Goal: Task Accomplishment & Management: Manage account settings

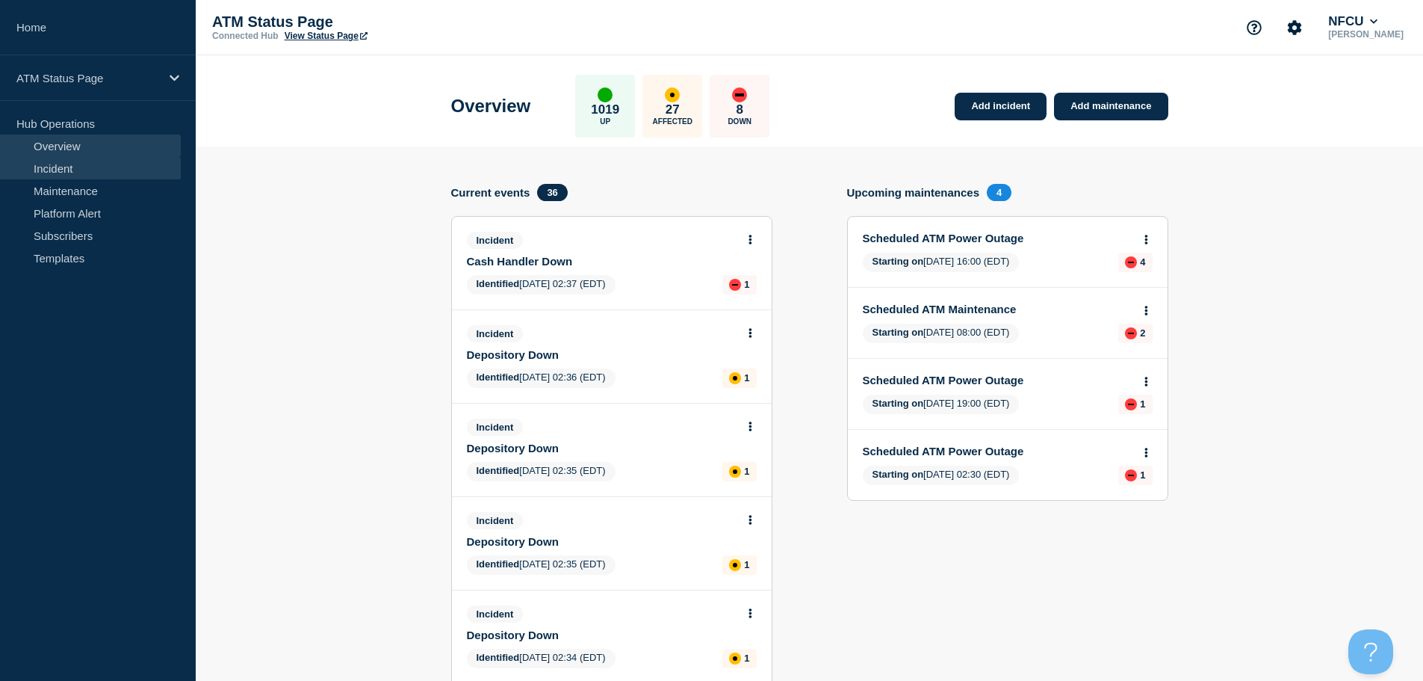
click at [72, 166] on link "Incident" at bounding box center [90, 168] width 181 height 22
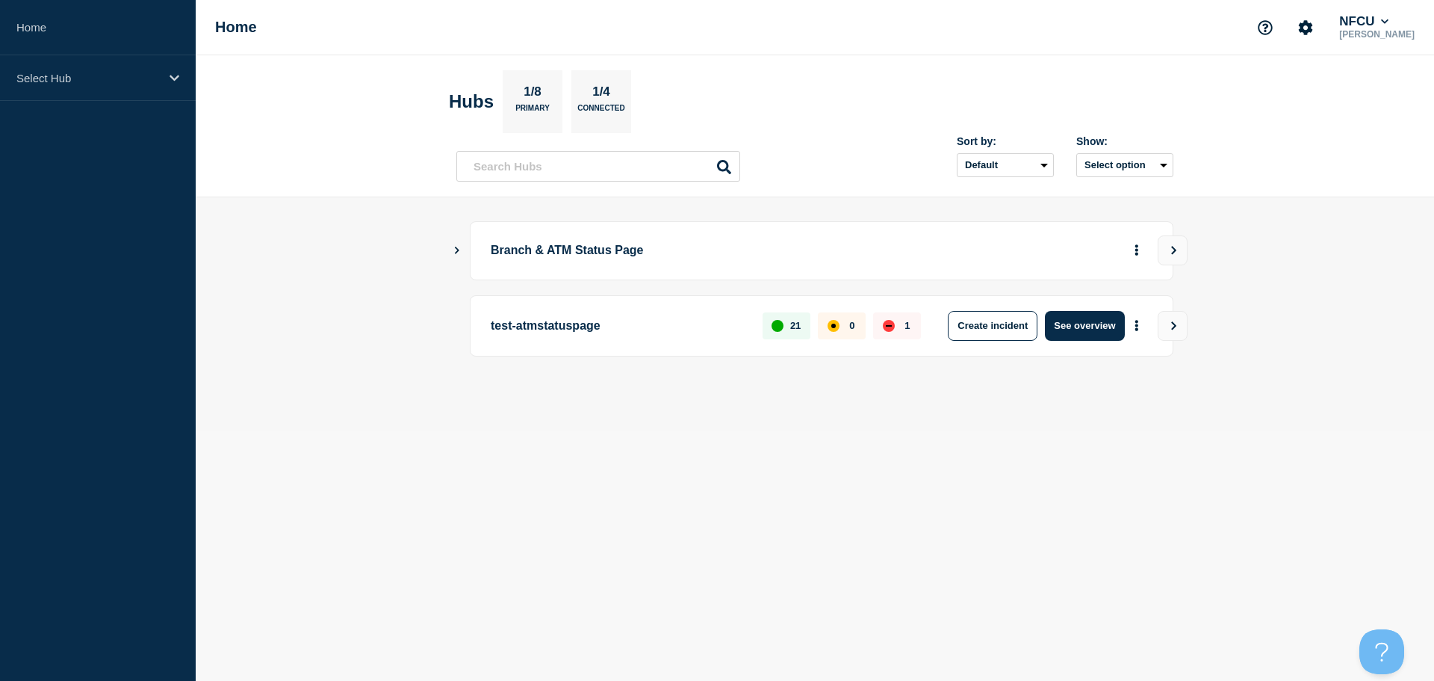
click at [455, 250] on icon "Show Connected Hubs" at bounding box center [457, 249] width 10 height 7
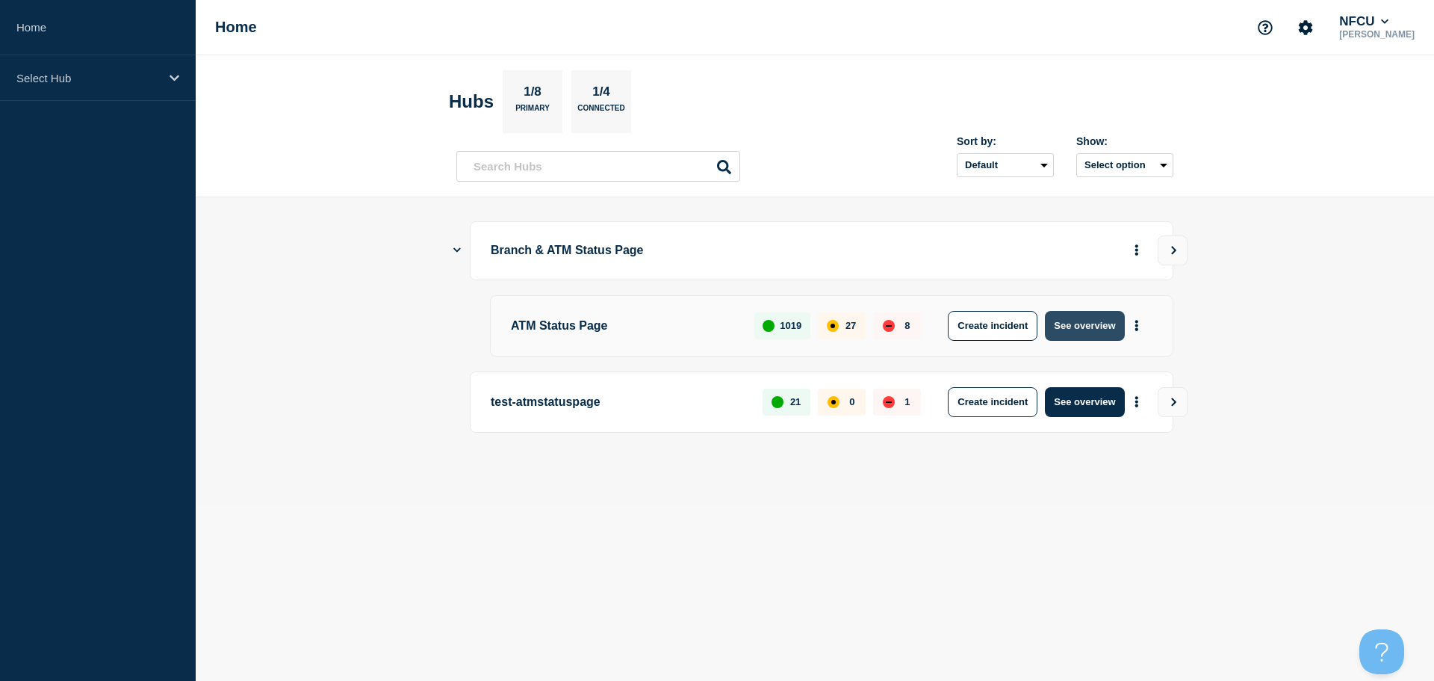
click at [1087, 323] on button "See overview" at bounding box center [1084, 326] width 79 height 30
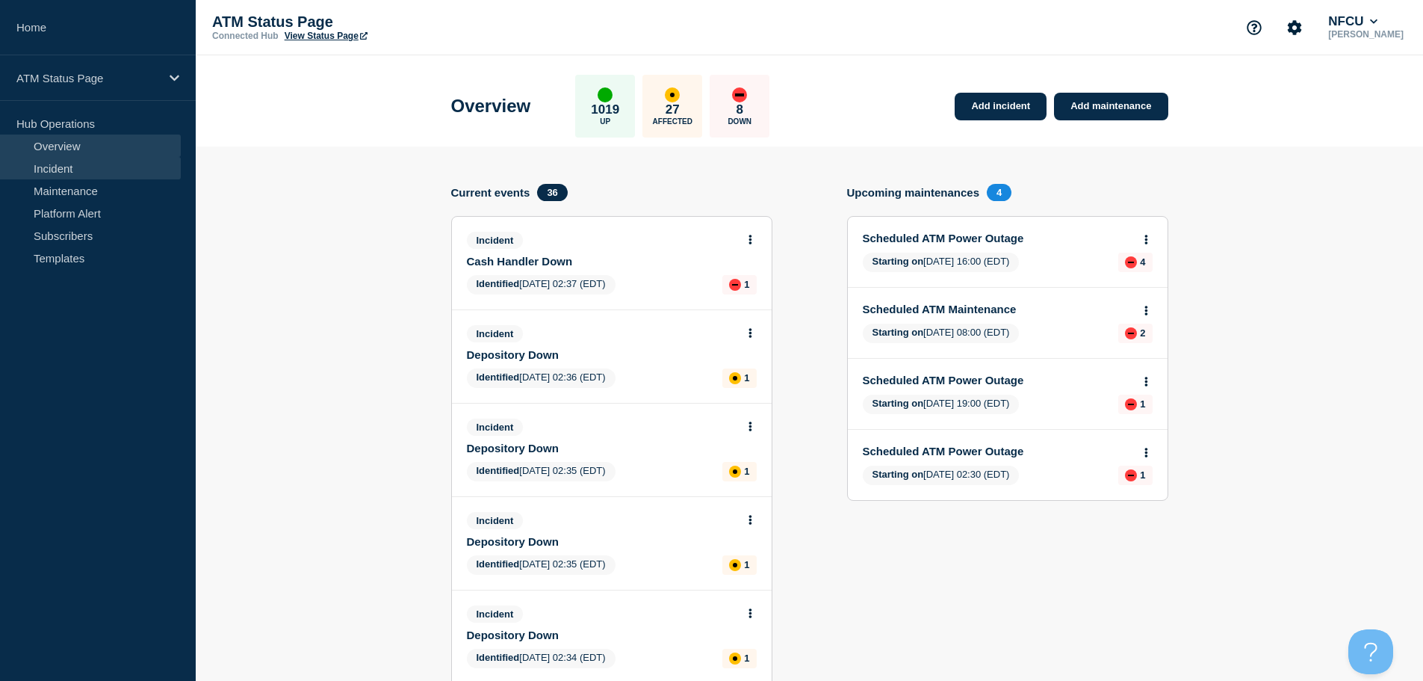
click at [72, 173] on link "Incident" at bounding box center [90, 168] width 181 height 22
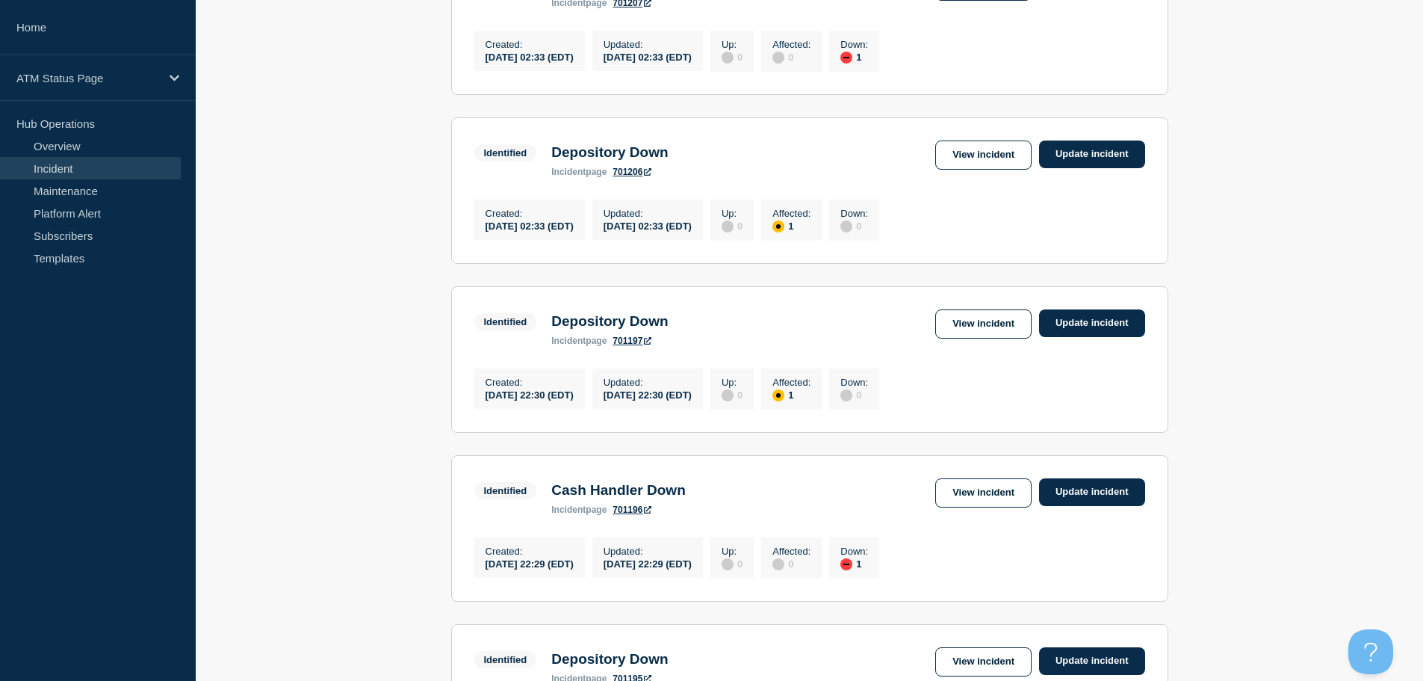
scroll to position [1558, 0]
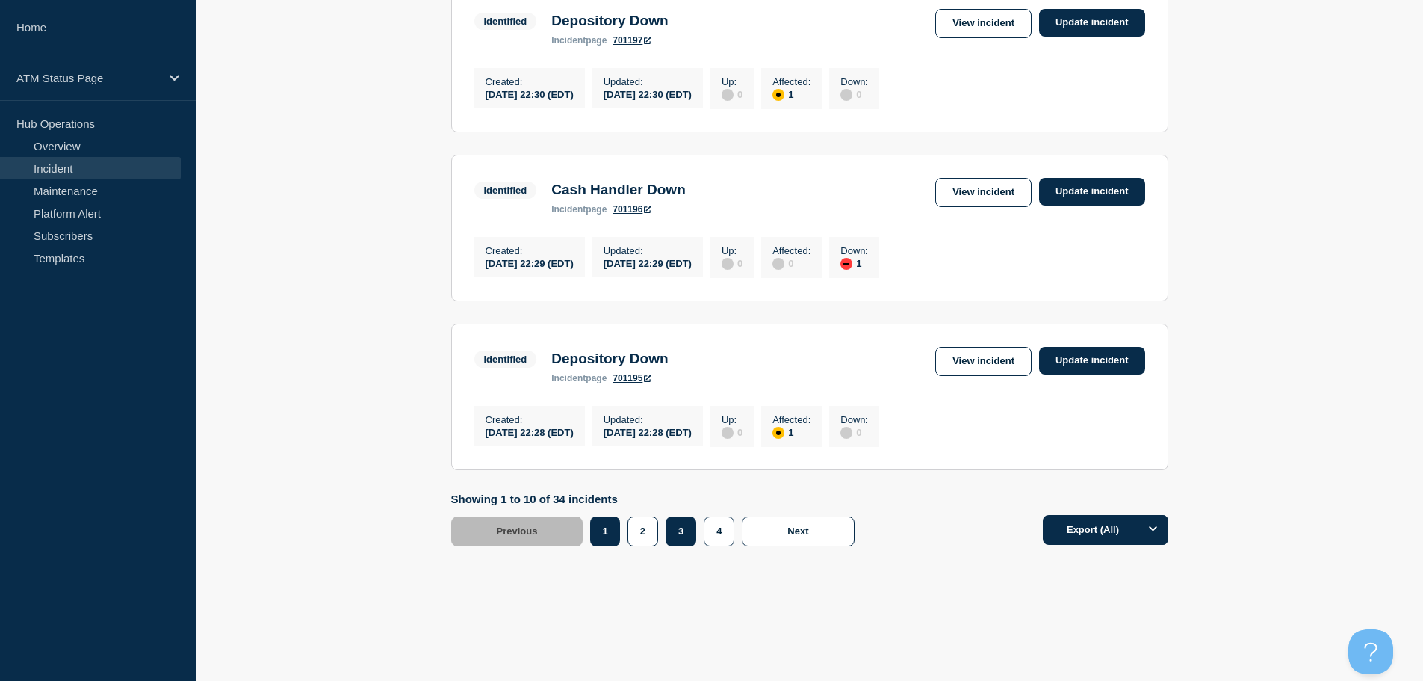
click at [681, 539] on button "3" at bounding box center [681, 531] width 31 height 30
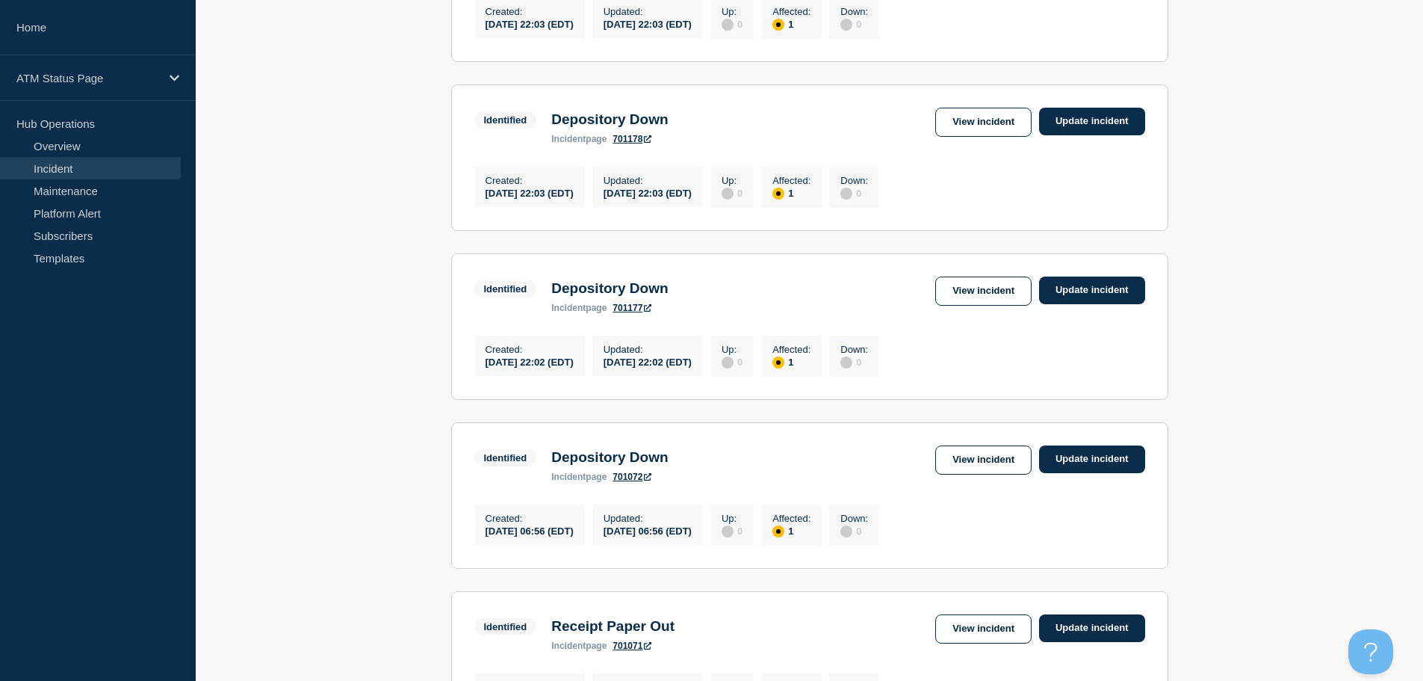
scroll to position [1558, 0]
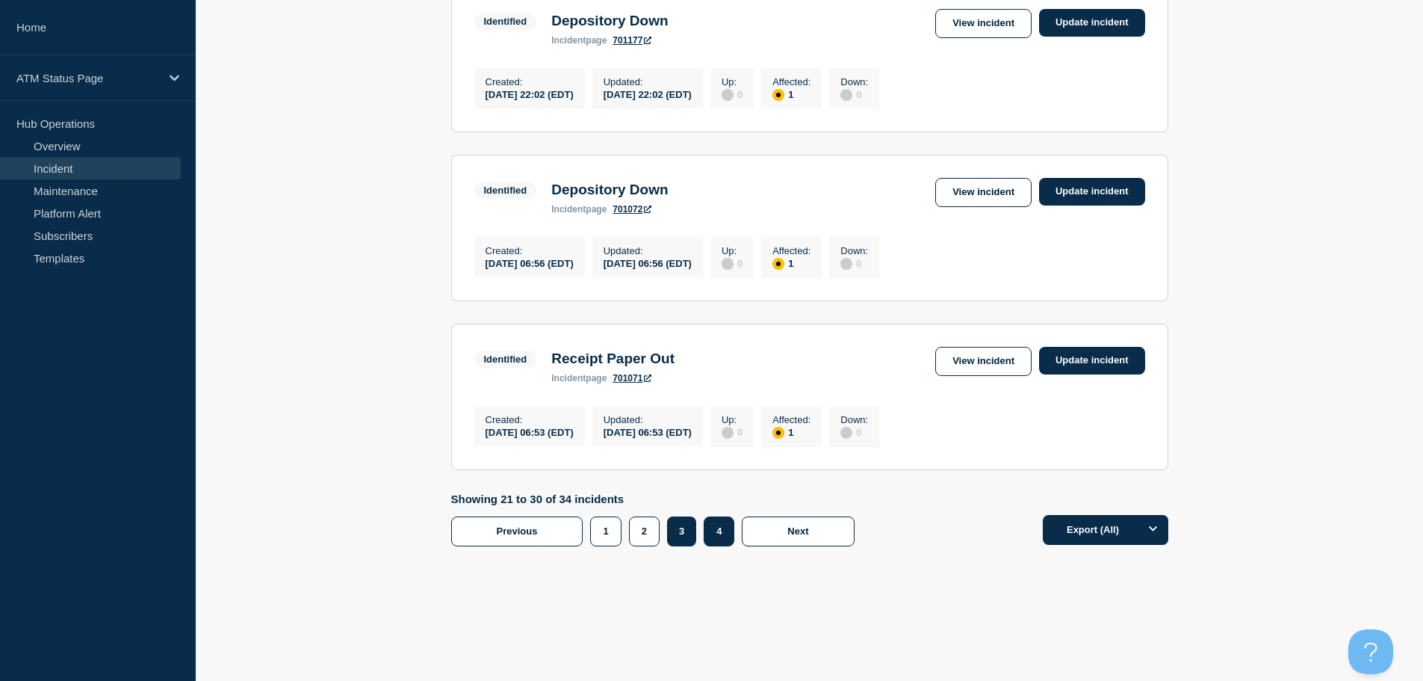
click at [725, 538] on button "4" at bounding box center [719, 531] width 31 height 30
click at [994, 356] on link "View incident" at bounding box center [983, 361] width 96 height 29
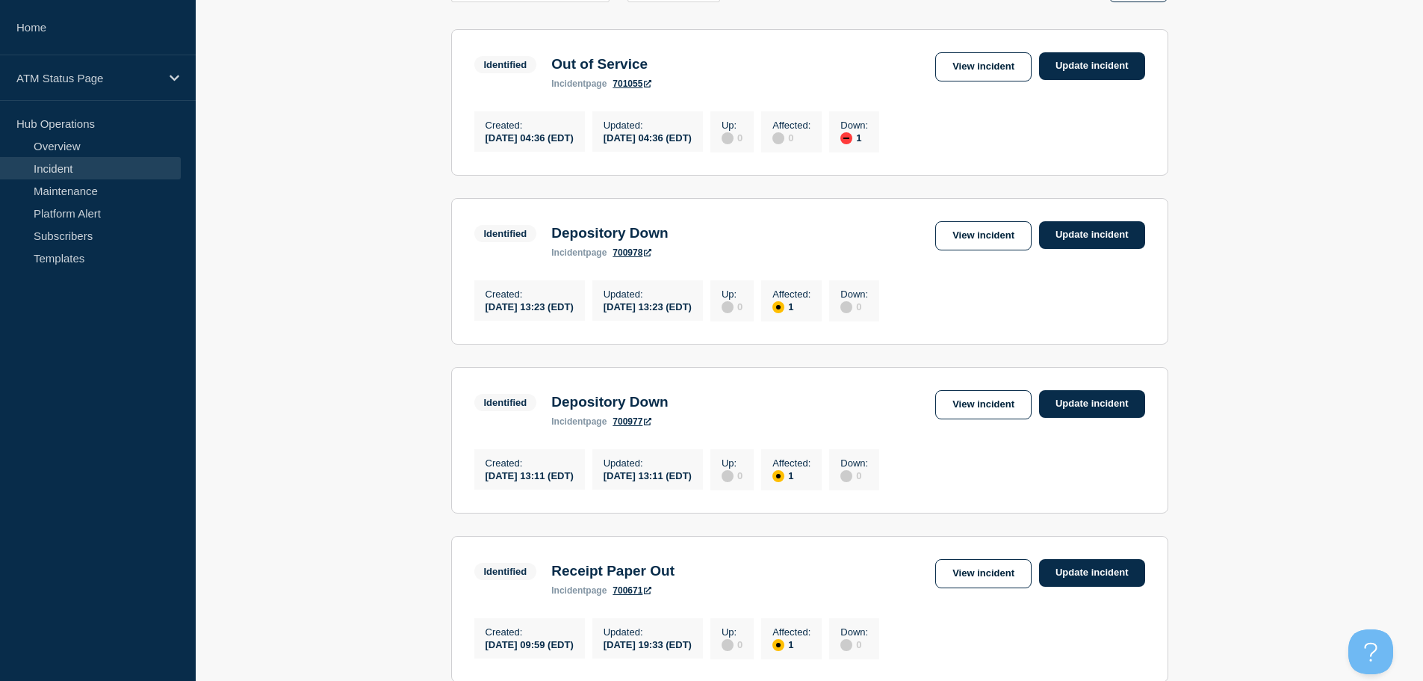
scroll to position [513, 0]
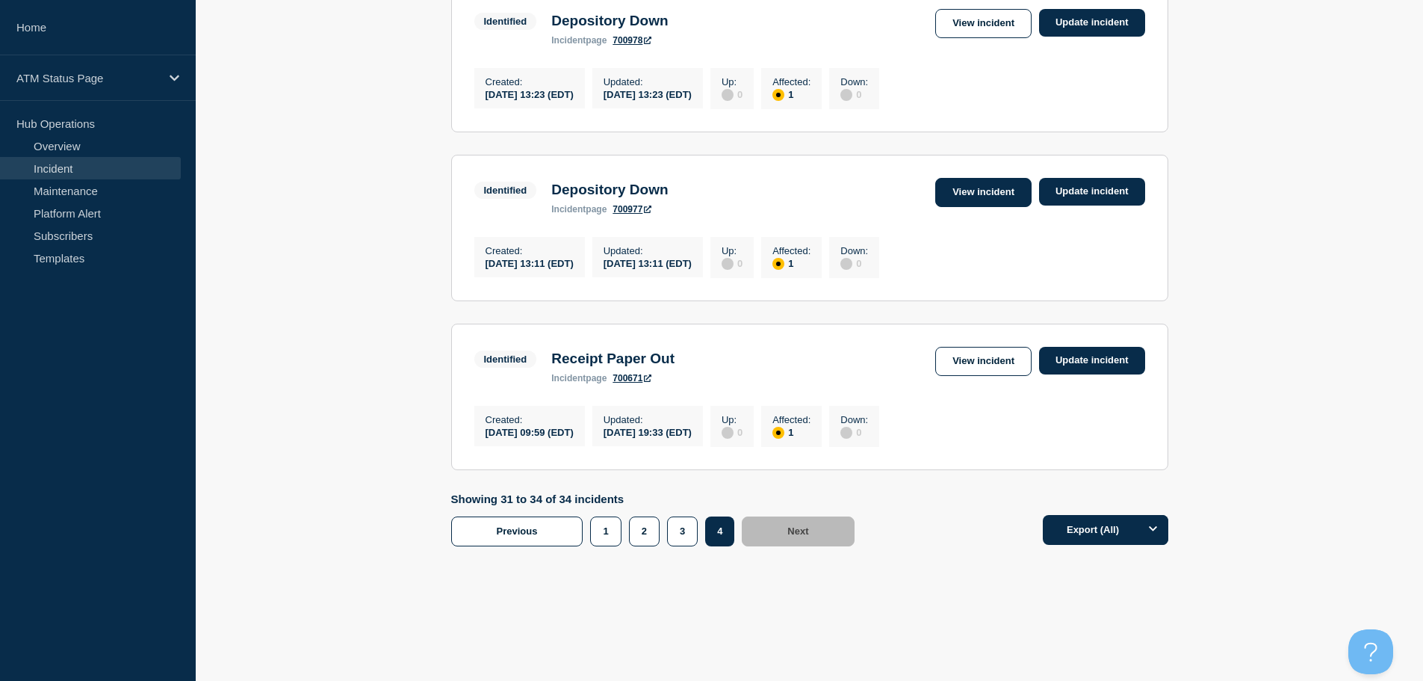
click at [959, 181] on link "View incident" at bounding box center [983, 192] width 96 height 29
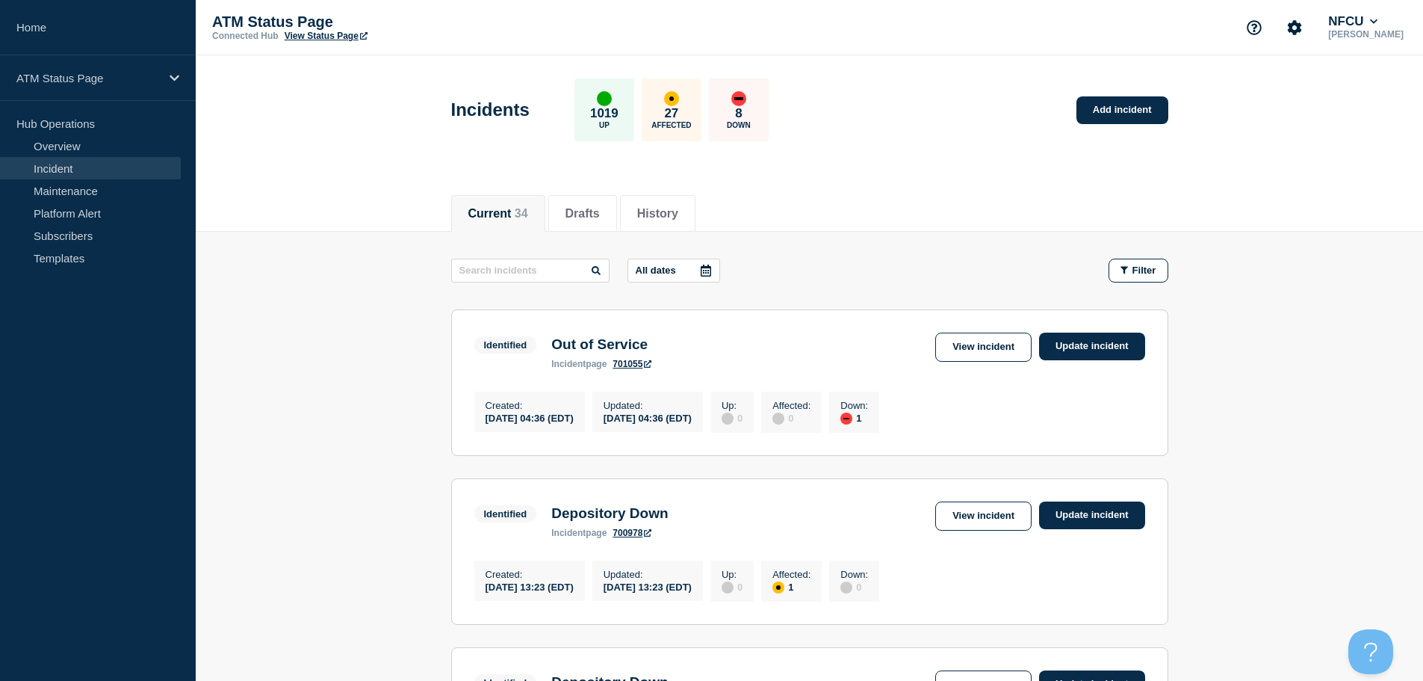
click at [1370, 219] on div "Current 34 Drafts History" at bounding box center [809, 206] width 1227 height 52
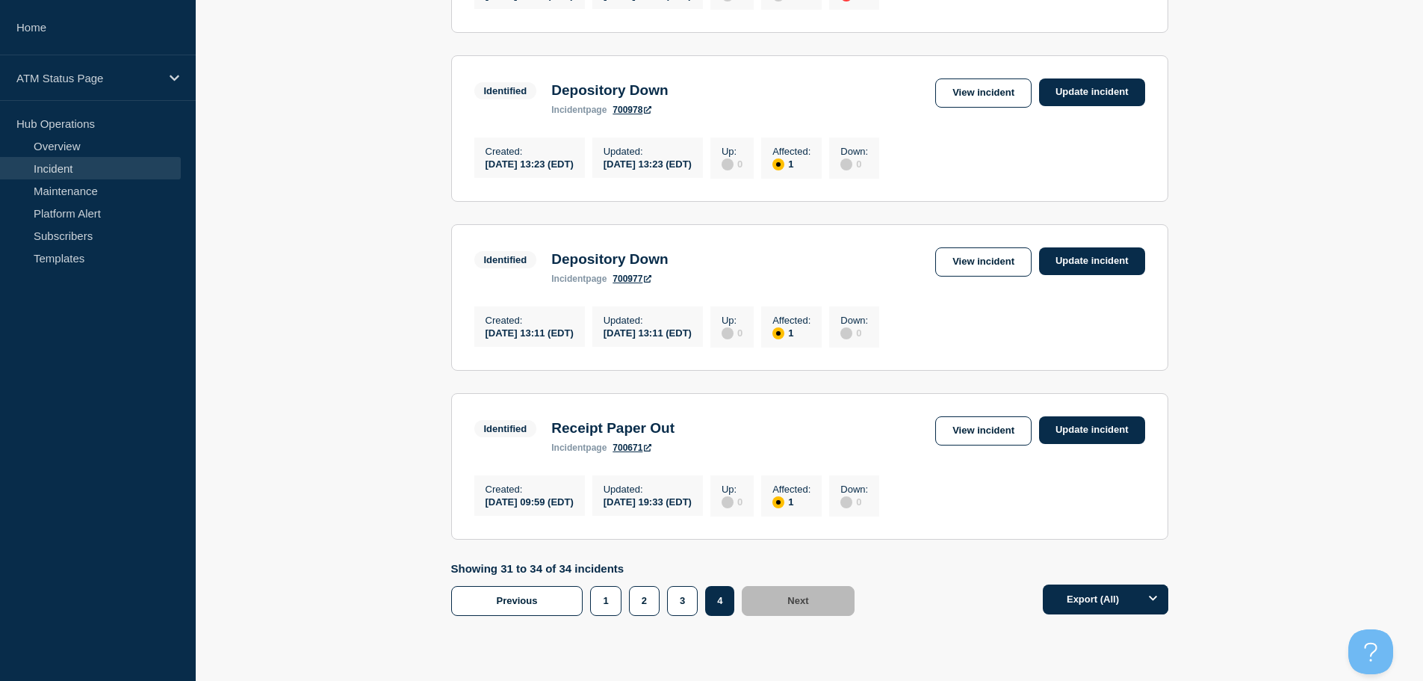
scroll to position [414, 0]
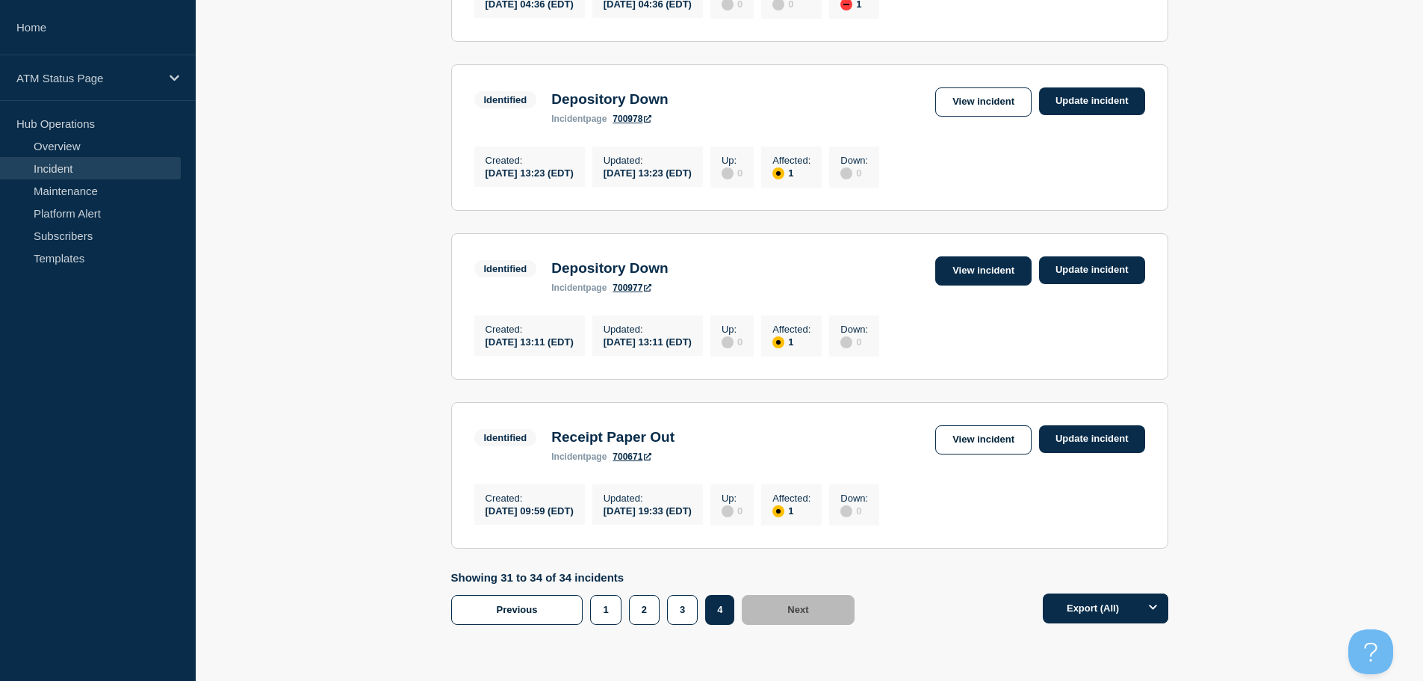
click at [979, 282] on link "View incident" at bounding box center [983, 270] width 96 height 29
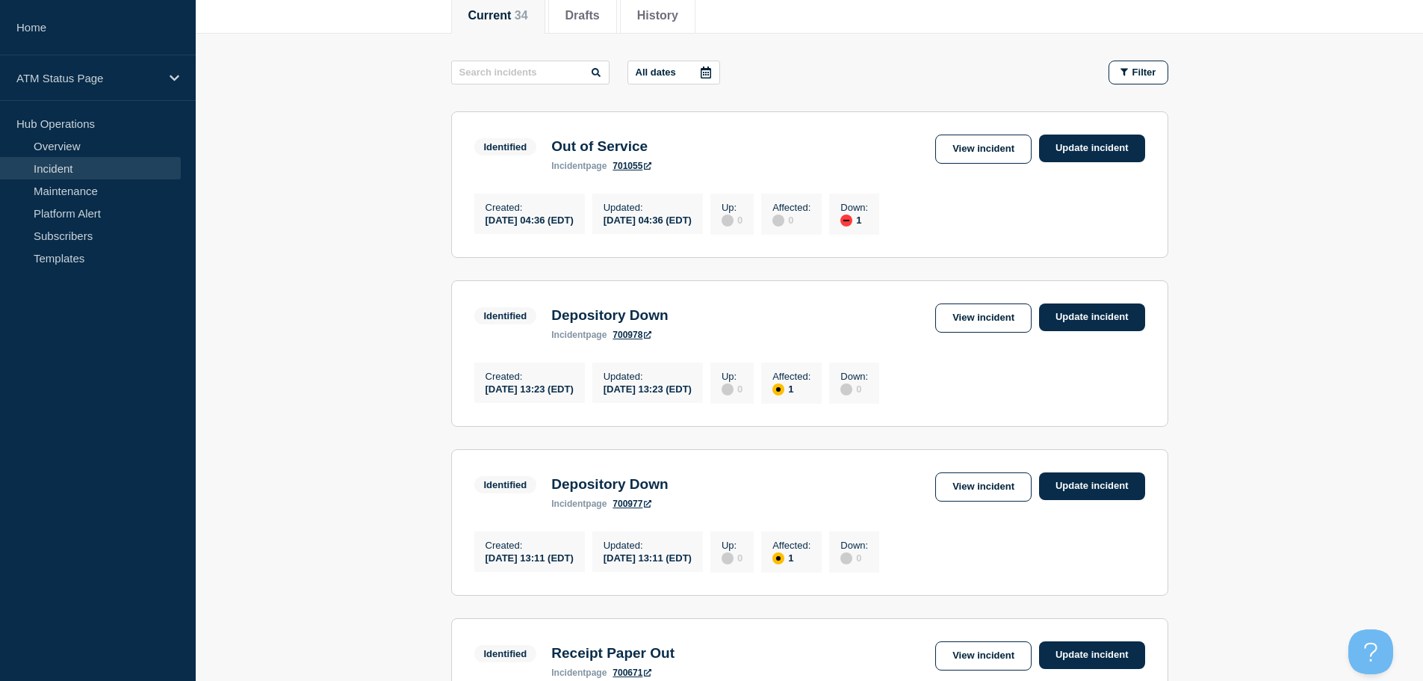
scroll to position [193, 0]
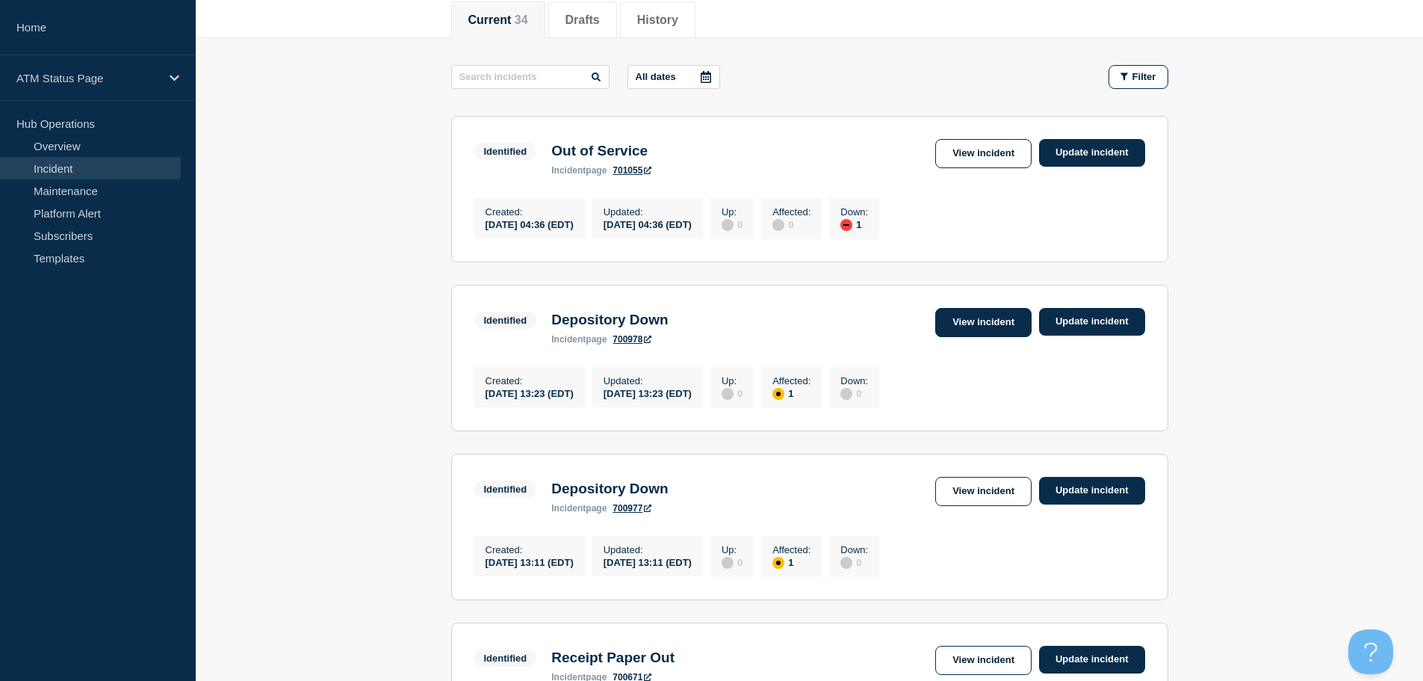
click at [951, 336] on link "View incident" at bounding box center [983, 322] width 96 height 29
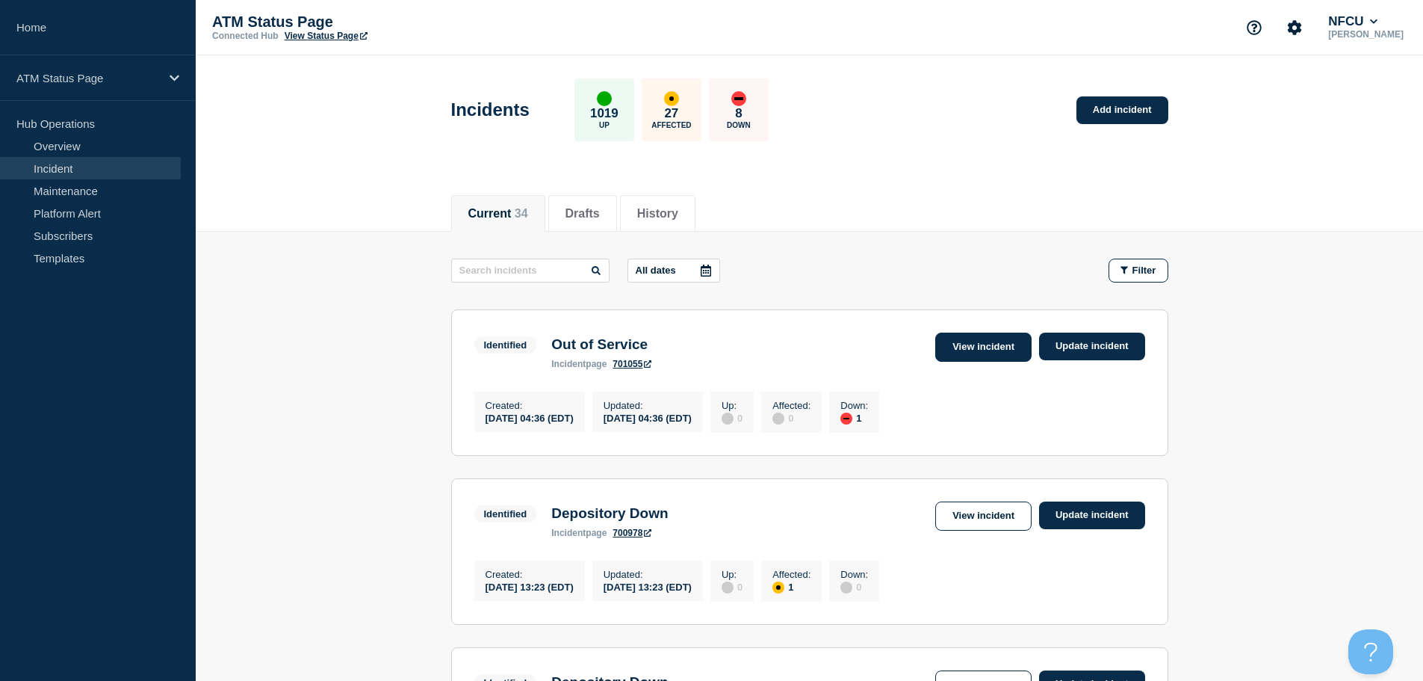
click at [952, 339] on link "View incident" at bounding box center [983, 346] width 96 height 29
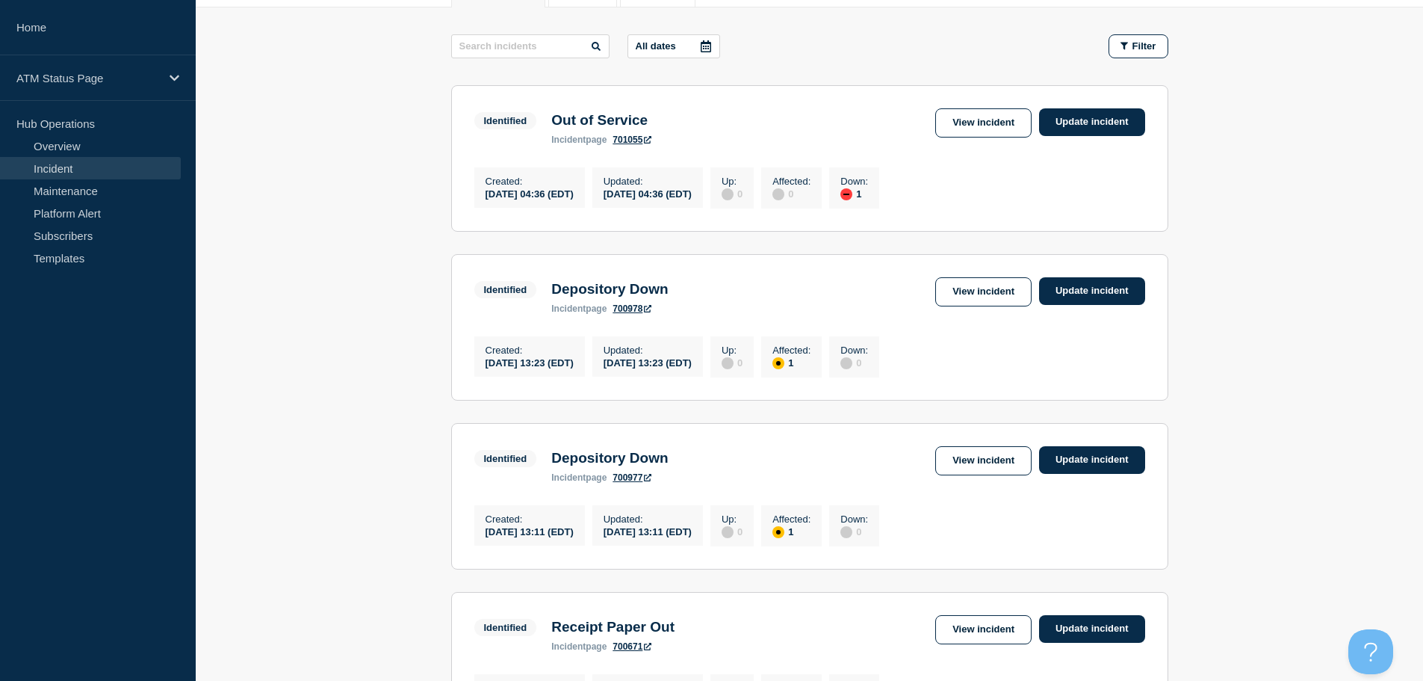
scroll to position [513, 0]
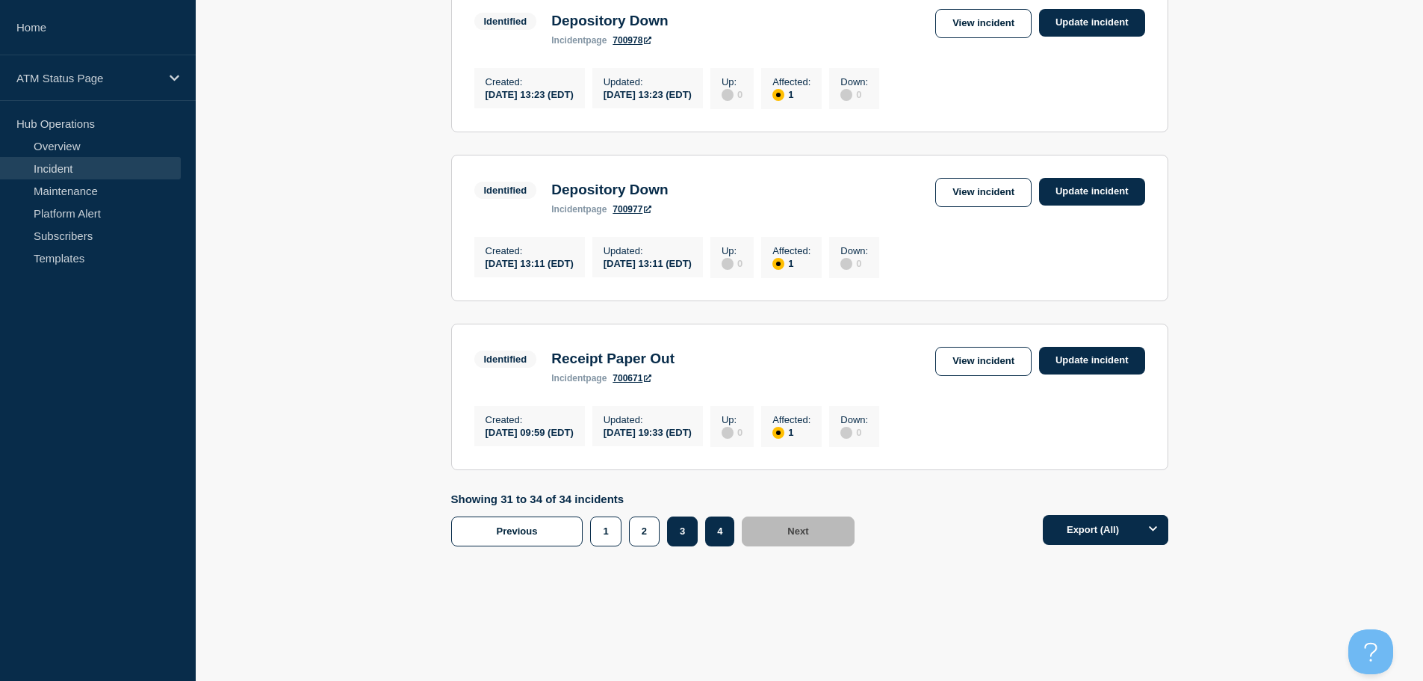
click at [684, 529] on button "3" at bounding box center [682, 531] width 31 height 30
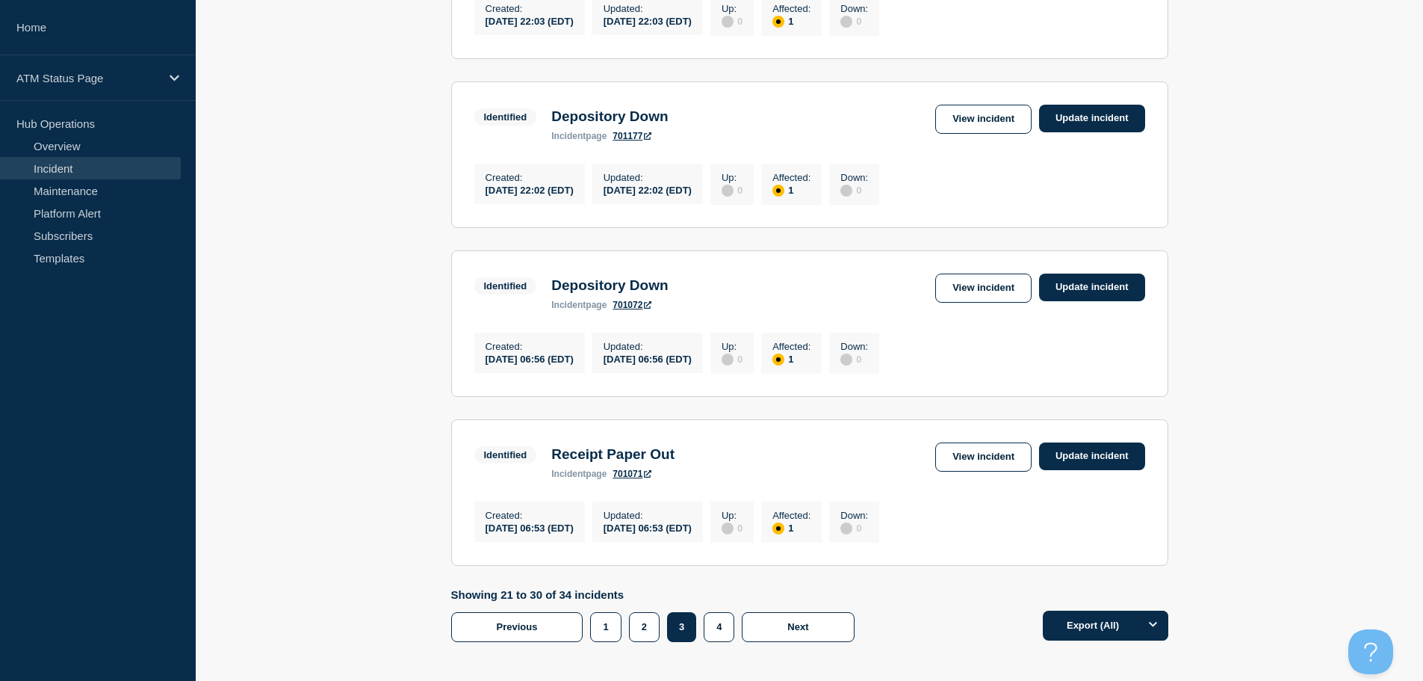
scroll to position [1558, 0]
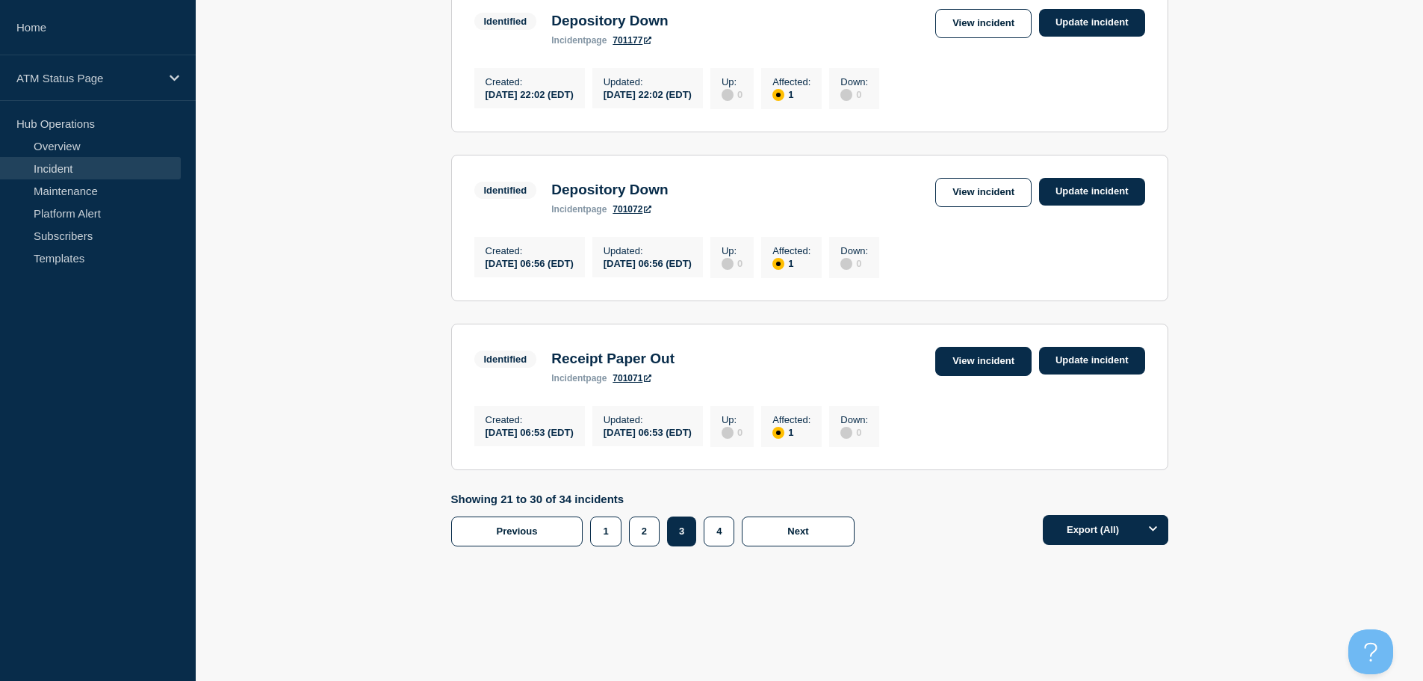
click at [1001, 355] on link "View incident" at bounding box center [983, 361] width 96 height 29
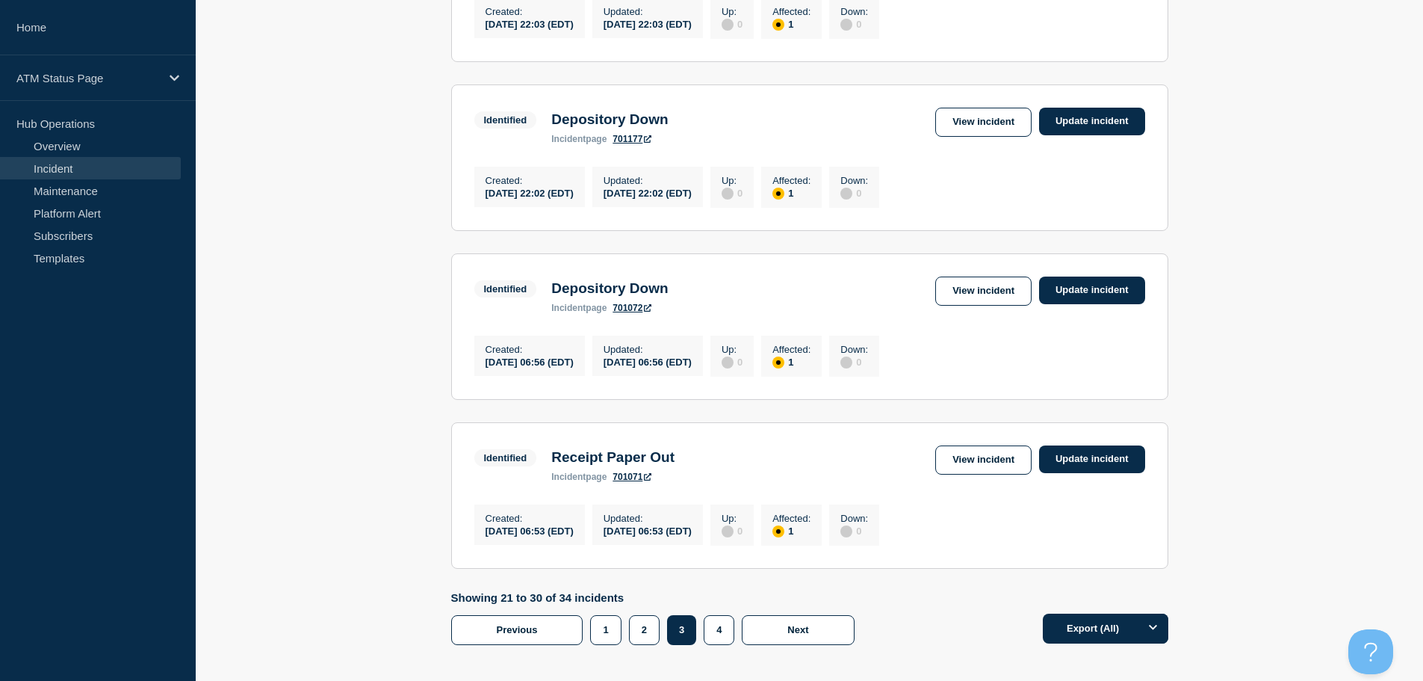
scroll to position [1558, 0]
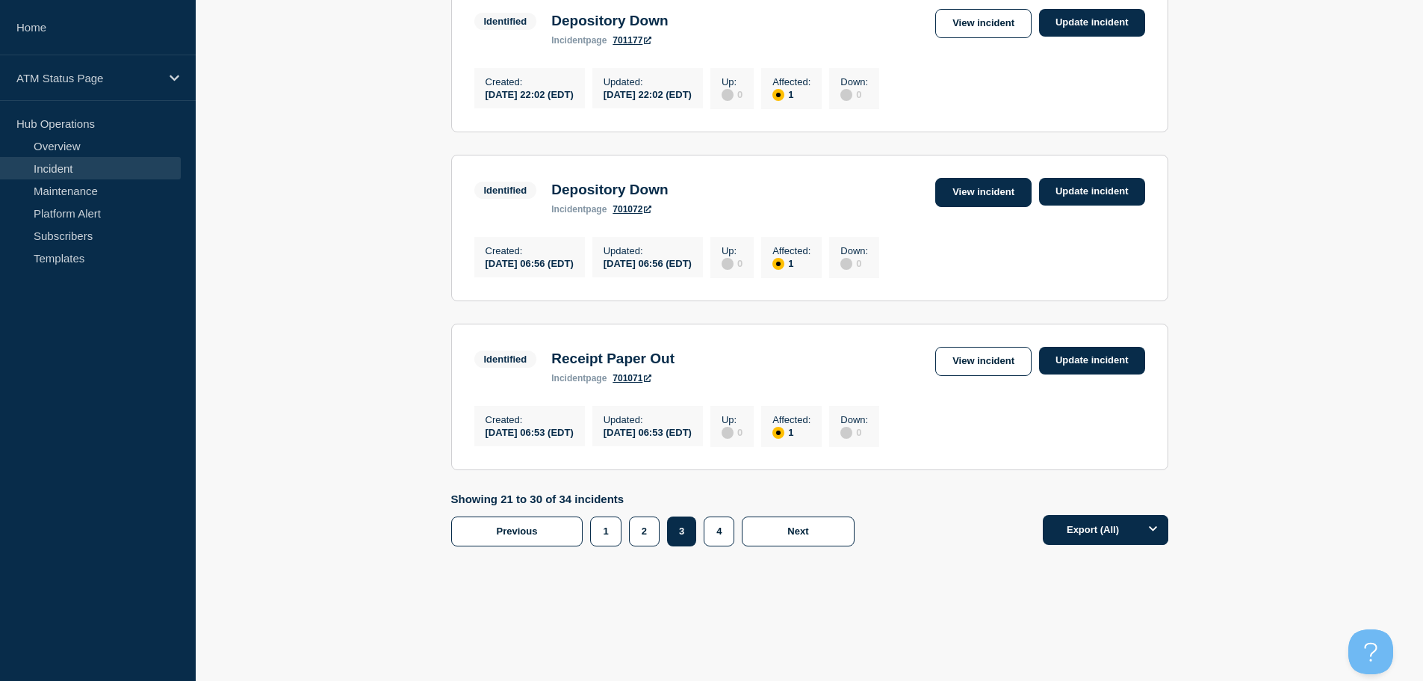
click at [958, 183] on link "View incident" at bounding box center [983, 192] width 96 height 29
click at [994, 9] on link "View incident" at bounding box center [983, 23] width 96 height 29
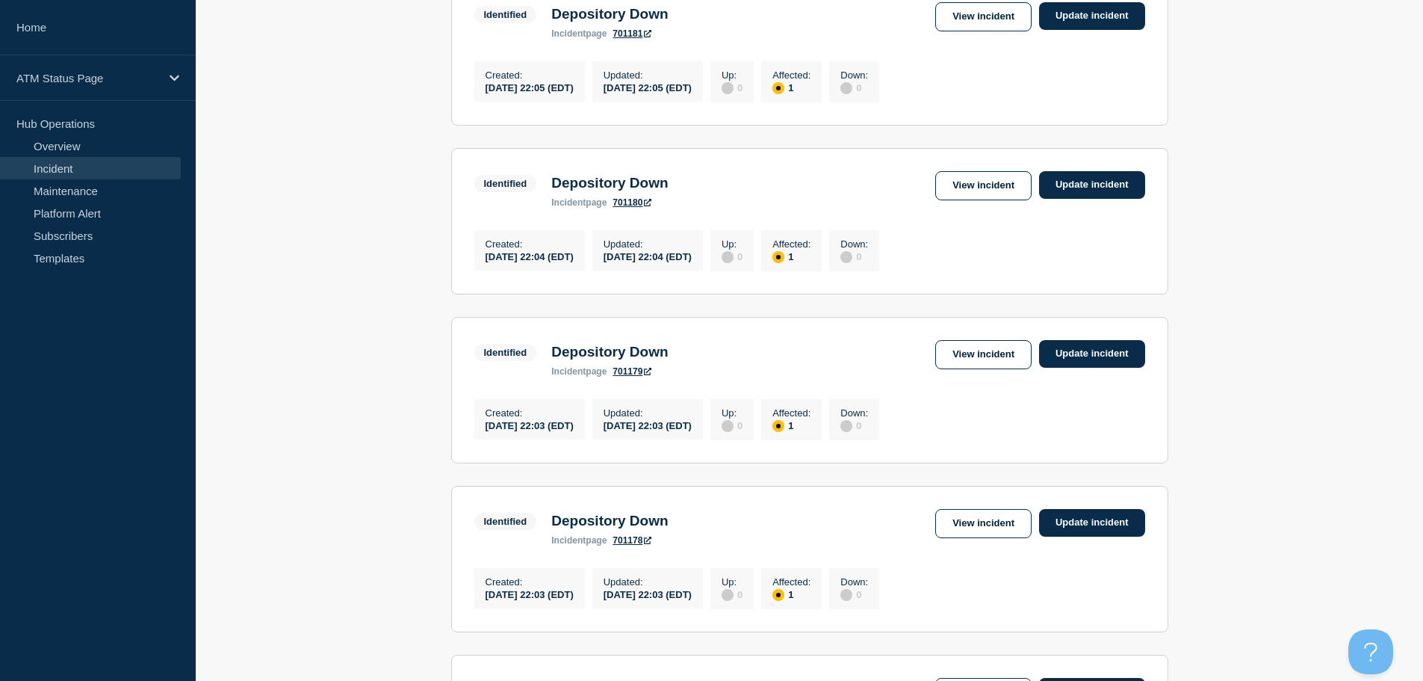
scroll to position [831, 0]
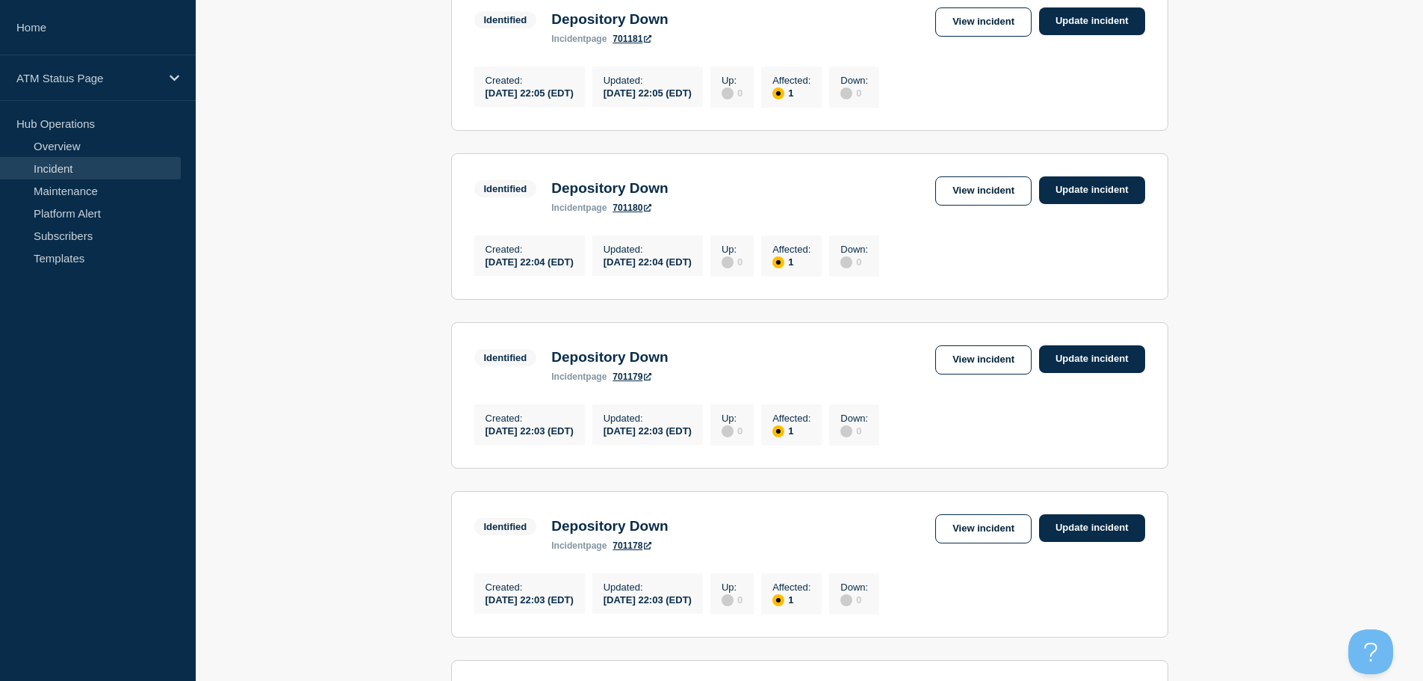
click at [994, 543] on link "View incident" at bounding box center [983, 528] width 96 height 29
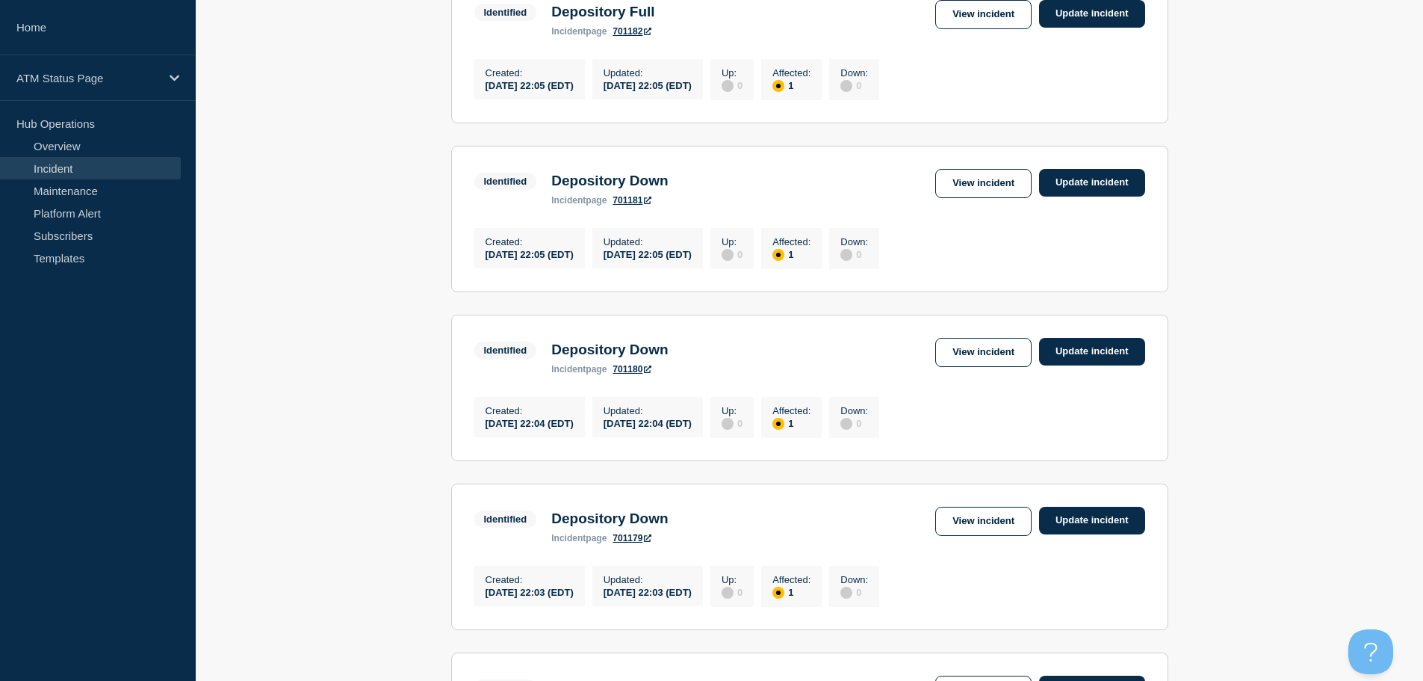
scroll to position [647, 0]
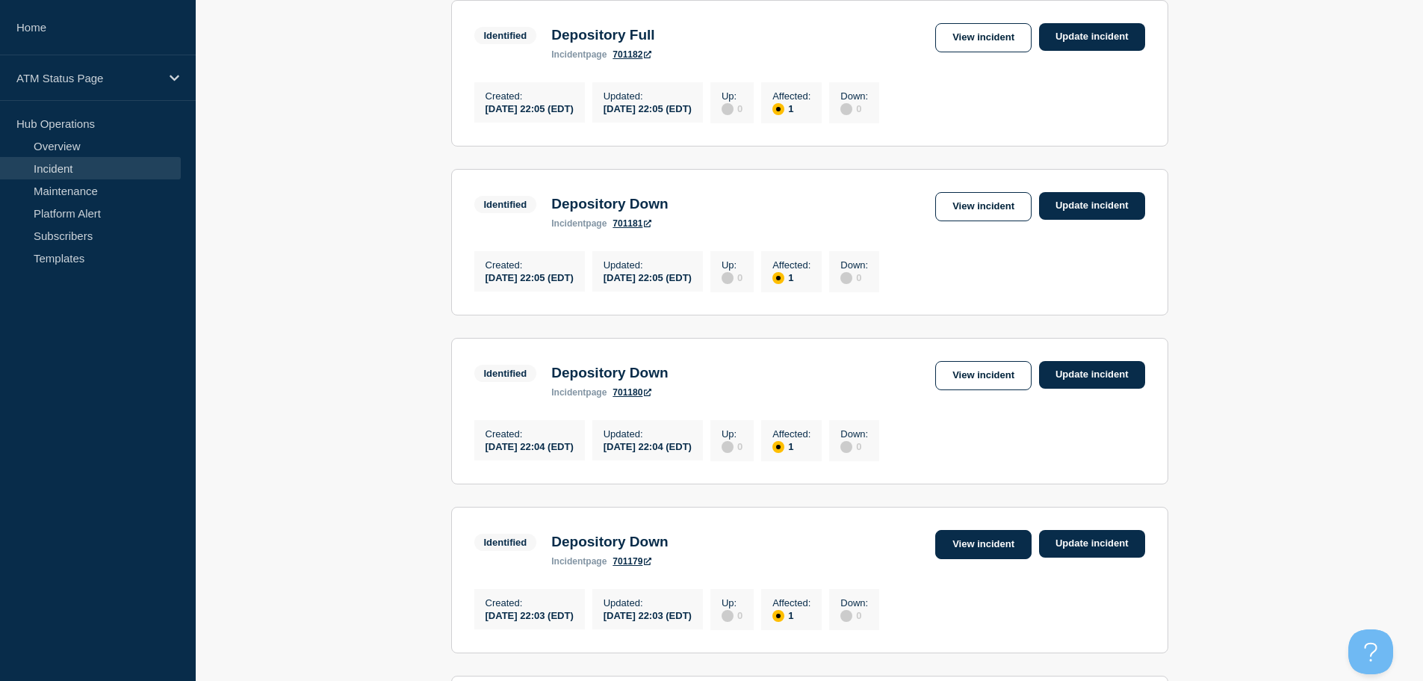
click at [978, 559] on link "View incident" at bounding box center [983, 544] width 96 height 29
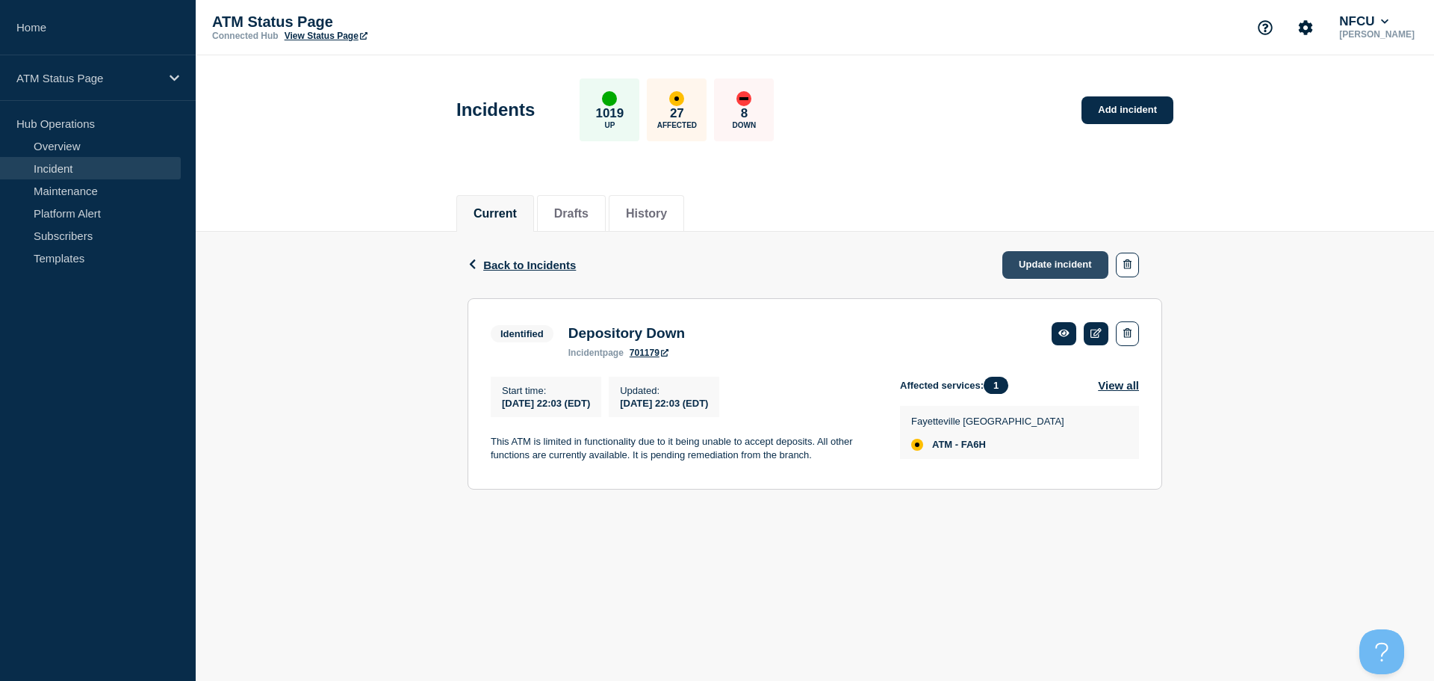
click at [1079, 261] on link "Update incident" at bounding box center [1056, 265] width 106 height 28
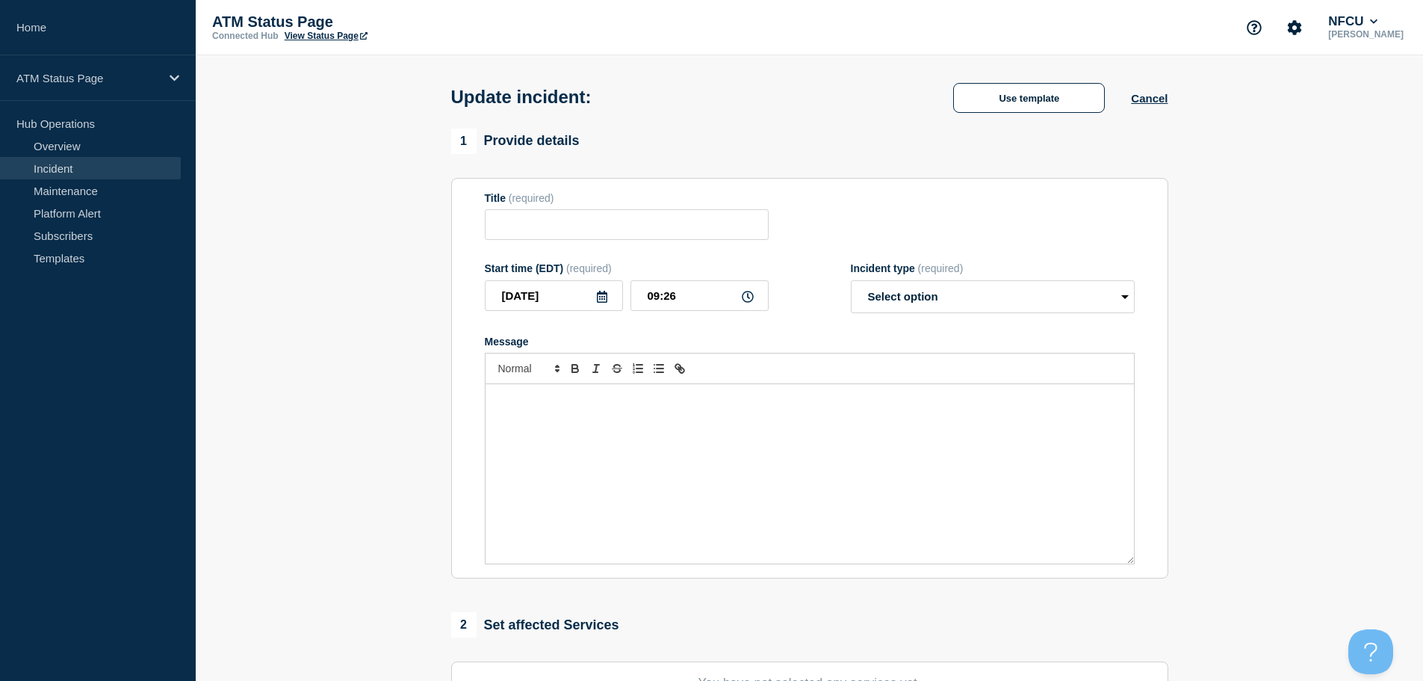
type input "Depository Down"
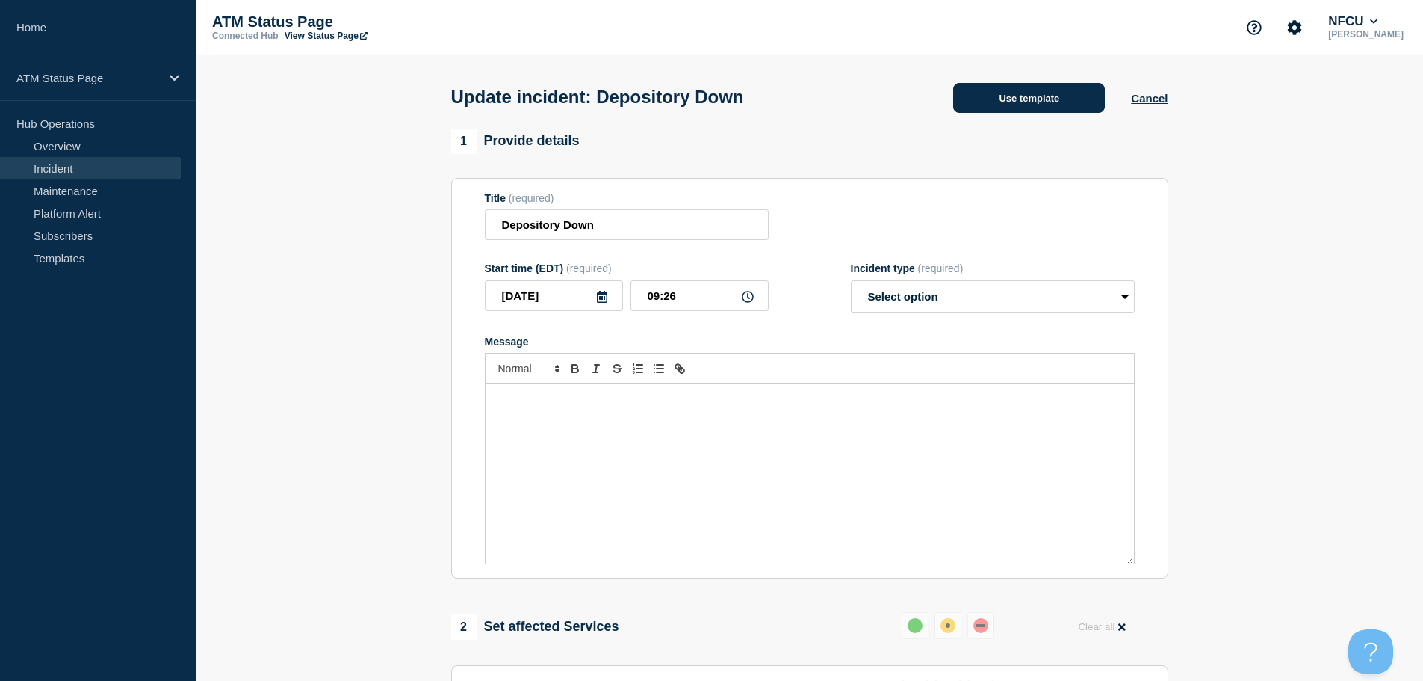
click at [1001, 91] on button "Use template" at bounding box center [1029, 98] width 152 height 30
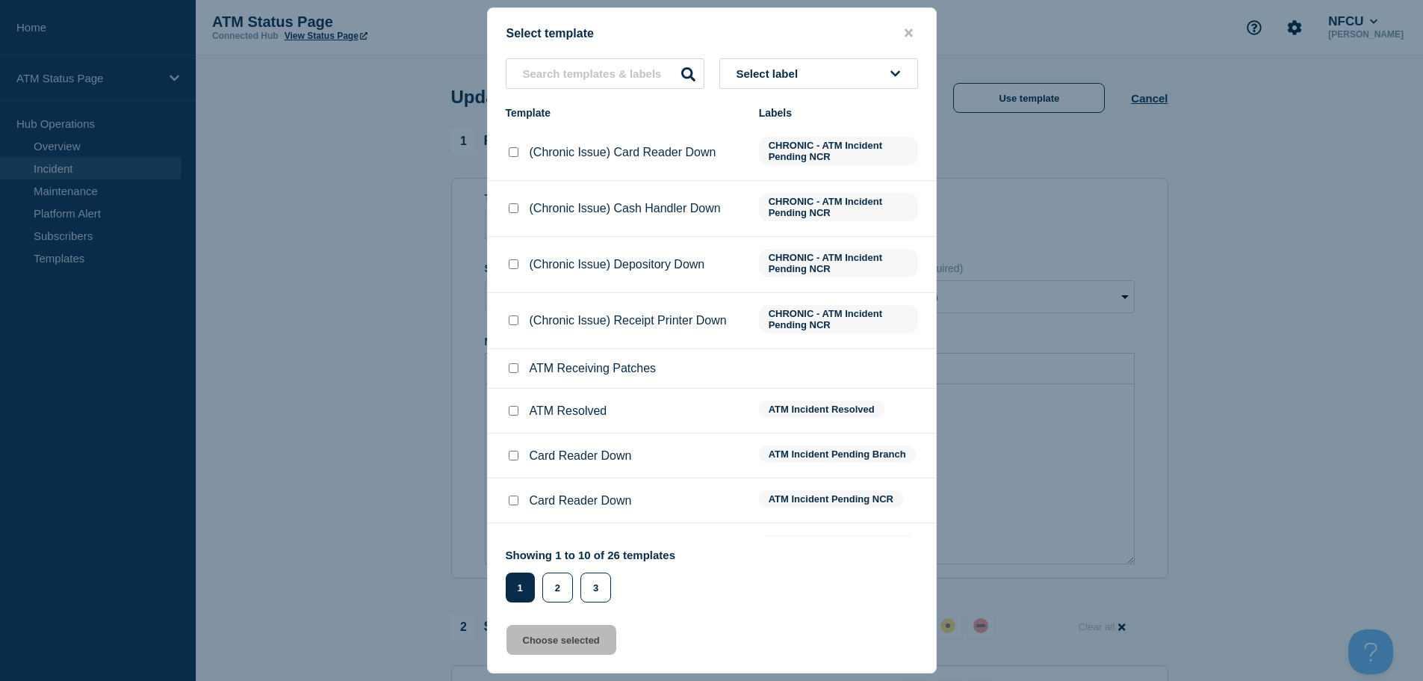
click at [517, 410] on input "ATM Resolved checkbox" at bounding box center [514, 411] width 10 height 10
checkbox input "true"
click at [561, 652] on button "Choose selected" at bounding box center [562, 640] width 110 height 30
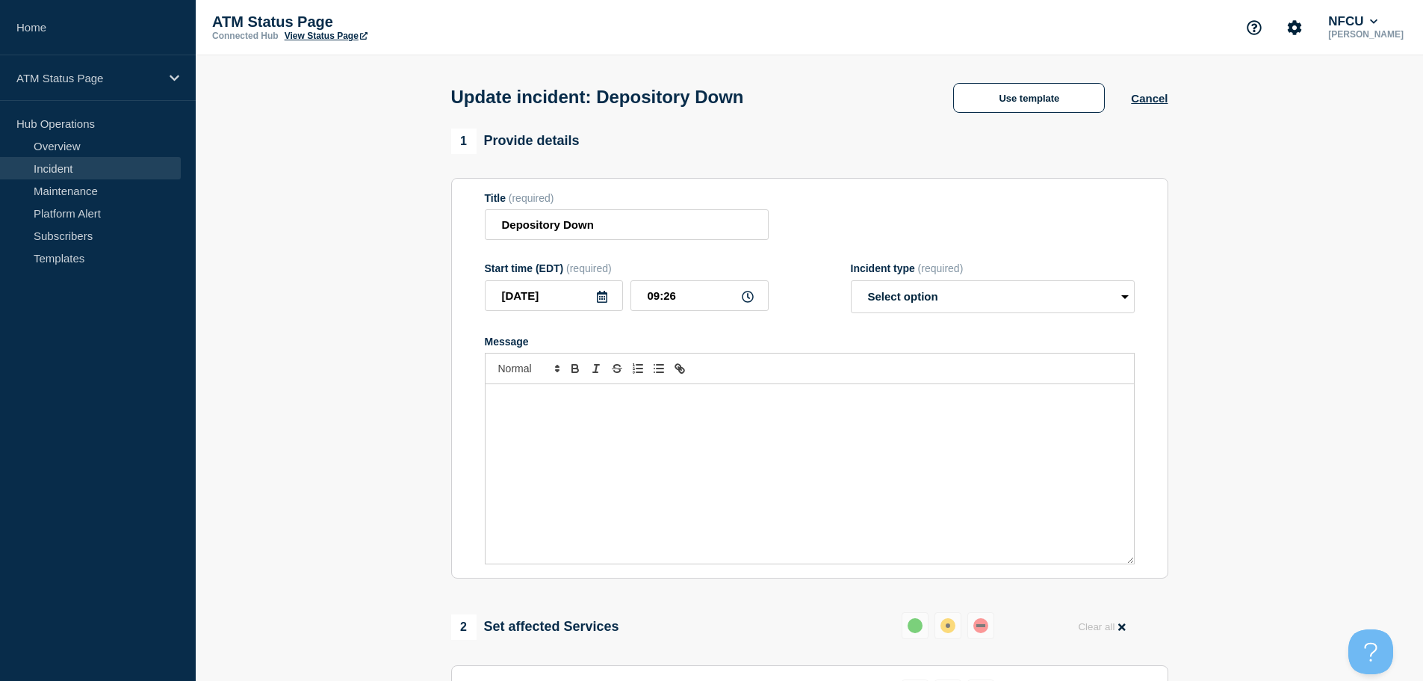
select select "resolved"
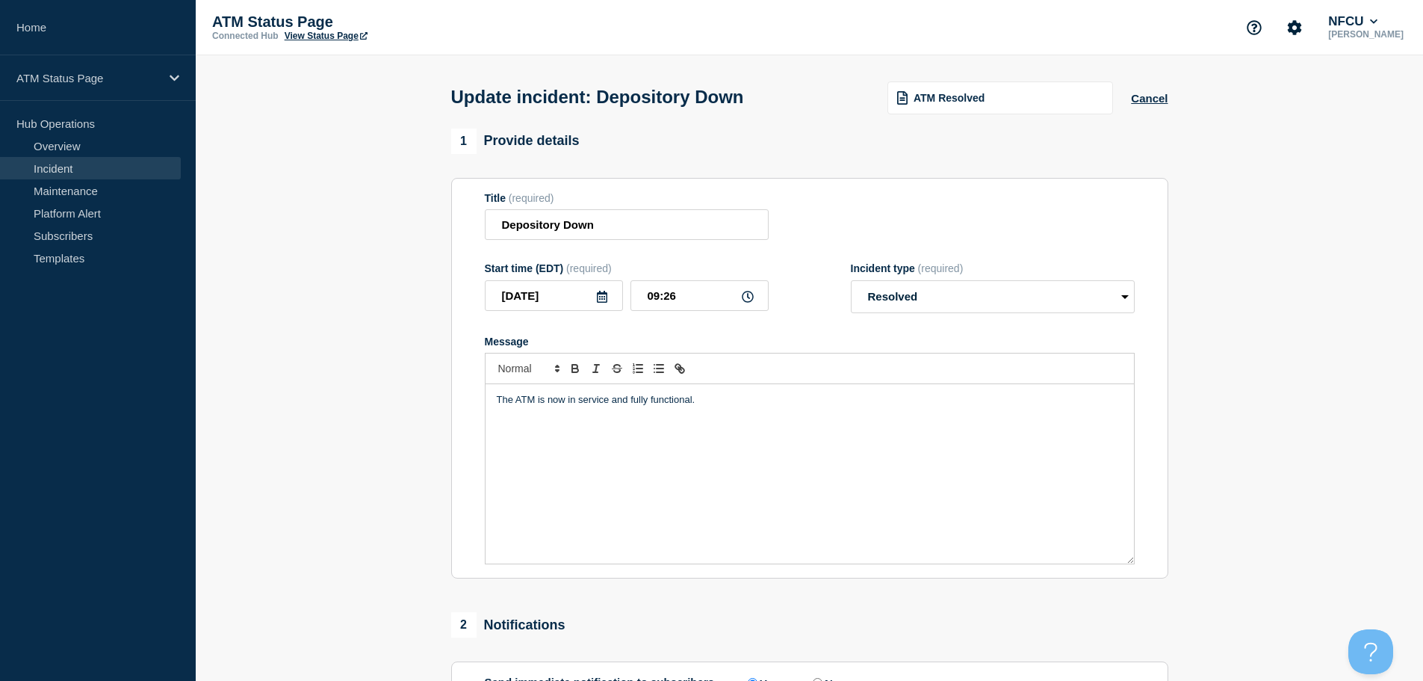
scroll to position [276, 0]
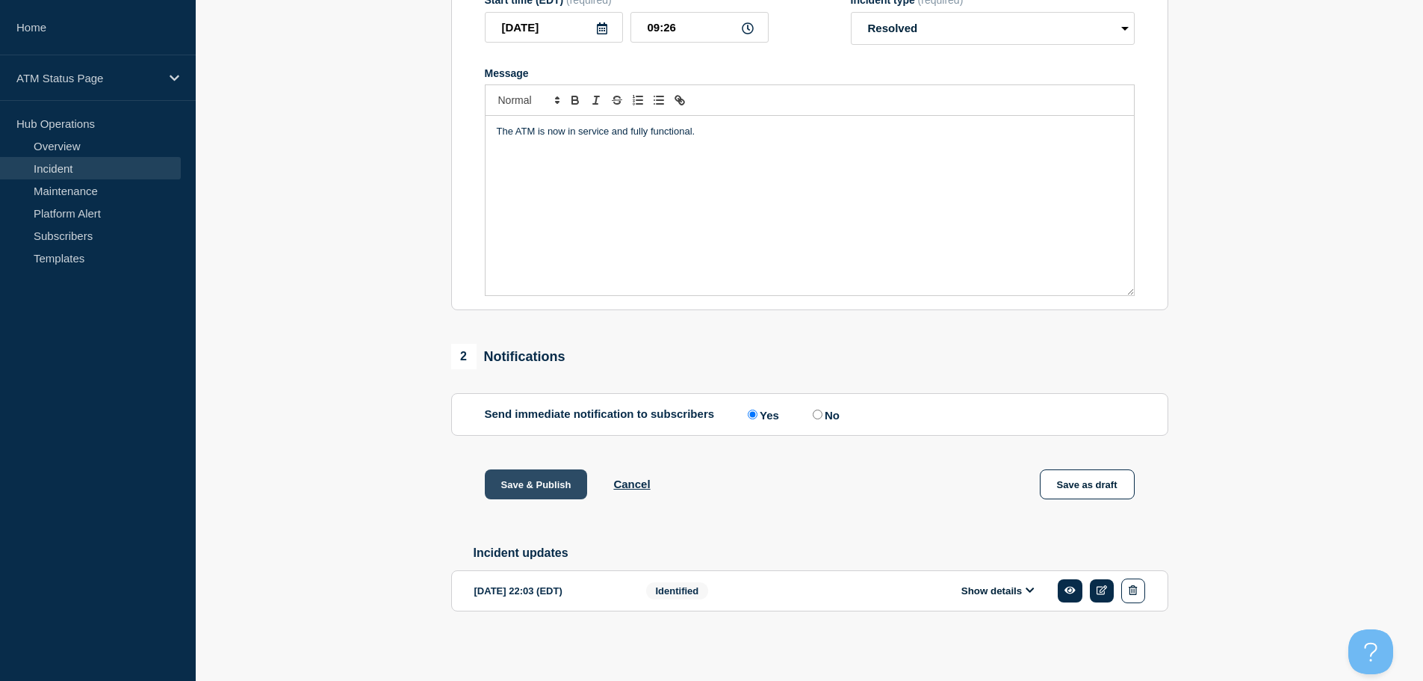
click at [562, 477] on button "Save & Publish" at bounding box center [536, 484] width 103 height 30
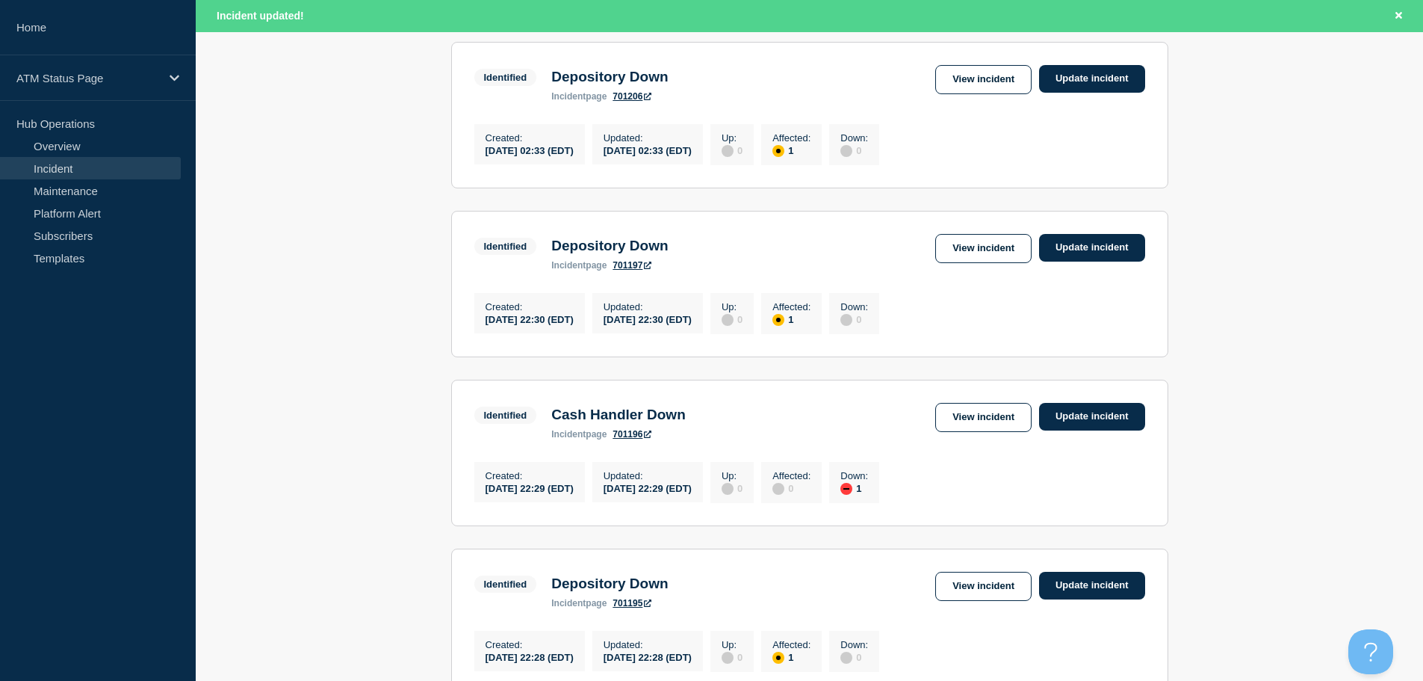
scroll to position [1589, 0]
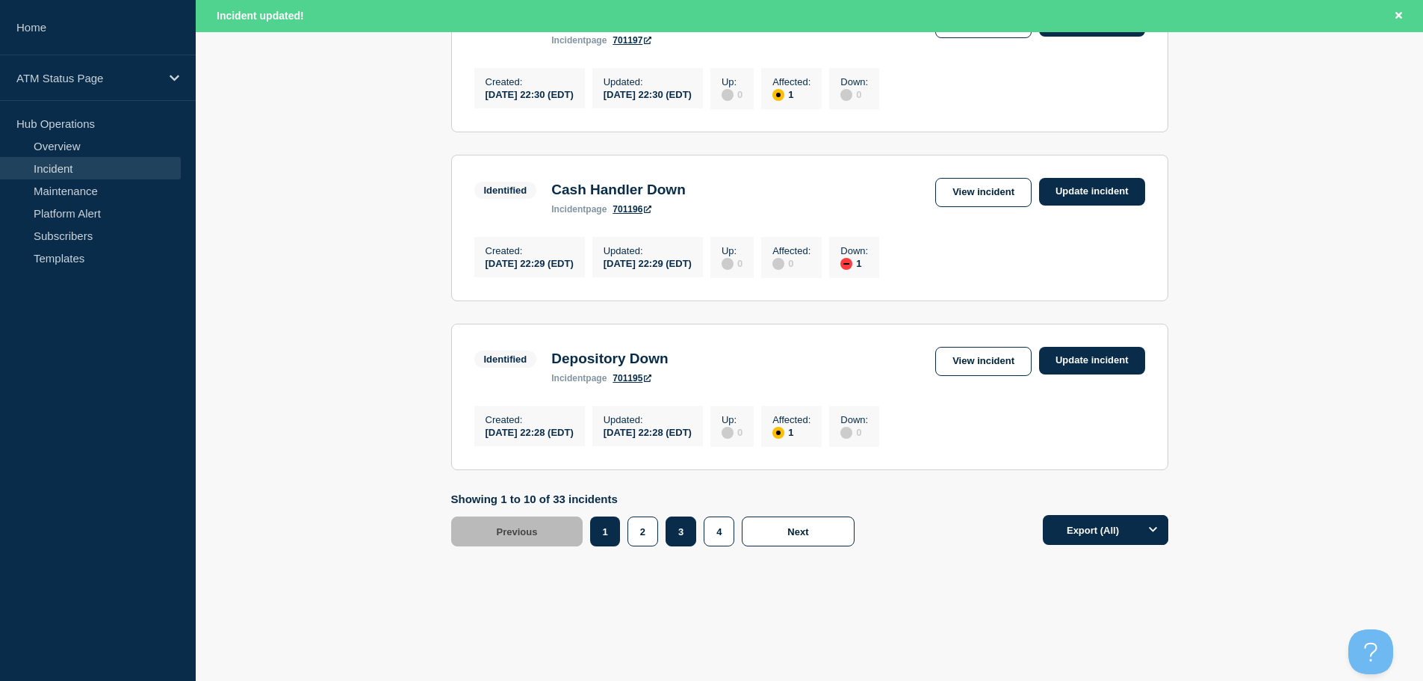
click at [687, 524] on button "3" at bounding box center [681, 531] width 31 height 30
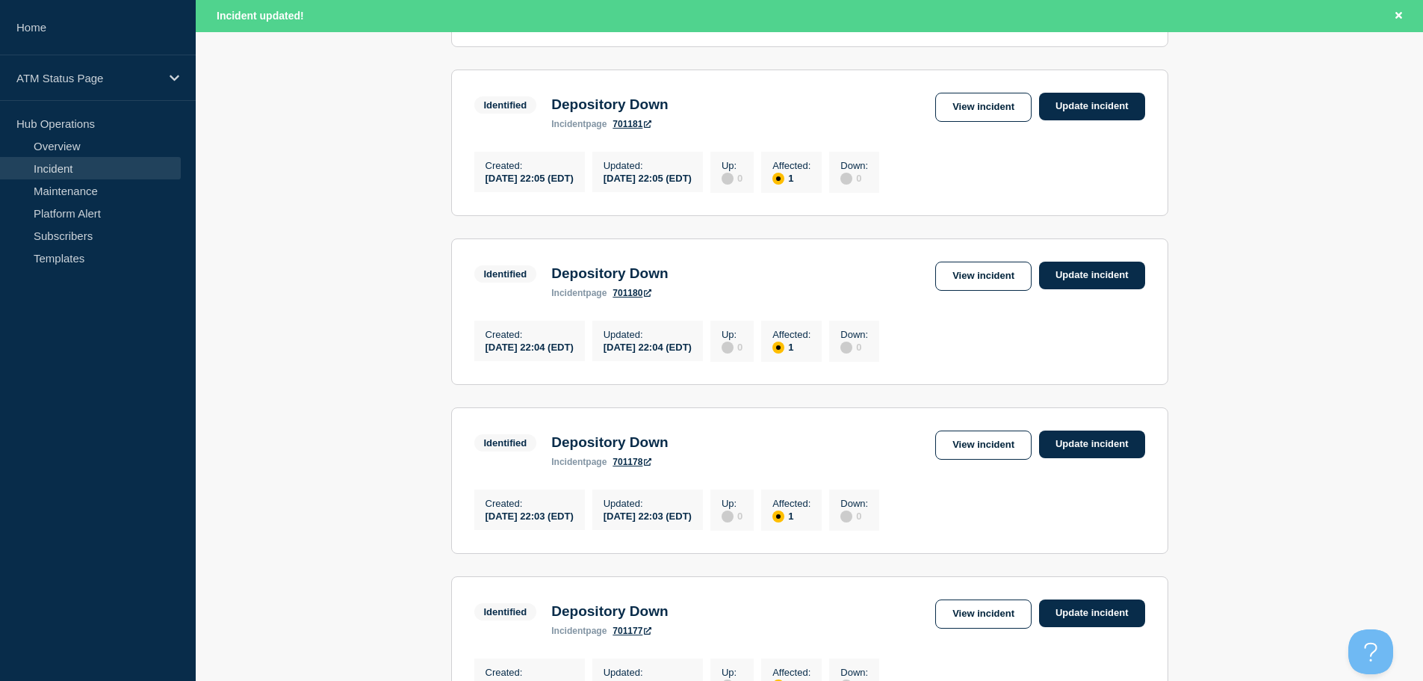
scroll to position [707, 0]
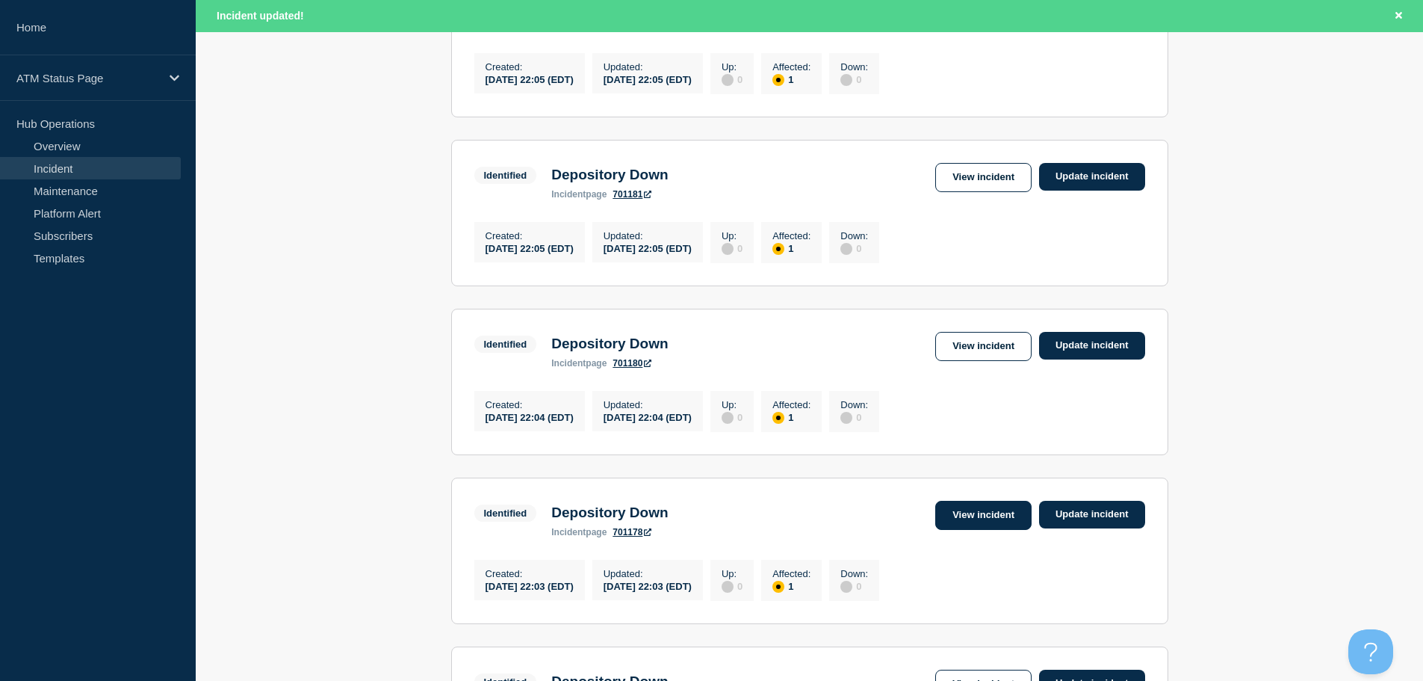
click at [975, 530] on link "View incident" at bounding box center [983, 515] width 96 height 29
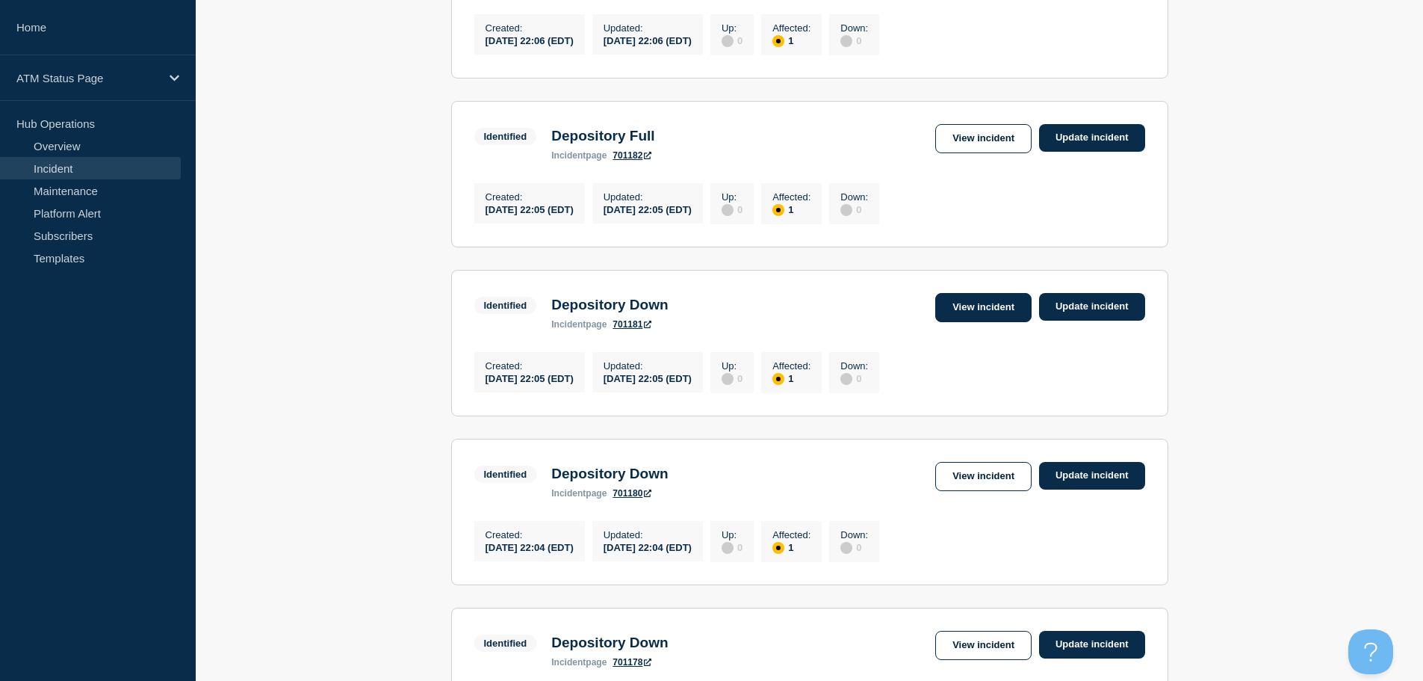
scroll to position [621, 0]
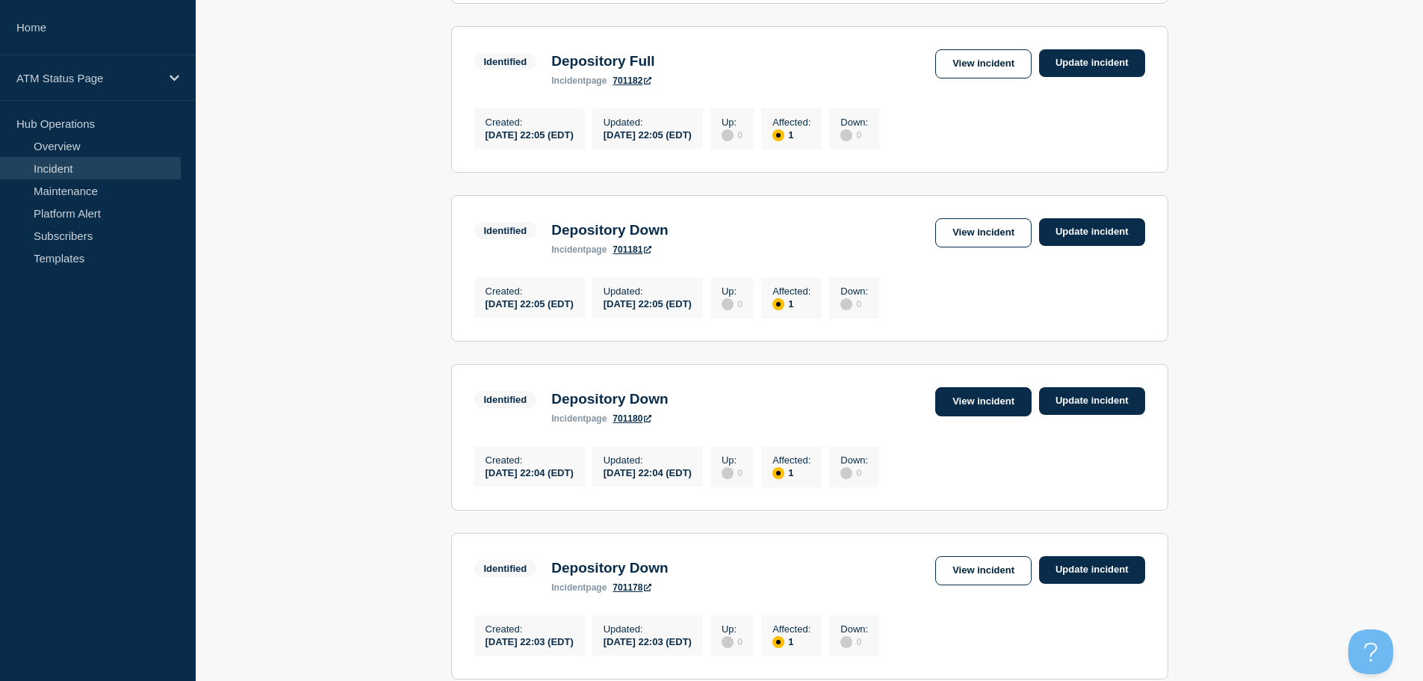
click at [988, 416] on link "View incident" at bounding box center [983, 401] width 96 height 29
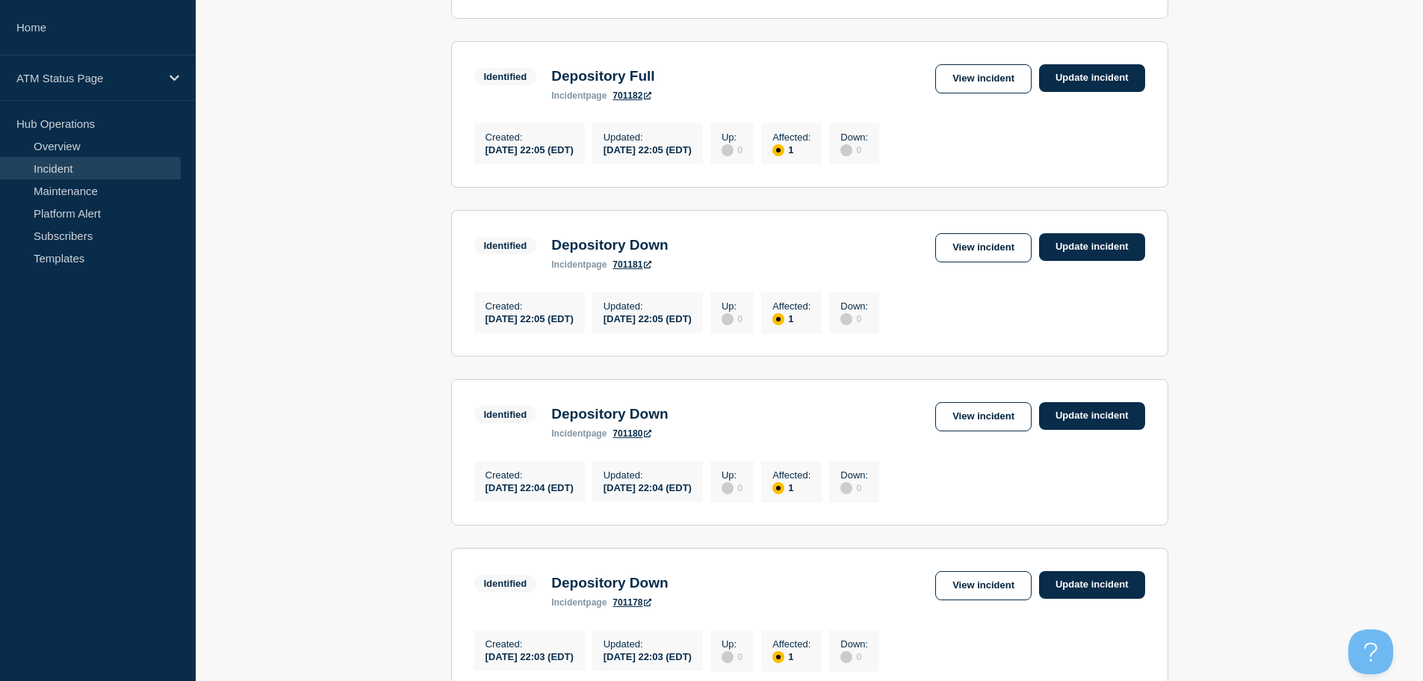
scroll to position [616, 0]
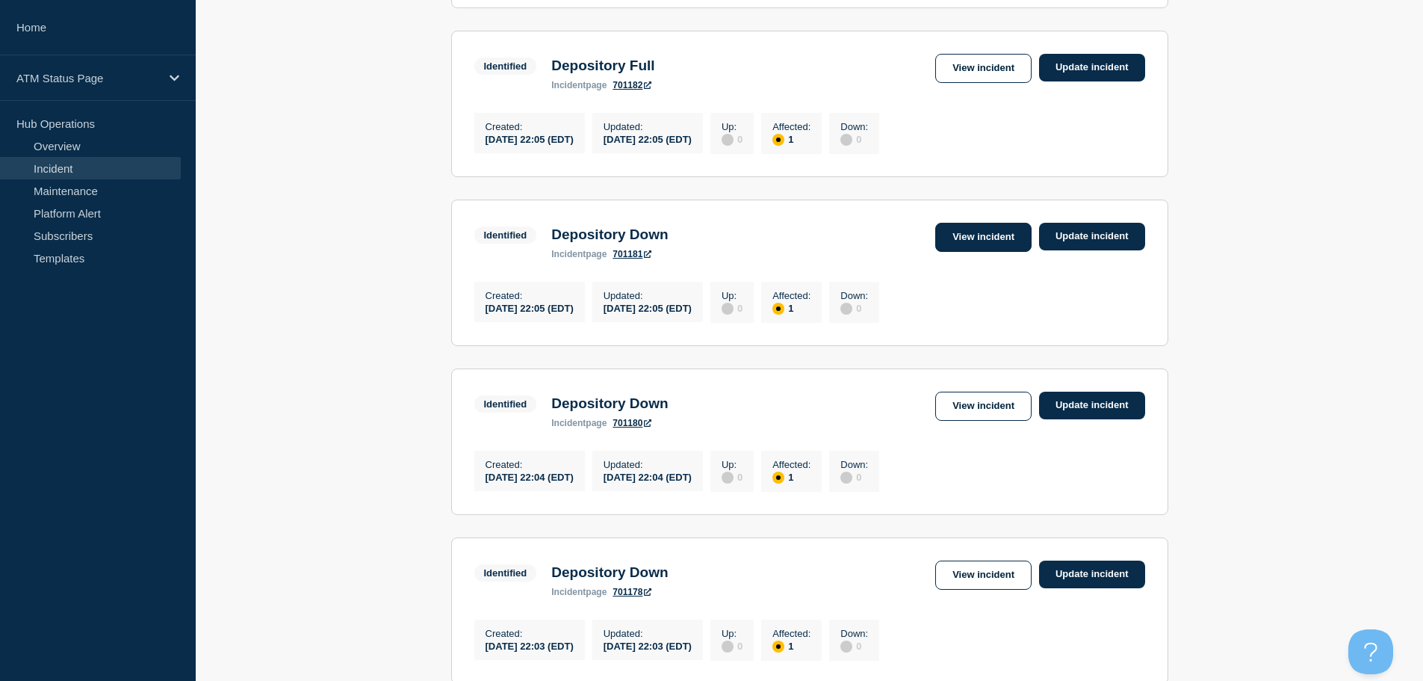
click at [986, 241] on link "View incident" at bounding box center [983, 237] width 96 height 29
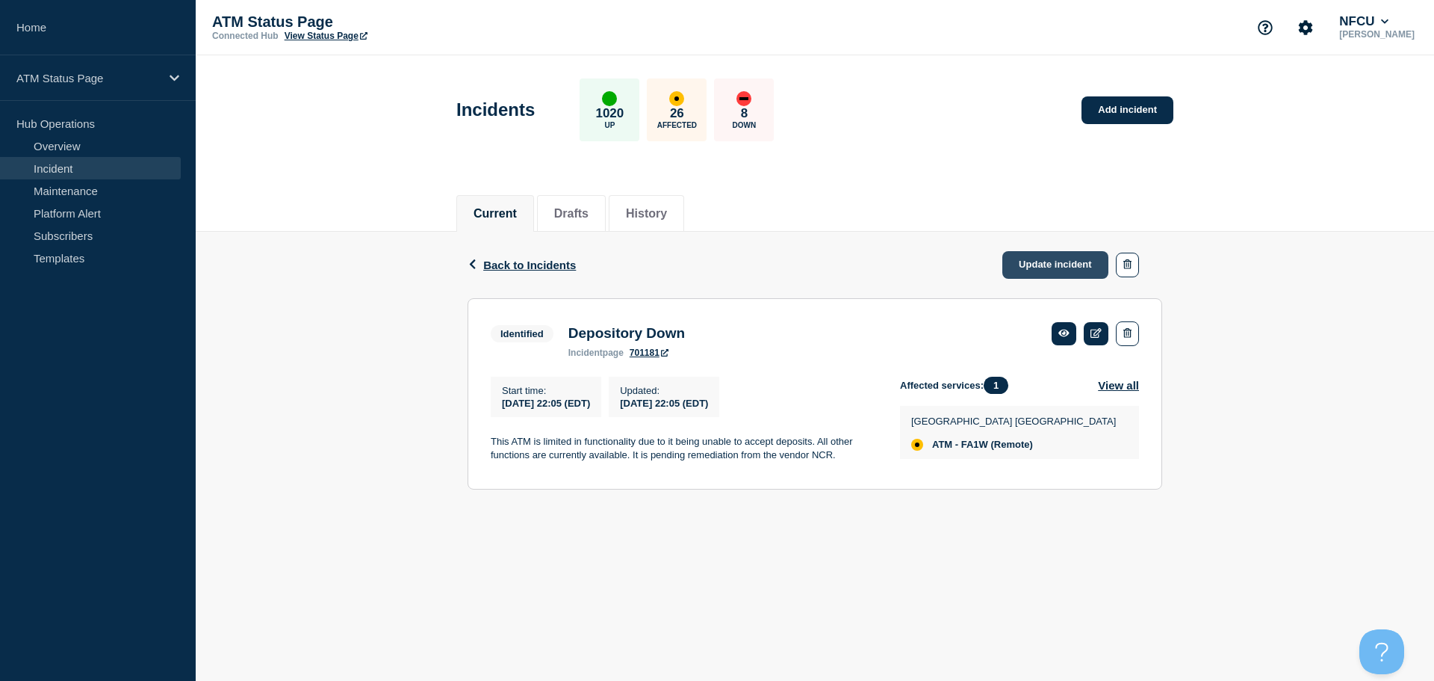
click at [1049, 261] on link "Update incident" at bounding box center [1056, 265] width 106 height 28
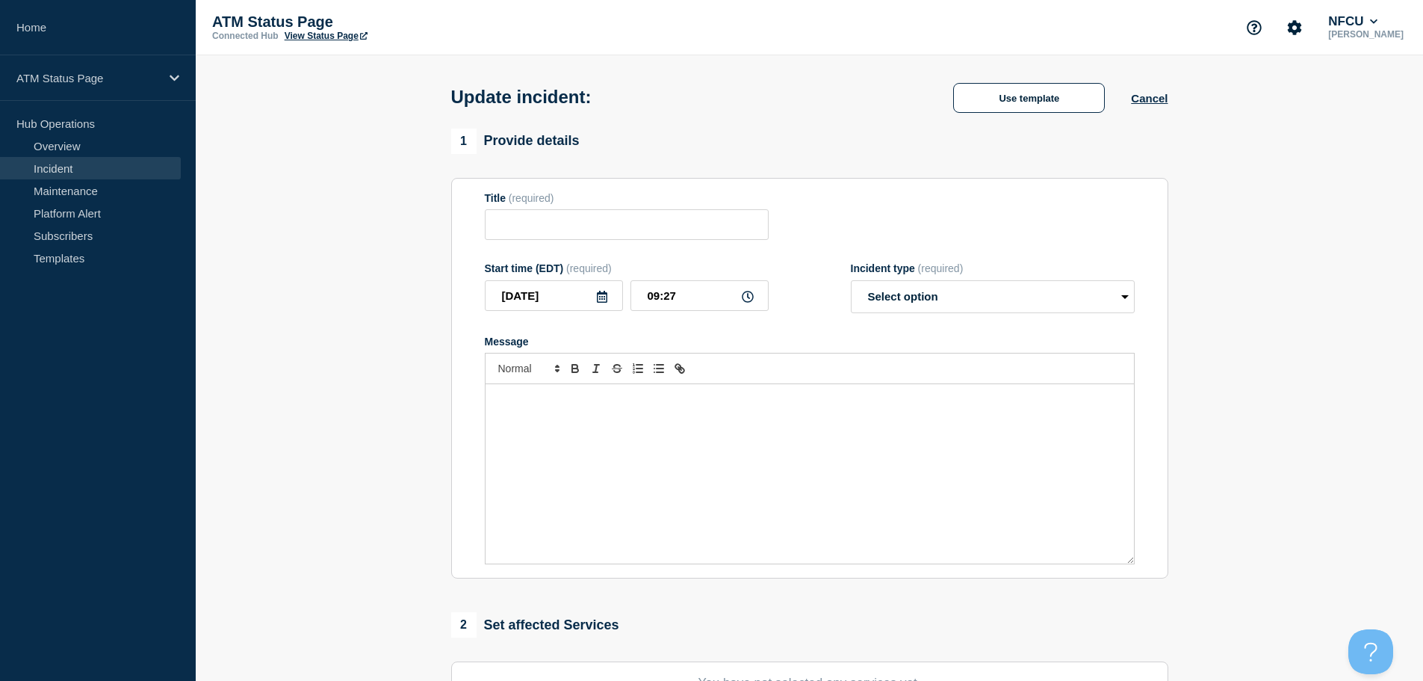
type input "Depository Down"
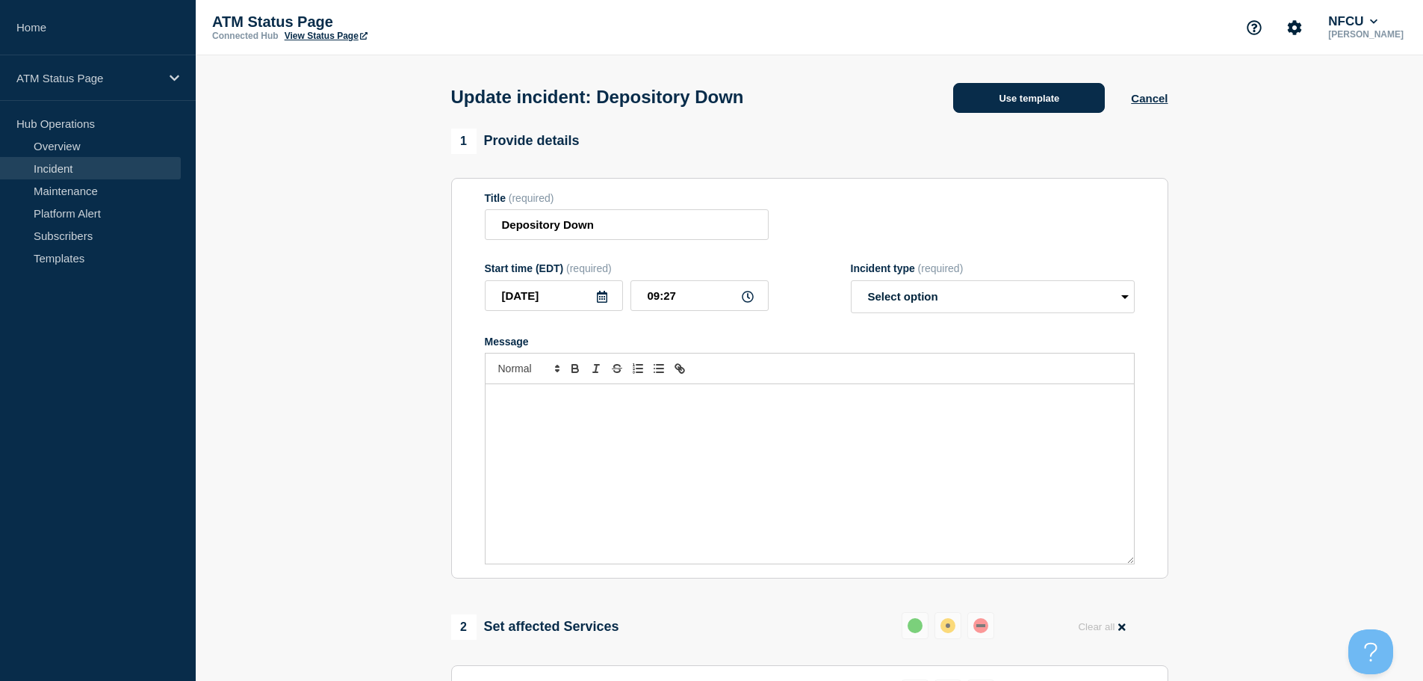
click at [1009, 102] on button "Use template" at bounding box center [1029, 98] width 152 height 30
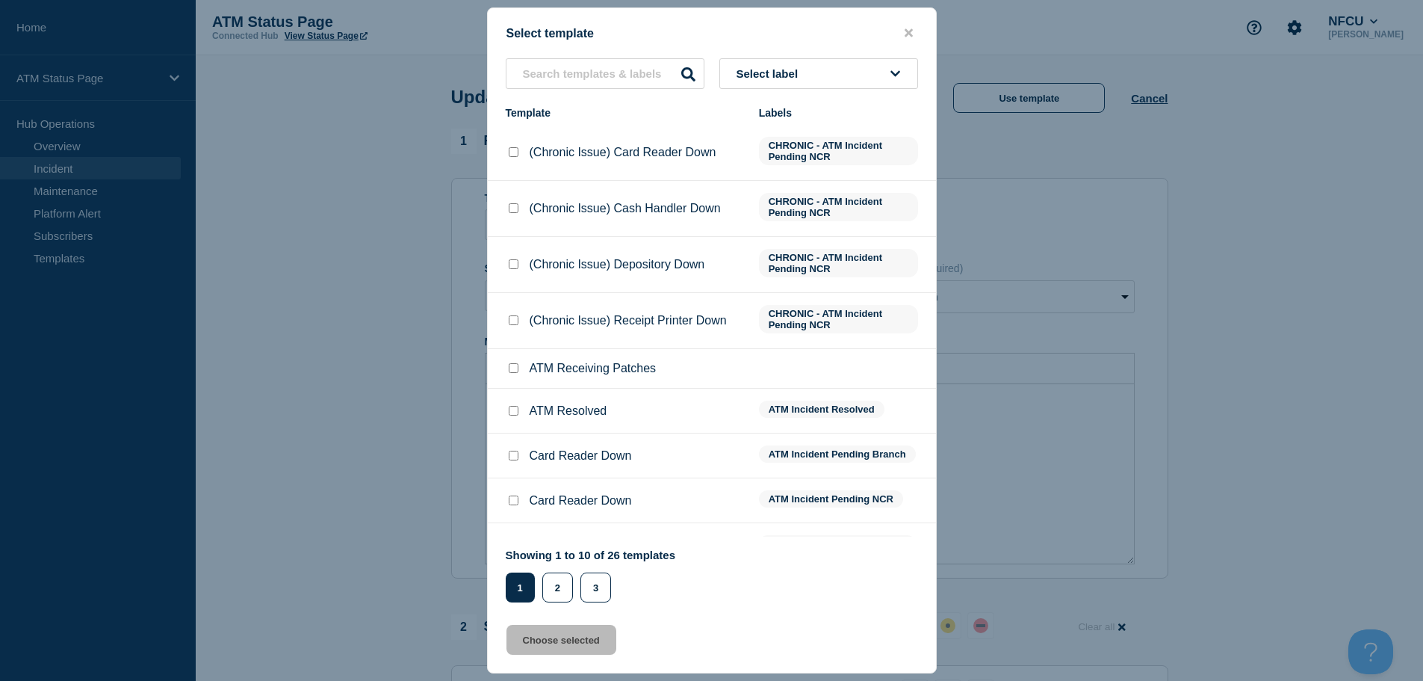
click at [515, 412] on input "ATM Resolved checkbox" at bounding box center [514, 411] width 10 height 10
checkbox input "true"
click at [567, 638] on button "Choose selected" at bounding box center [562, 640] width 110 height 30
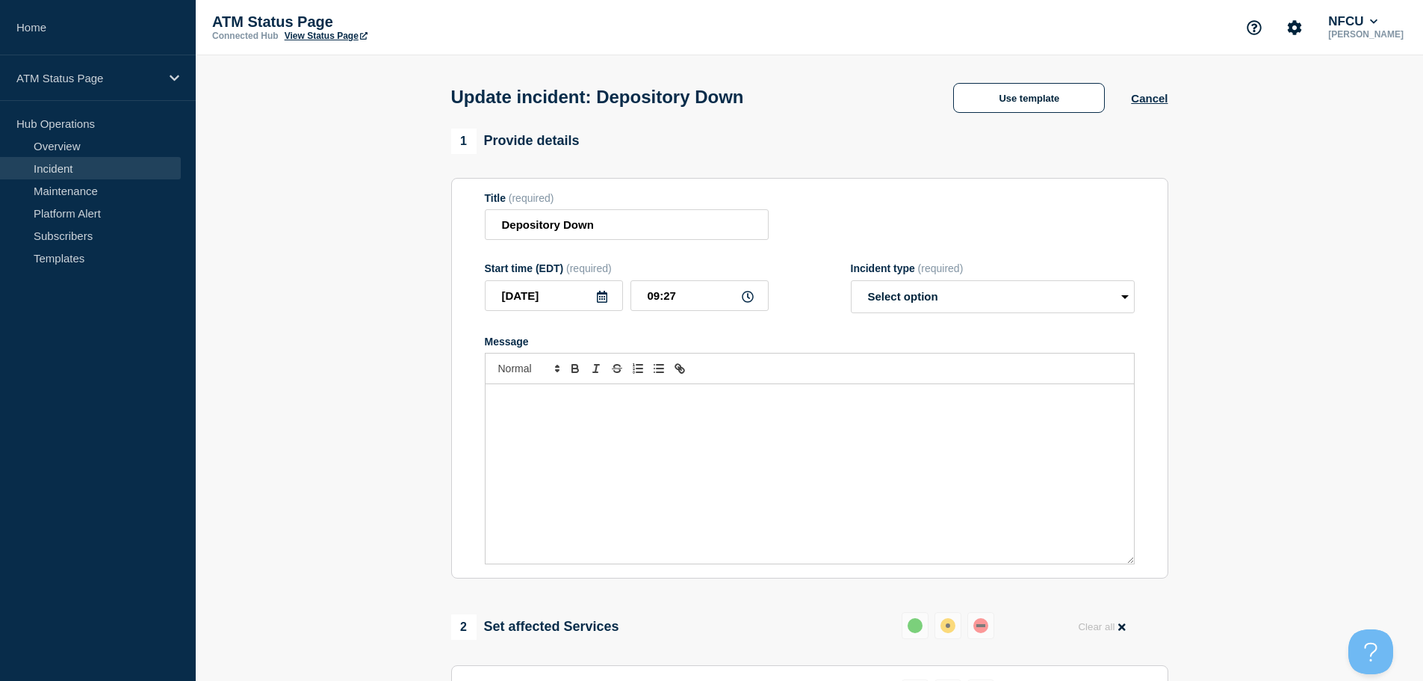
select select "resolved"
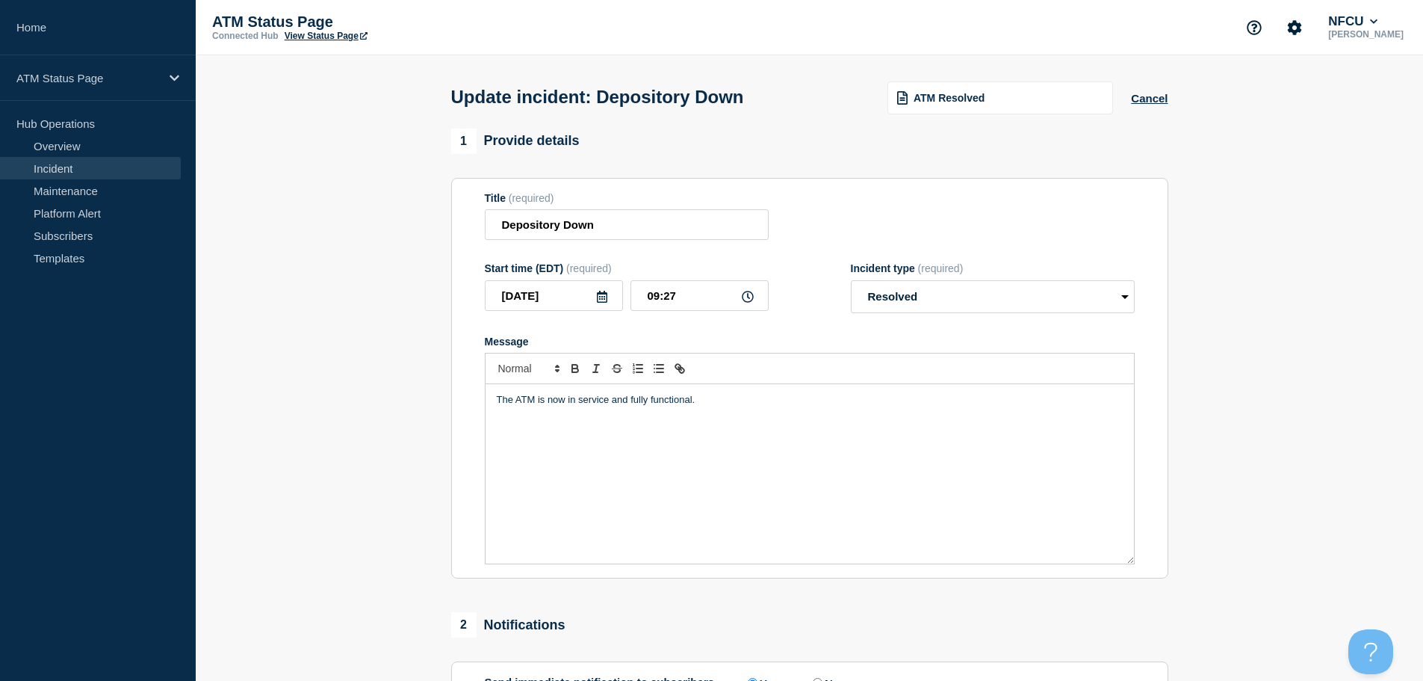
scroll to position [149, 0]
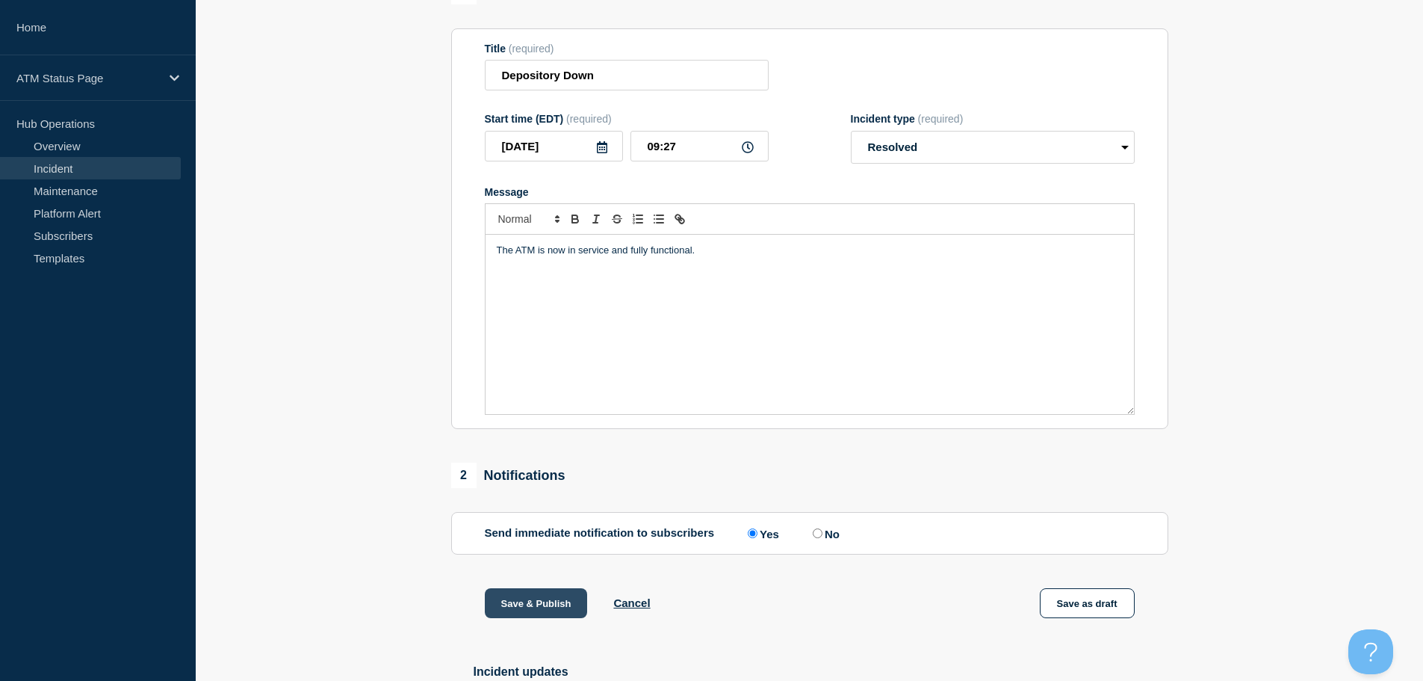
click at [504, 594] on button "Save & Publish" at bounding box center [536, 603] width 103 height 30
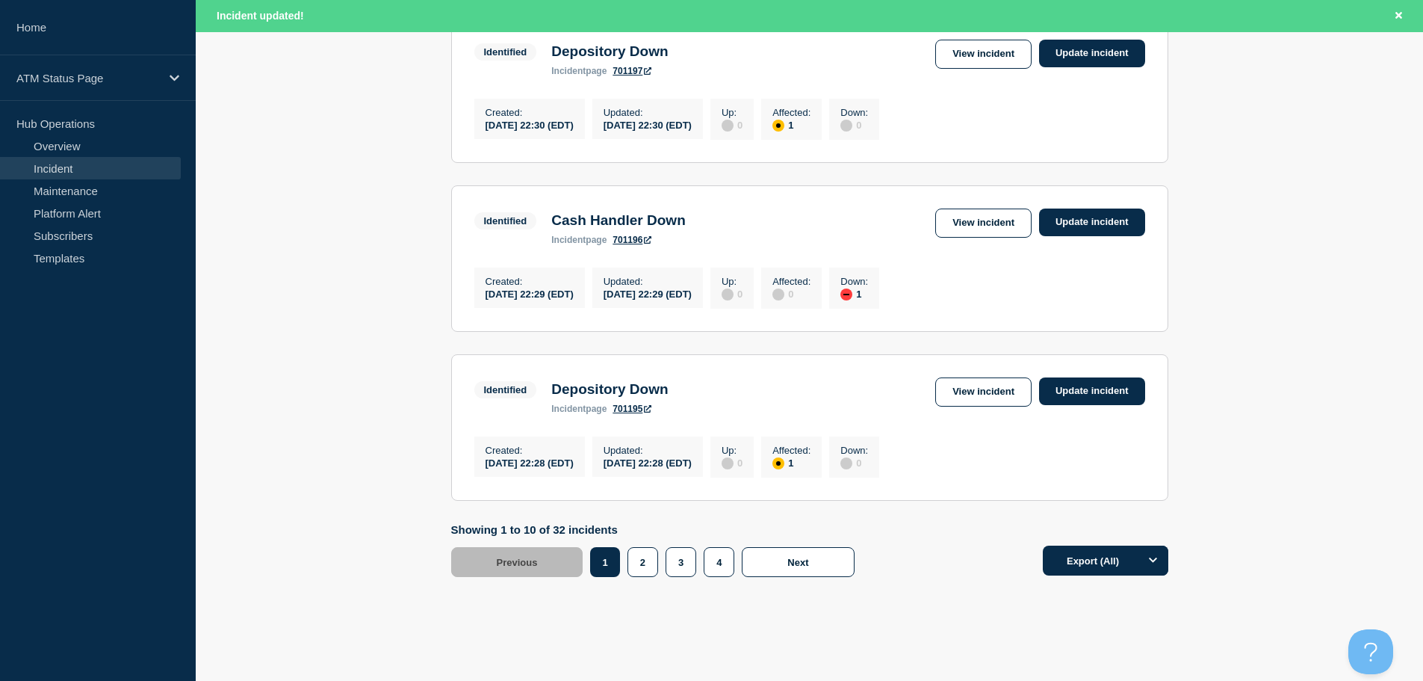
scroll to position [1589, 0]
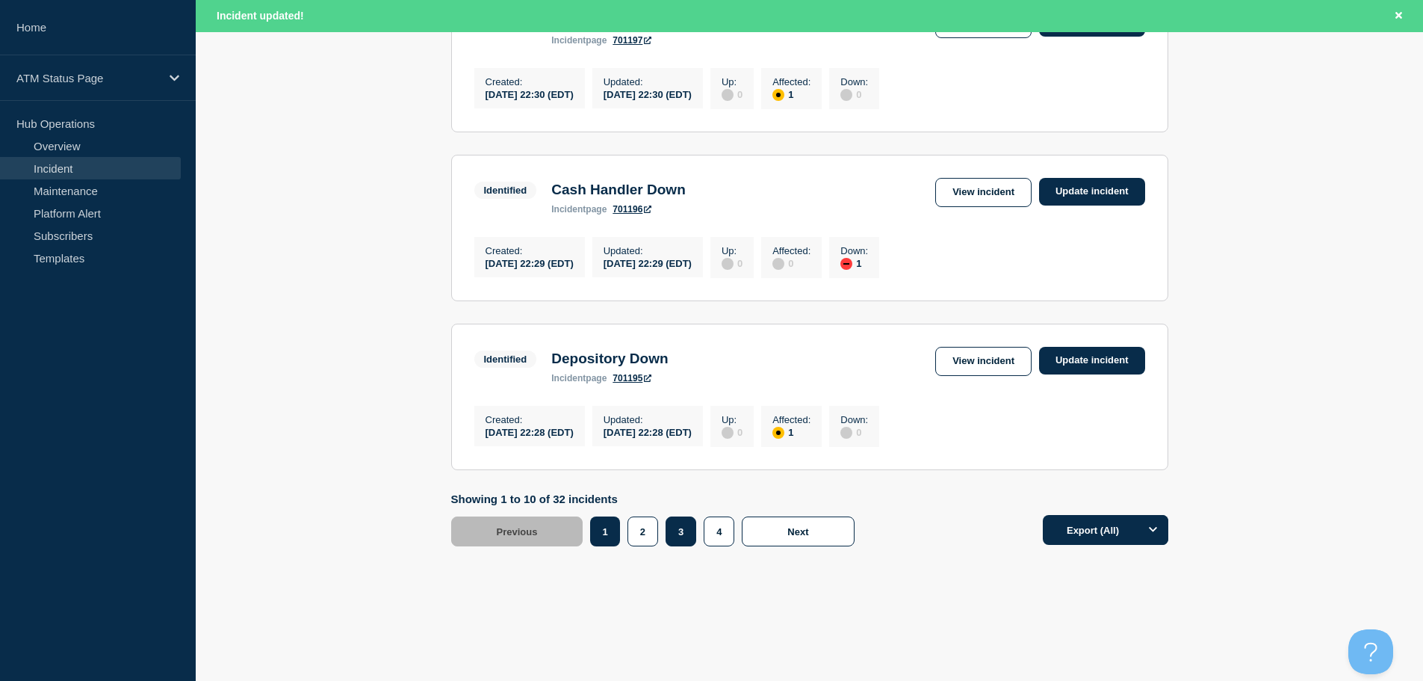
click at [678, 534] on button "3" at bounding box center [681, 531] width 31 height 30
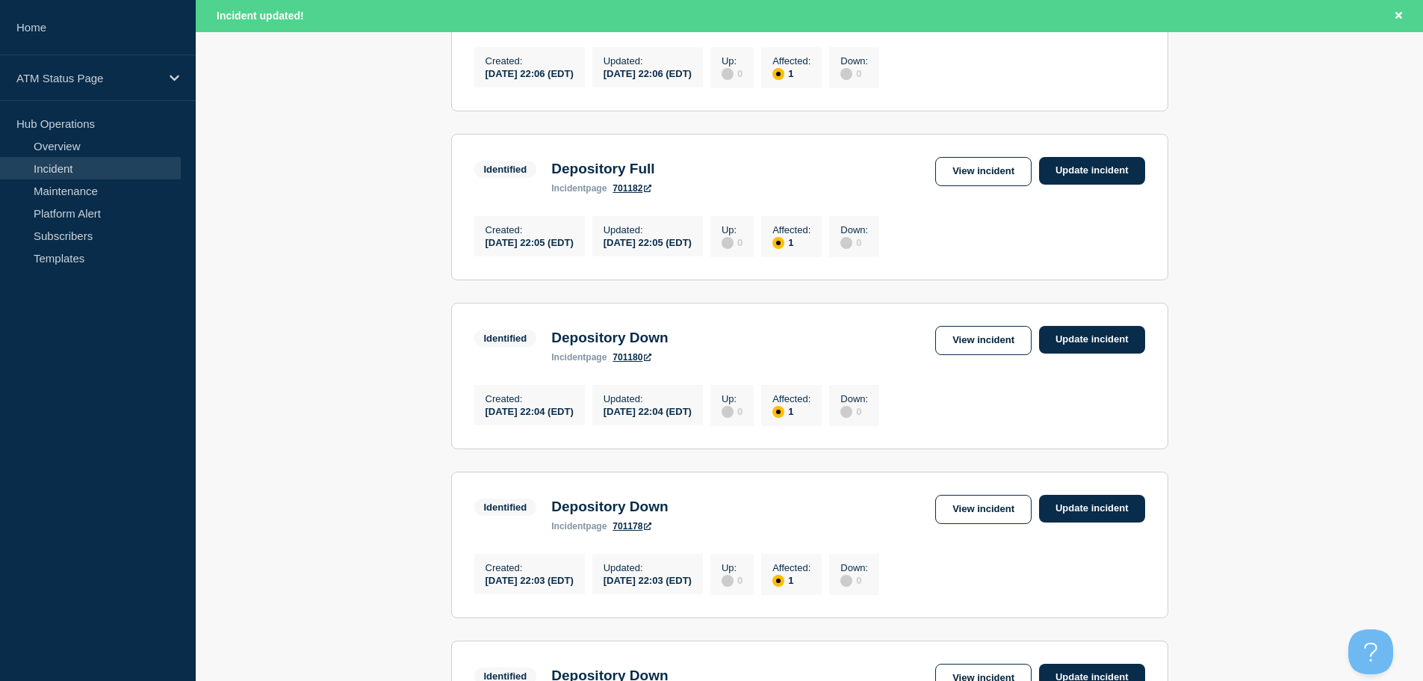
scroll to position [531, 0]
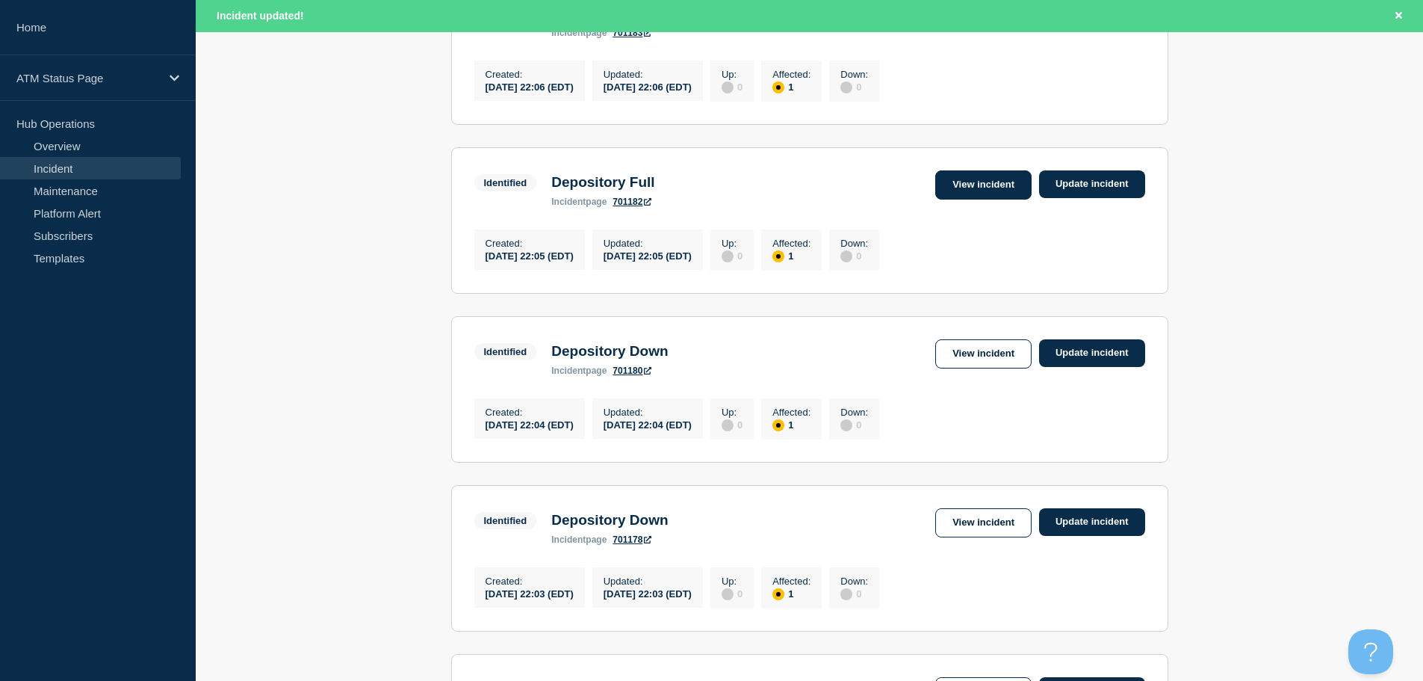
click at [970, 191] on link "View incident" at bounding box center [983, 184] width 96 height 29
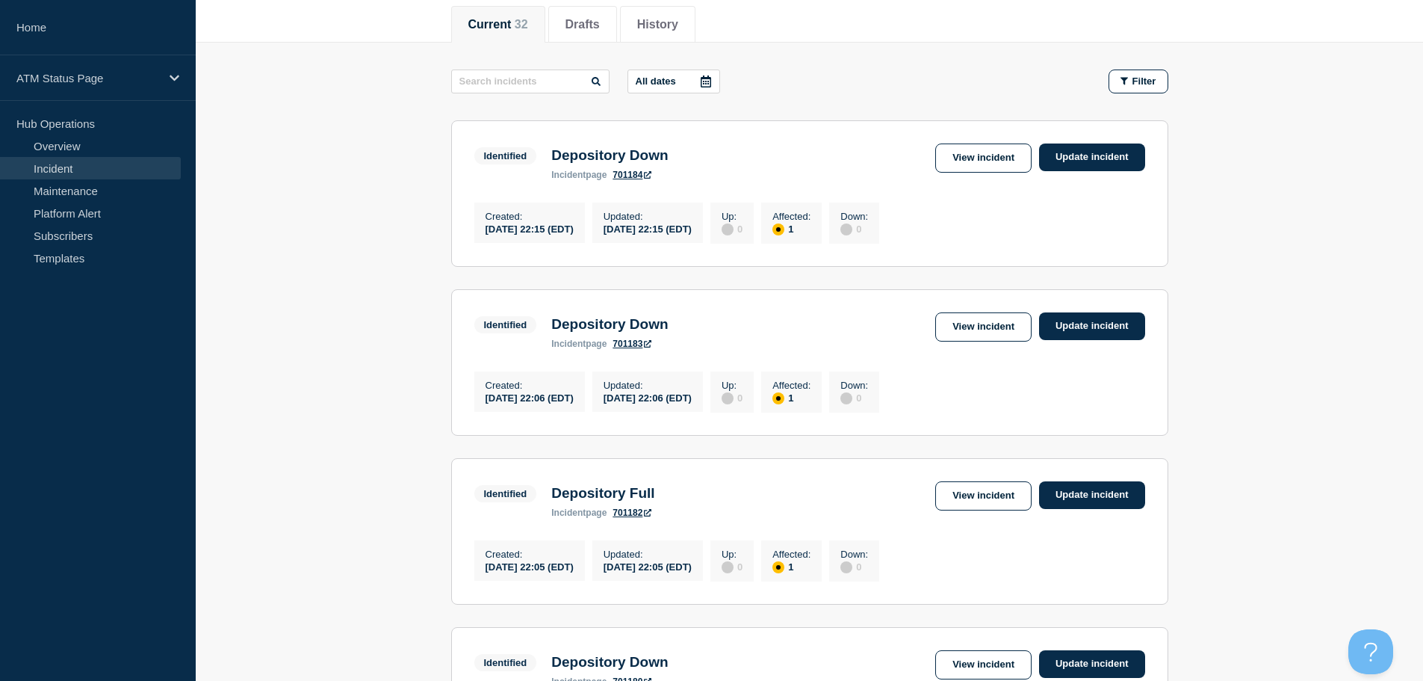
scroll to position [194, 0]
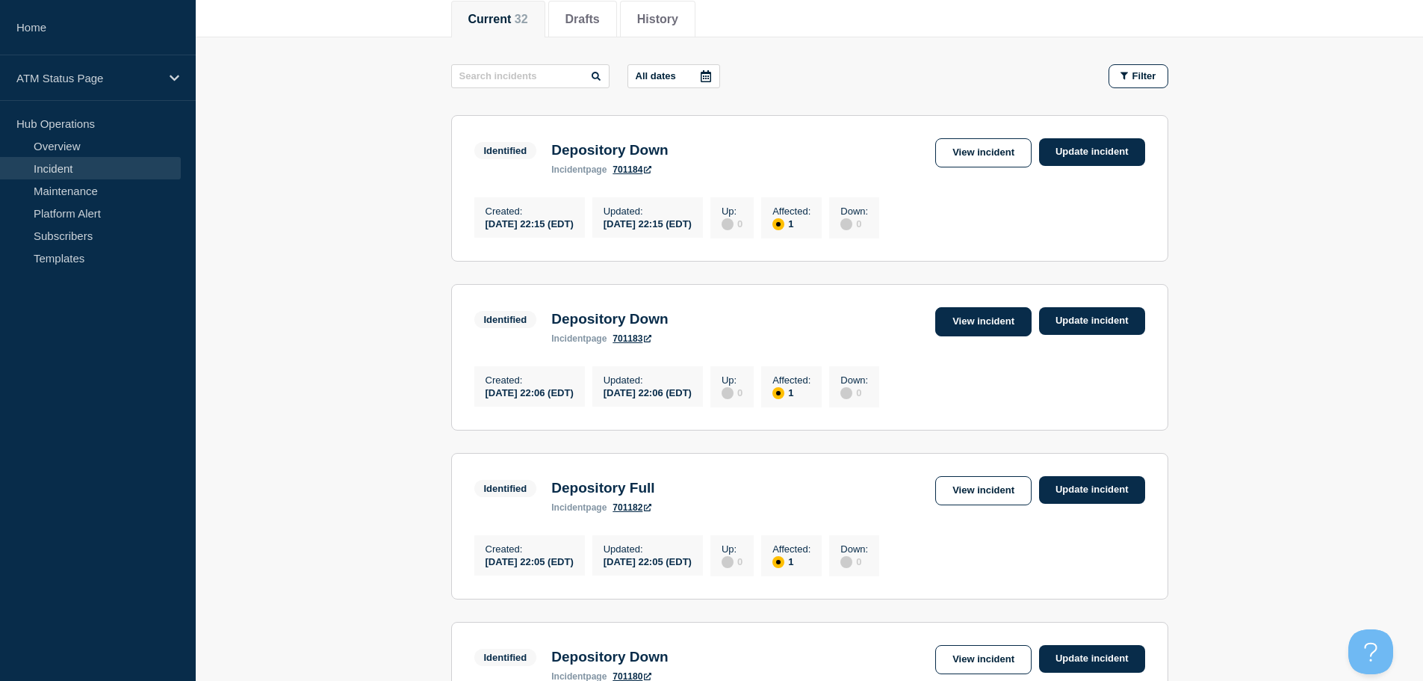
click at [1003, 323] on link "View incident" at bounding box center [983, 321] width 96 height 29
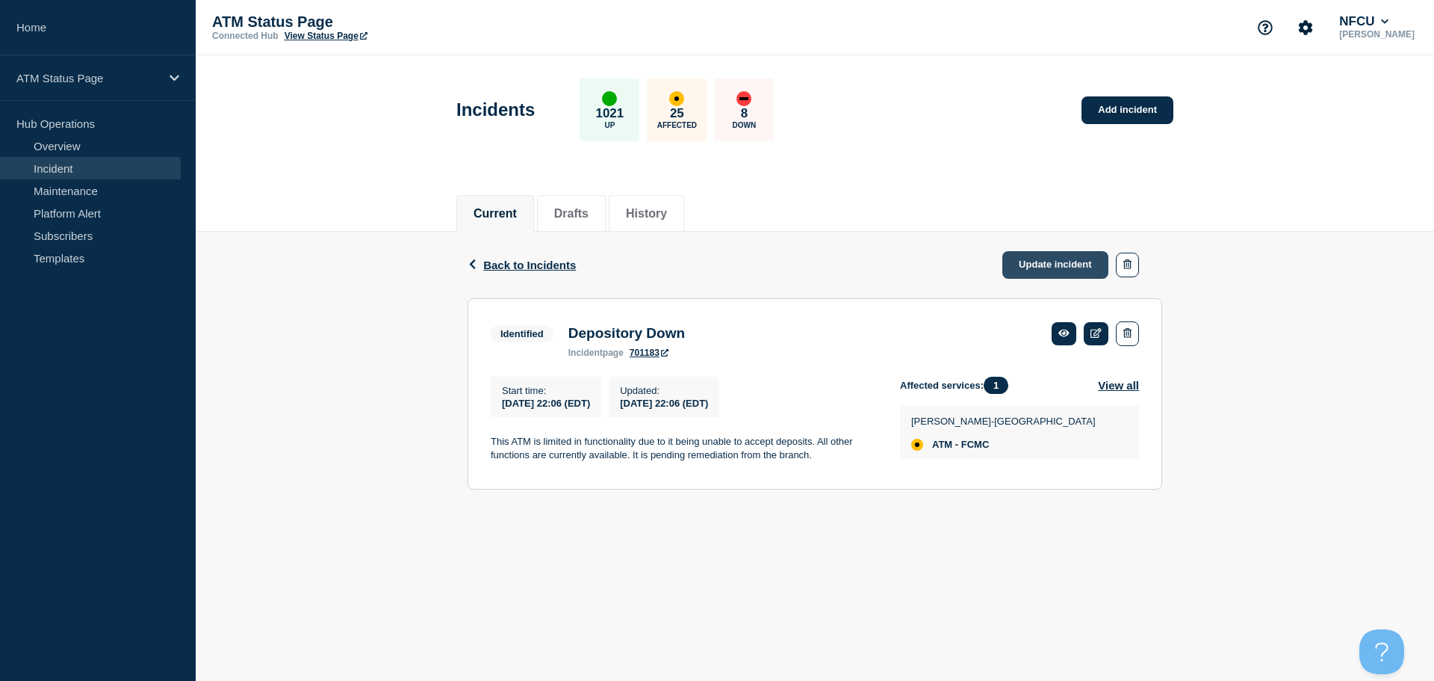
click at [1073, 260] on link "Update incident" at bounding box center [1056, 265] width 106 height 28
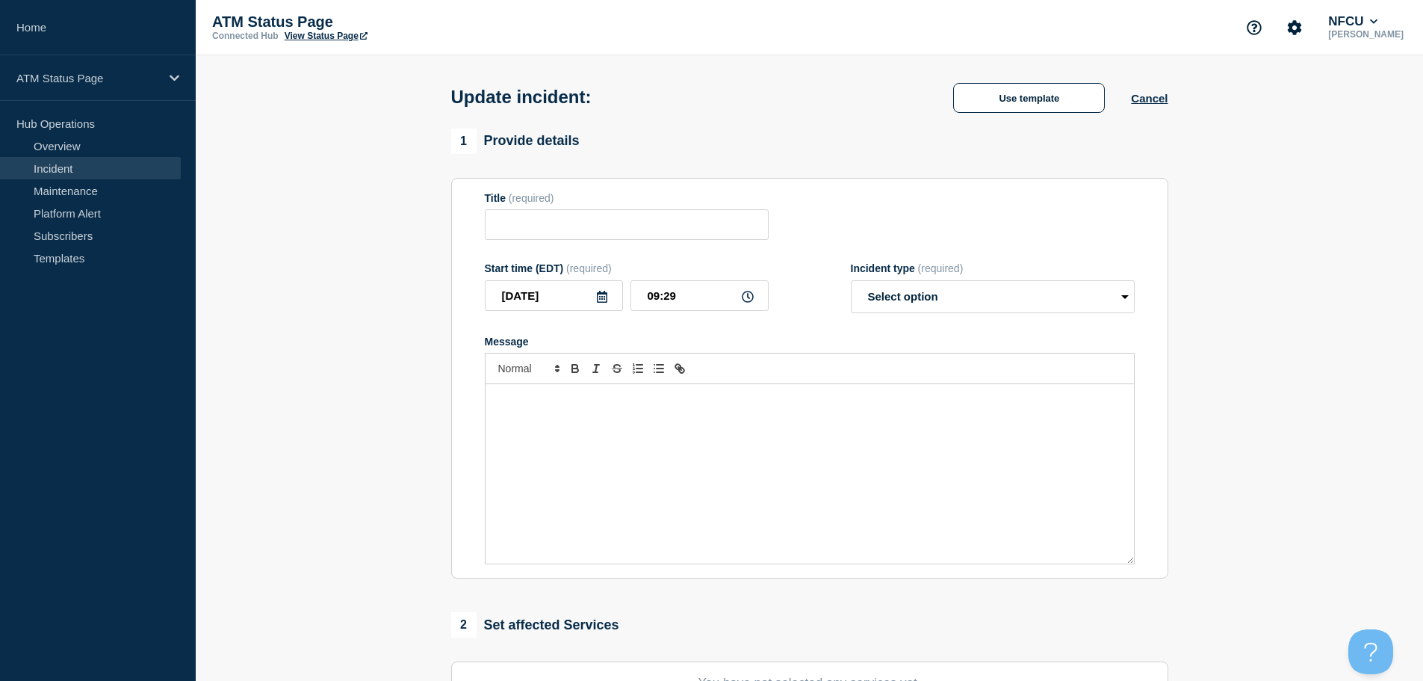
type input "Depository Down"
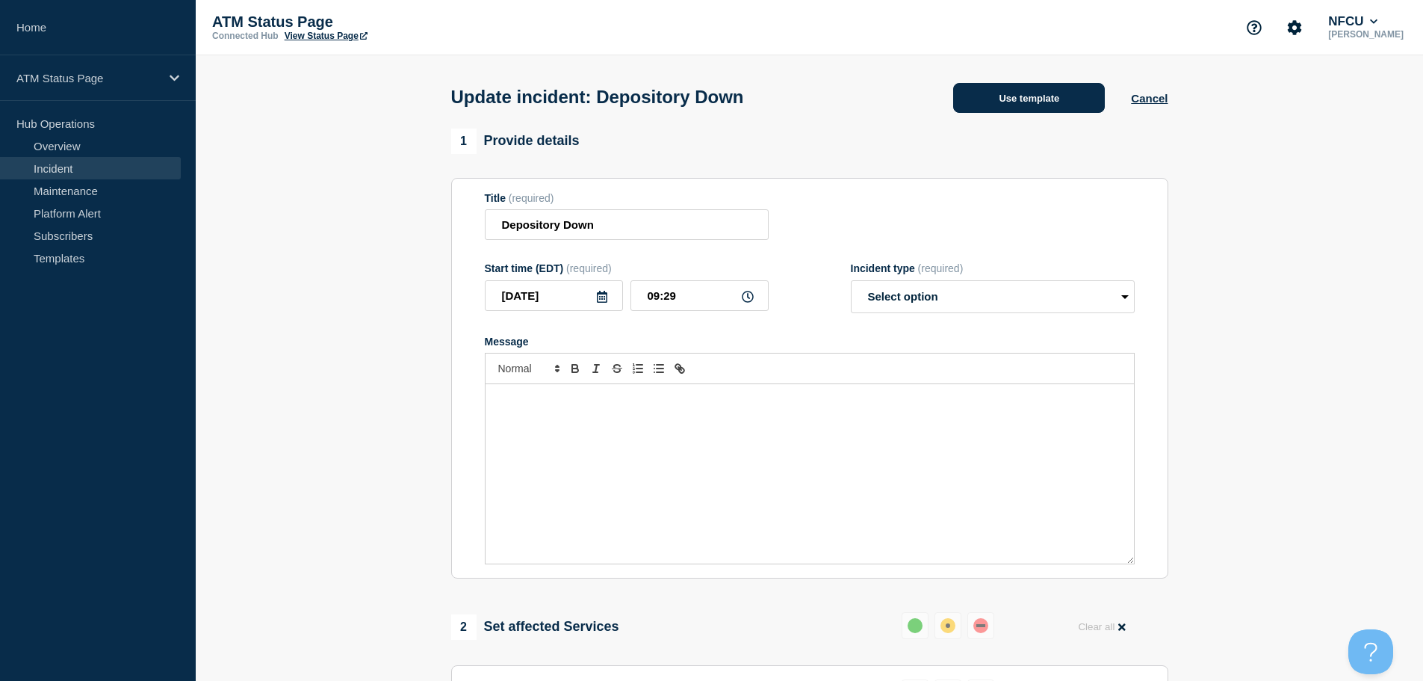
click at [1026, 111] on button "Use template" at bounding box center [1029, 98] width 152 height 30
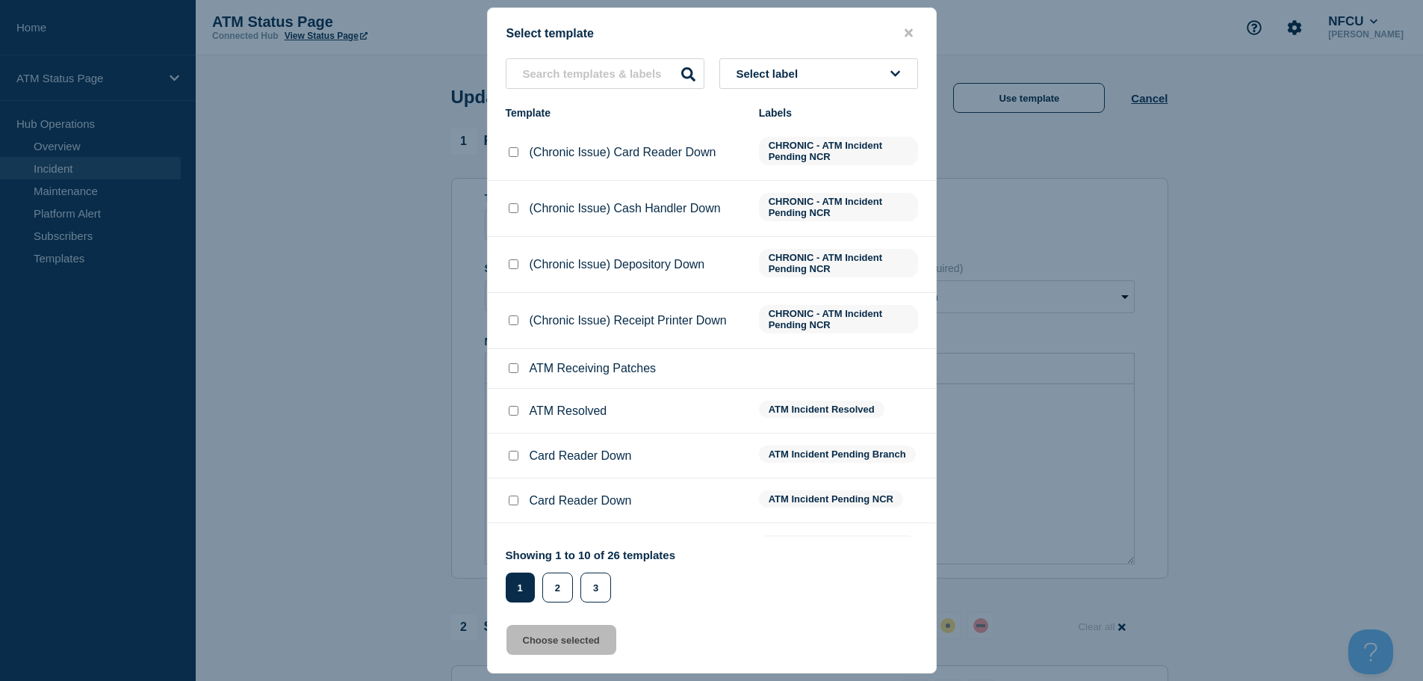
click at [515, 413] on input "ATM Resolved checkbox" at bounding box center [514, 411] width 10 height 10
checkbox input "true"
click at [544, 643] on button "Choose selected" at bounding box center [562, 640] width 110 height 30
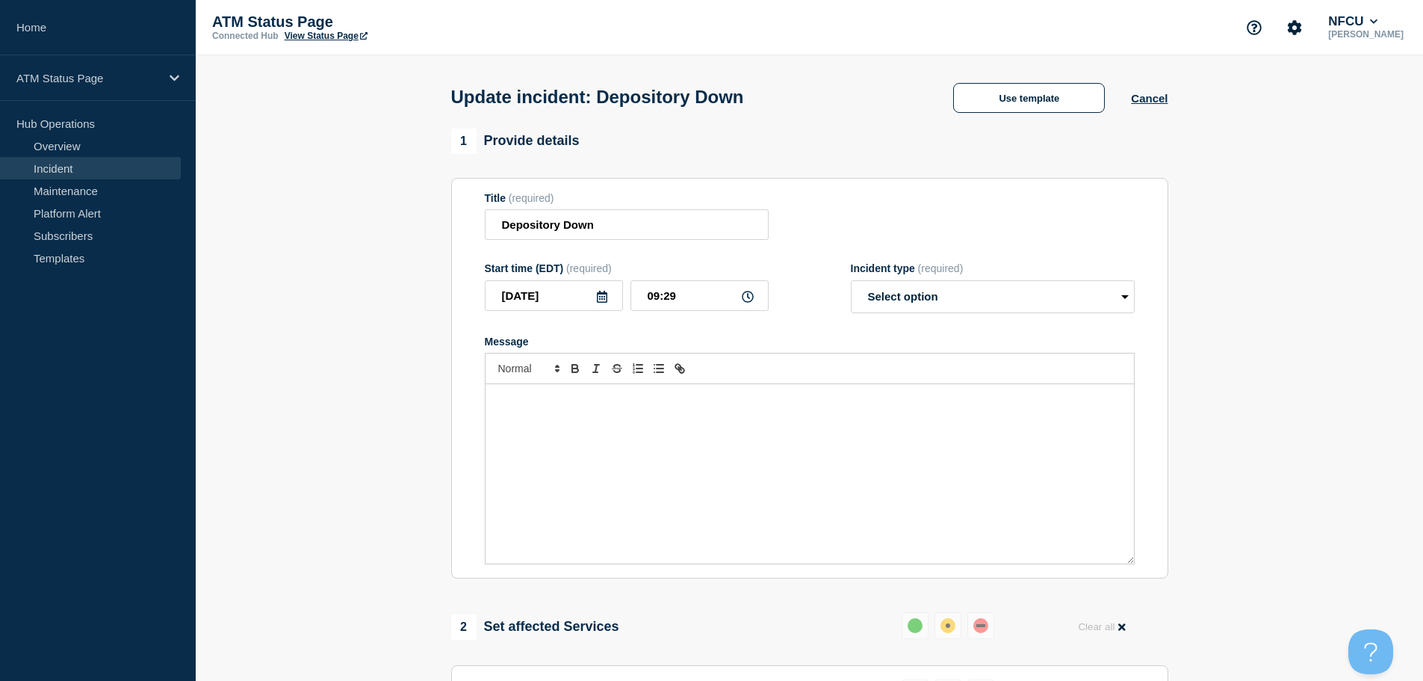
select select "resolved"
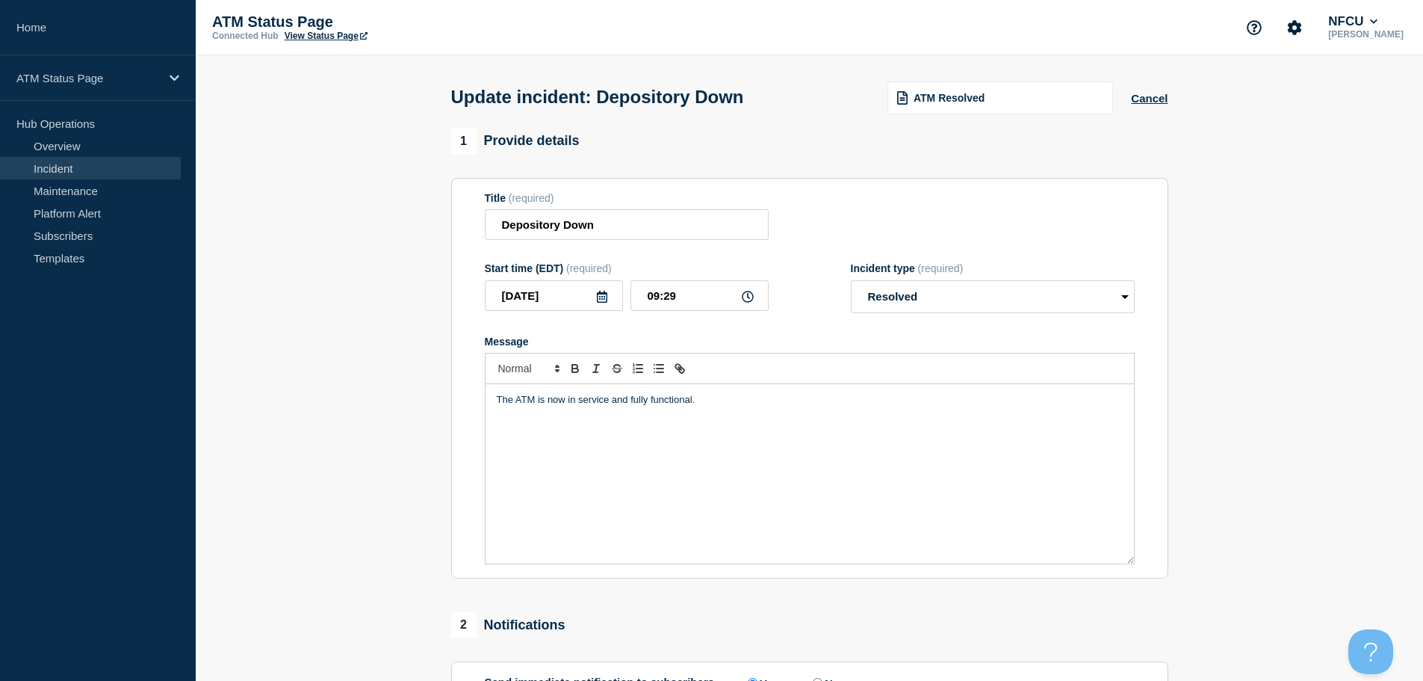
scroll to position [276, 0]
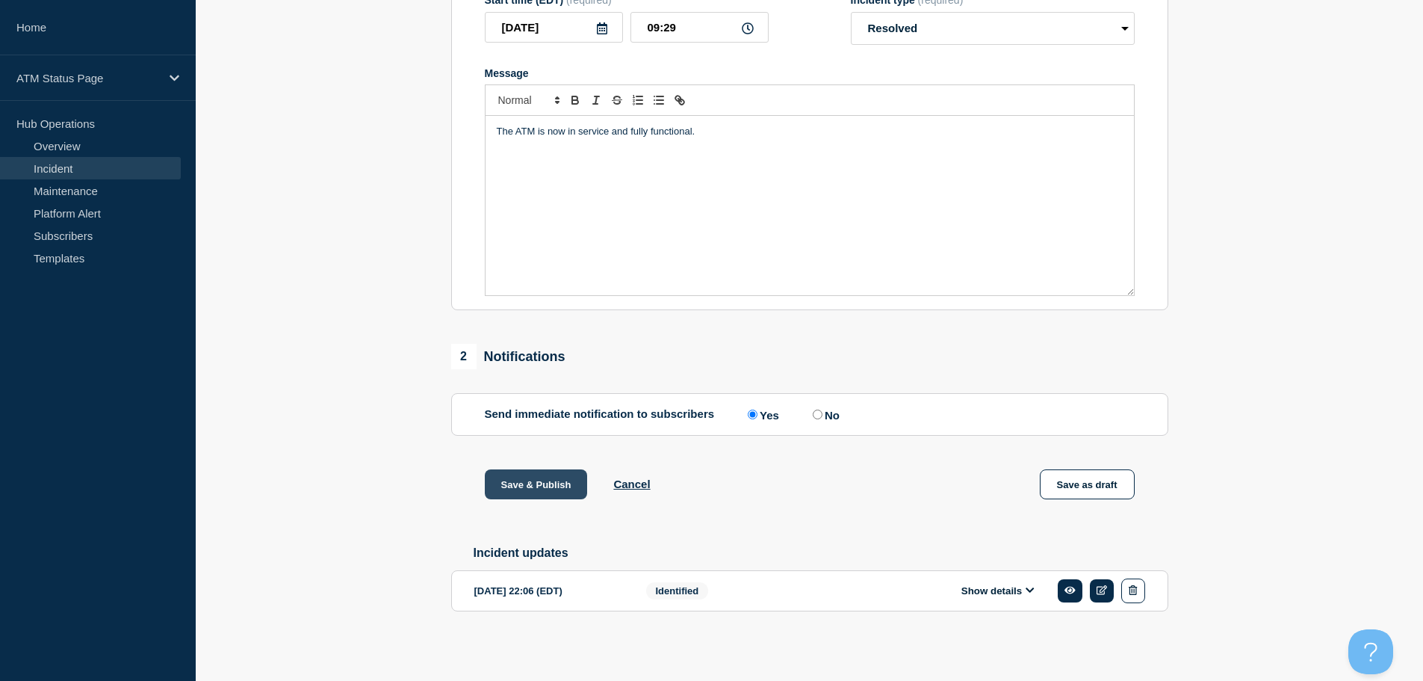
click at [501, 483] on button "Save & Publish" at bounding box center [536, 484] width 103 height 30
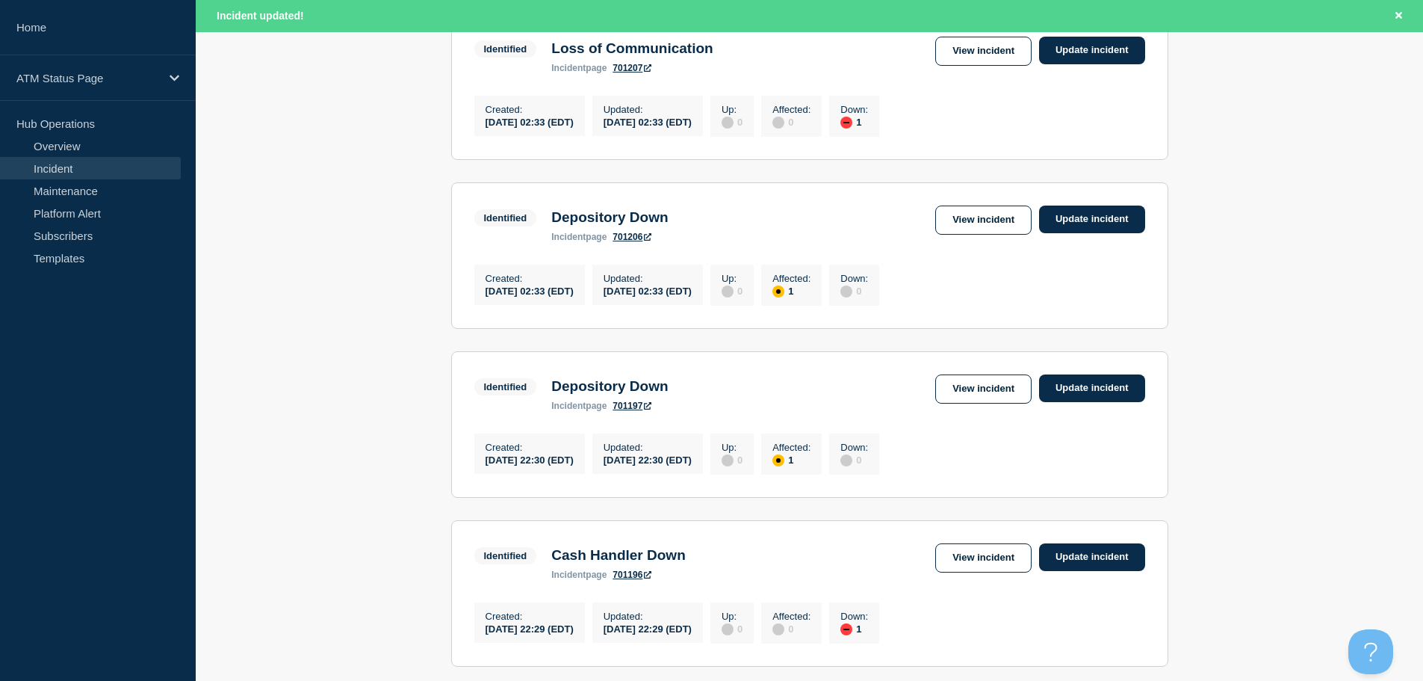
scroll to position [1589, 0]
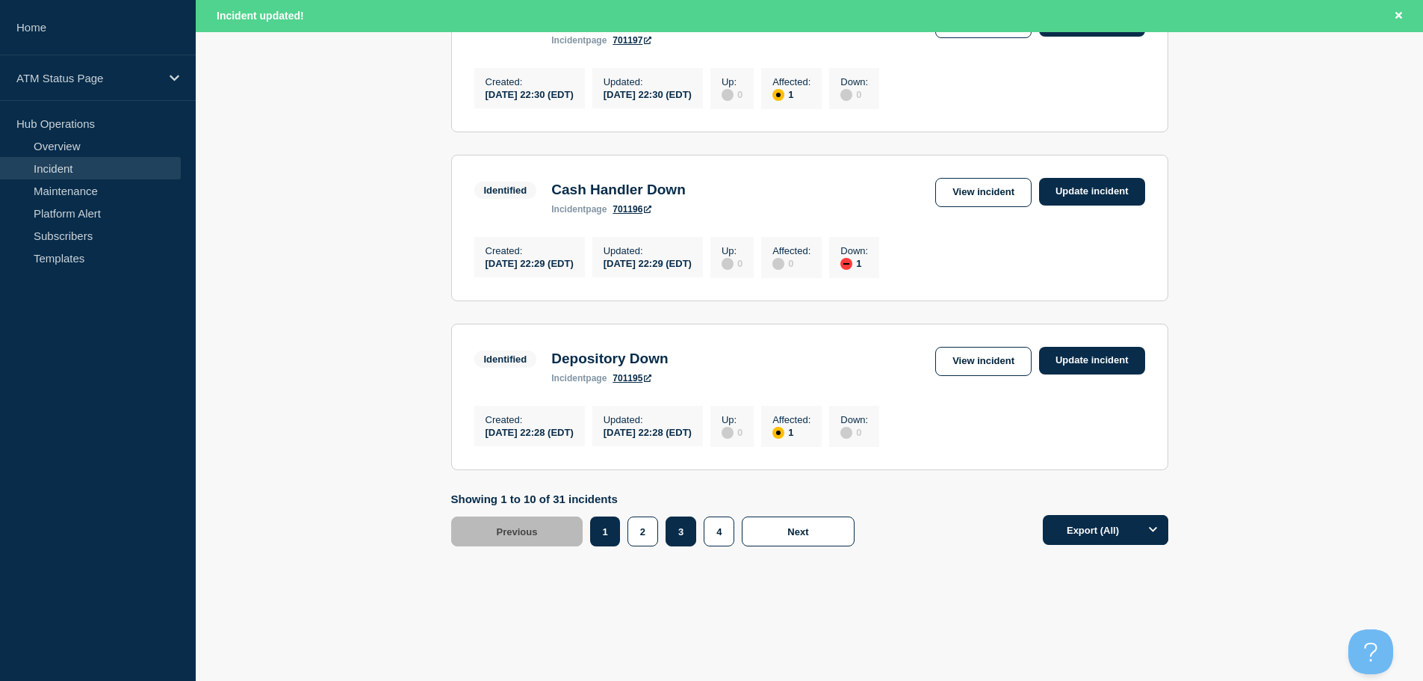
click at [675, 542] on button "3" at bounding box center [681, 531] width 31 height 30
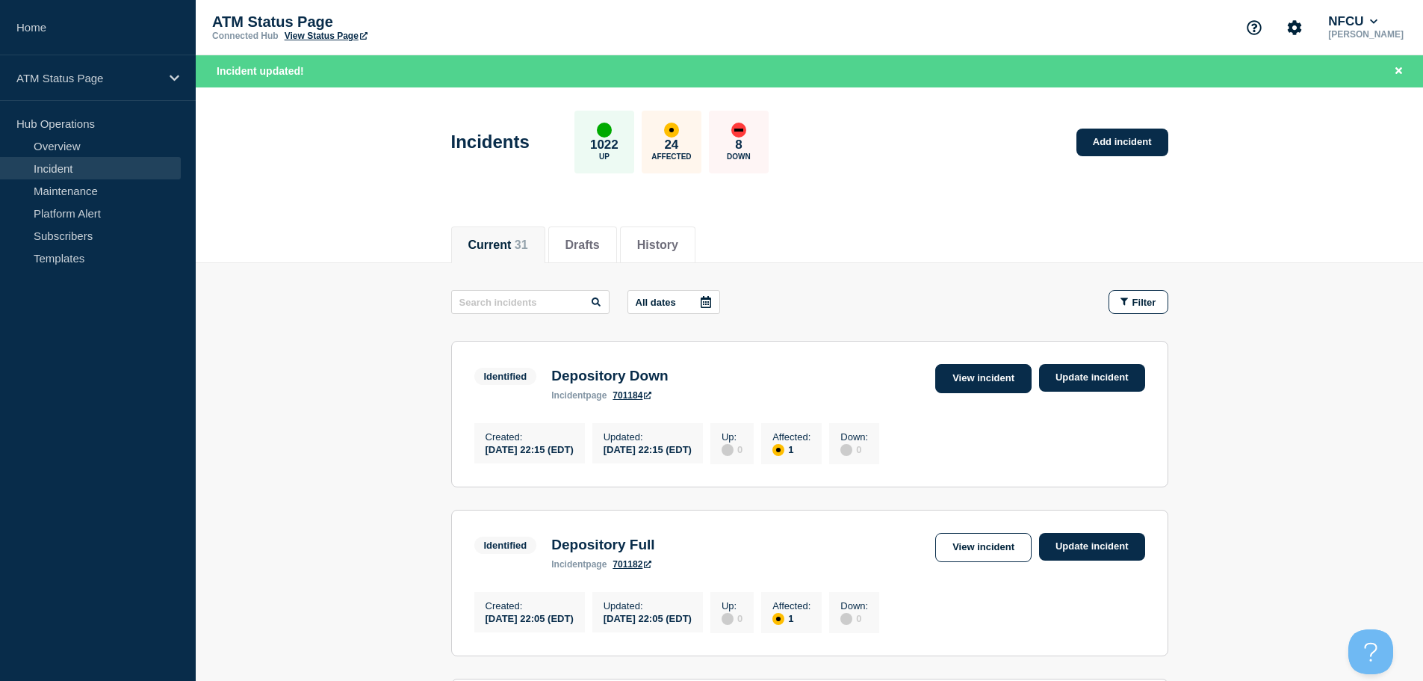
click at [990, 375] on link "View incident" at bounding box center [983, 378] width 96 height 29
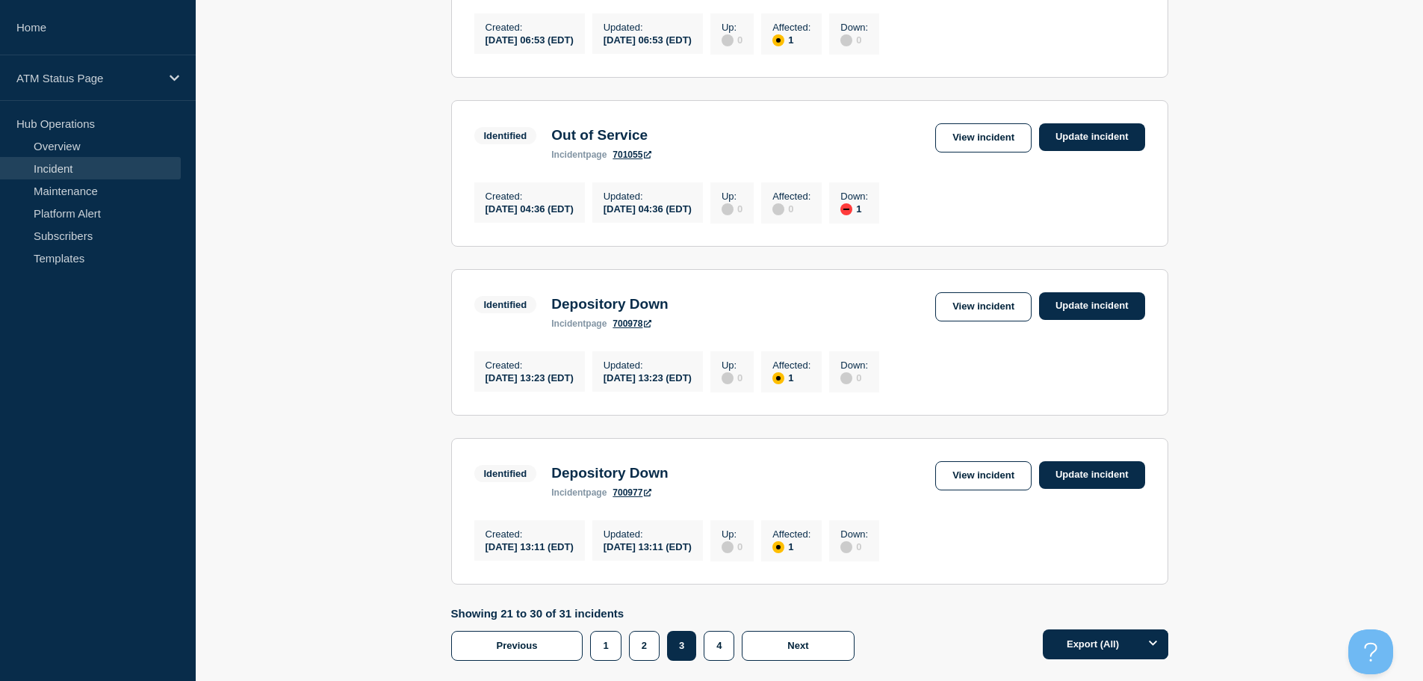
scroll to position [1558, 0]
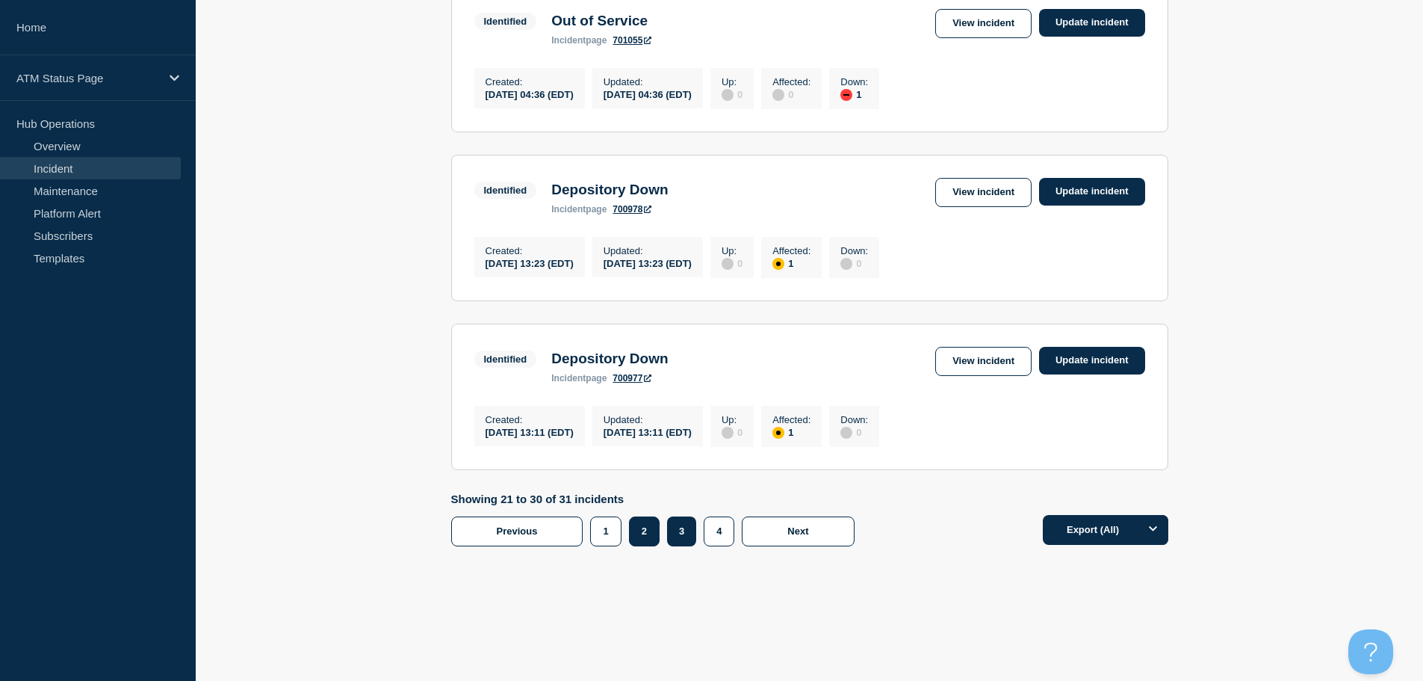
click at [640, 532] on button "2" at bounding box center [644, 531] width 31 height 30
click at [964, 363] on link "View incident" at bounding box center [983, 361] width 96 height 29
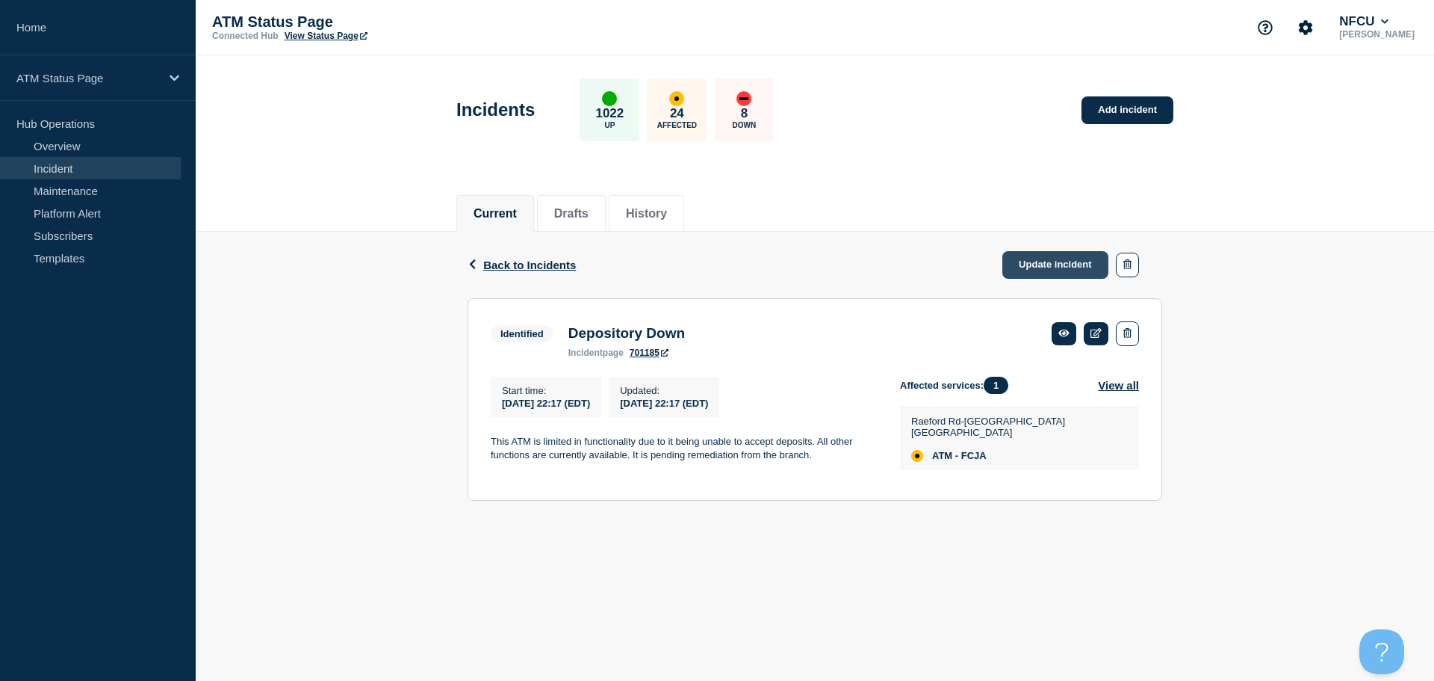
click at [1017, 267] on link "Update incident" at bounding box center [1056, 265] width 106 height 28
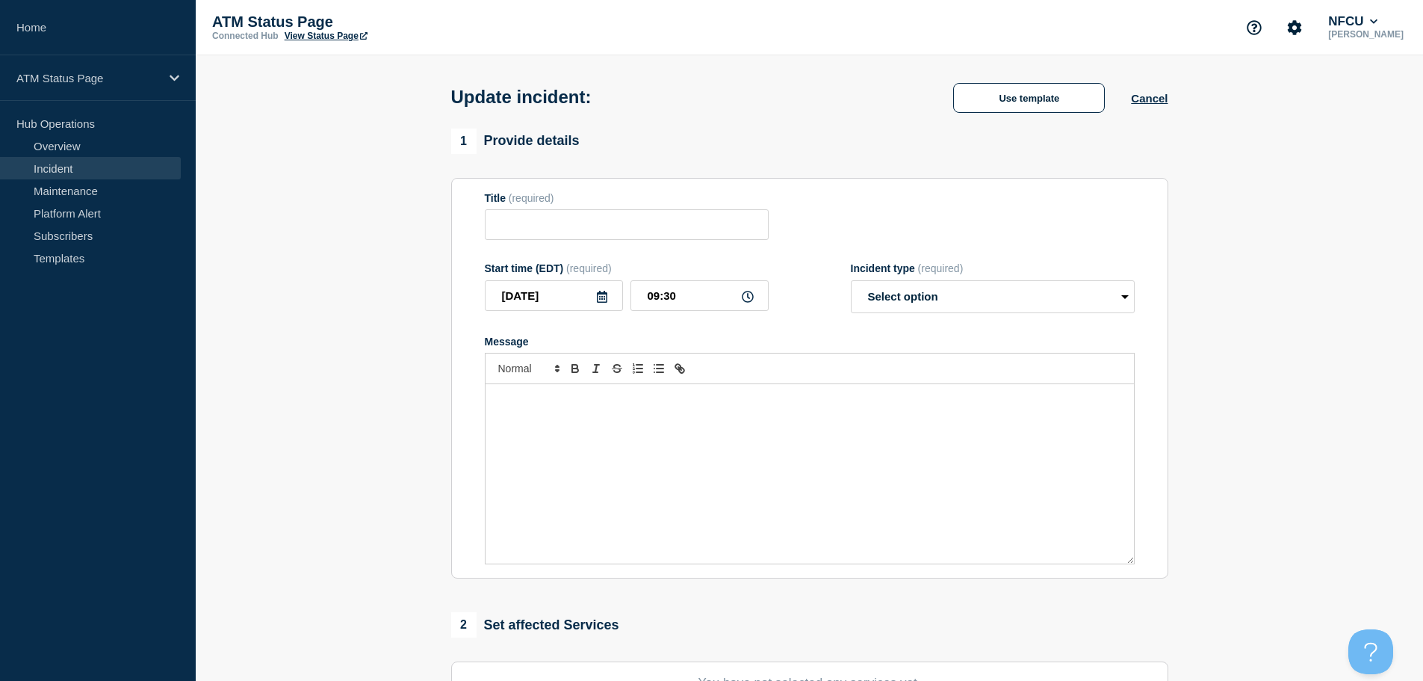
type input "Depository Down"
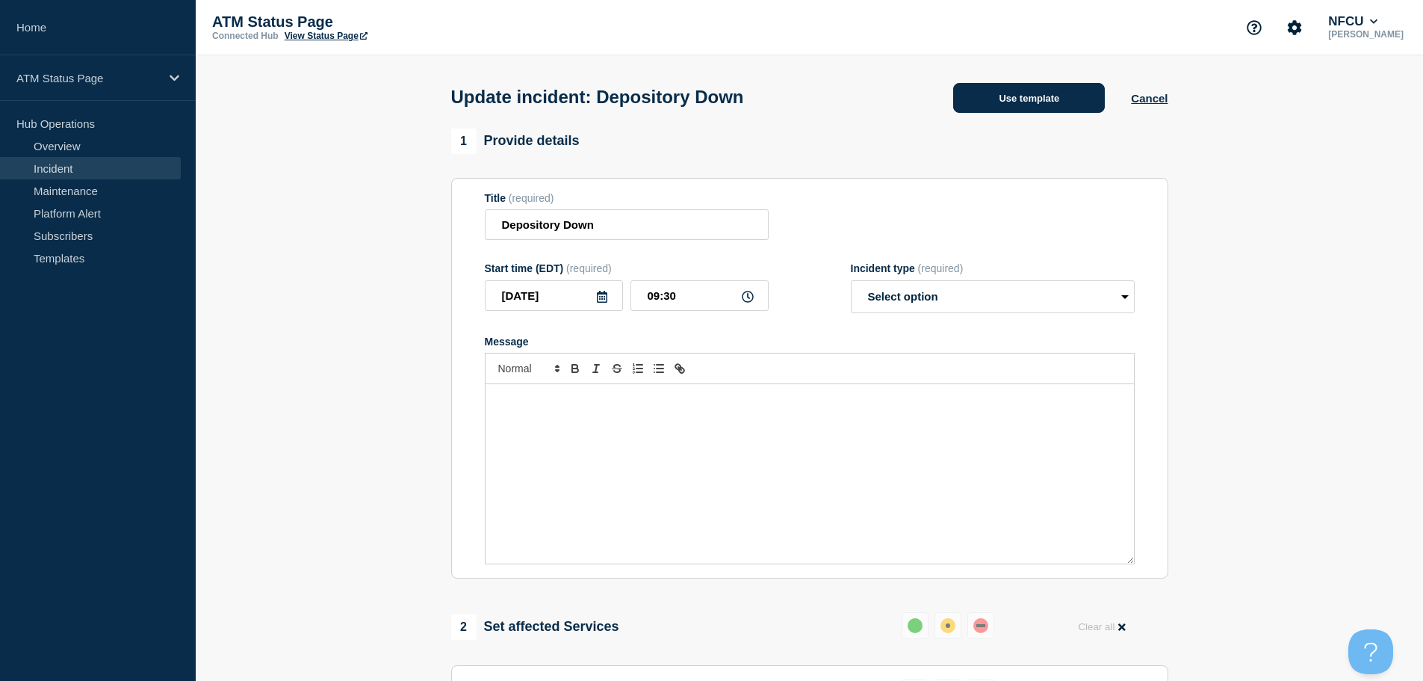
click at [998, 100] on button "Use template" at bounding box center [1029, 98] width 152 height 30
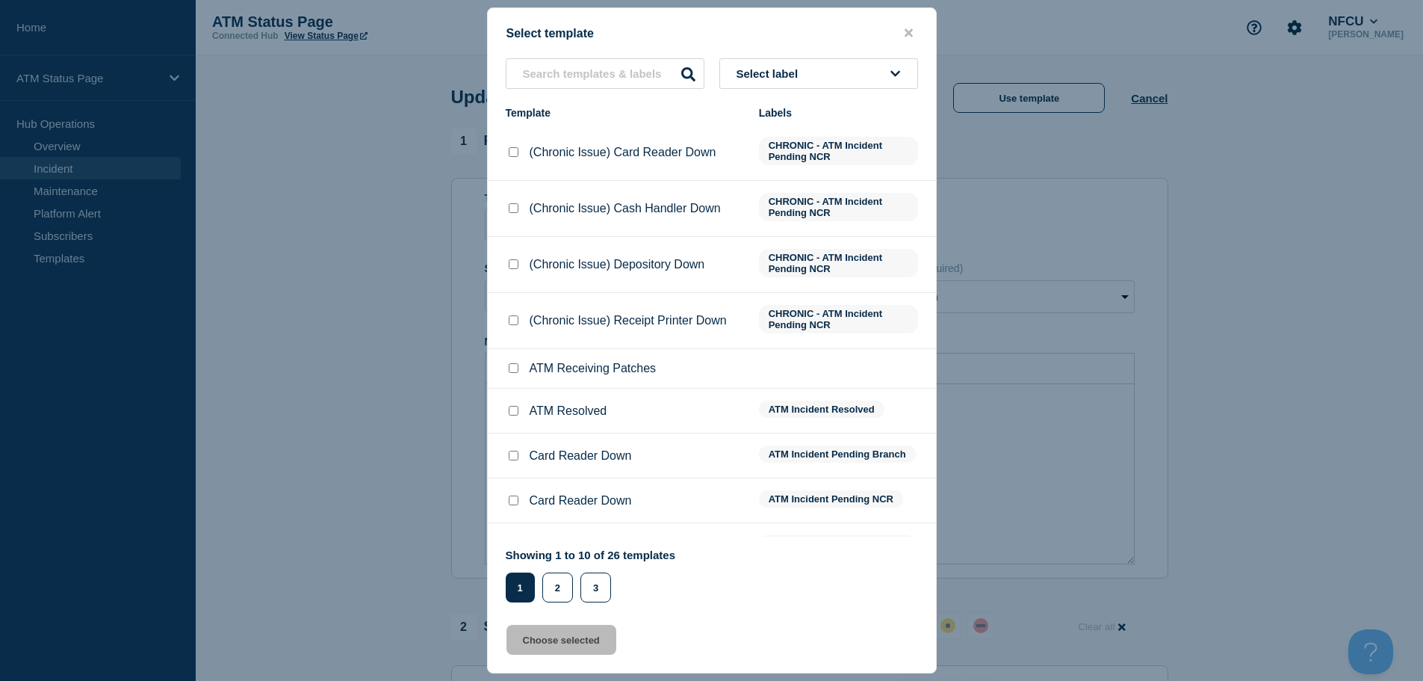
click at [514, 415] on input "ATM Resolved checkbox" at bounding box center [514, 411] width 10 height 10
checkbox input "true"
click at [538, 645] on button "Choose selected" at bounding box center [562, 640] width 110 height 30
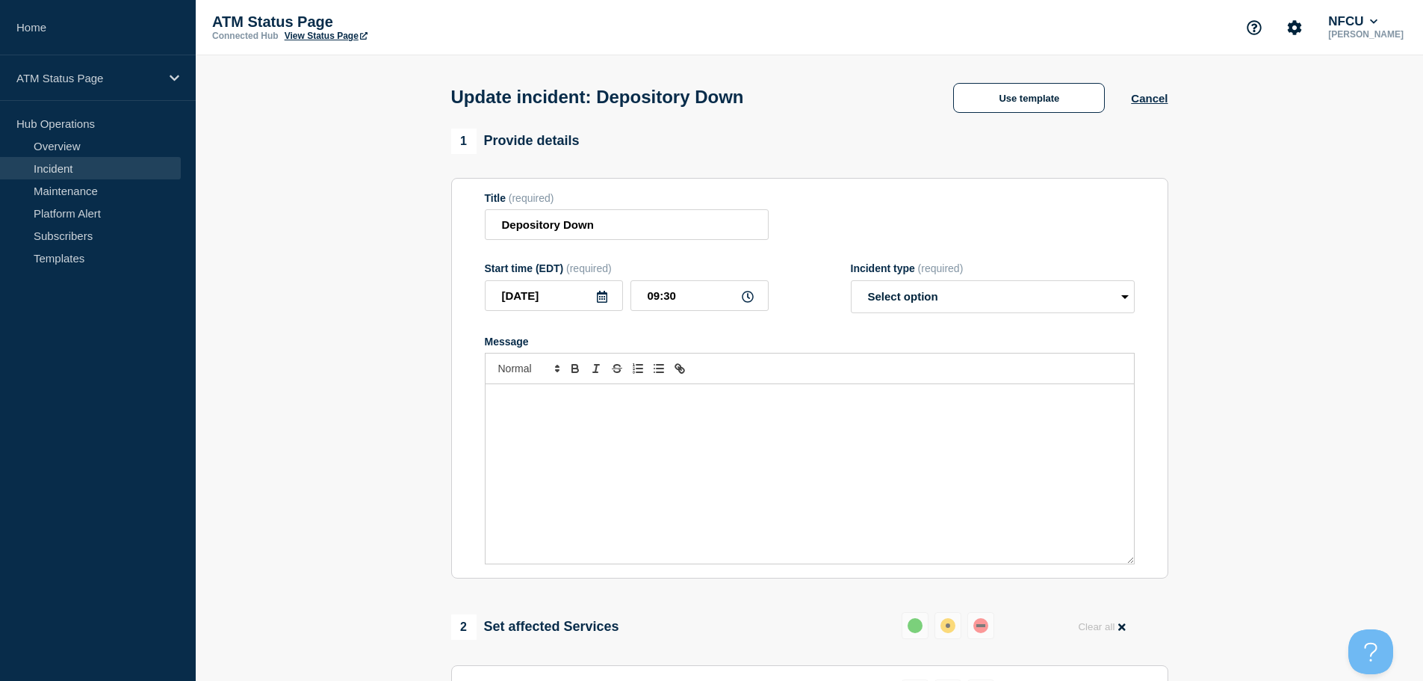
select select "resolved"
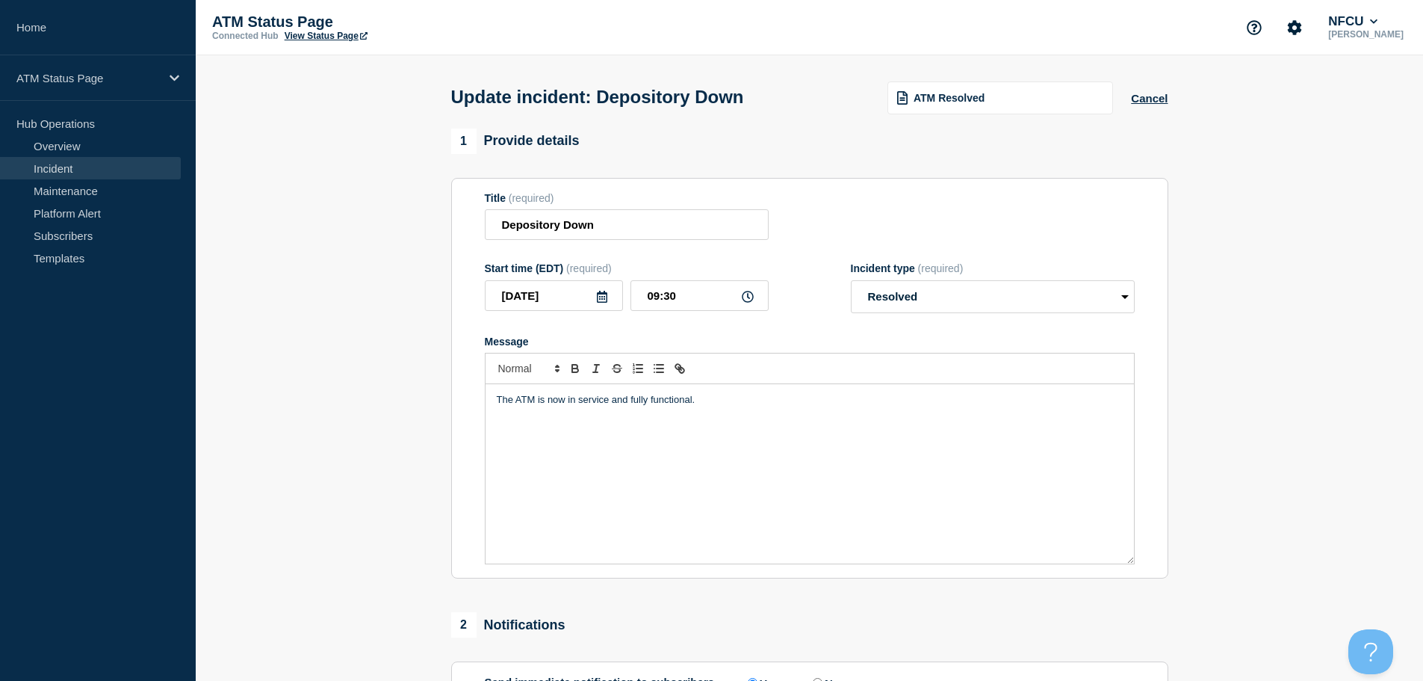
scroll to position [276, 0]
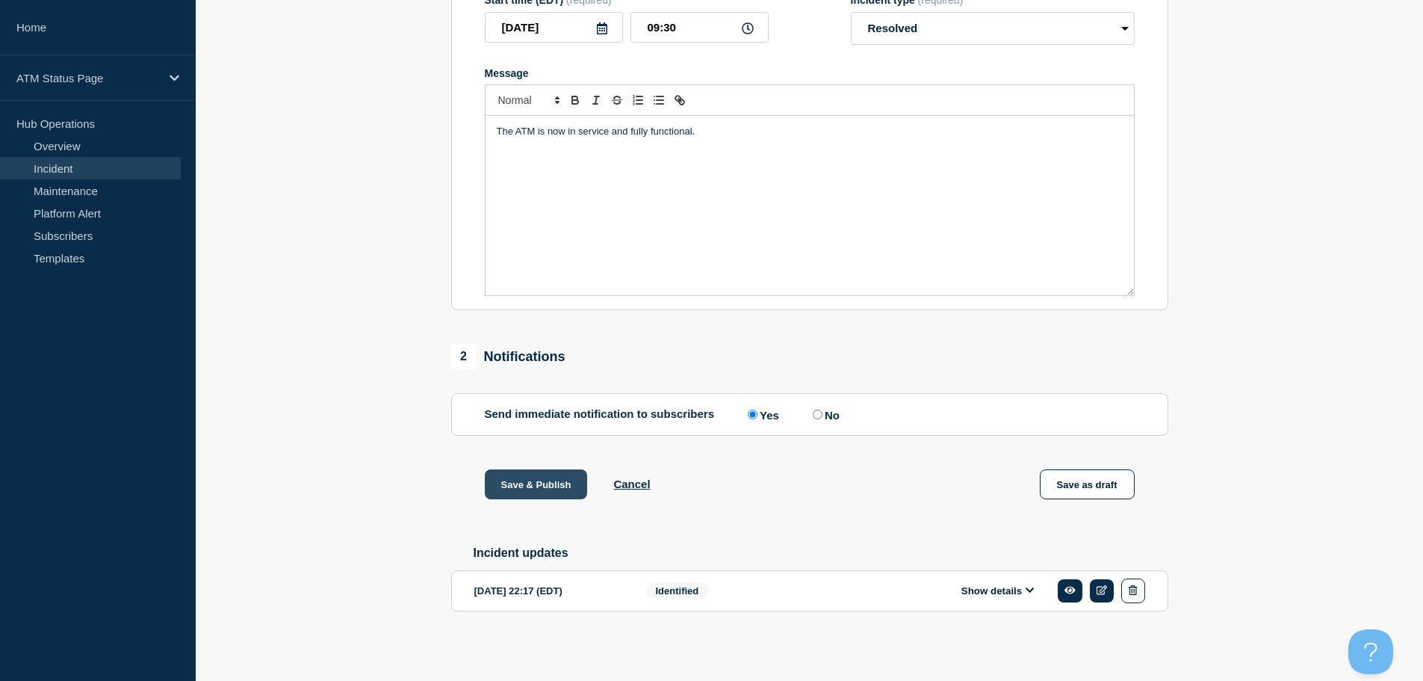
click at [527, 473] on button "Save & Publish" at bounding box center [536, 484] width 103 height 30
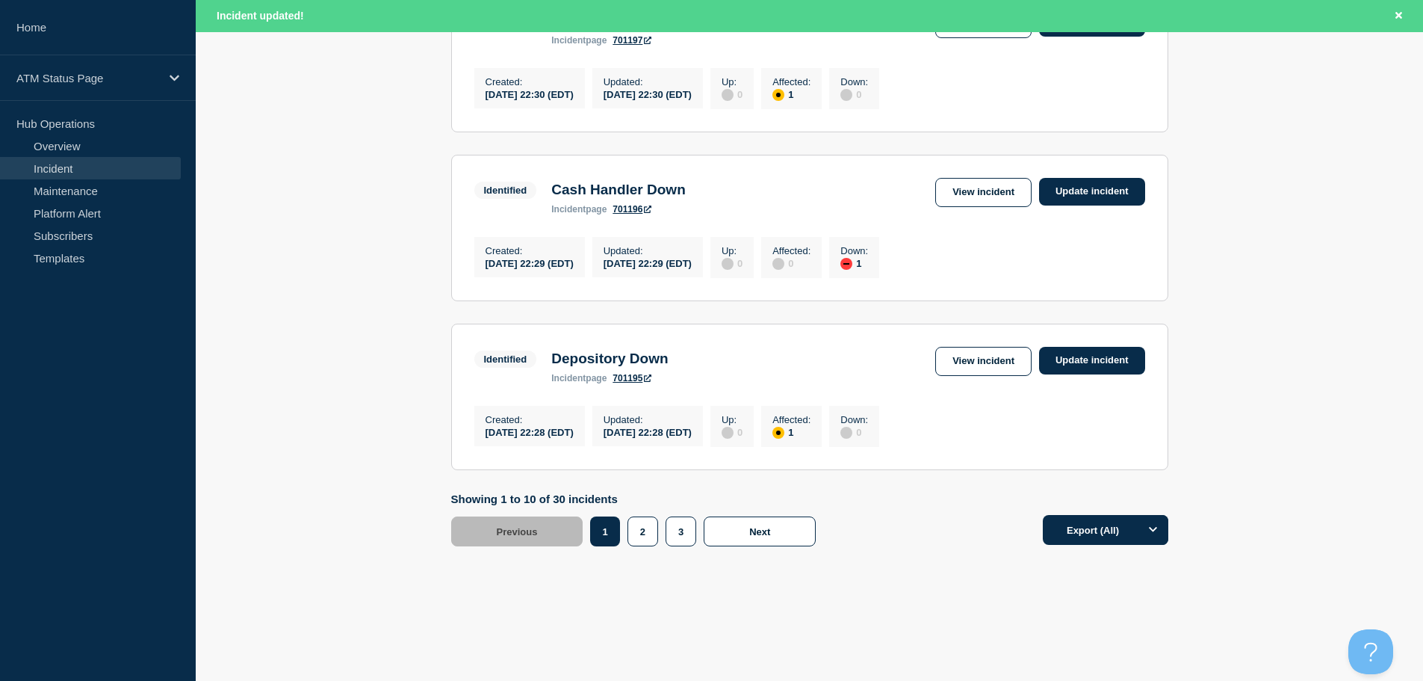
scroll to position [1589, 0]
click at [649, 532] on button "2" at bounding box center [643, 531] width 31 height 30
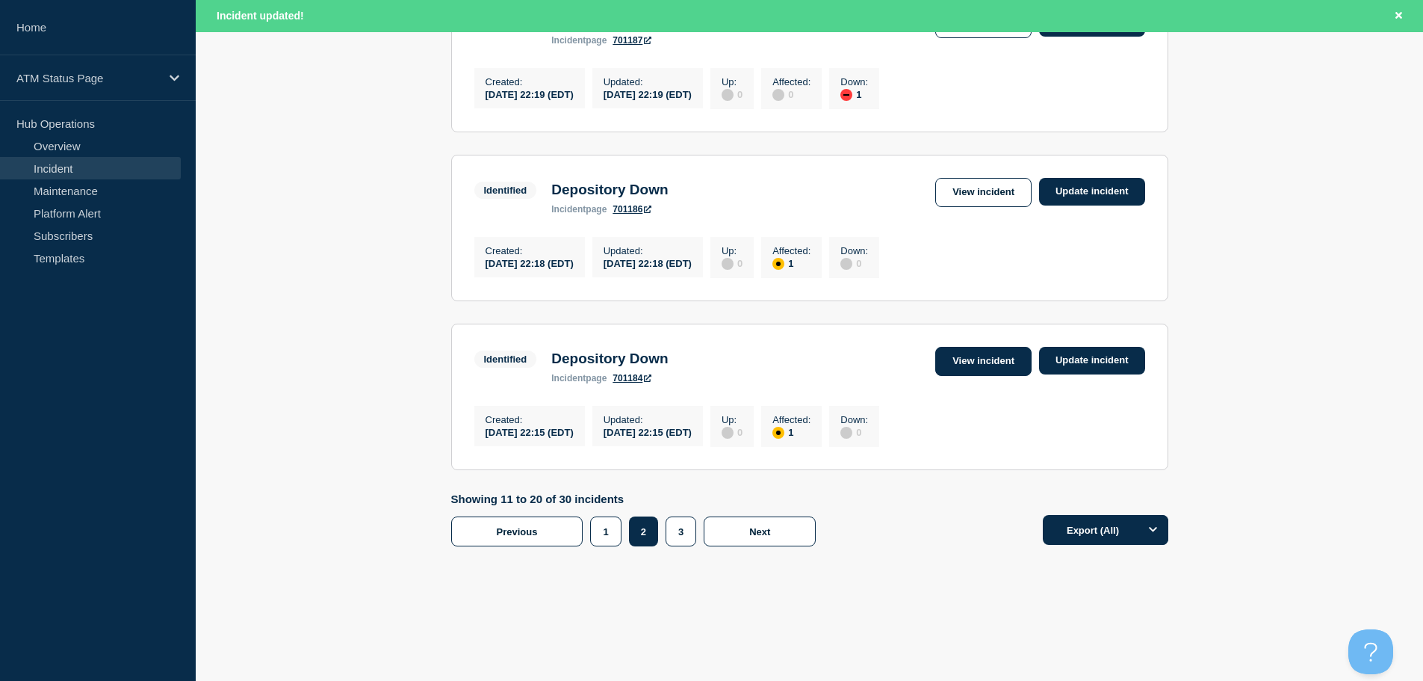
click at [994, 351] on link "View incident" at bounding box center [983, 361] width 96 height 29
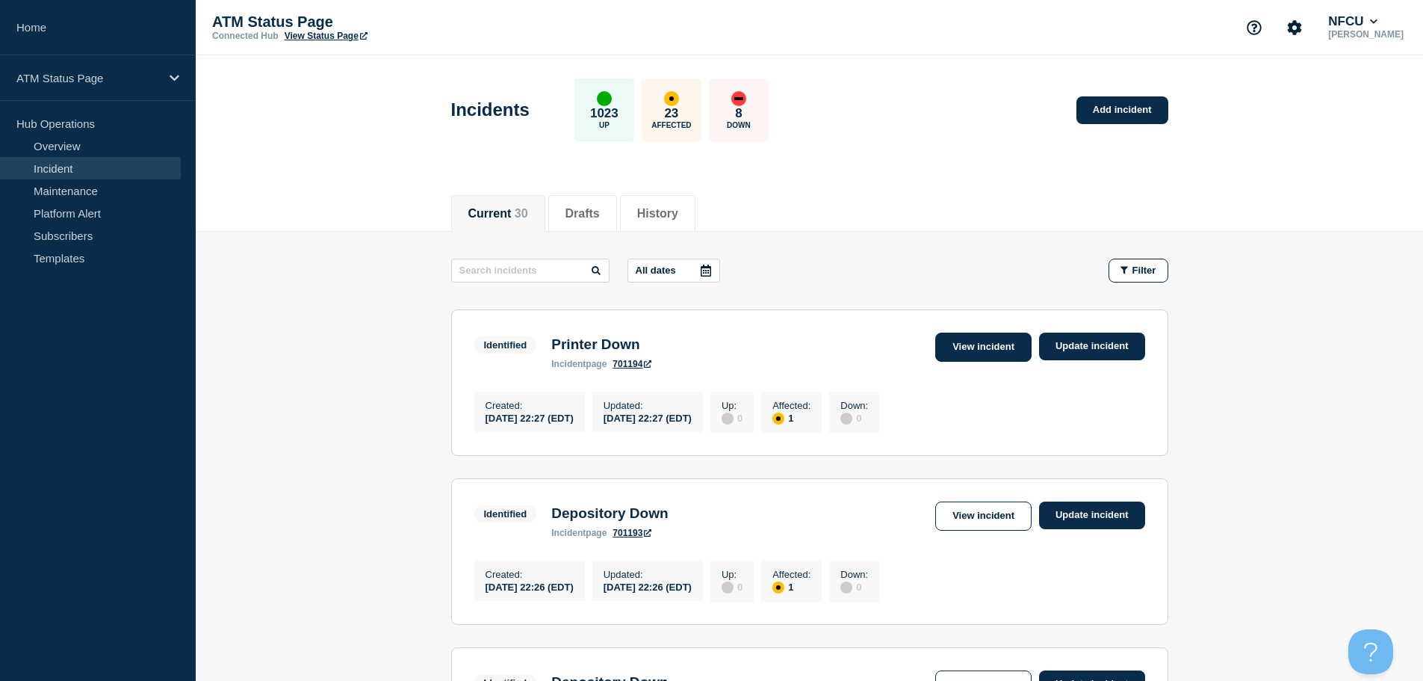
click at [959, 344] on link "View incident" at bounding box center [983, 346] width 96 height 29
click at [969, 527] on link "View incident" at bounding box center [983, 515] width 96 height 29
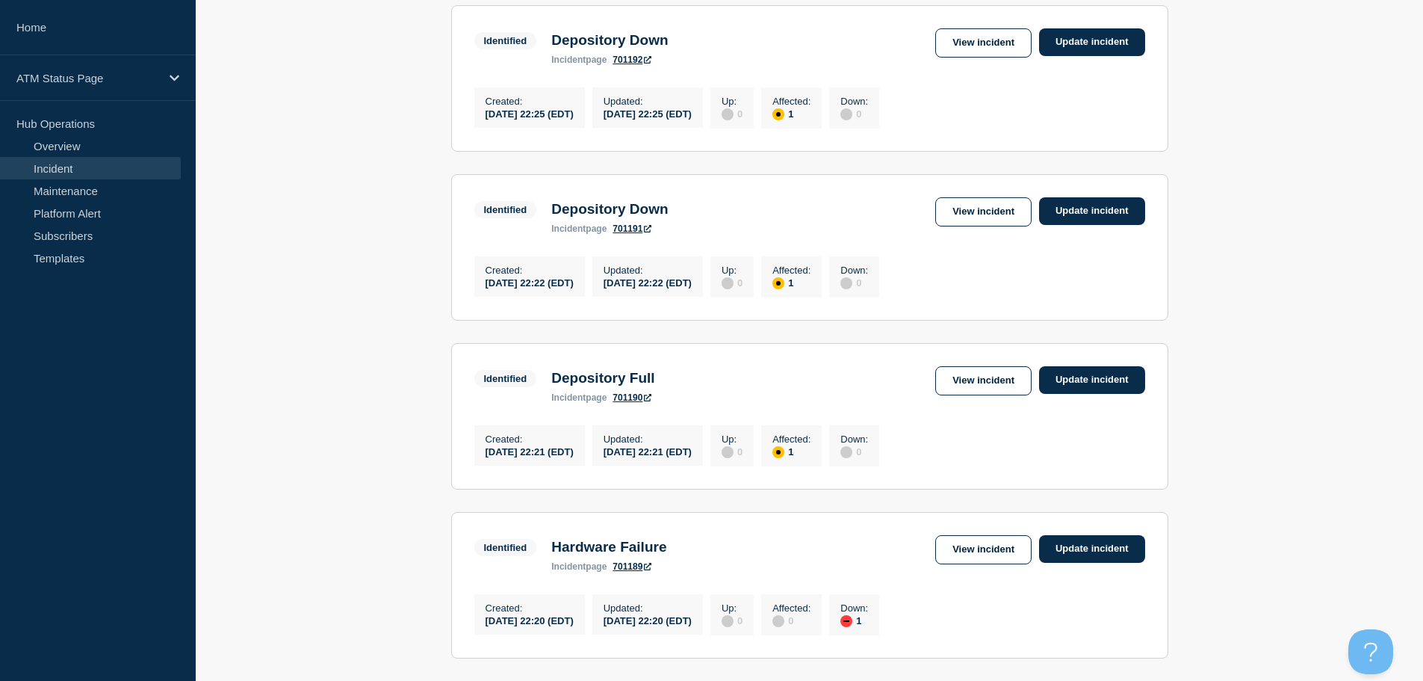
scroll to position [639, 0]
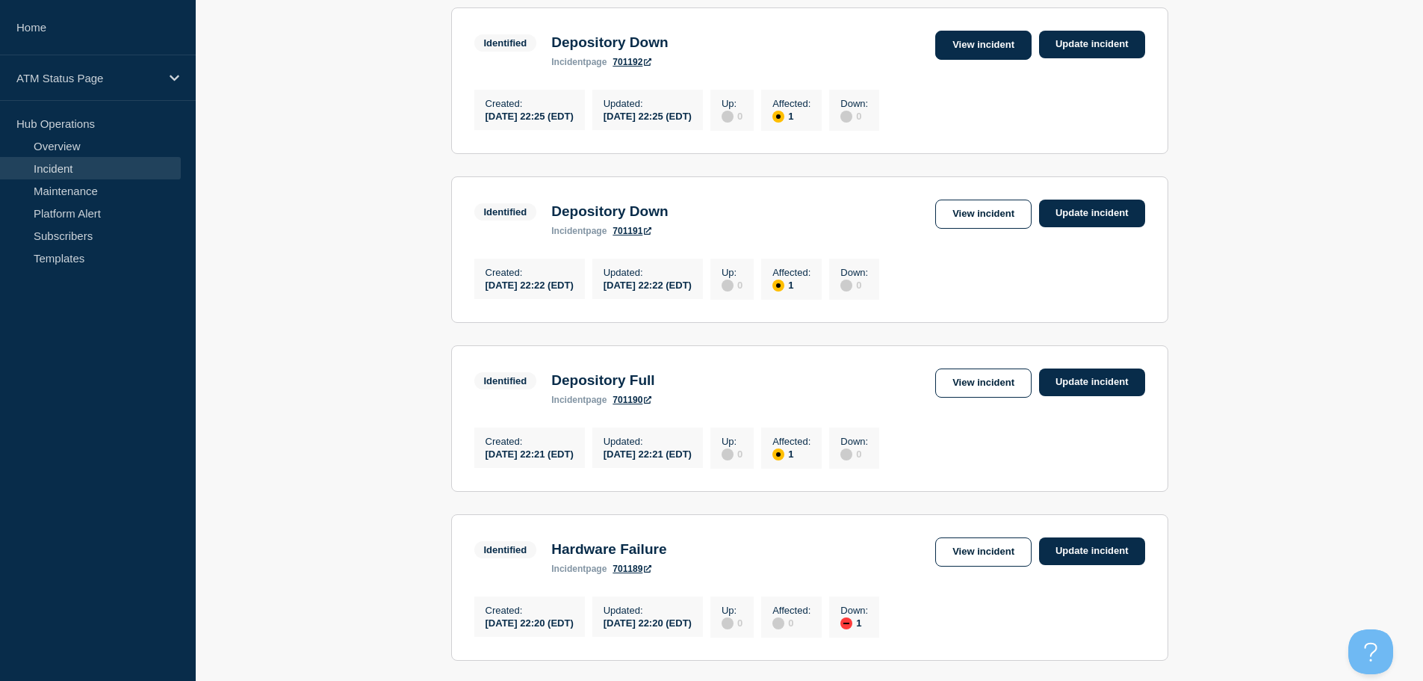
click at [968, 60] on link "View incident" at bounding box center [983, 45] width 96 height 29
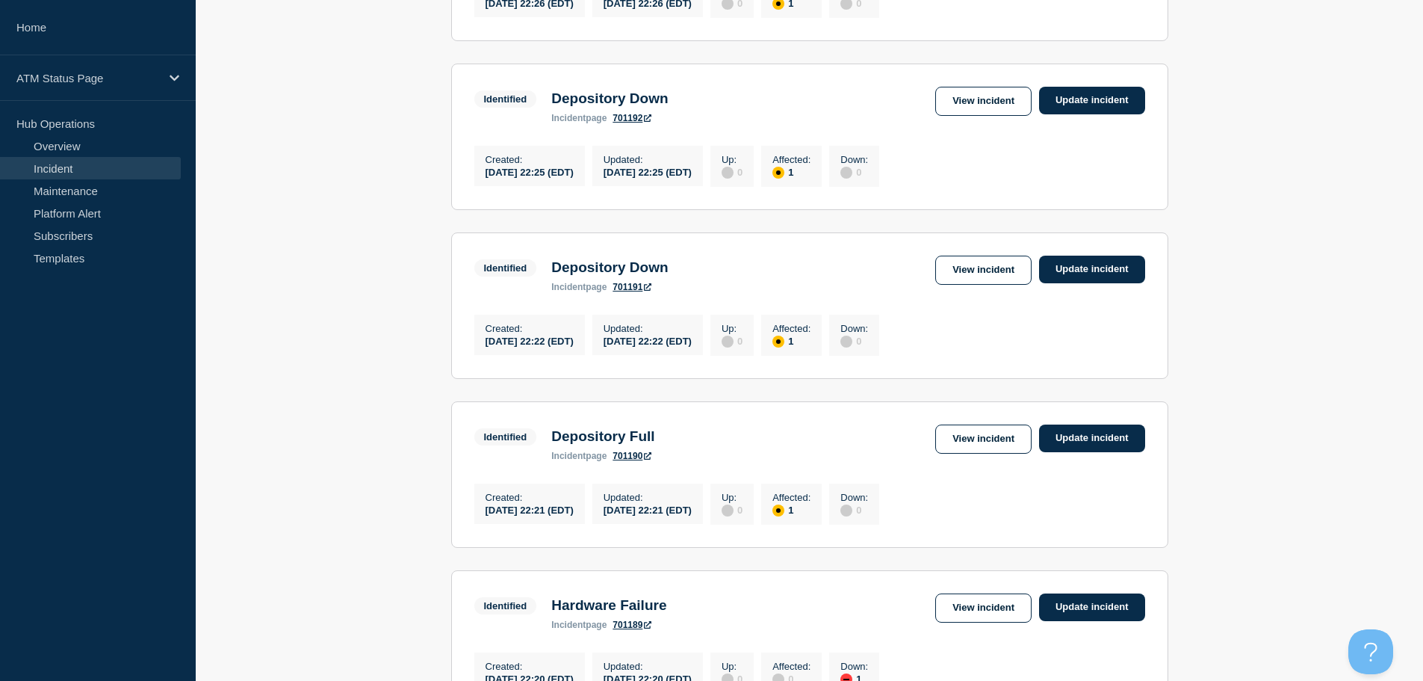
scroll to position [604, 0]
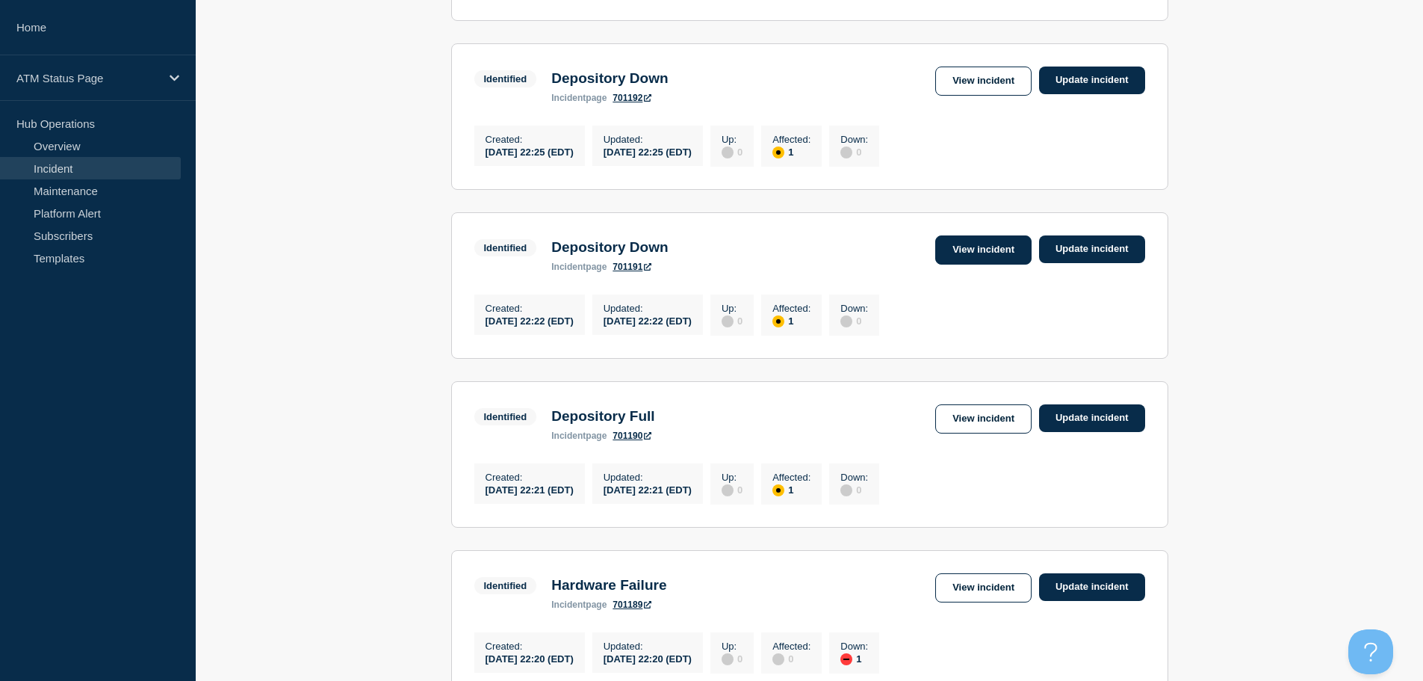
click at [975, 264] on link "View incident" at bounding box center [983, 249] width 96 height 29
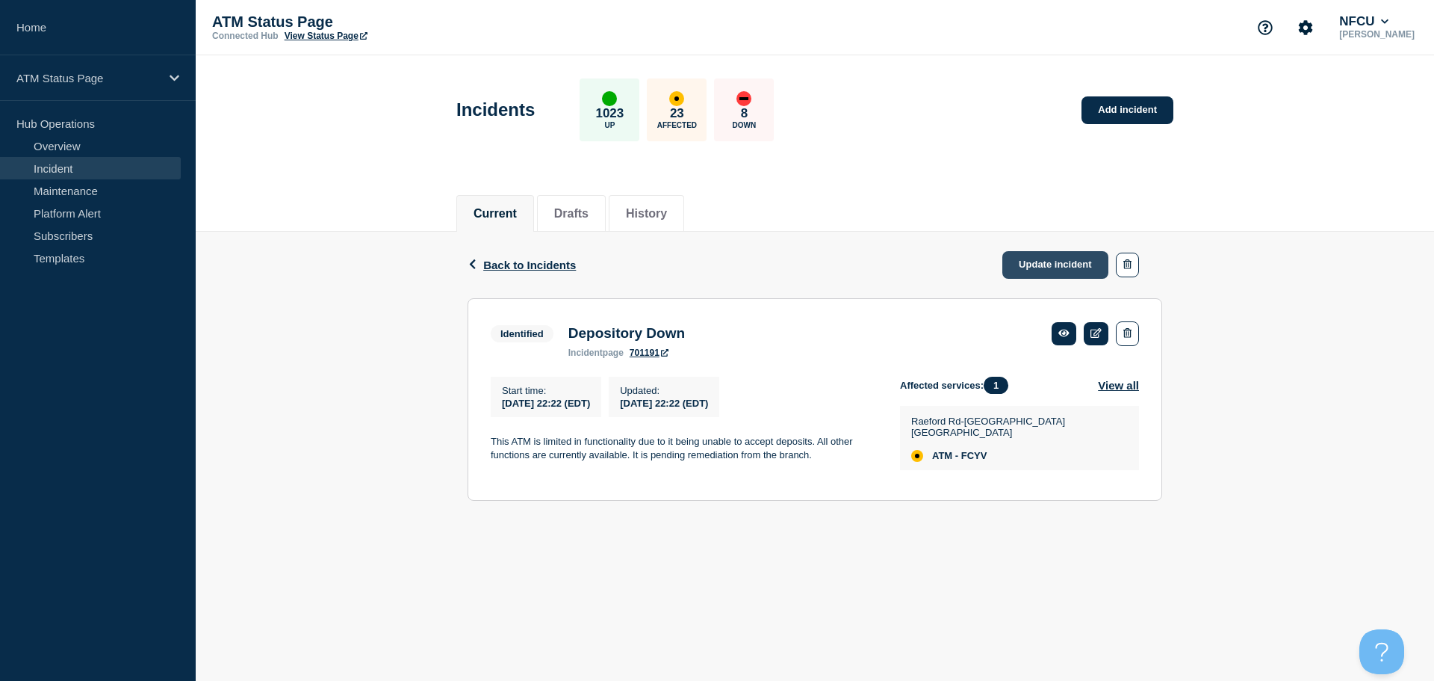
click at [1045, 267] on link "Update incident" at bounding box center [1056, 265] width 106 height 28
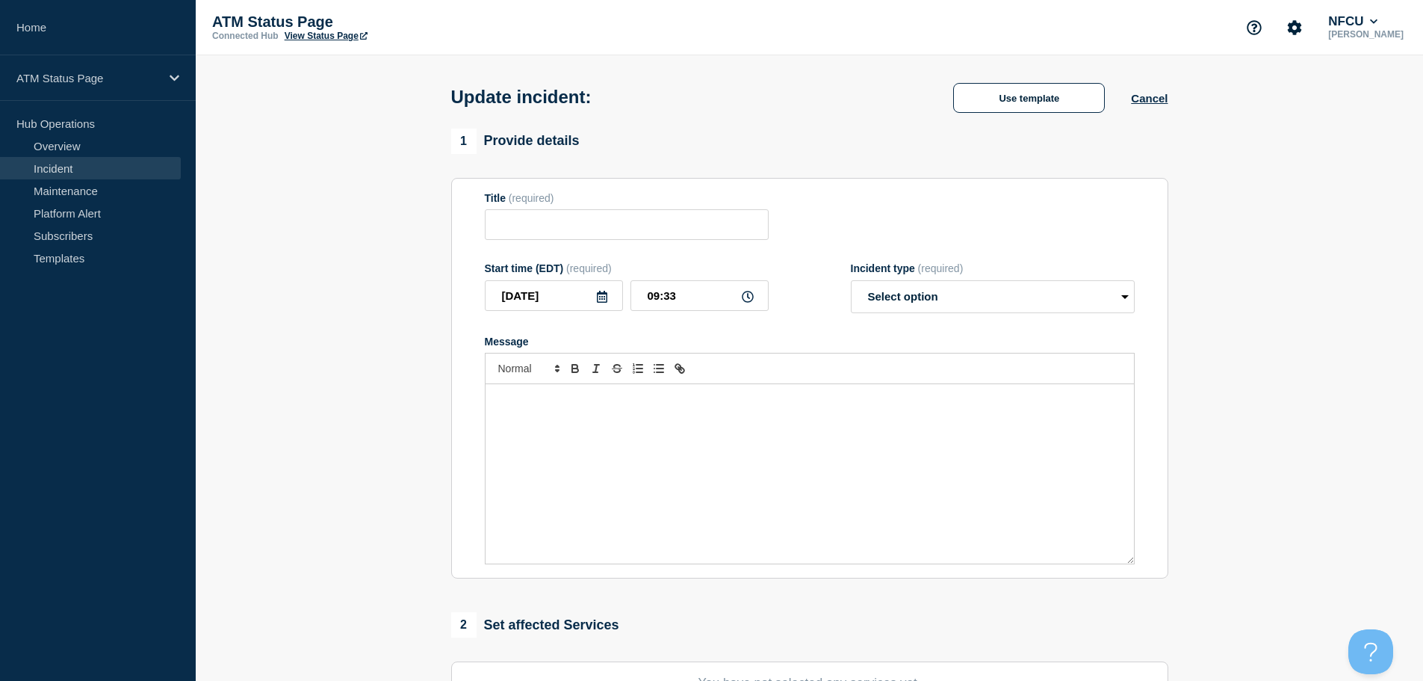
type input "Depository Down"
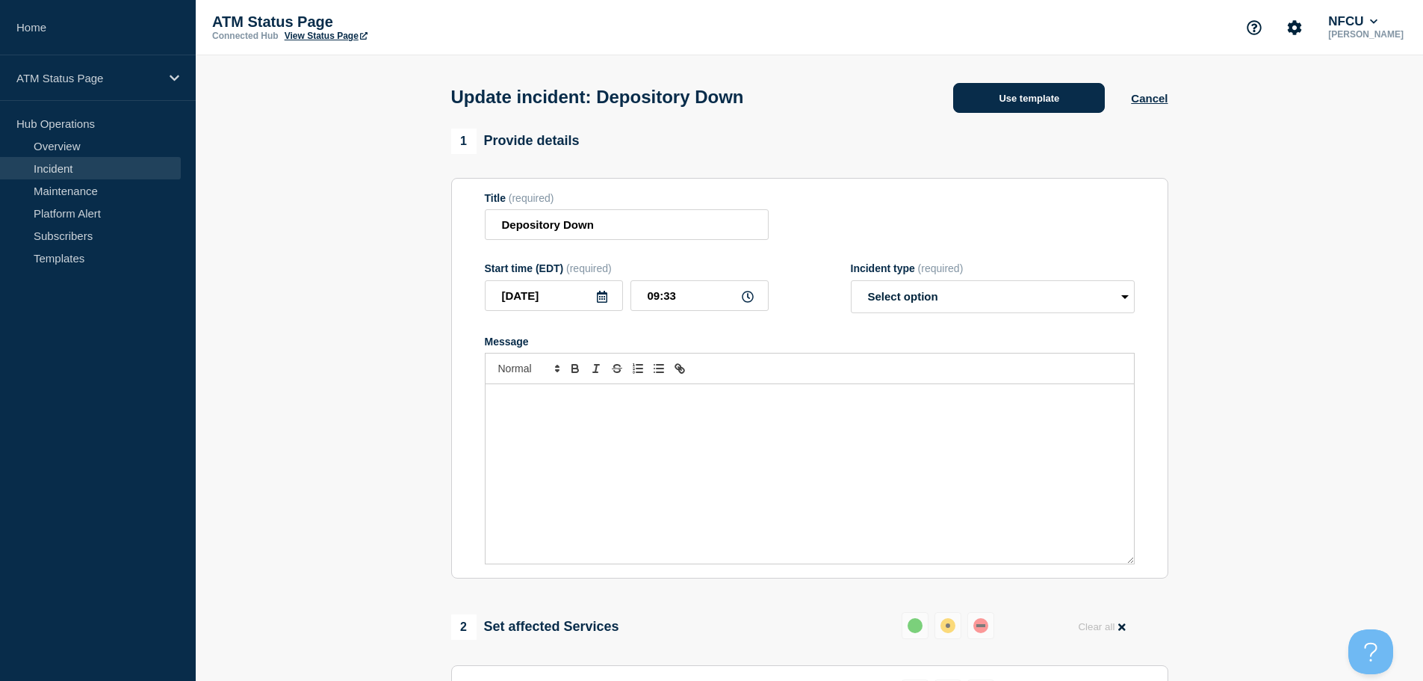
click at [1017, 102] on button "Use template" at bounding box center [1029, 98] width 152 height 30
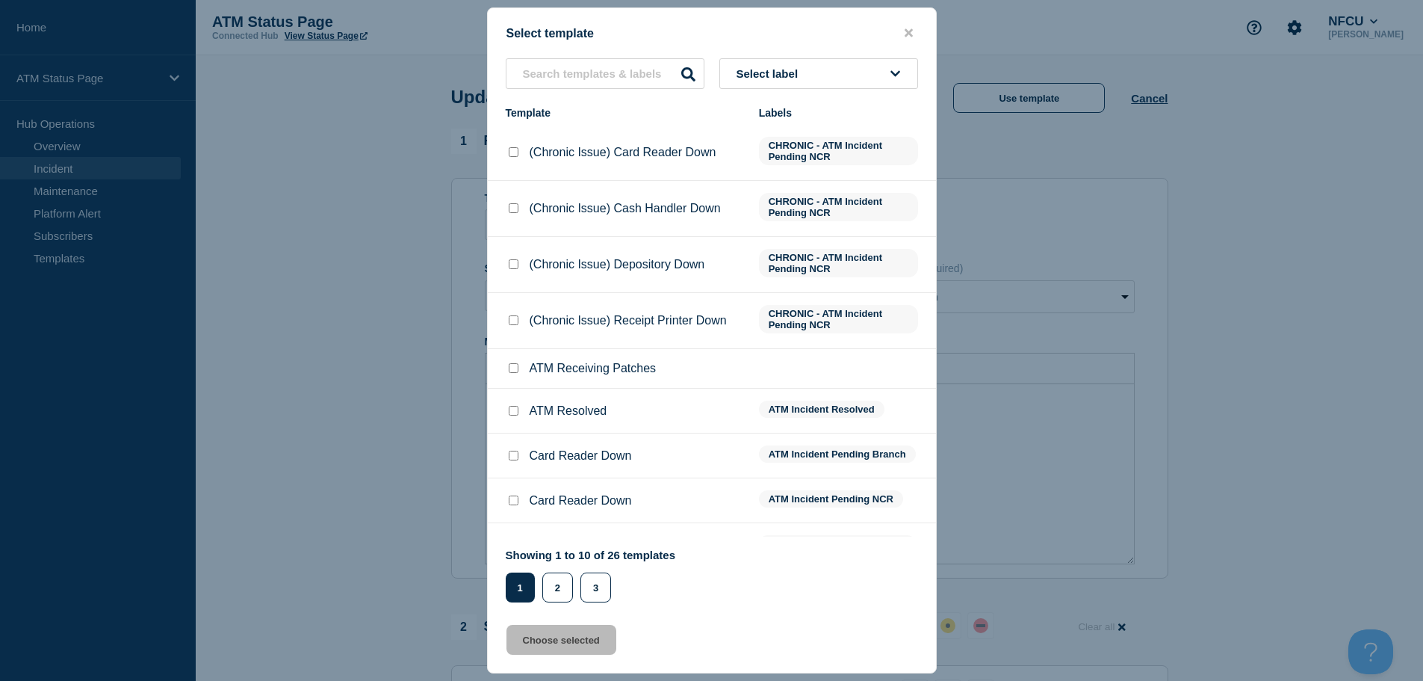
click at [514, 415] on input "ATM Resolved checkbox" at bounding box center [514, 411] width 10 height 10
checkbox input "true"
click at [543, 637] on button "Choose selected" at bounding box center [562, 640] width 110 height 30
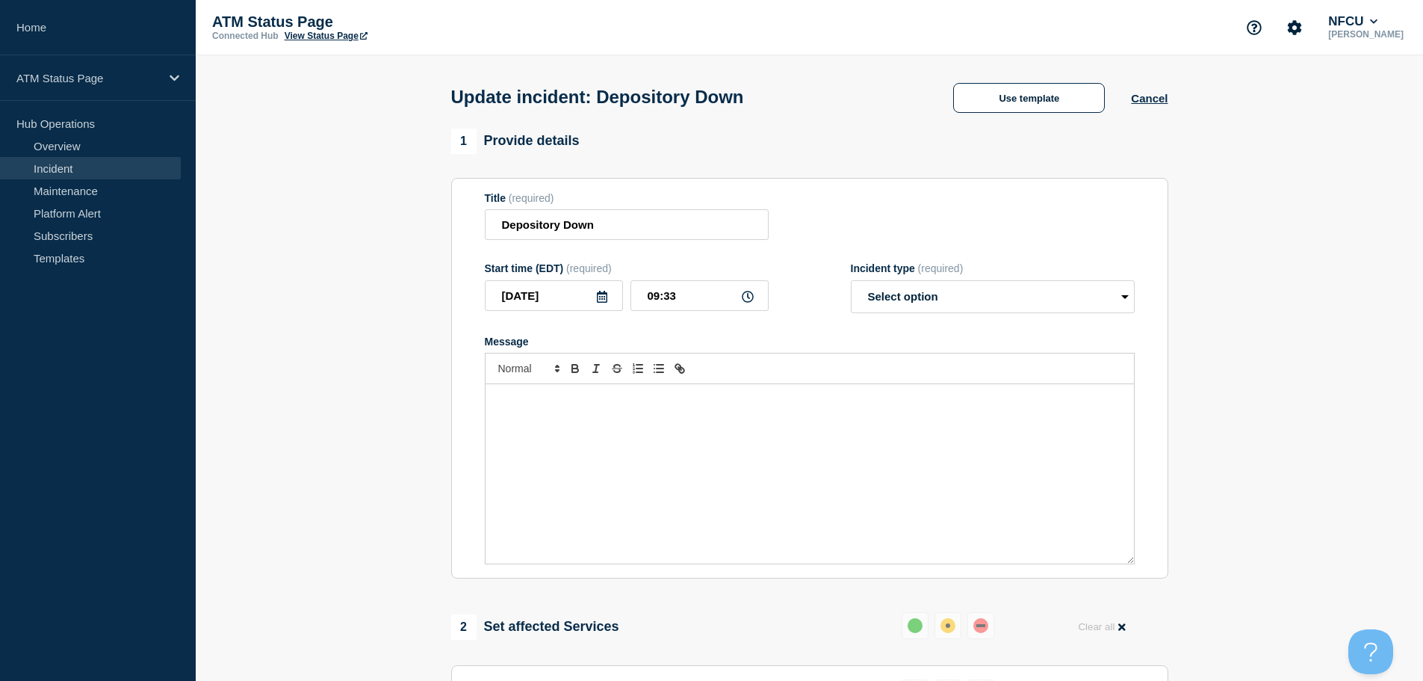
select select "resolved"
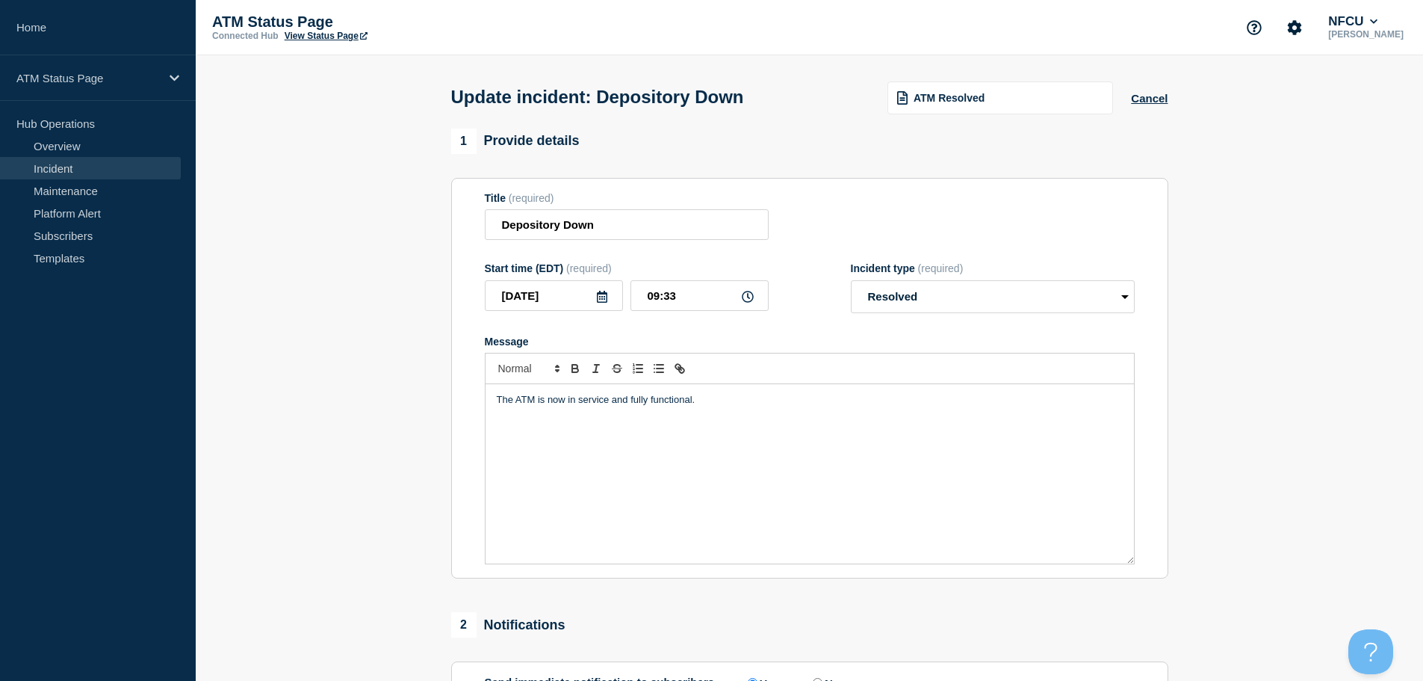
scroll to position [276, 0]
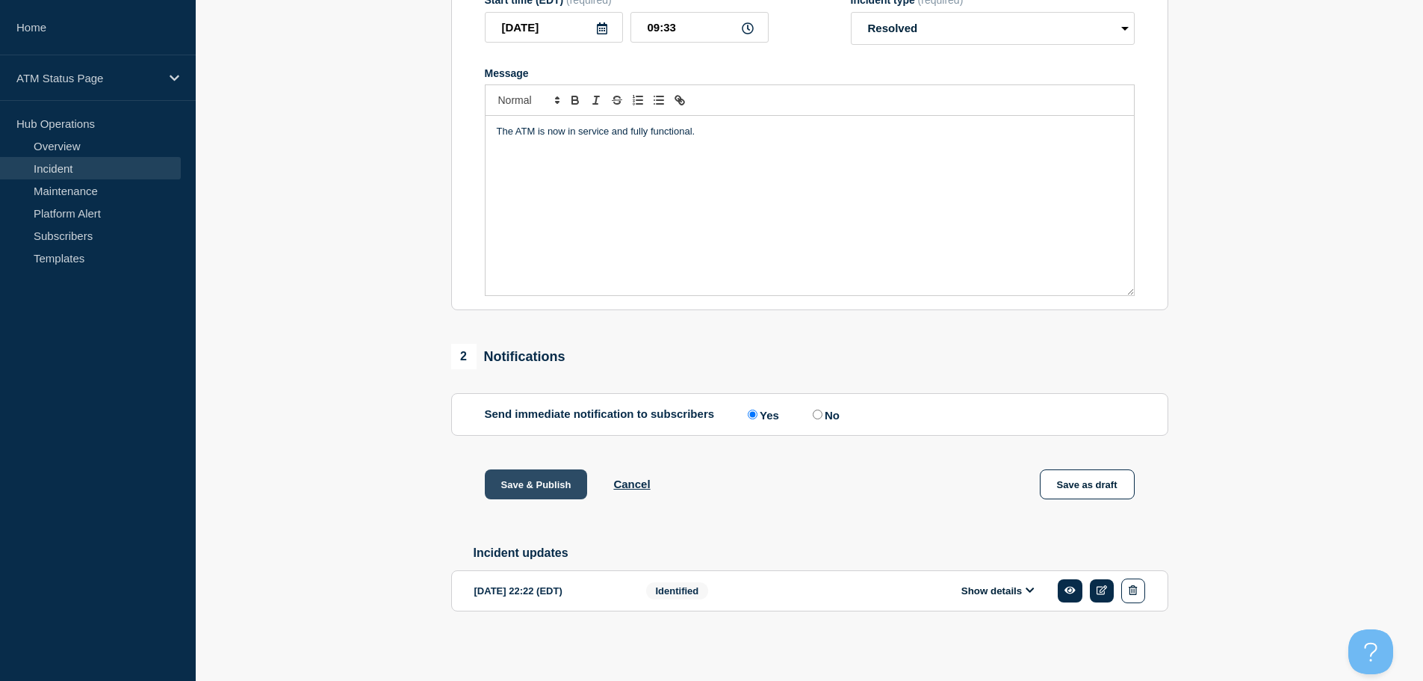
click at [497, 482] on button "Save & Publish" at bounding box center [536, 484] width 103 height 30
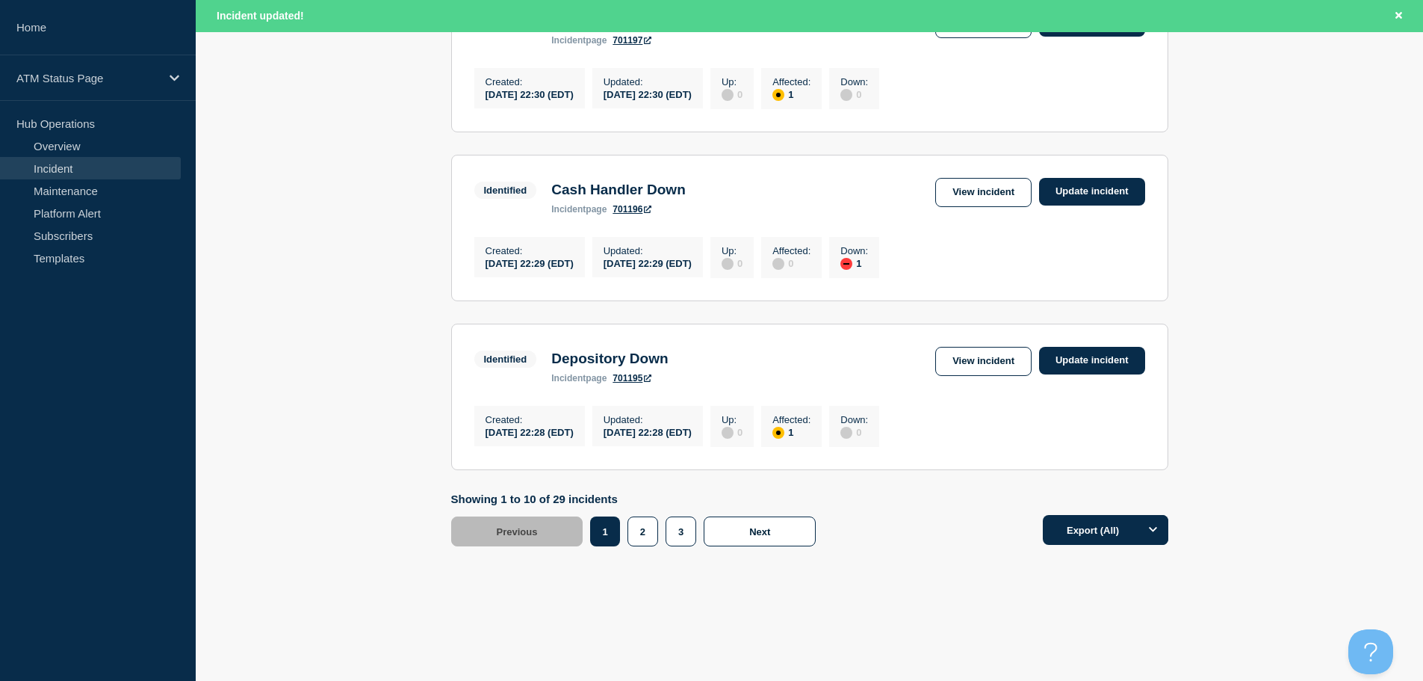
scroll to position [1589, 0]
click at [644, 536] on button "2" at bounding box center [643, 531] width 31 height 30
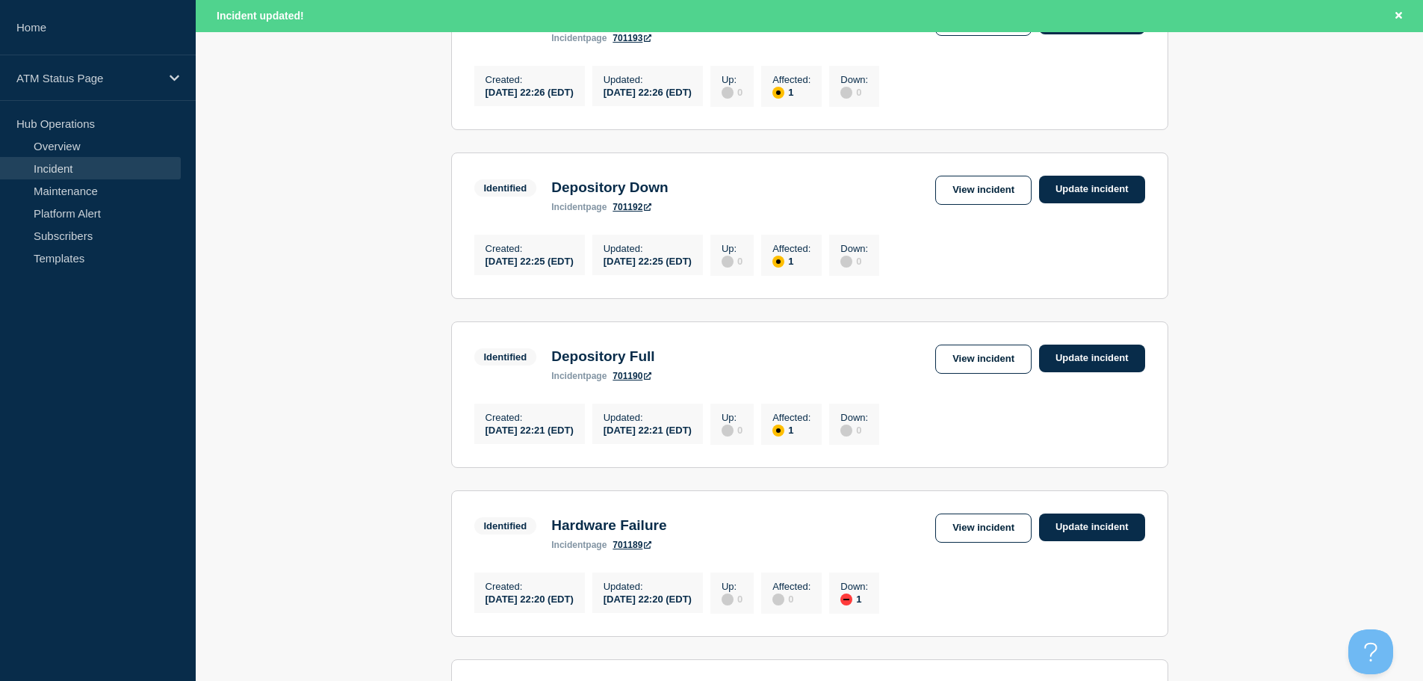
scroll to position [539, 0]
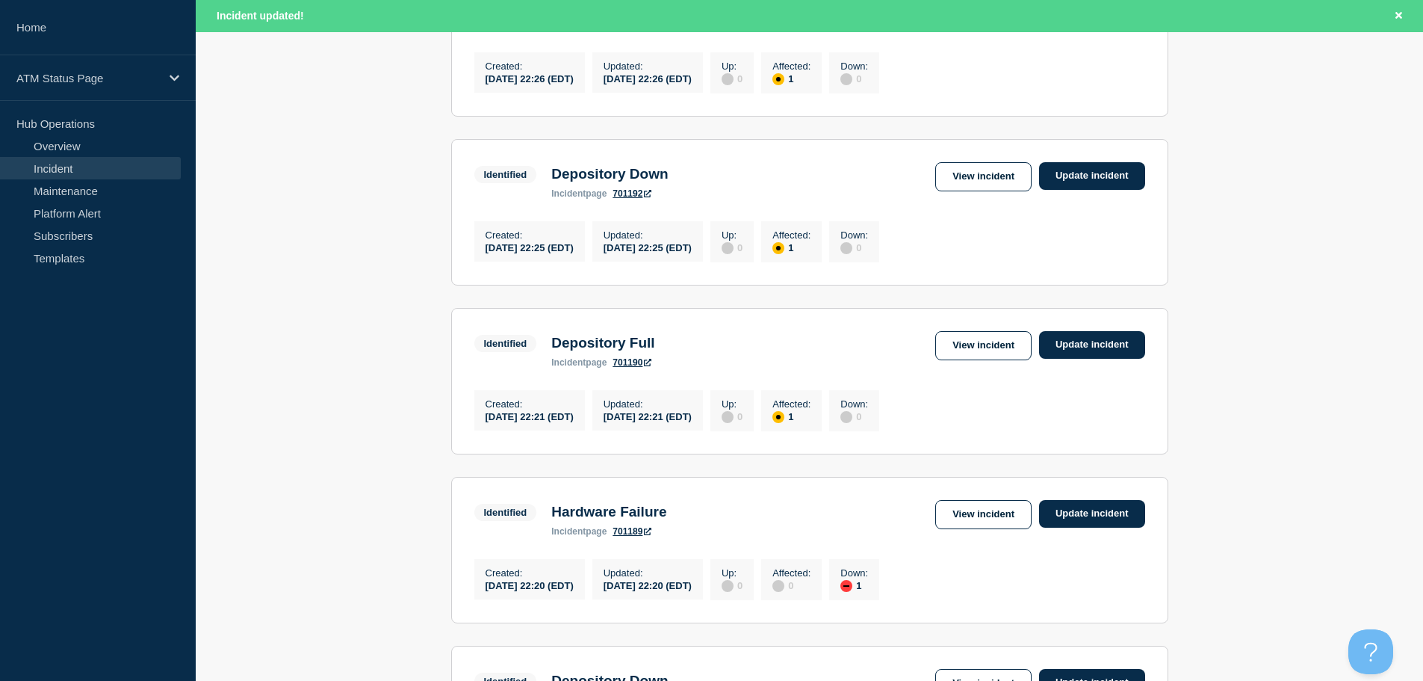
click at [979, 360] on link "View incident" at bounding box center [983, 345] width 96 height 29
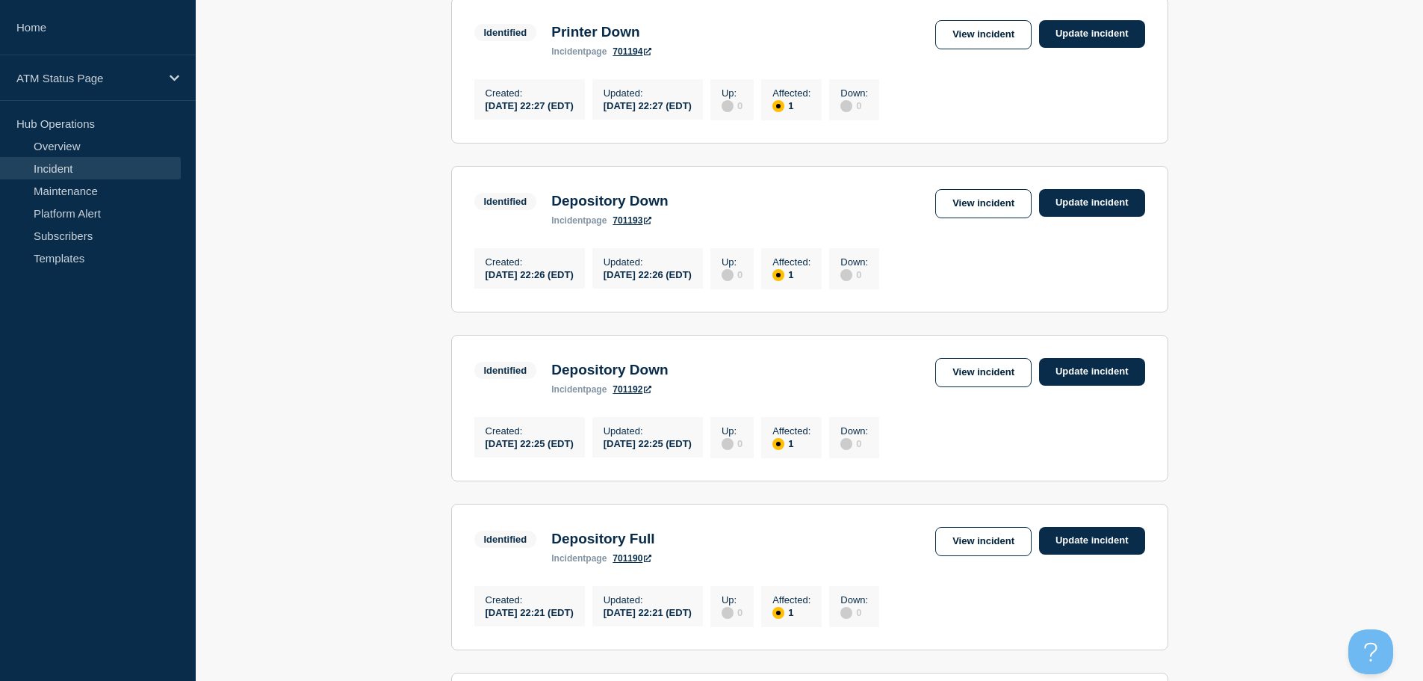
scroll to position [318, 0]
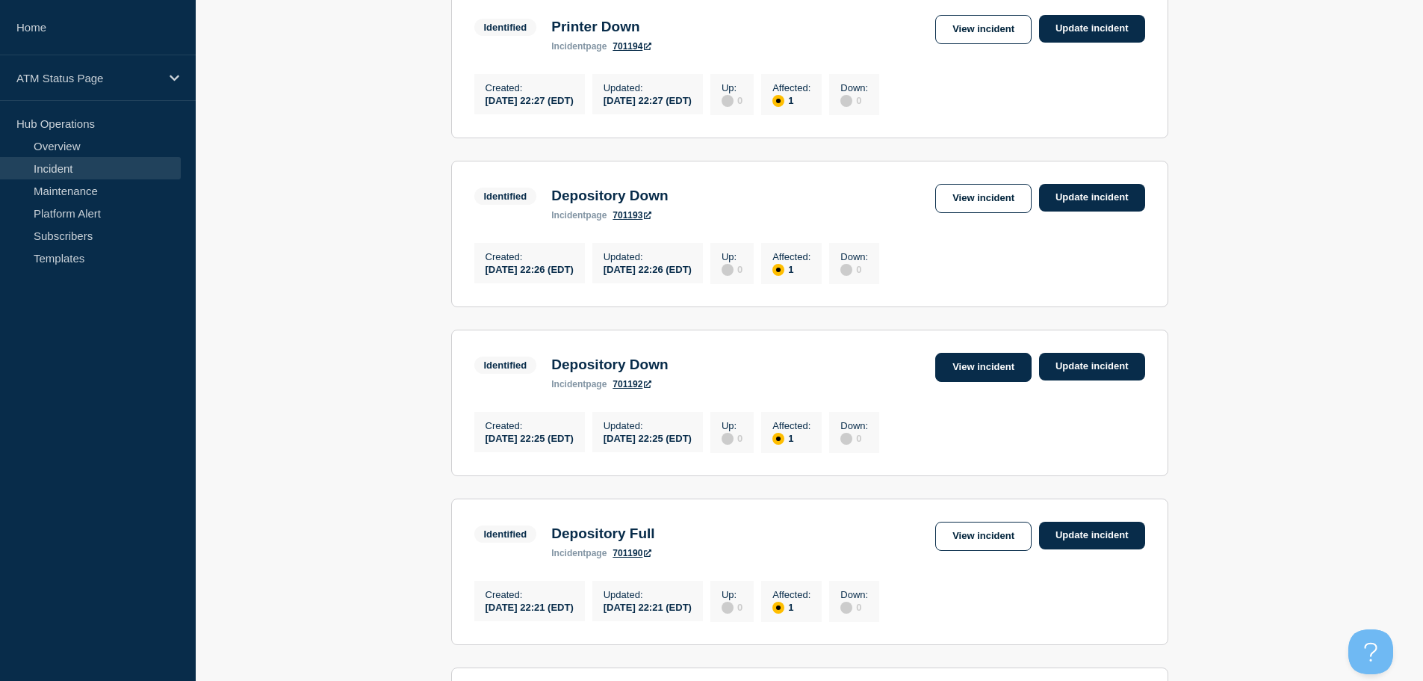
click at [995, 369] on link "View incident" at bounding box center [983, 367] width 96 height 29
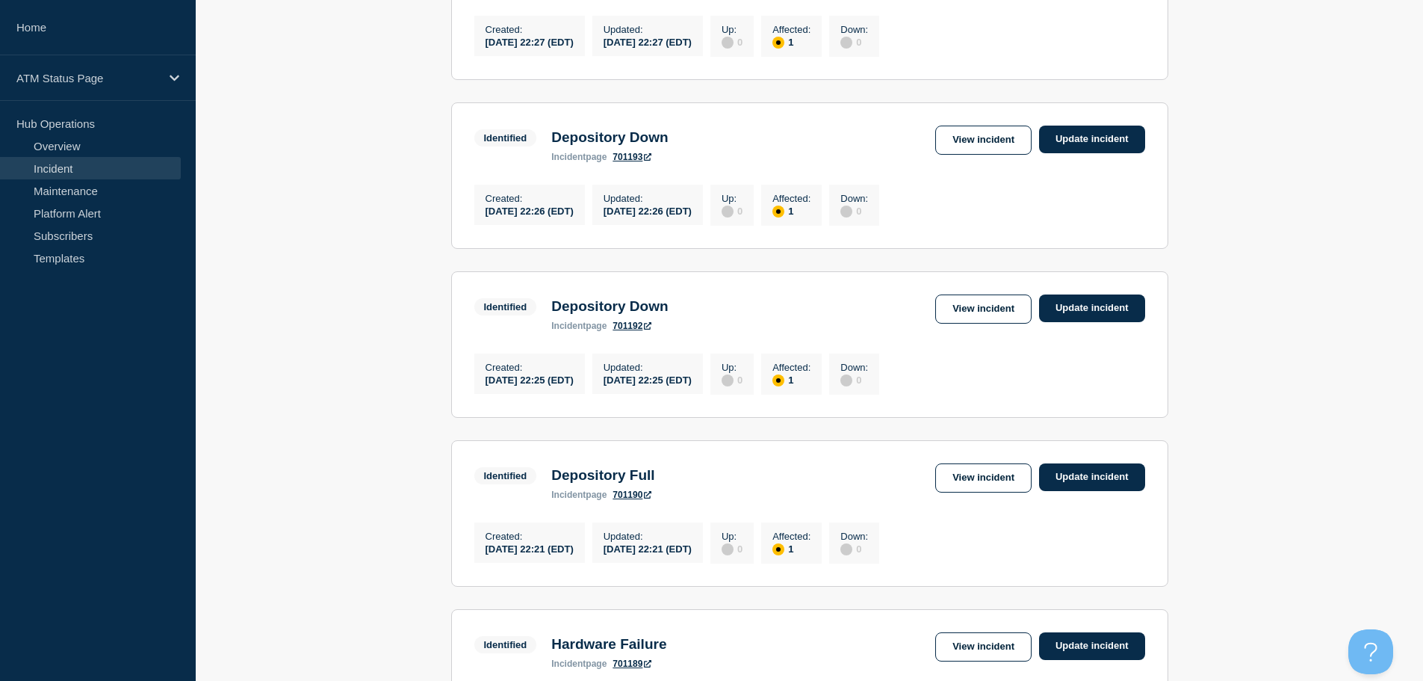
scroll to position [427, 0]
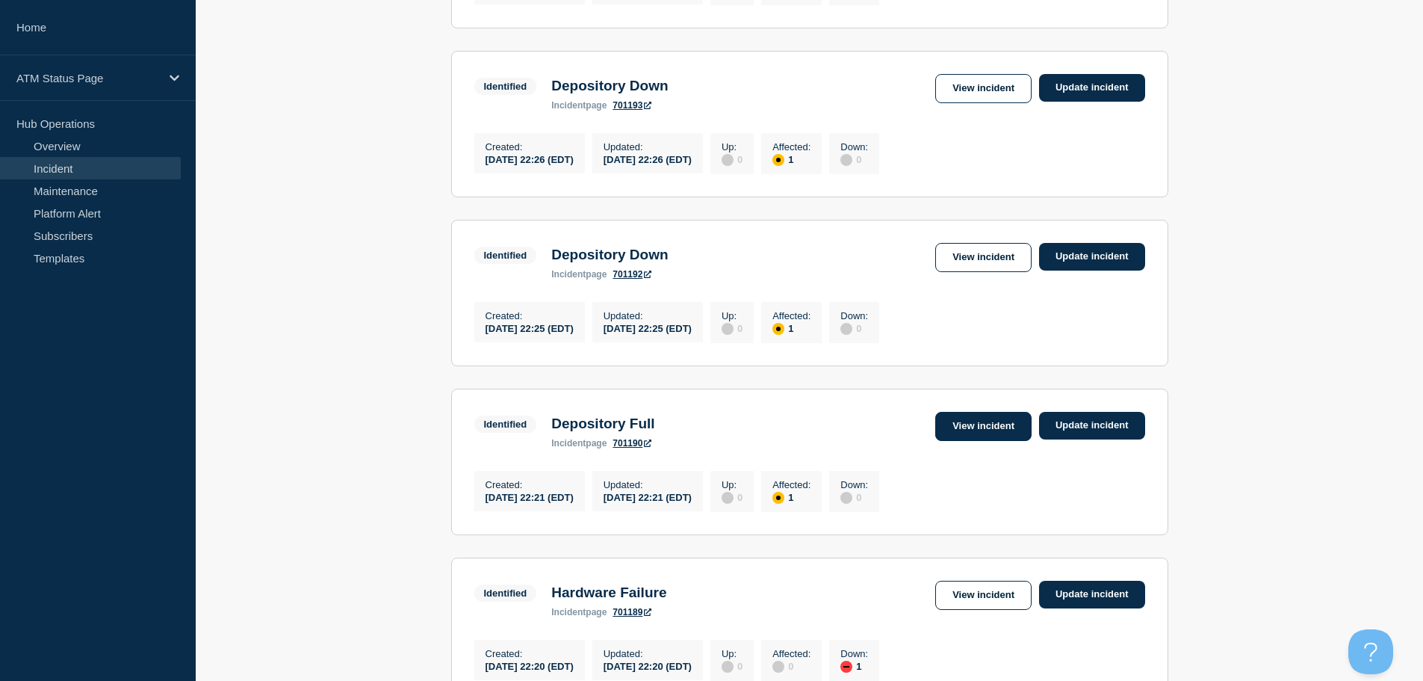
click at [1009, 441] on link "View incident" at bounding box center [983, 426] width 96 height 29
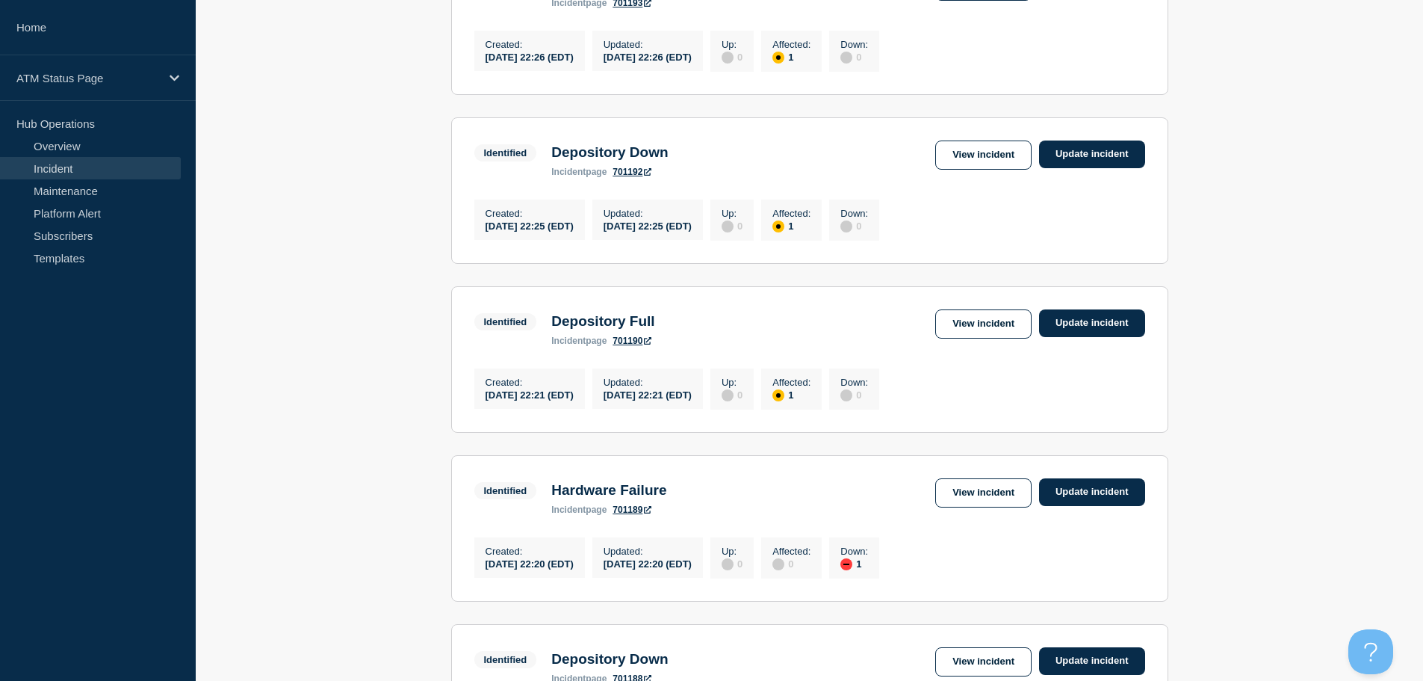
scroll to position [532, 0]
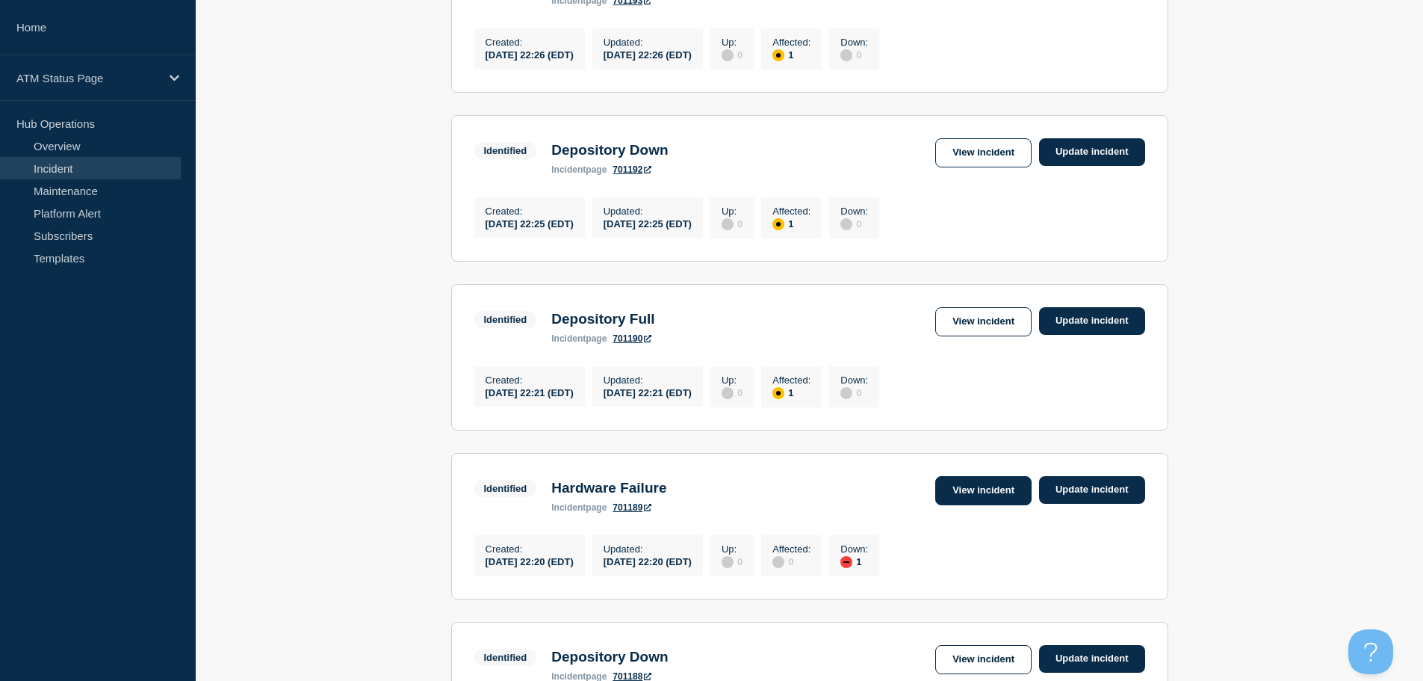
click at [977, 505] on link "View incident" at bounding box center [983, 490] width 96 height 29
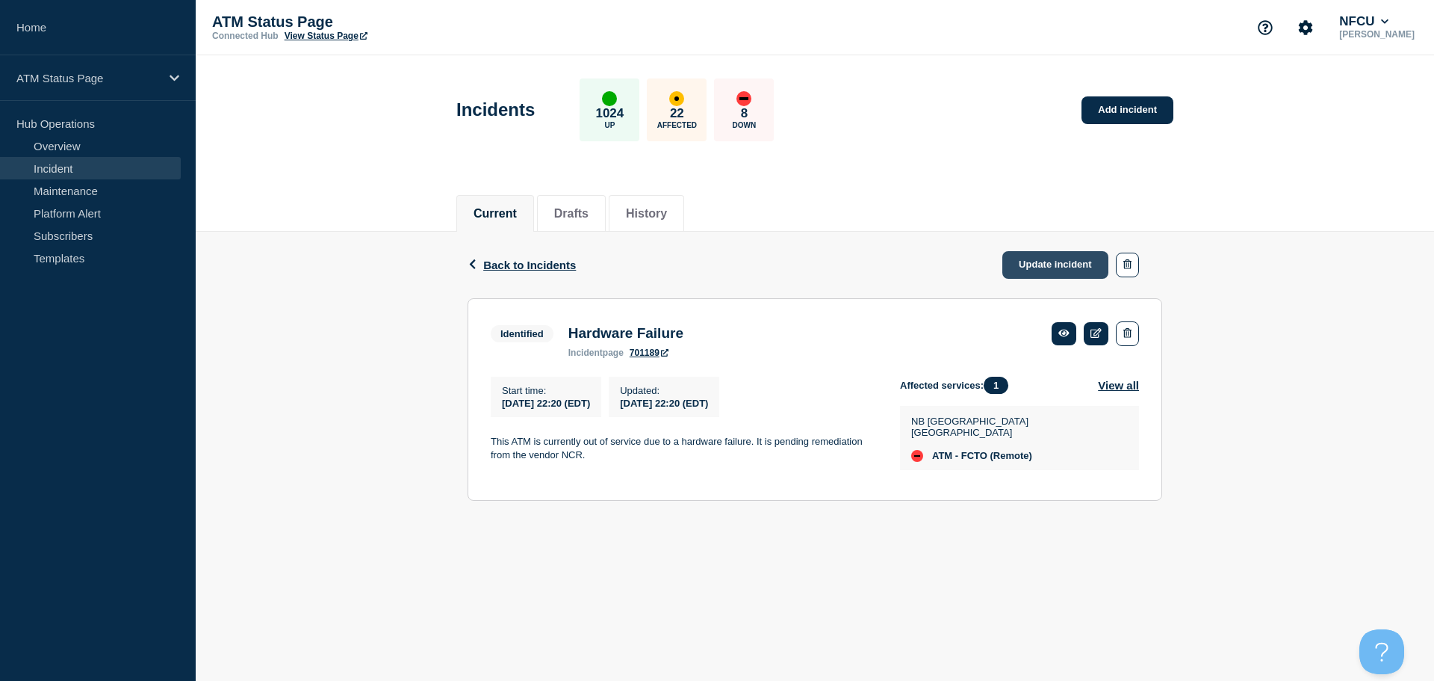
click at [1047, 258] on link "Update incident" at bounding box center [1056, 265] width 106 height 28
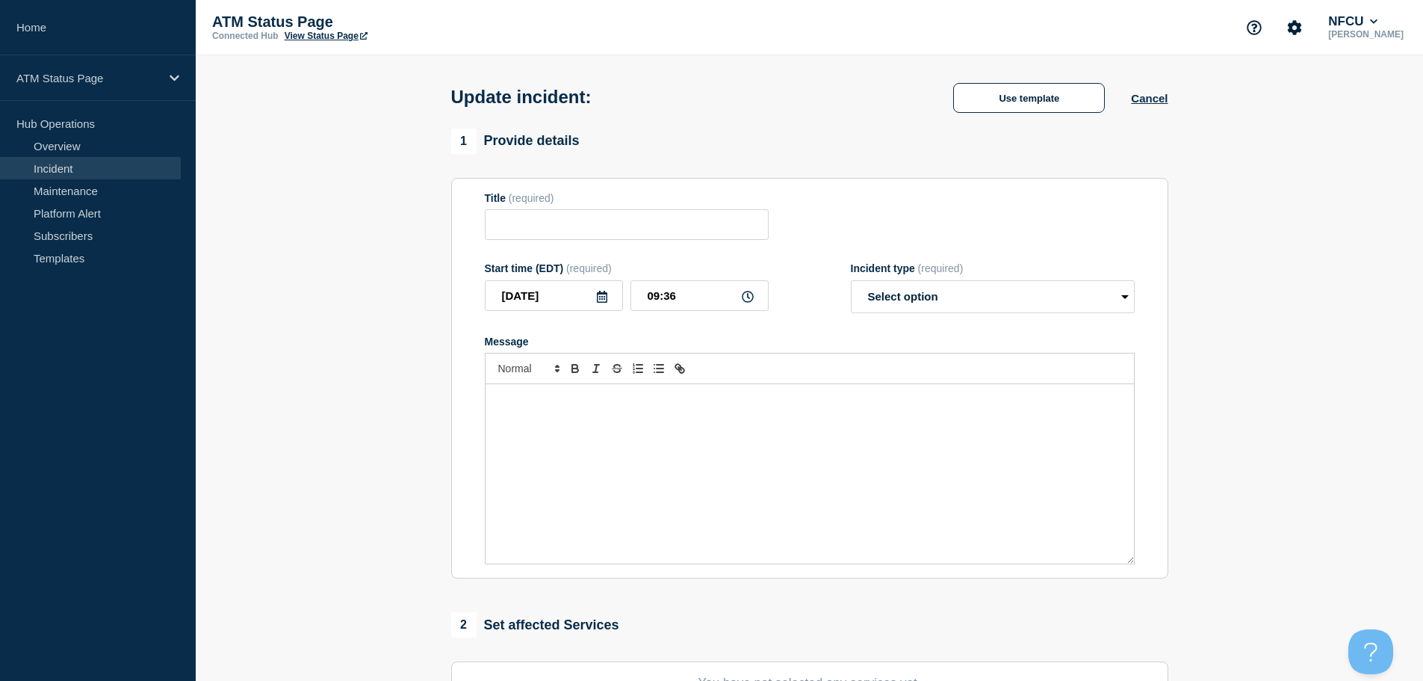
type input "Hardware Failure"
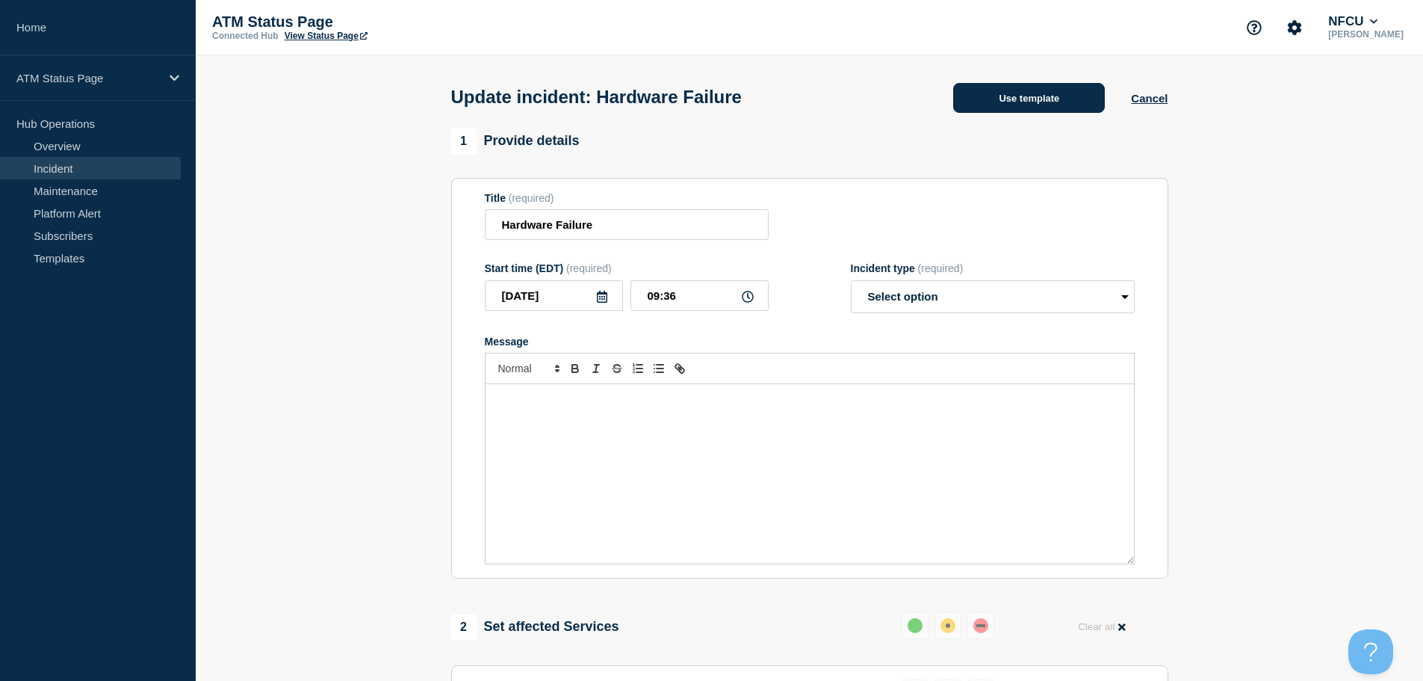
click at [997, 102] on button "Use template" at bounding box center [1029, 98] width 152 height 30
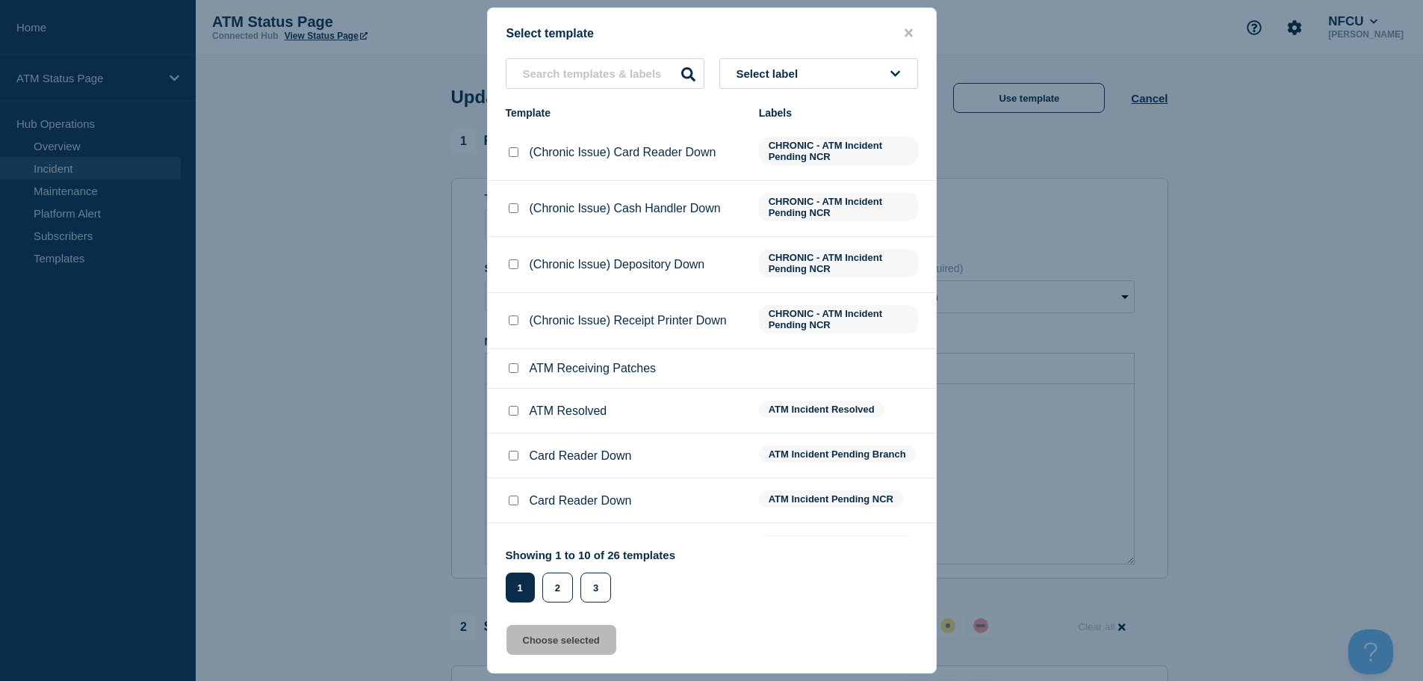
click at [515, 413] on input "ATM Resolved checkbox" at bounding box center [514, 411] width 10 height 10
checkbox input "true"
click at [552, 645] on button "Choose selected" at bounding box center [562, 640] width 110 height 30
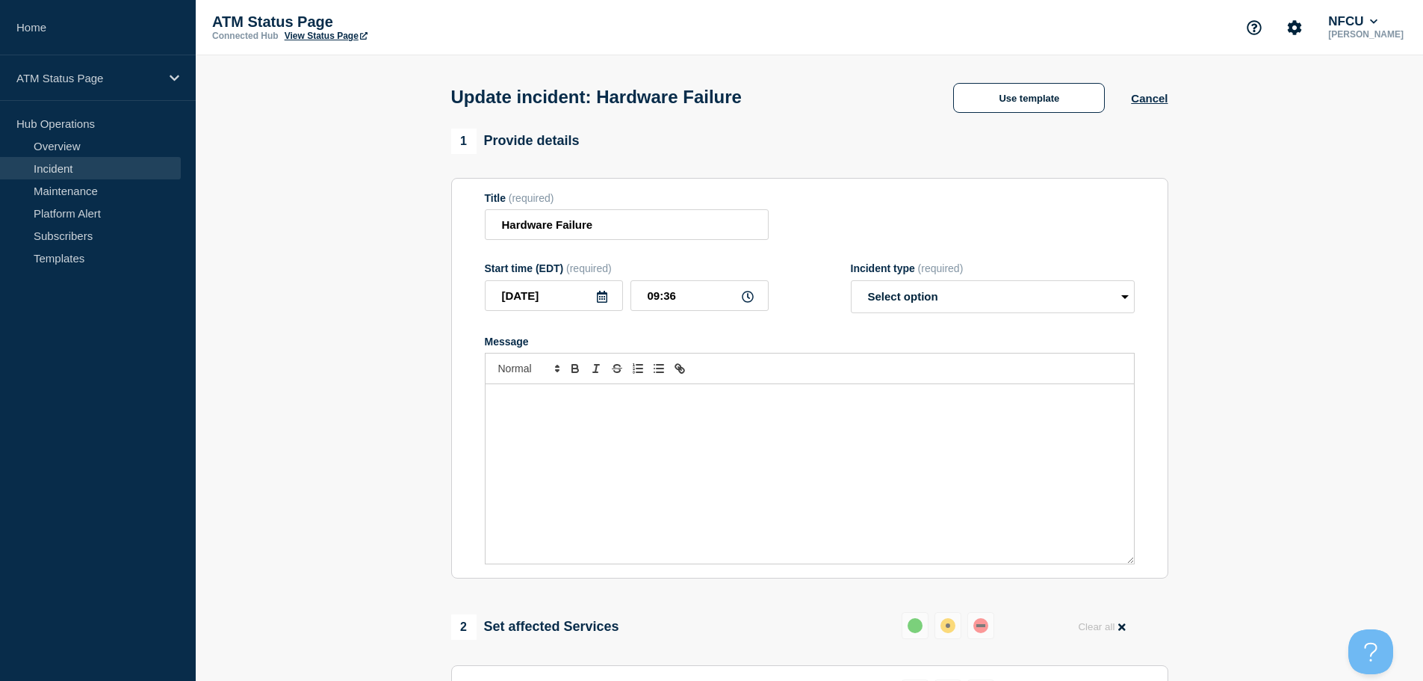
select select "resolved"
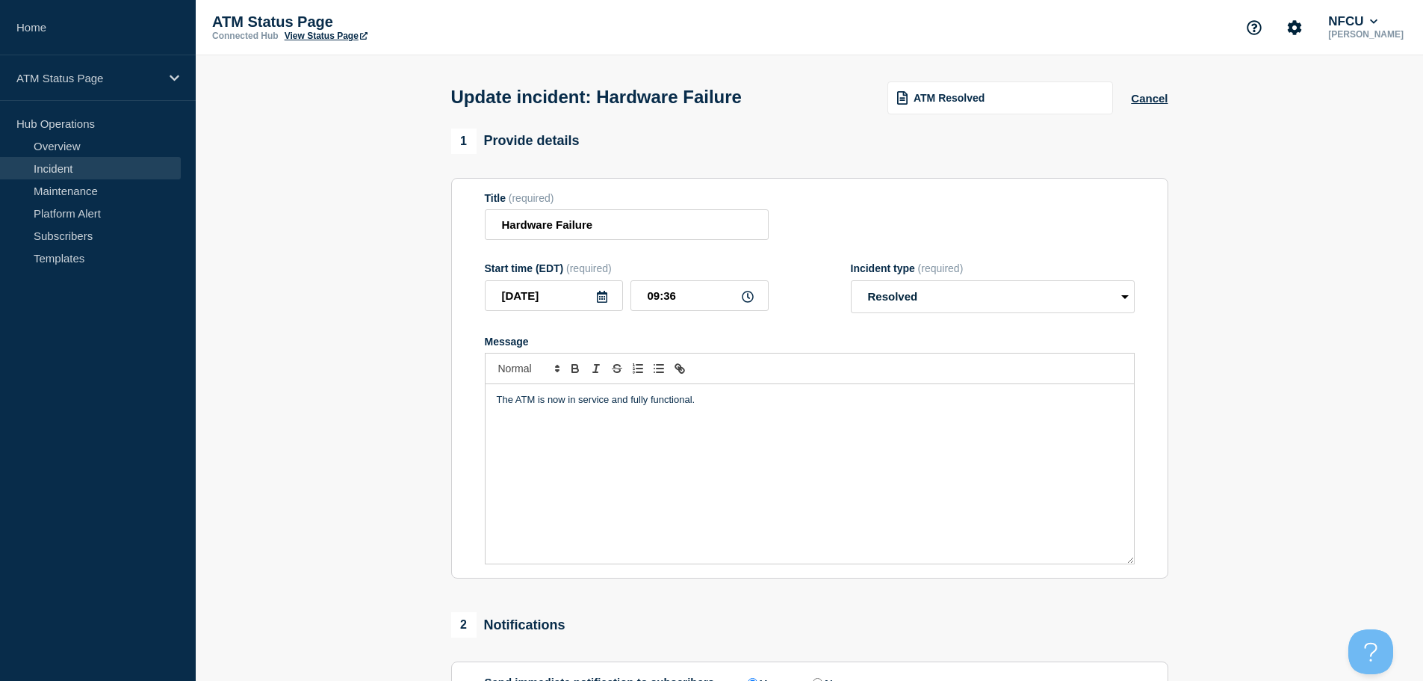
scroll to position [276, 0]
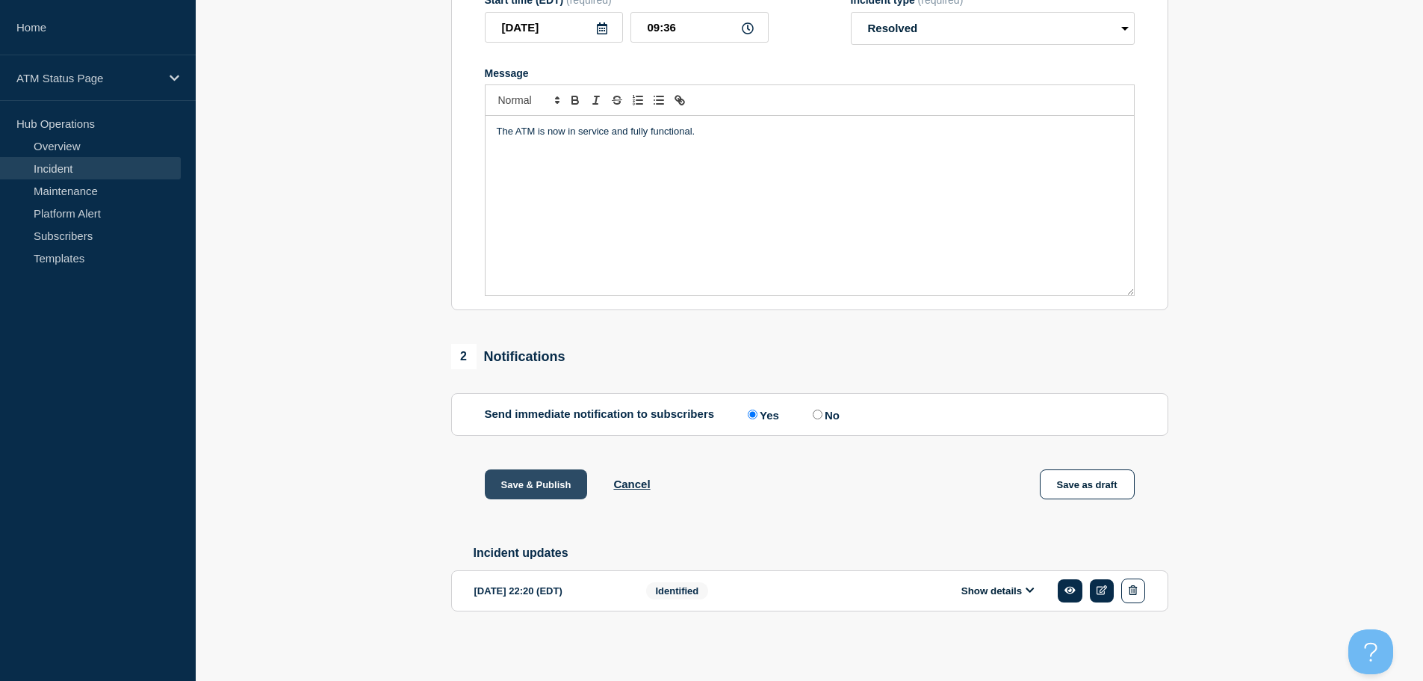
click at [560, 489] on button "Save & Publish" at bounding box center [536, 484] width 103 height 30
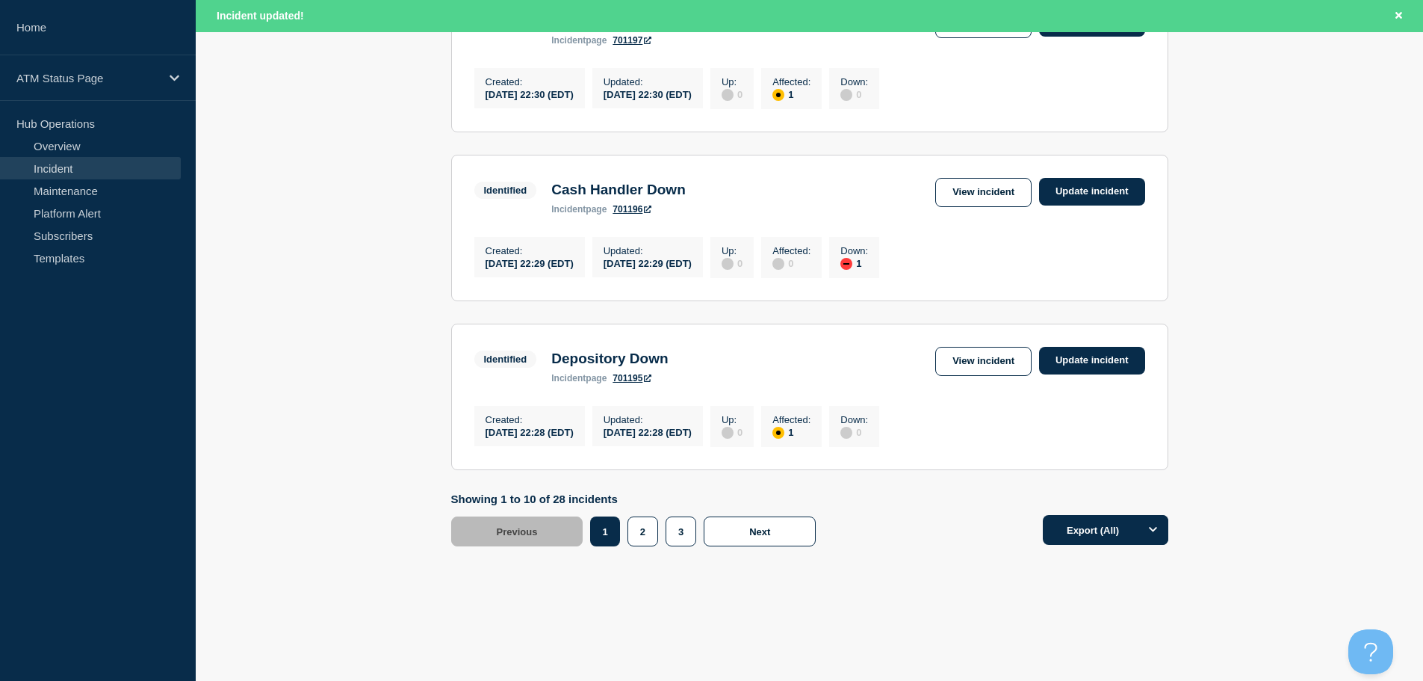
scroll to position [1558, 0]
drag, startPoint x: 1428, startPoint y: 199, endPoint x: 40, endPoint y: 17, distance: 1400.0
click at [643, 546] on button "2" at bounding box center [643, 531] width 31 height 30
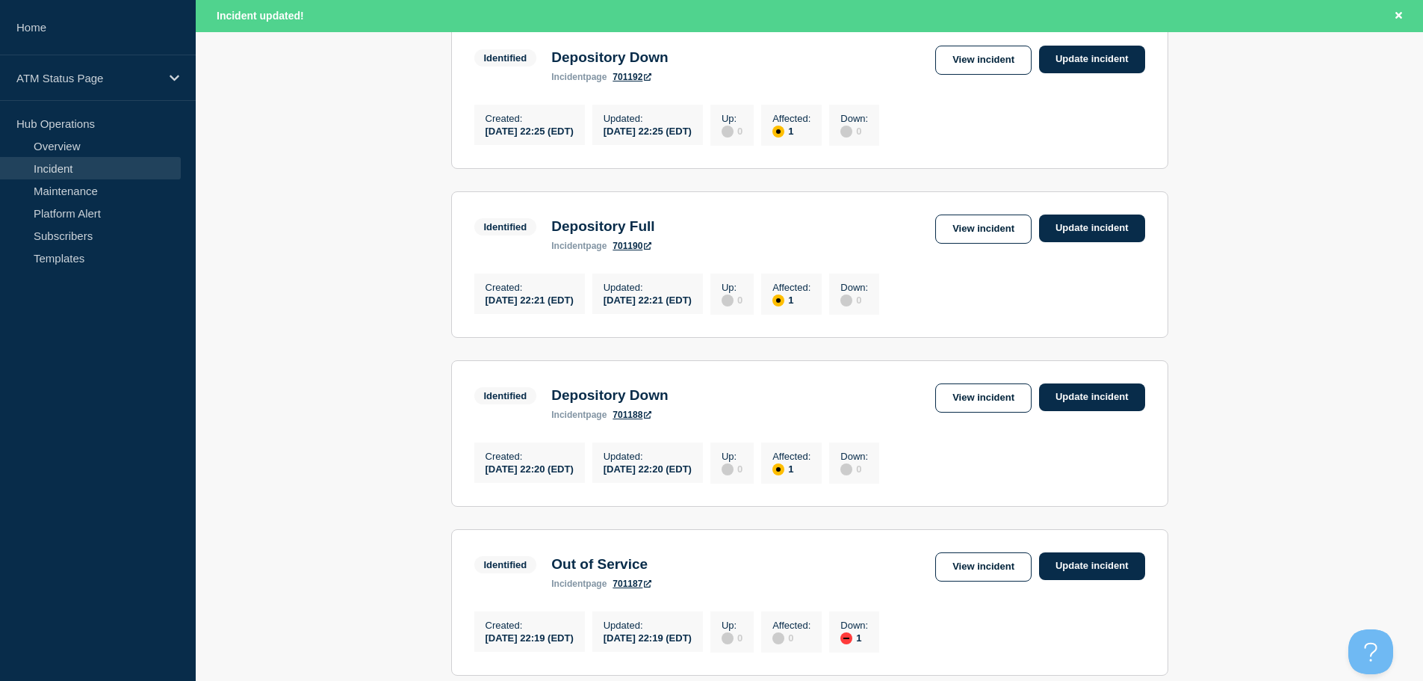
scroll to position [669, 0]
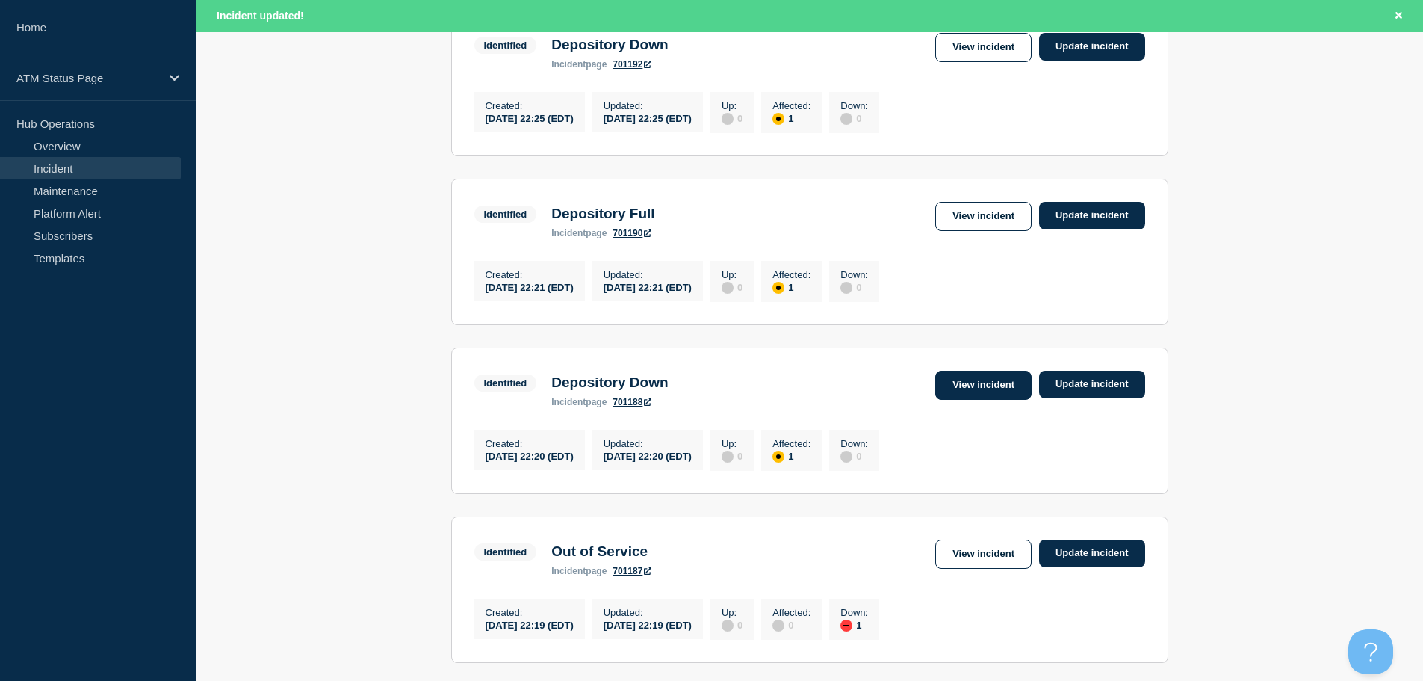
click at [990, 400] on link "View incident" at bounding box center [983, 385] width 96 height 29
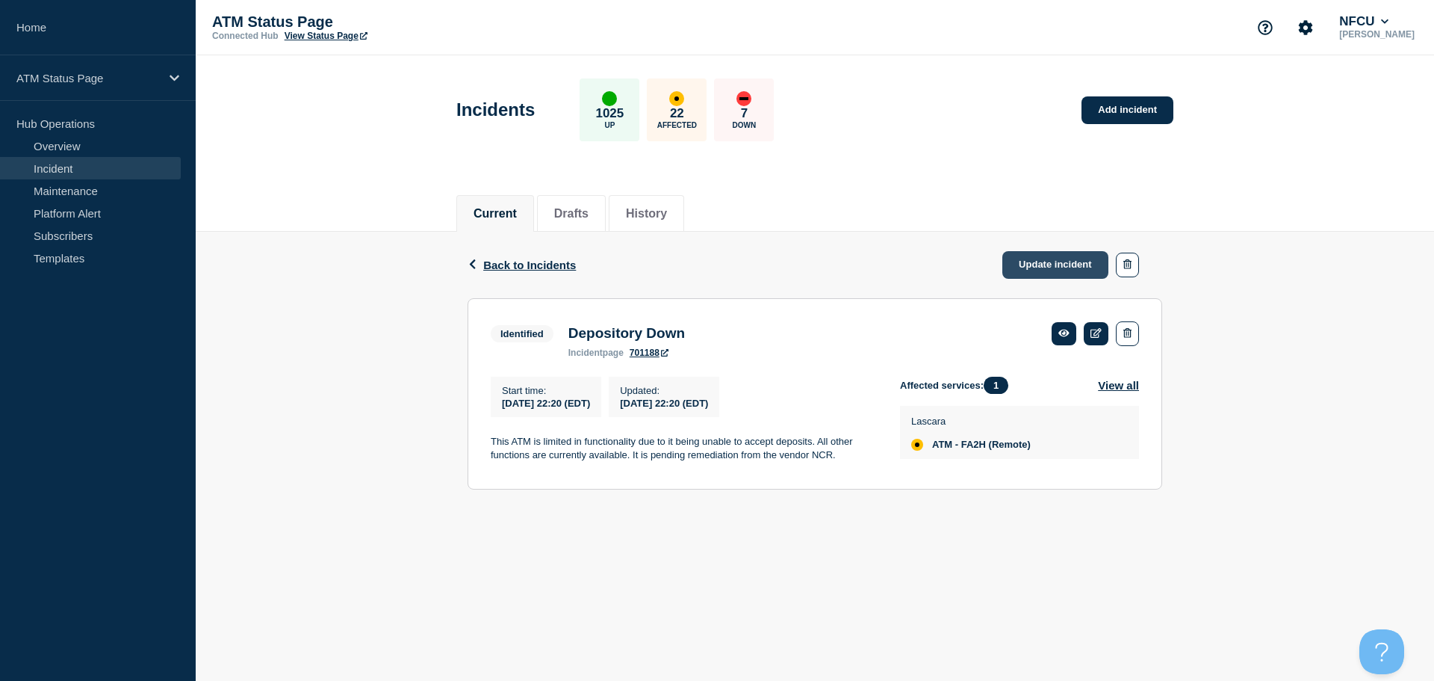
click at [1056, 261] on link "Update incident" at bounding box center [1056, 265] width 106 height 28
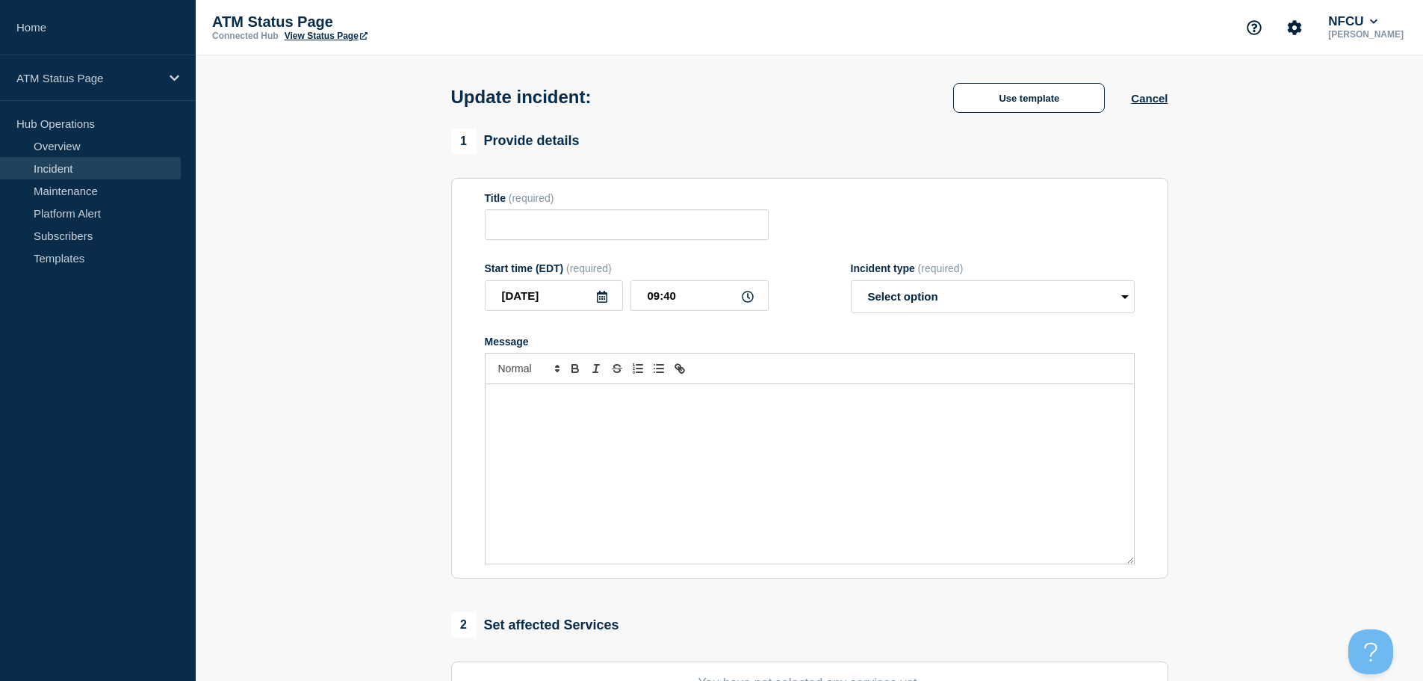
type input "Depository Down"
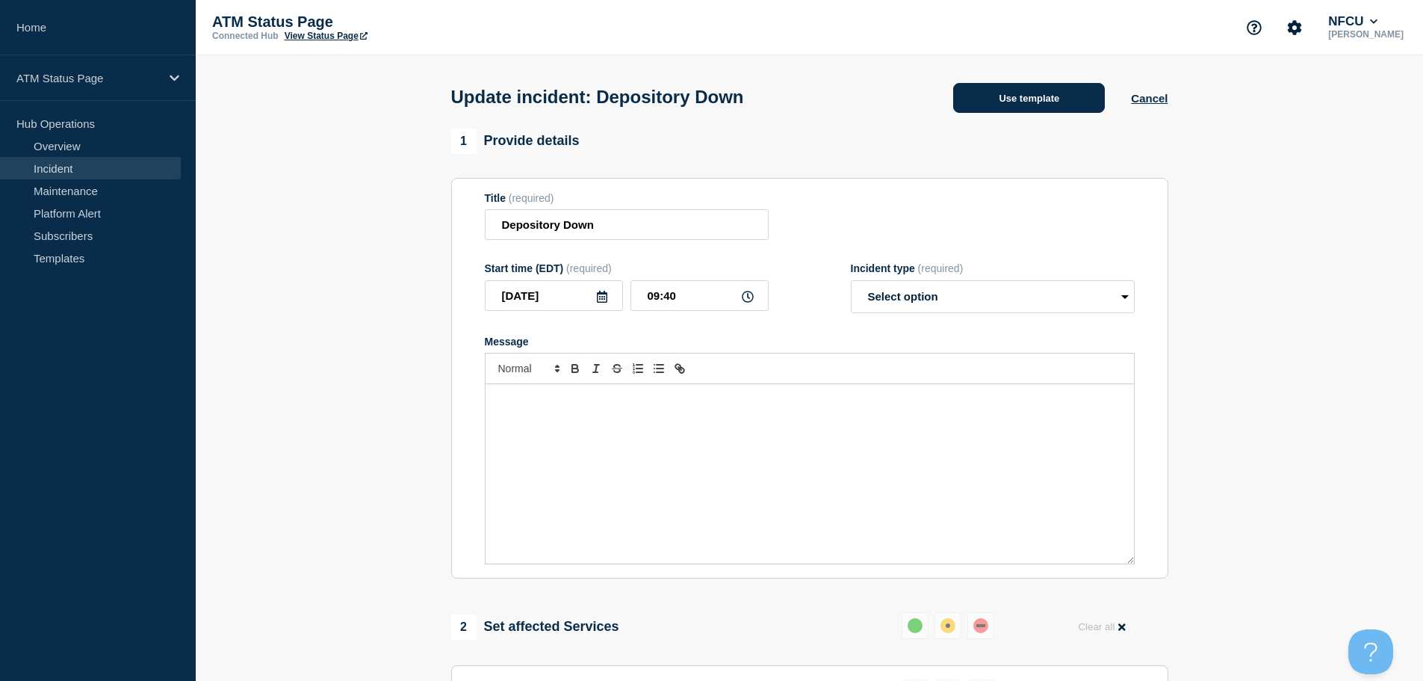
click at [1012, 101] on button "Use template" at bounding box center [1029, 98] width 152 height 30
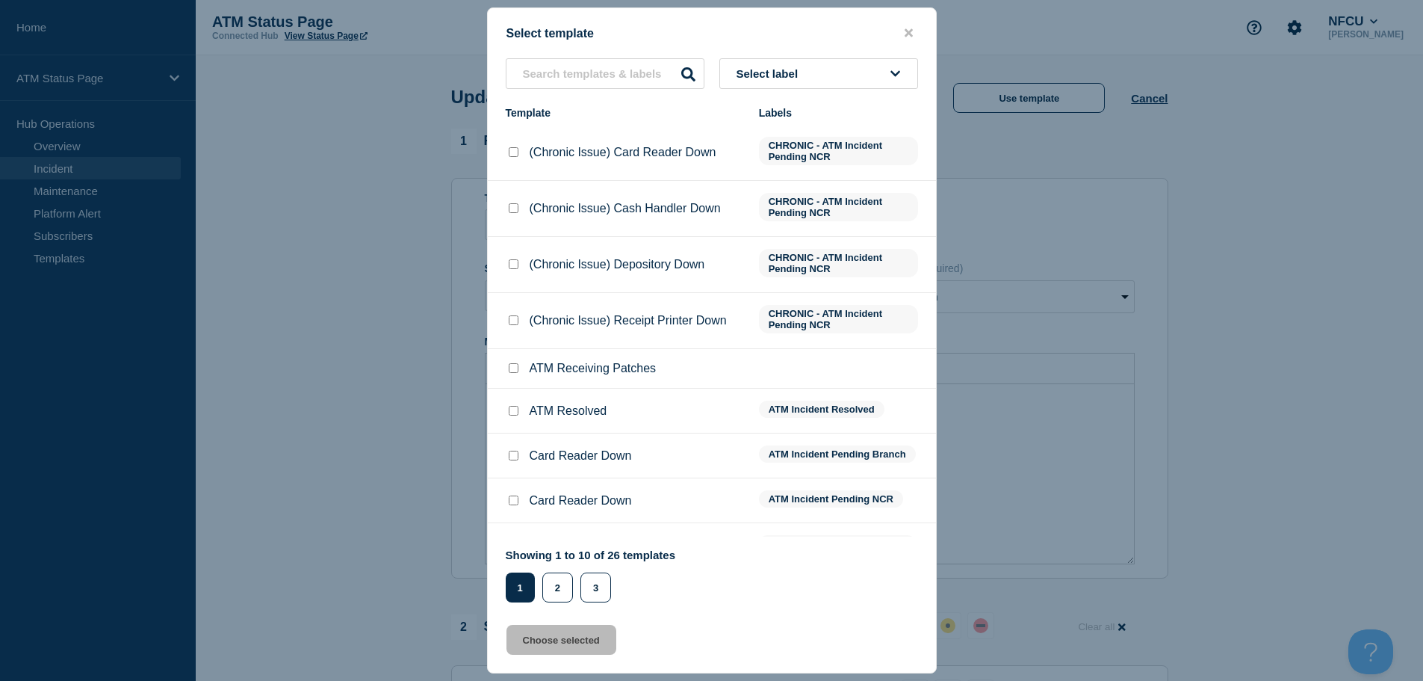
click at [515, 409] on input "ATM Resolved checkbox" at bounding box center [514, 411] width 10 height 10
checkbox input "true"
click at [526, 644] on button "Choose selected" at bounding box center [562, 640] width 110 height 30
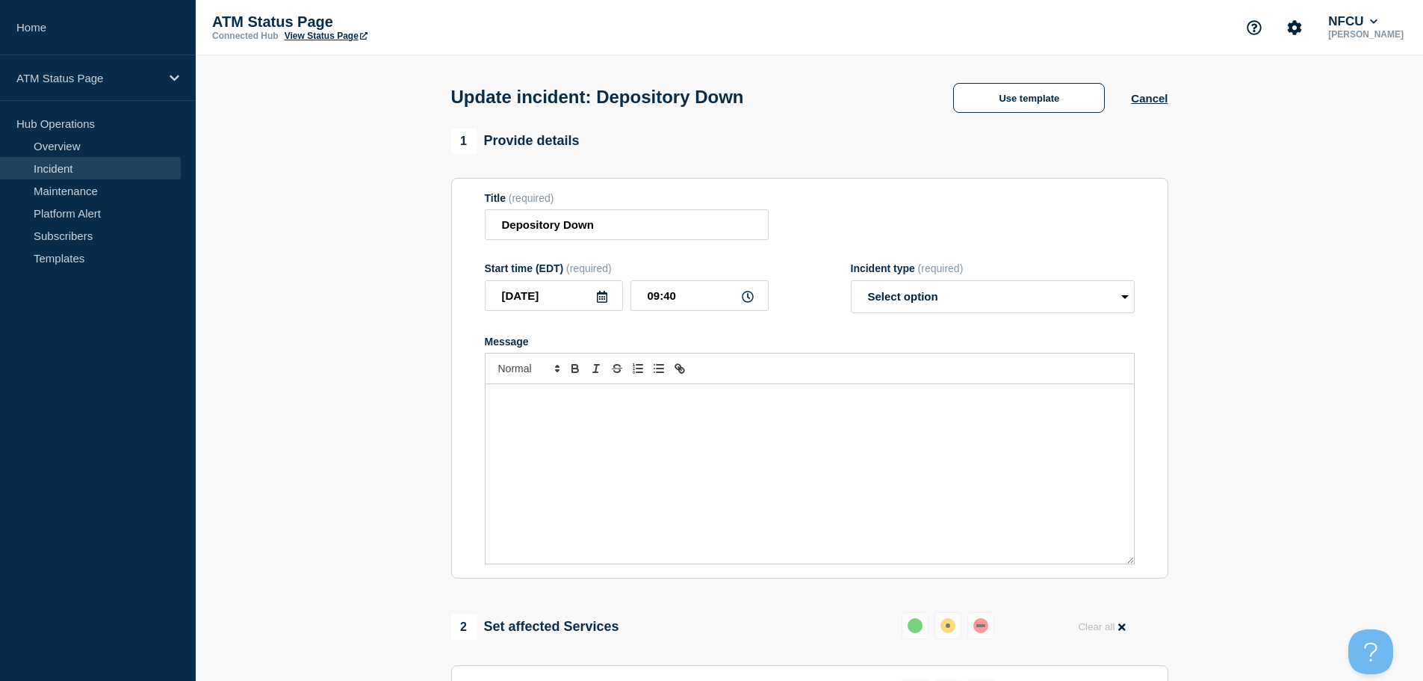
select select "resolved"
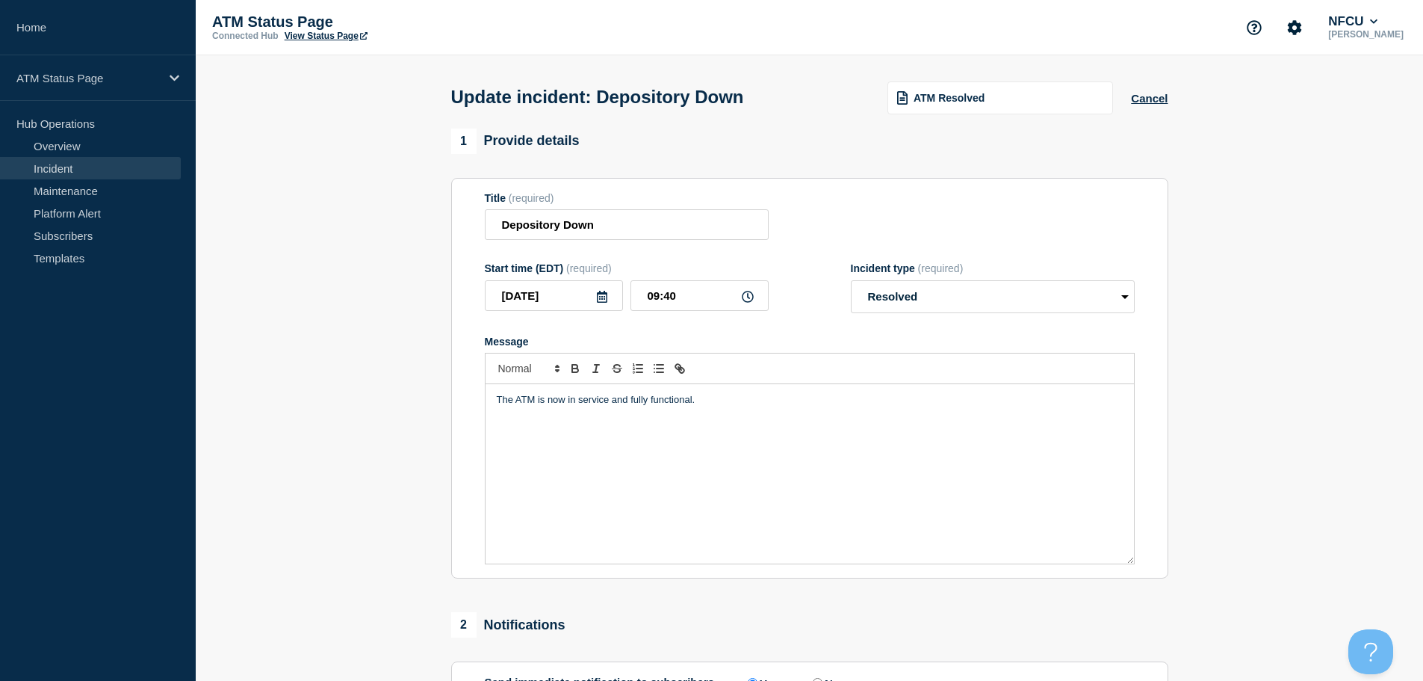
scroll to position [276, 0]
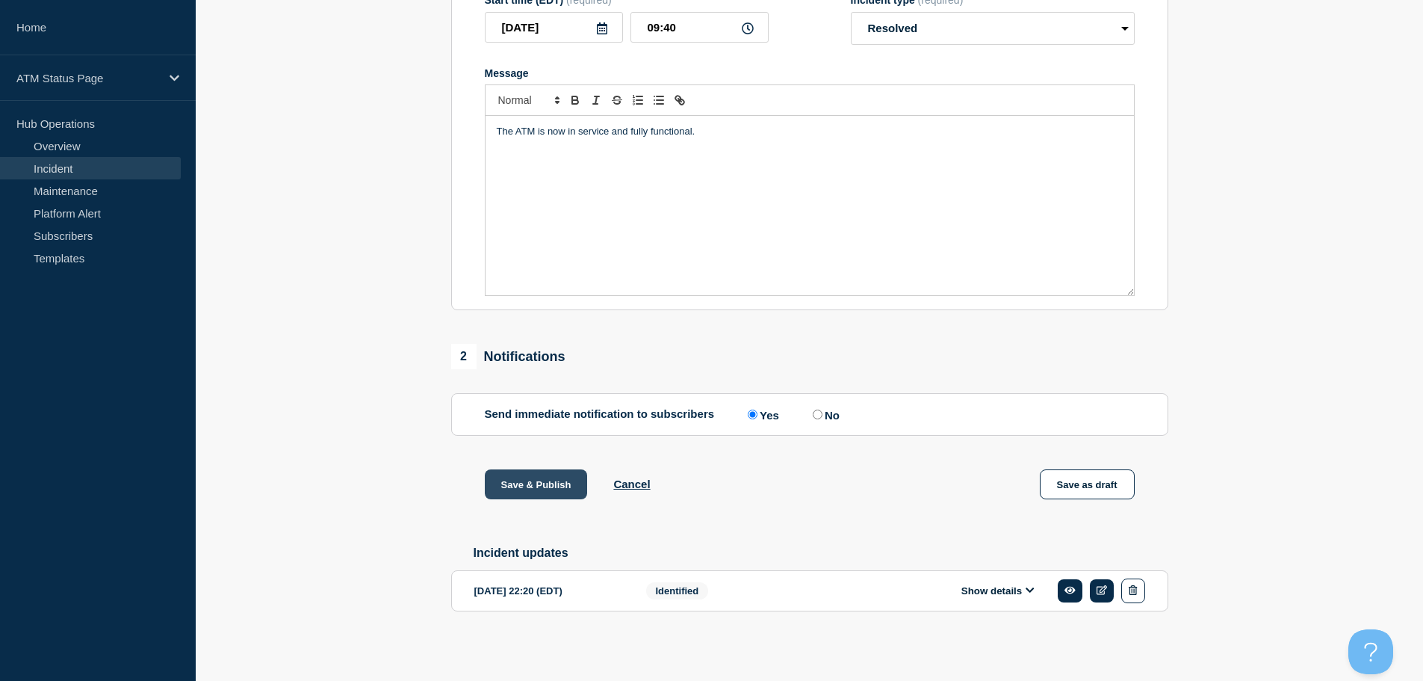
click at [553, 490] on button "Save & Publish" at bounding box center [536, 484] width 103 height 30
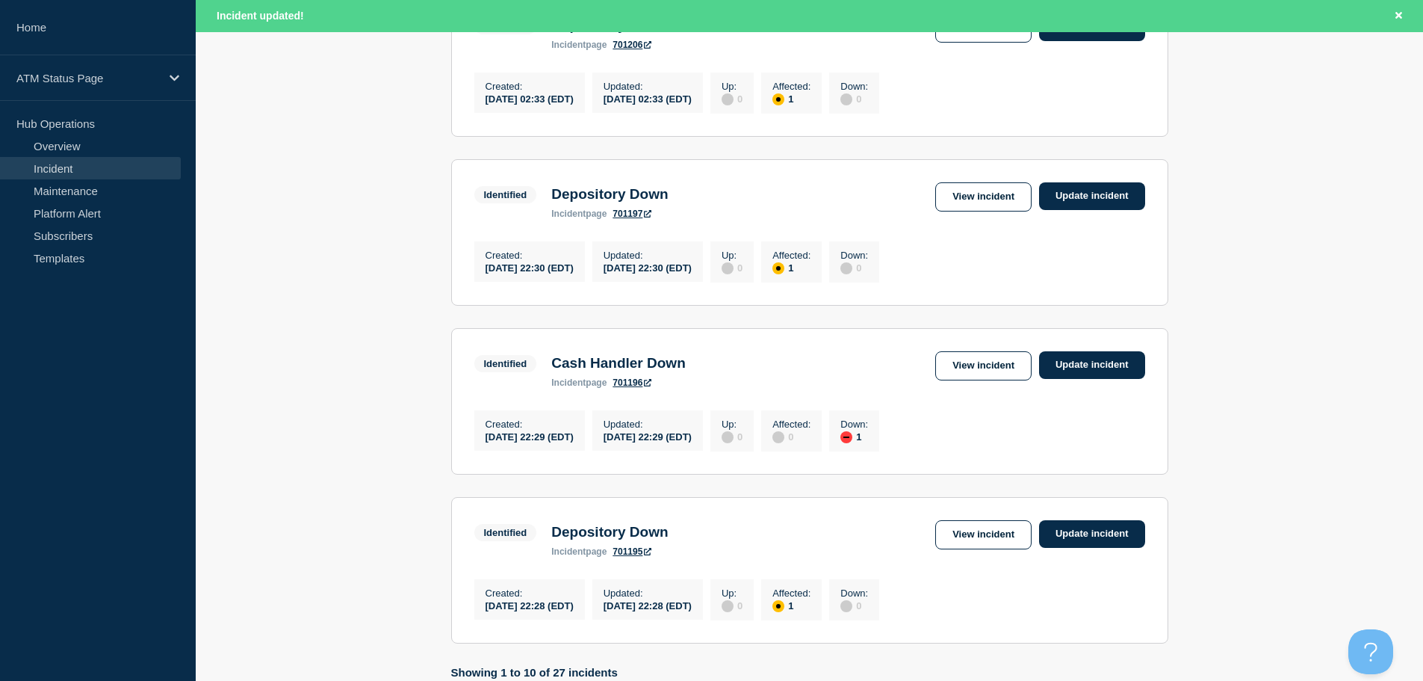
scroll to position [1589, 0]
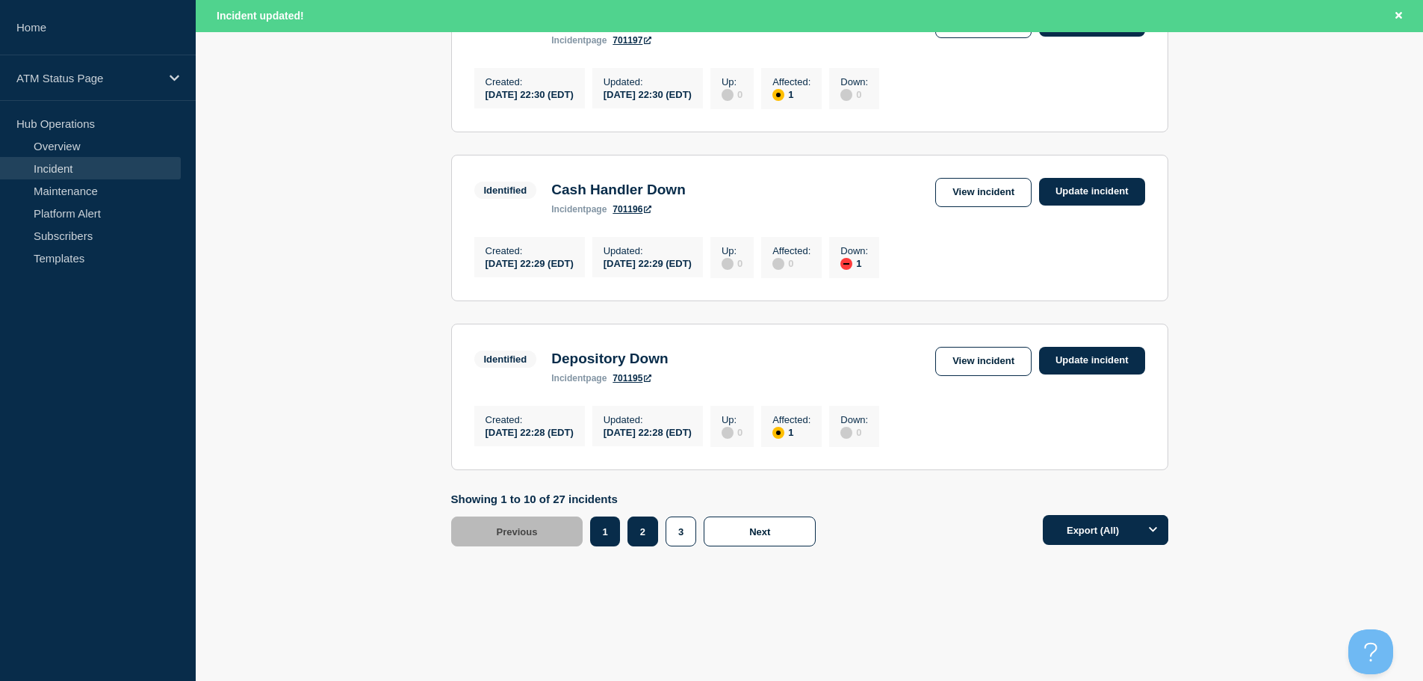
click at [652, 536] on button "2" at bounding box center [643, 531] width 31 height 30
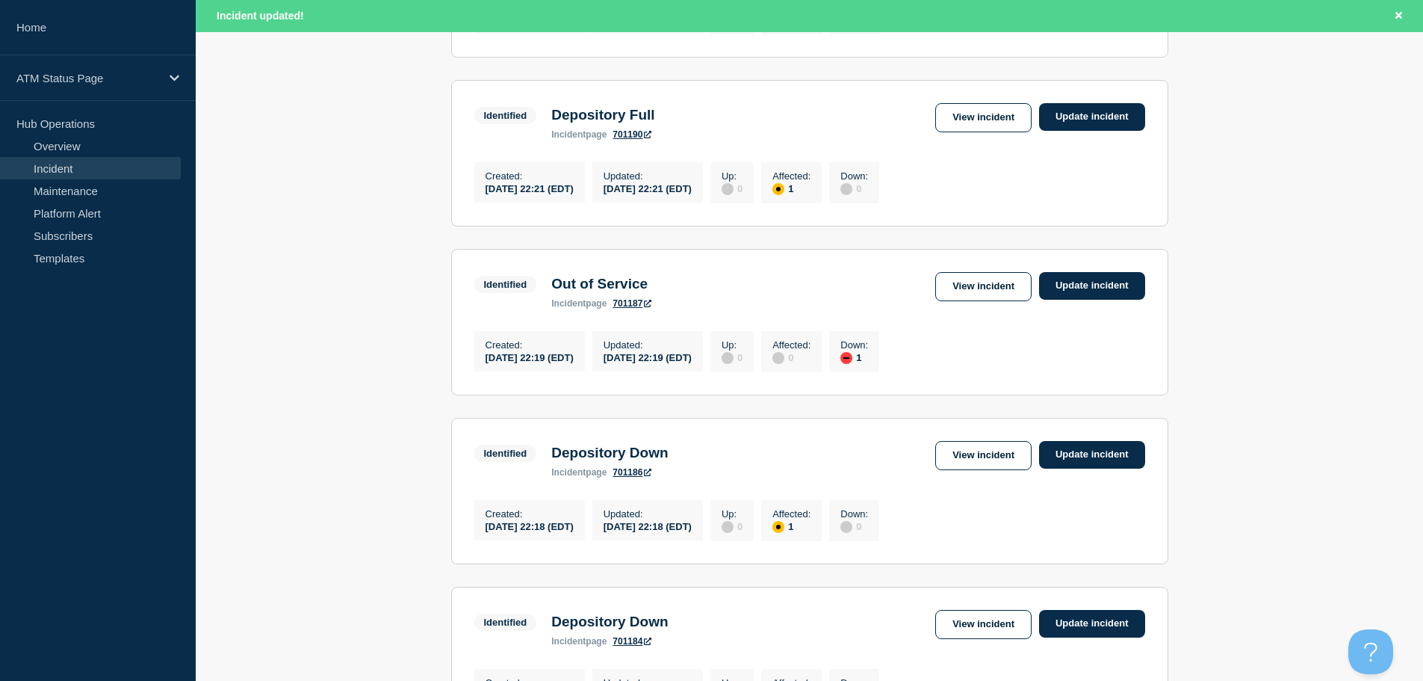
scroll to position [693, 0]
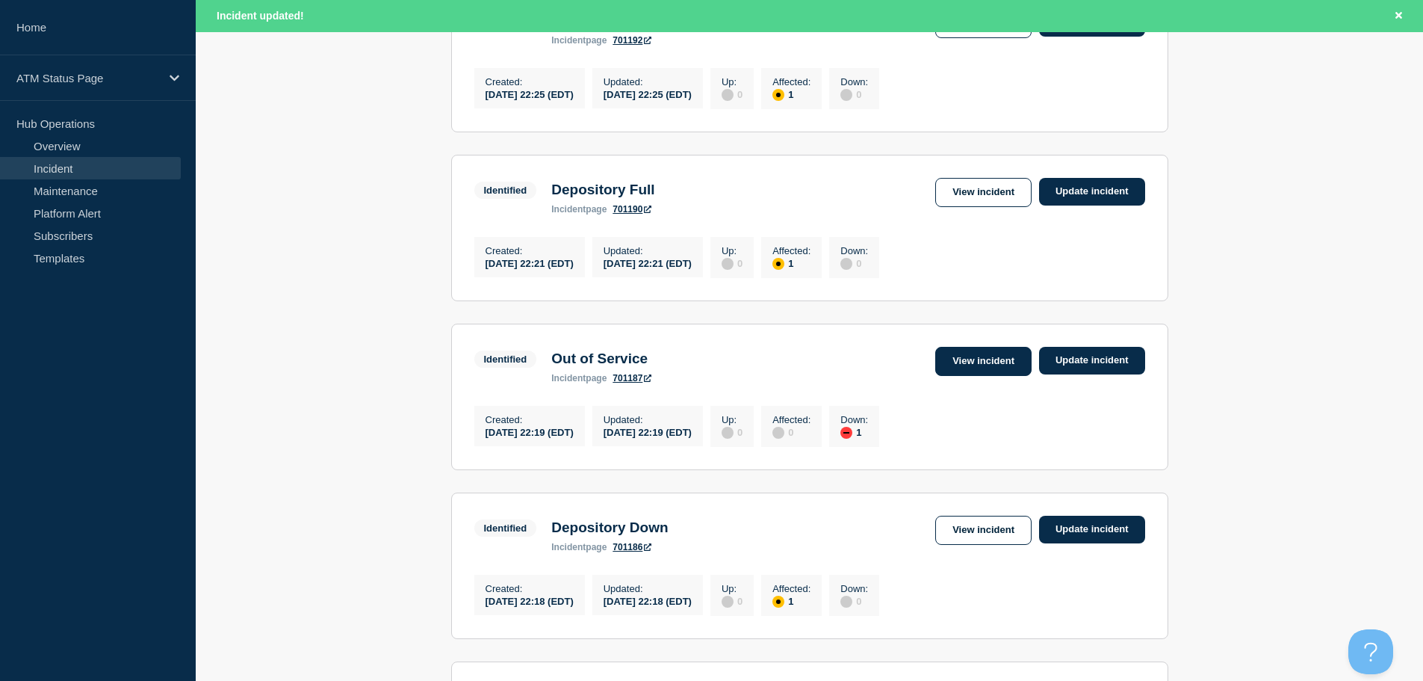
click at [952, 376] on link "View incident" at bounding box center [983, 361] width 96 height 29
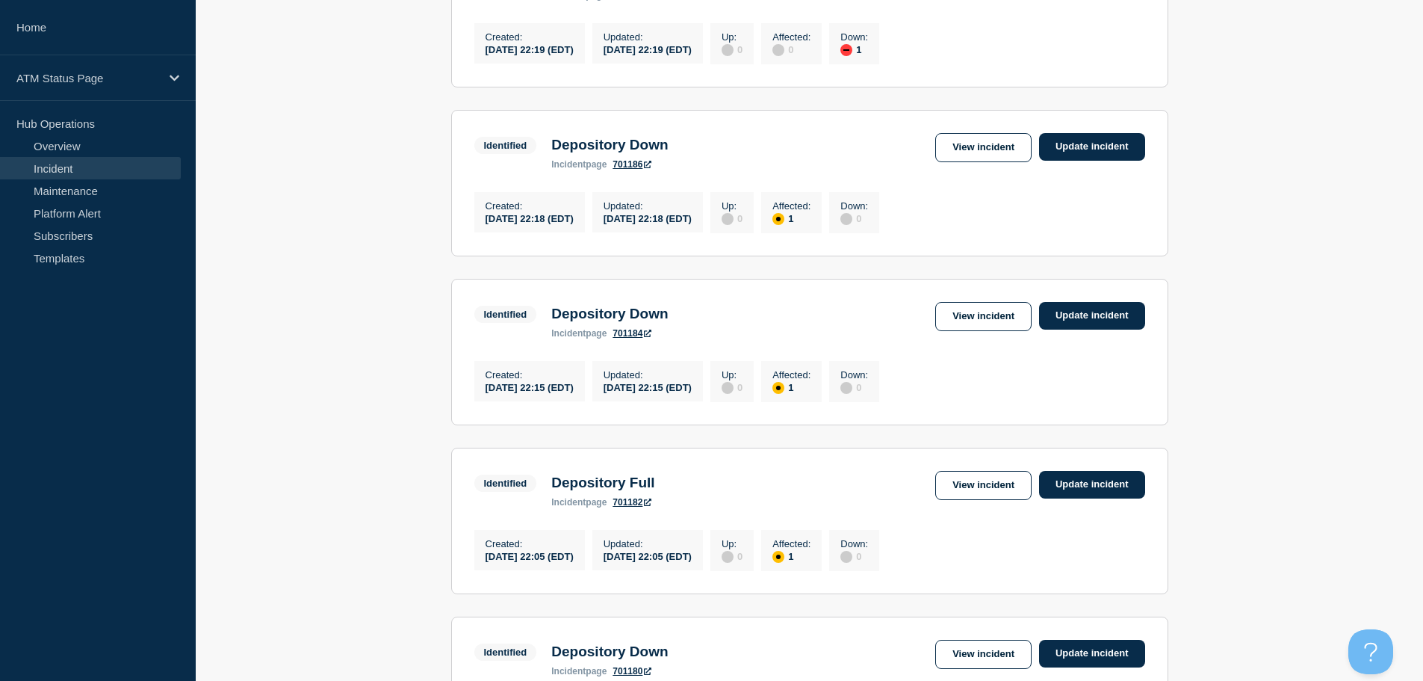
scroll to position [1072, 0]
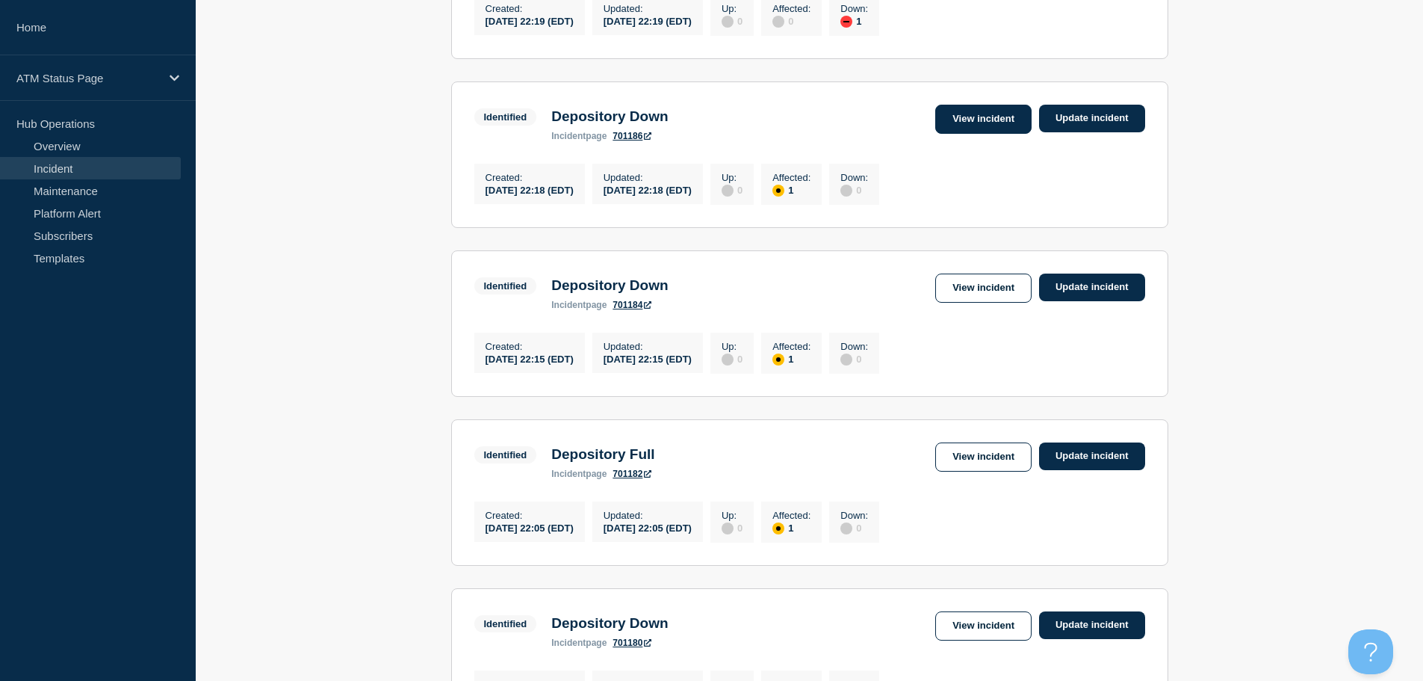
click at [996, 134] on link "View incident" at bounding box center [983, 119] width 96 height 29
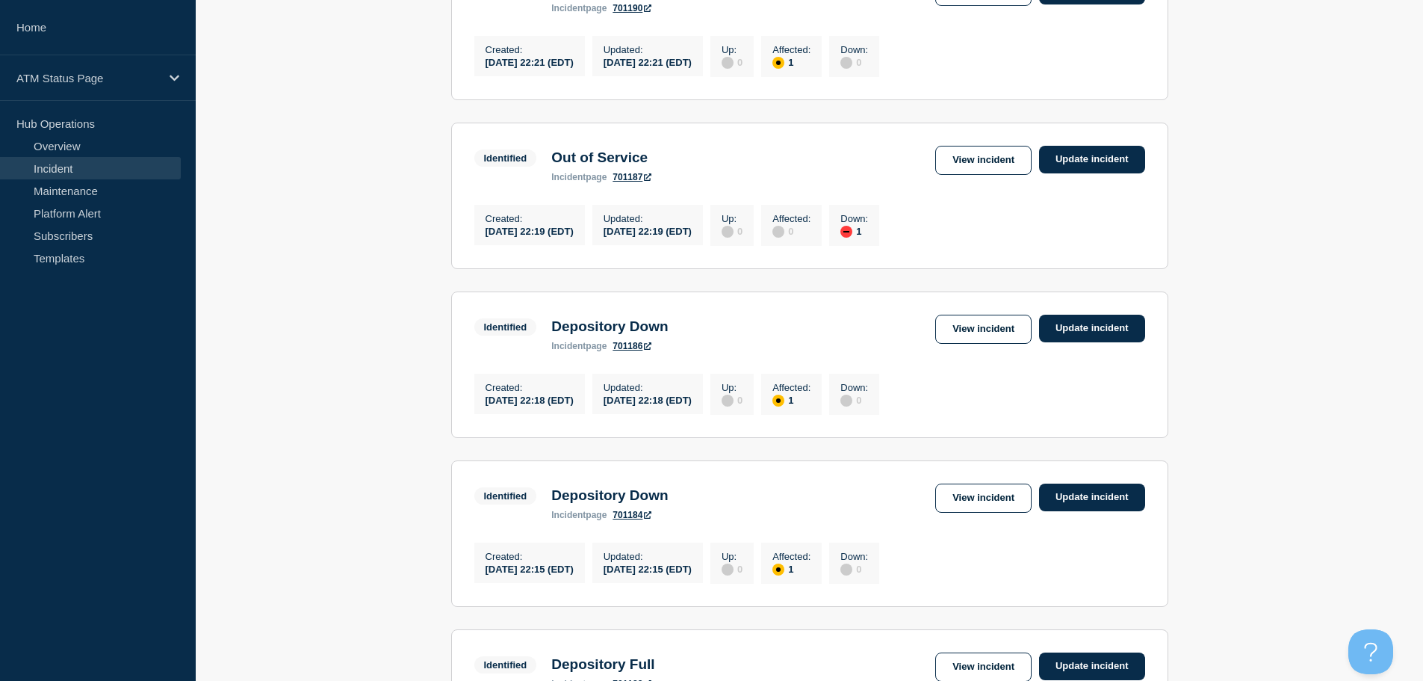
scroll to position [870, 0]
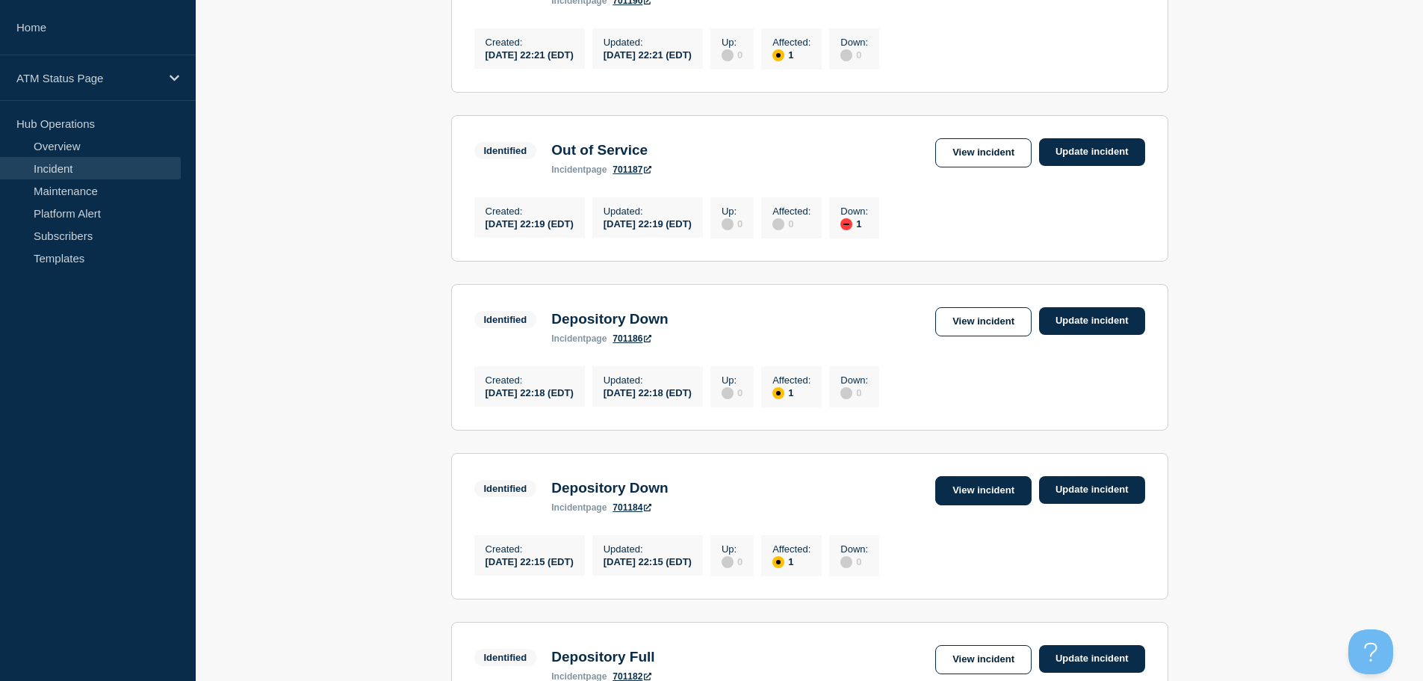
click at [988, 505] on link "View incident" at bounding box center [983, 490] width 96 height 29
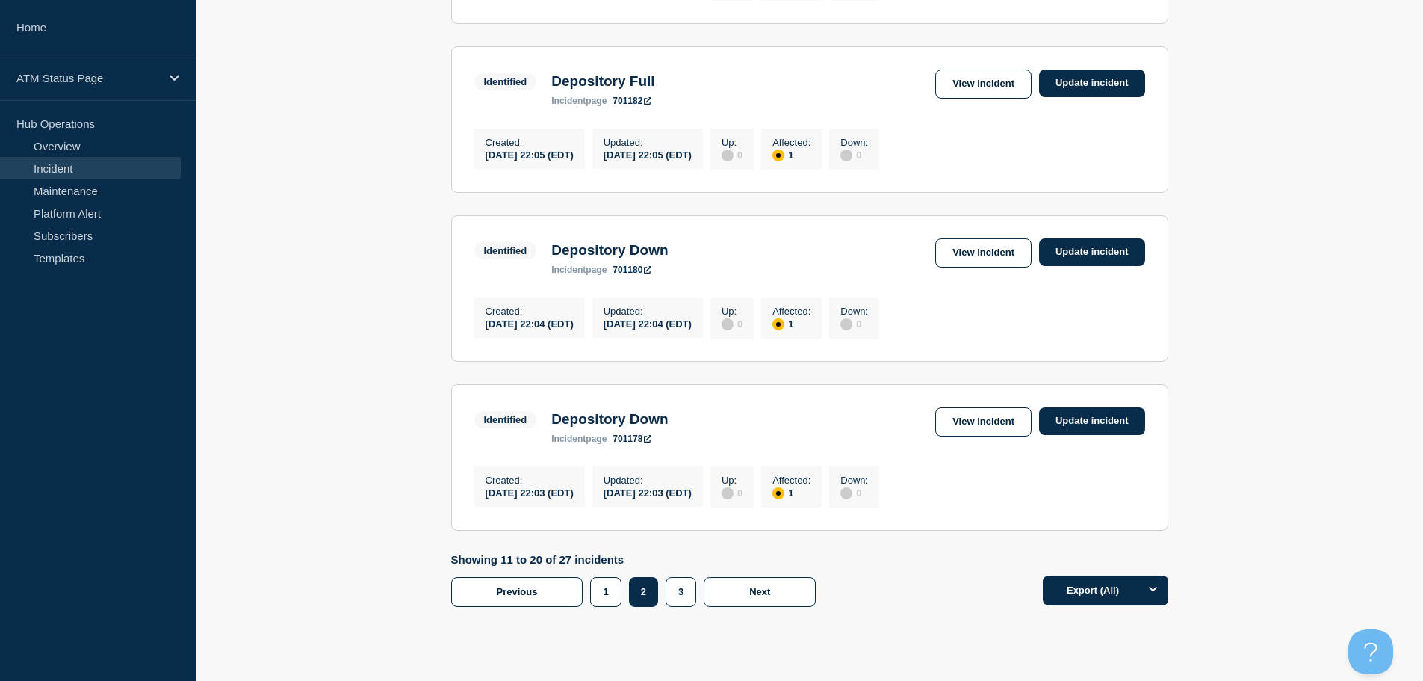
scroll to position [1558, 0]
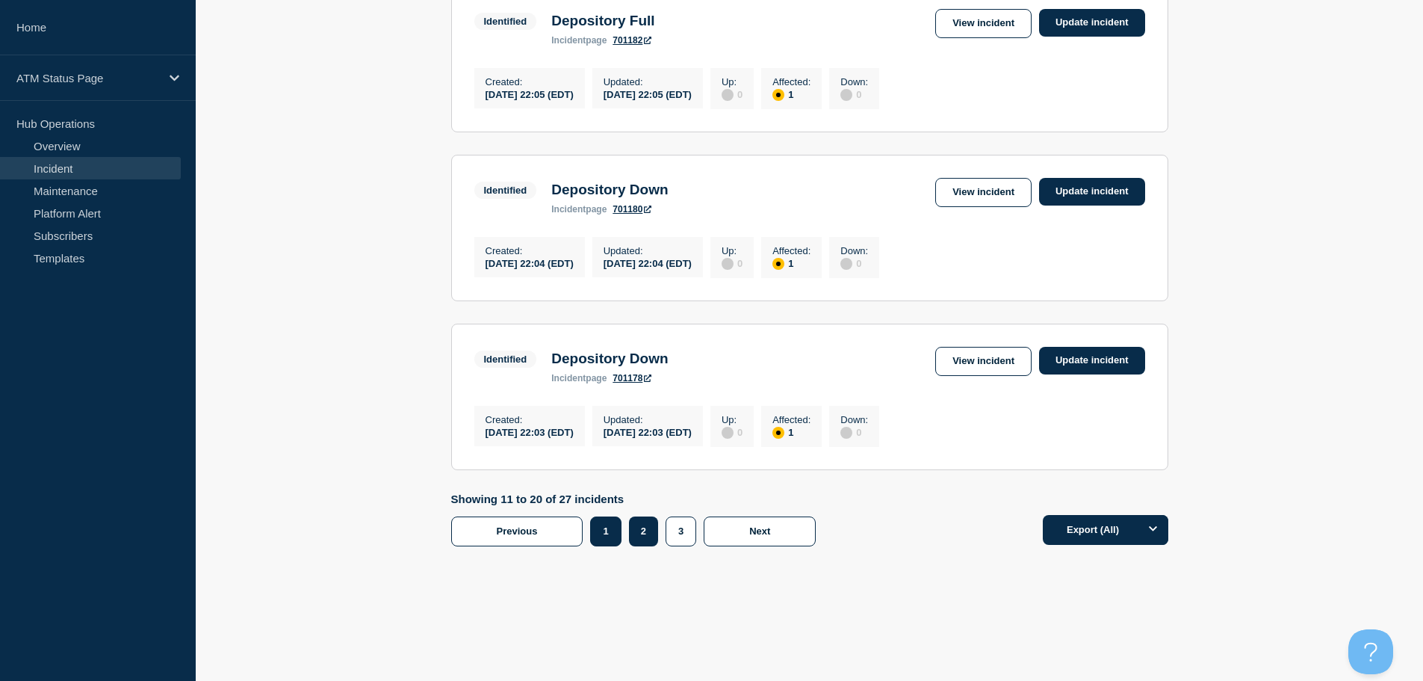
click at [607, 535] on button "1" at bounding box center [605, 531] width 31 height 30
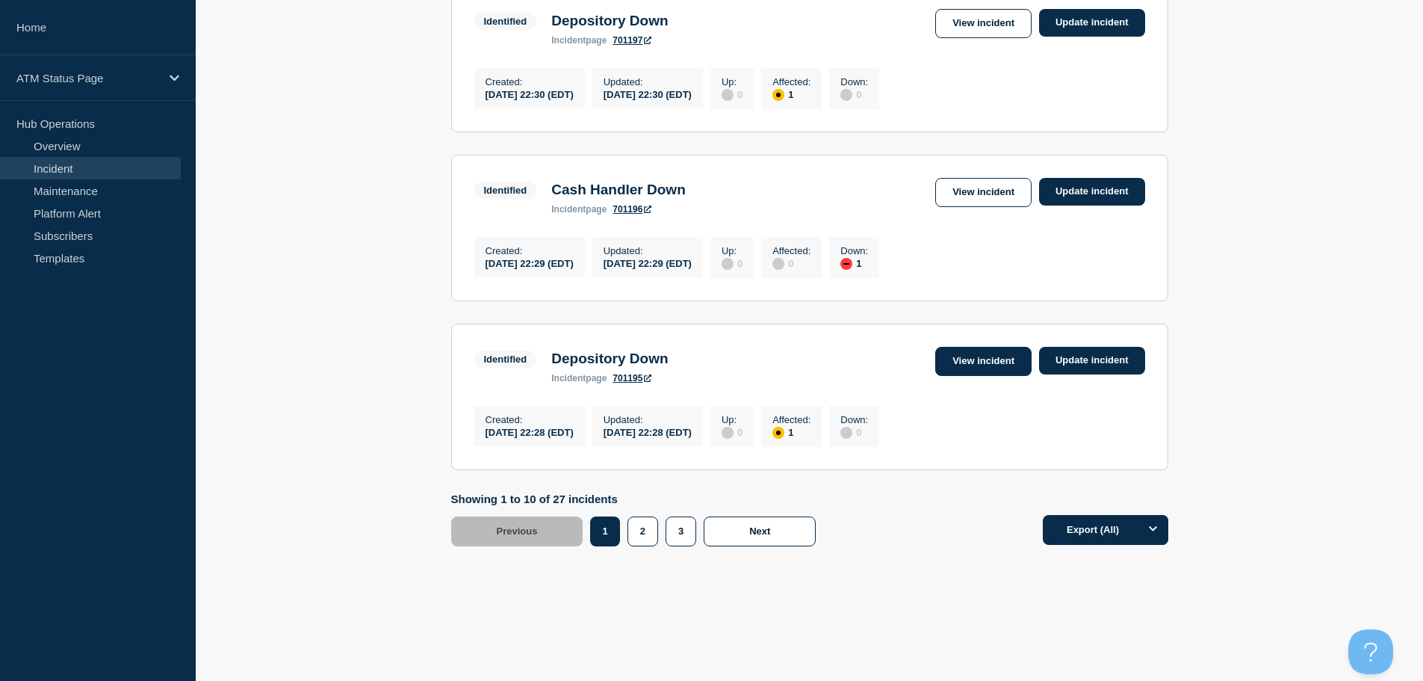
click at [967, 352] on link "View incident" at bounding box center [983, 361] width 96 height 29
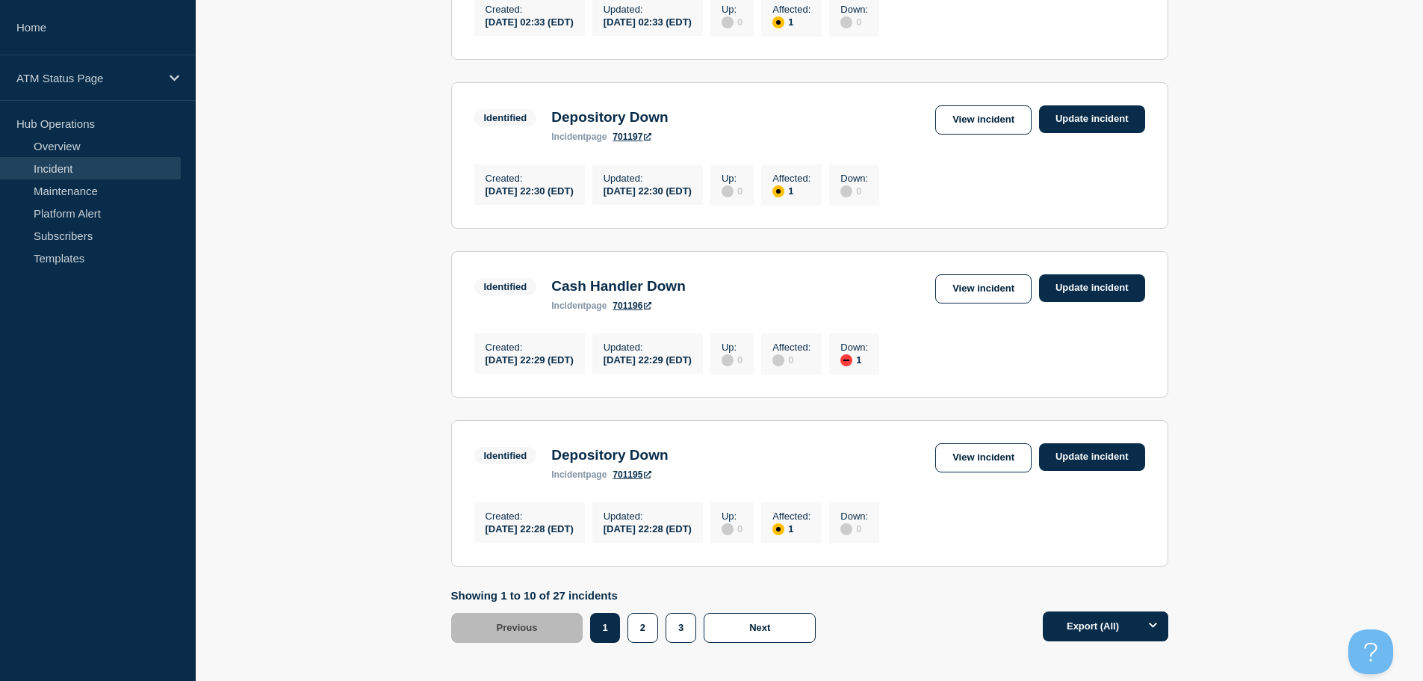
scroll to position [1558, 0]
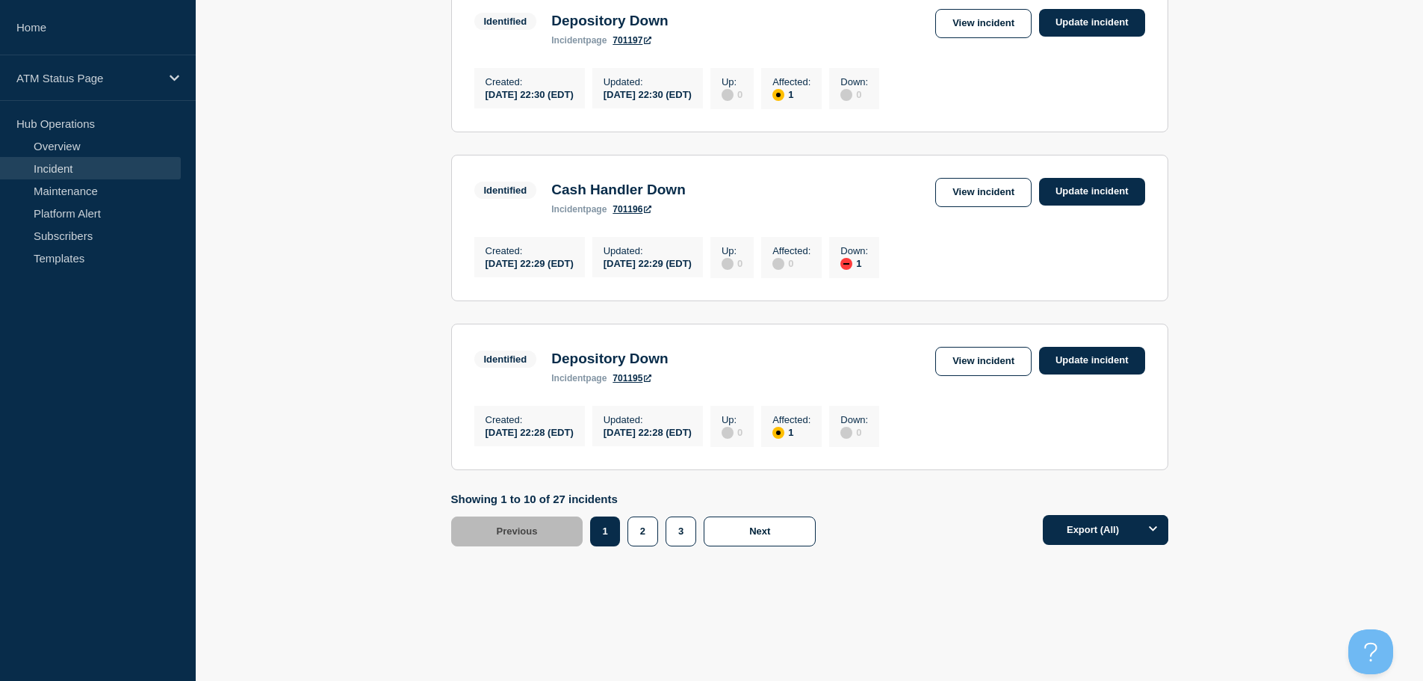
drag, startPoint x: 1428, startPoint y: 196, endPoint x: 17, endPoint y: 23, distance: 1421.1
click at [980, 178] on link "View incident" at bounding box center [983, 192] width 96 height 29
click at [978, 15] on link "View incident" at bounding box center [983, 23] width 96 height 29
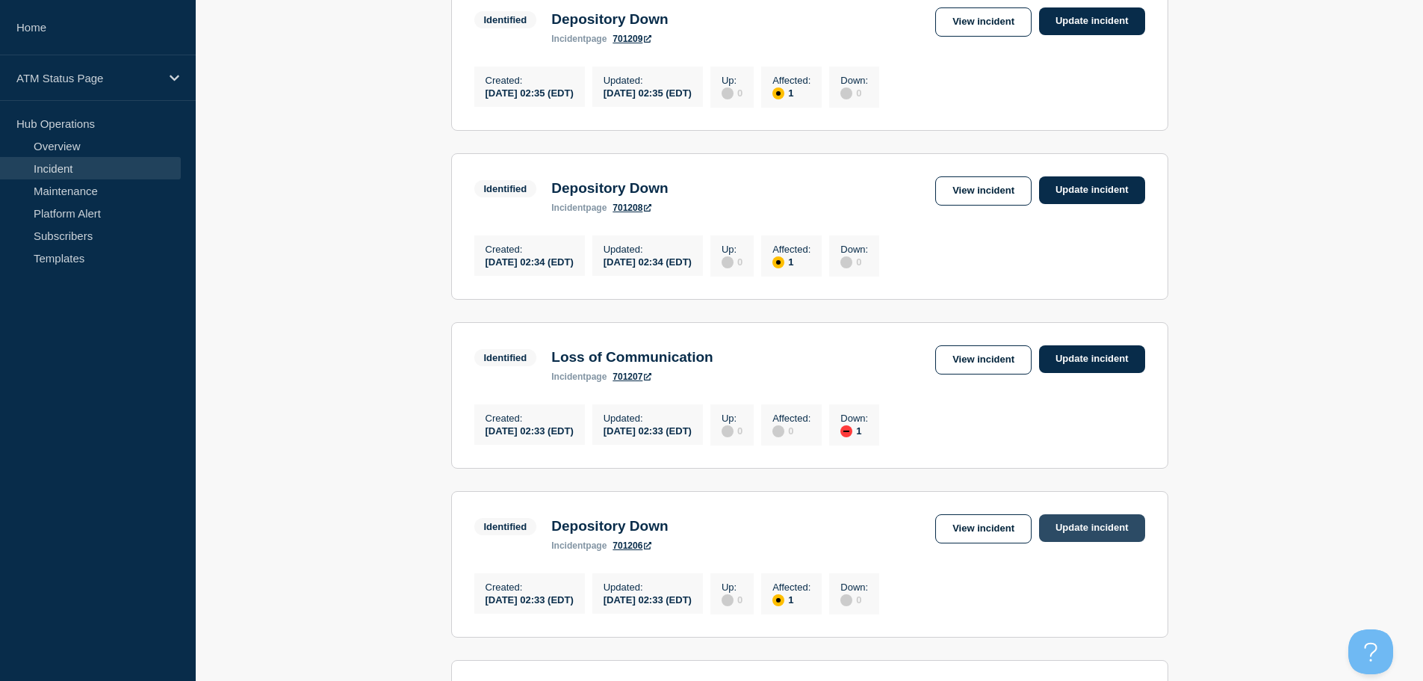
scroll to position [823, 0]
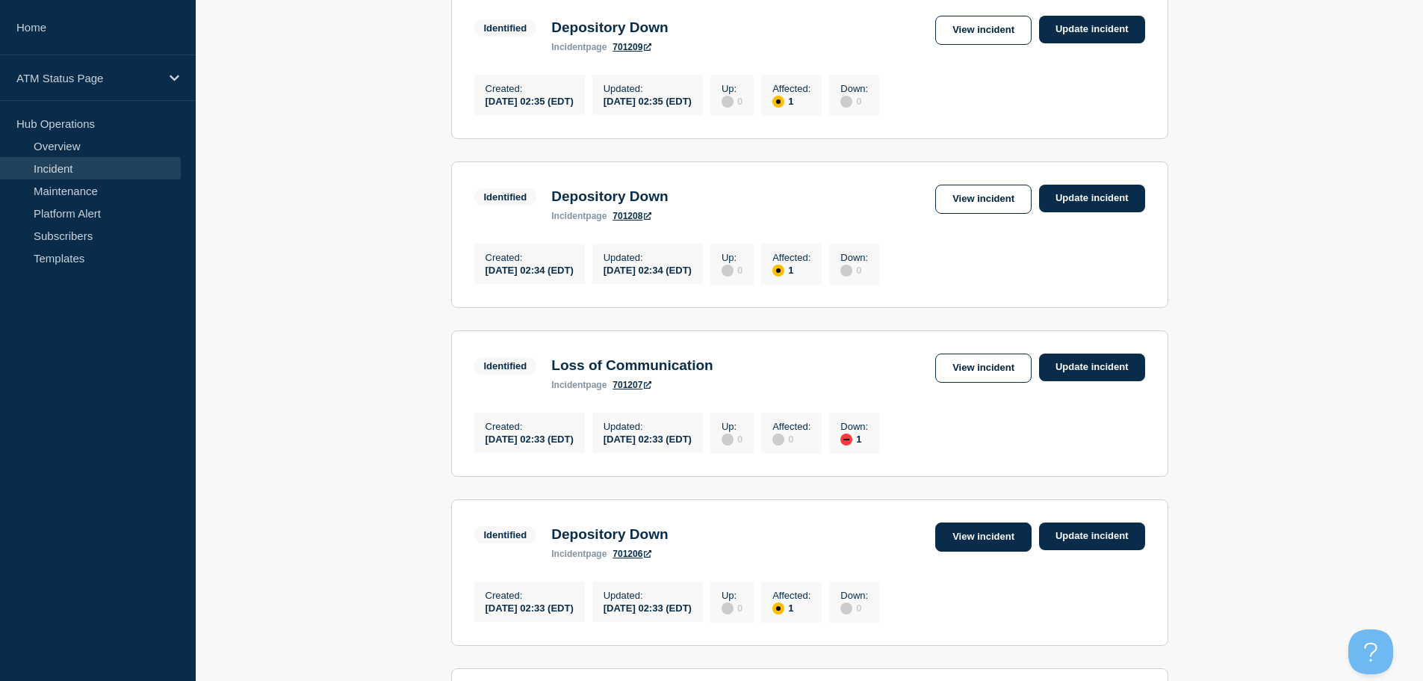
click at [989, 551] on link "View incident" at bounding box center [983, 536] width 96 height 29
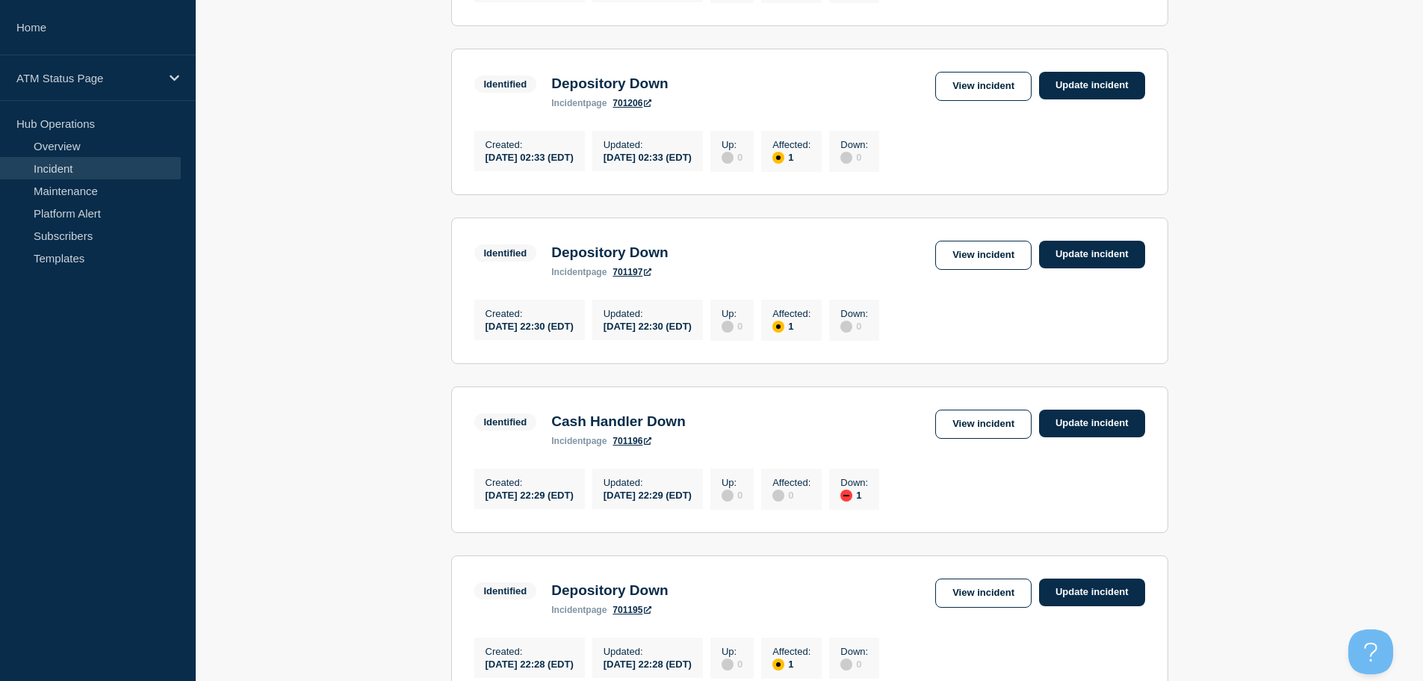
scroll to position [1263, 0]
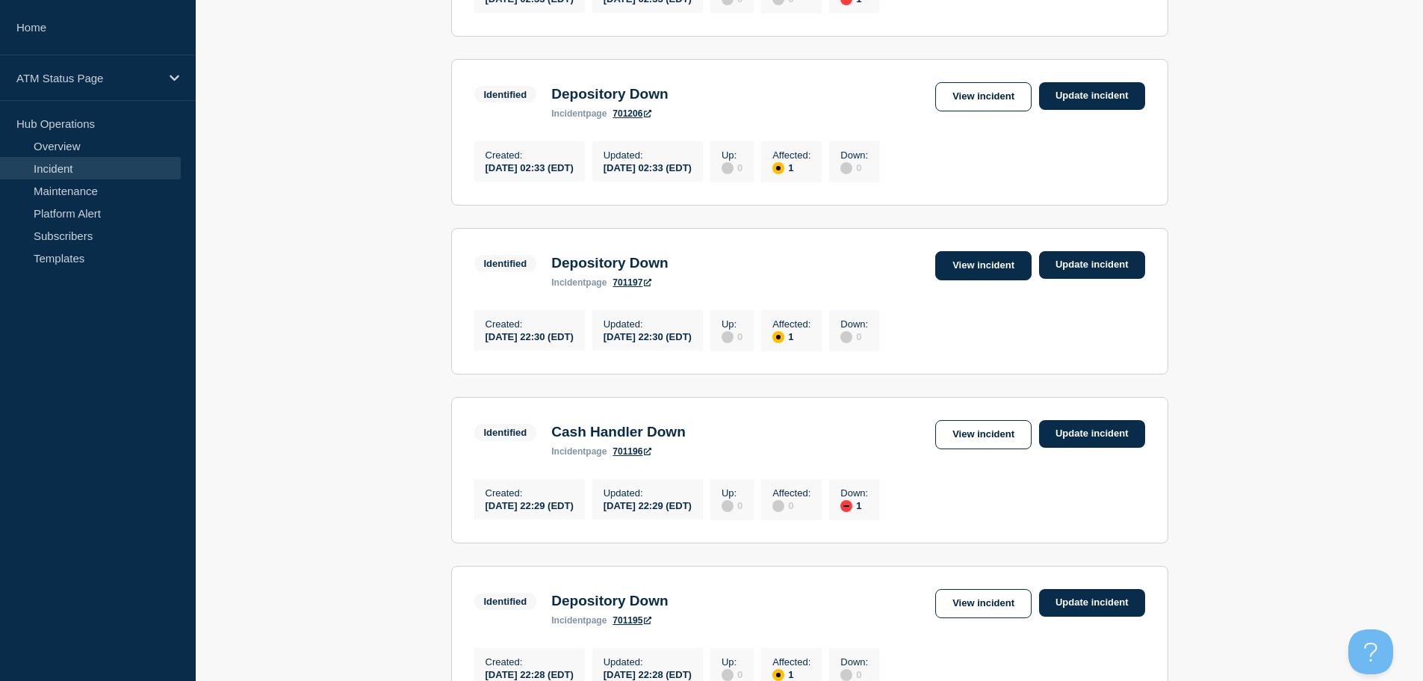
click at [990, 280] on link "View incident" at bounding box center [983, 265] width 96 height 29
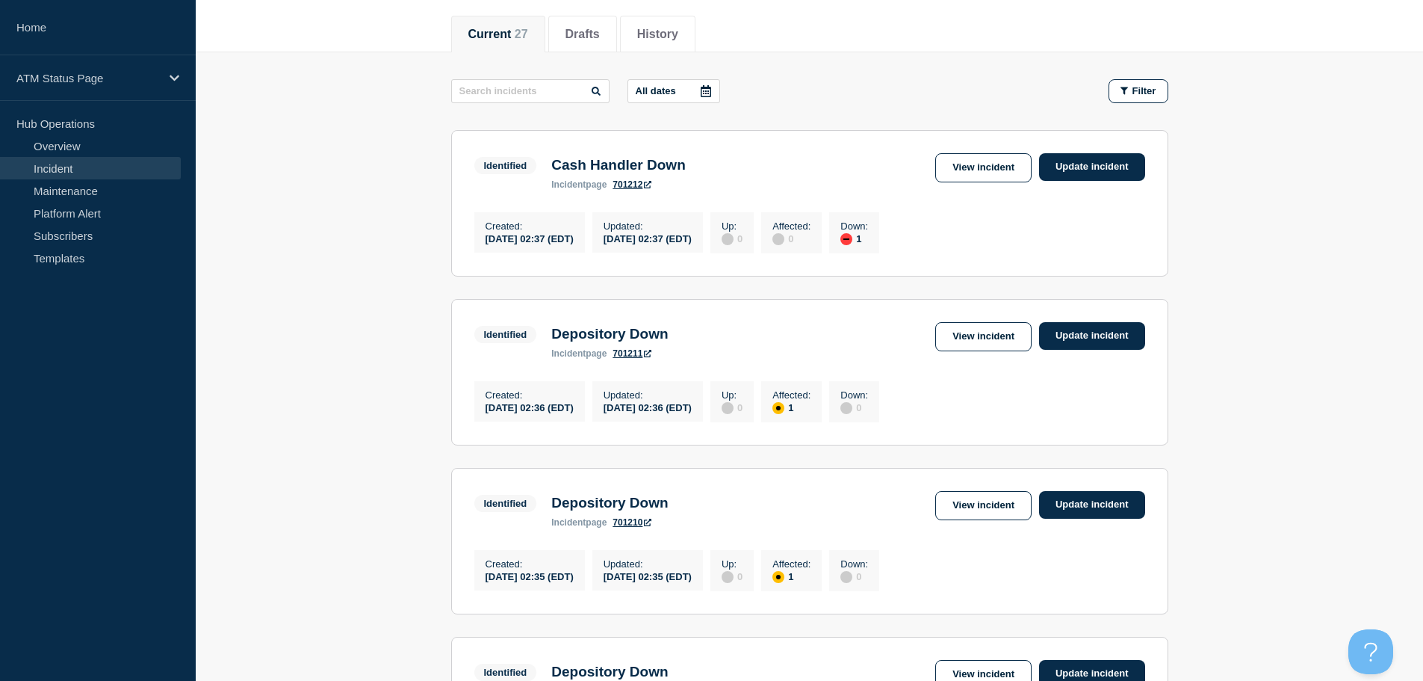
scroll to position [210, 0]
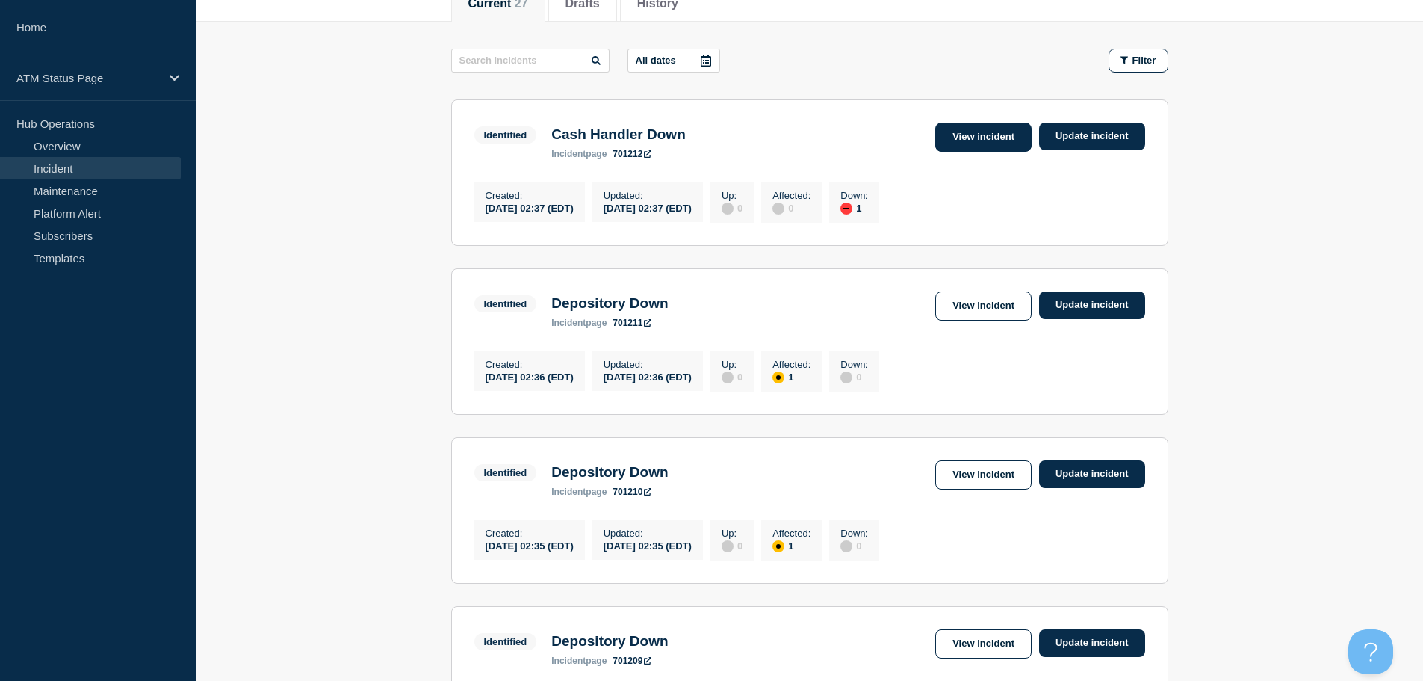
click at [979, 139] on link "View incident" at bounding box center [983, 137] width 96 height 29
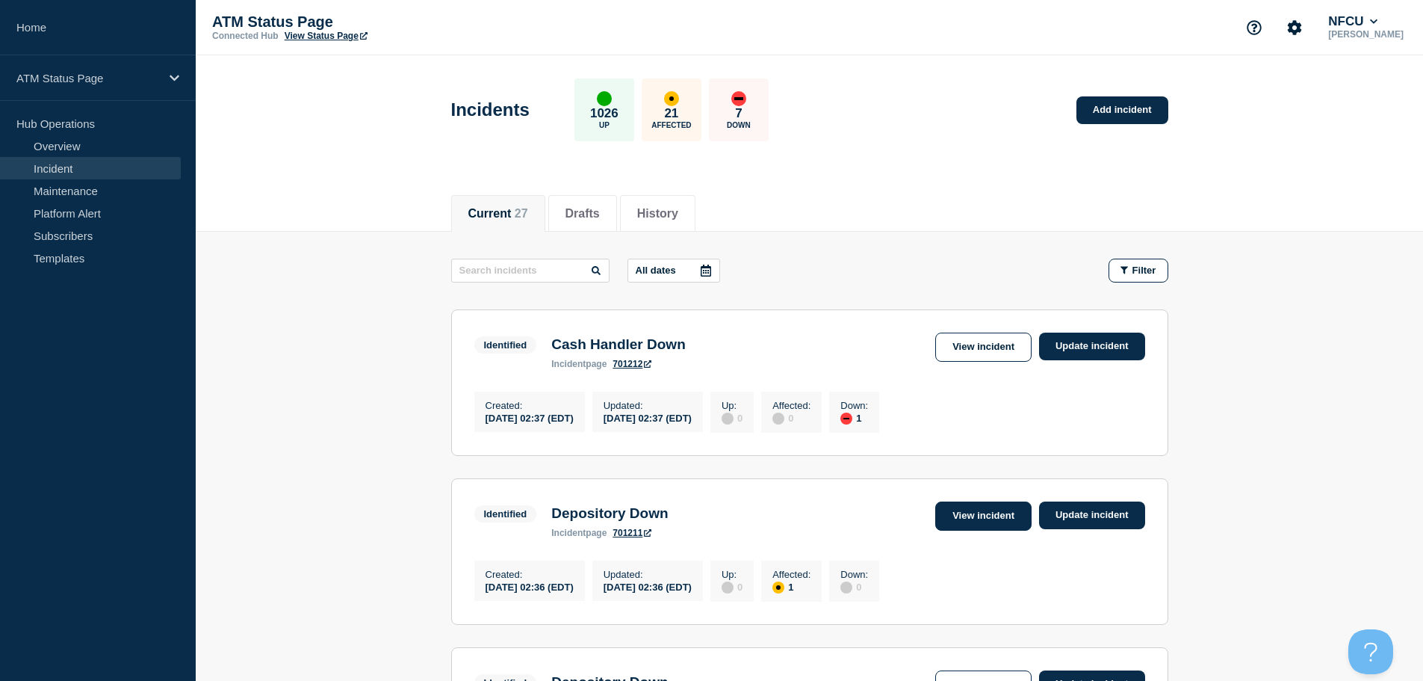
click at [973, 515] on link "View incident" at bounding box center [983, 515] width 96 height 29
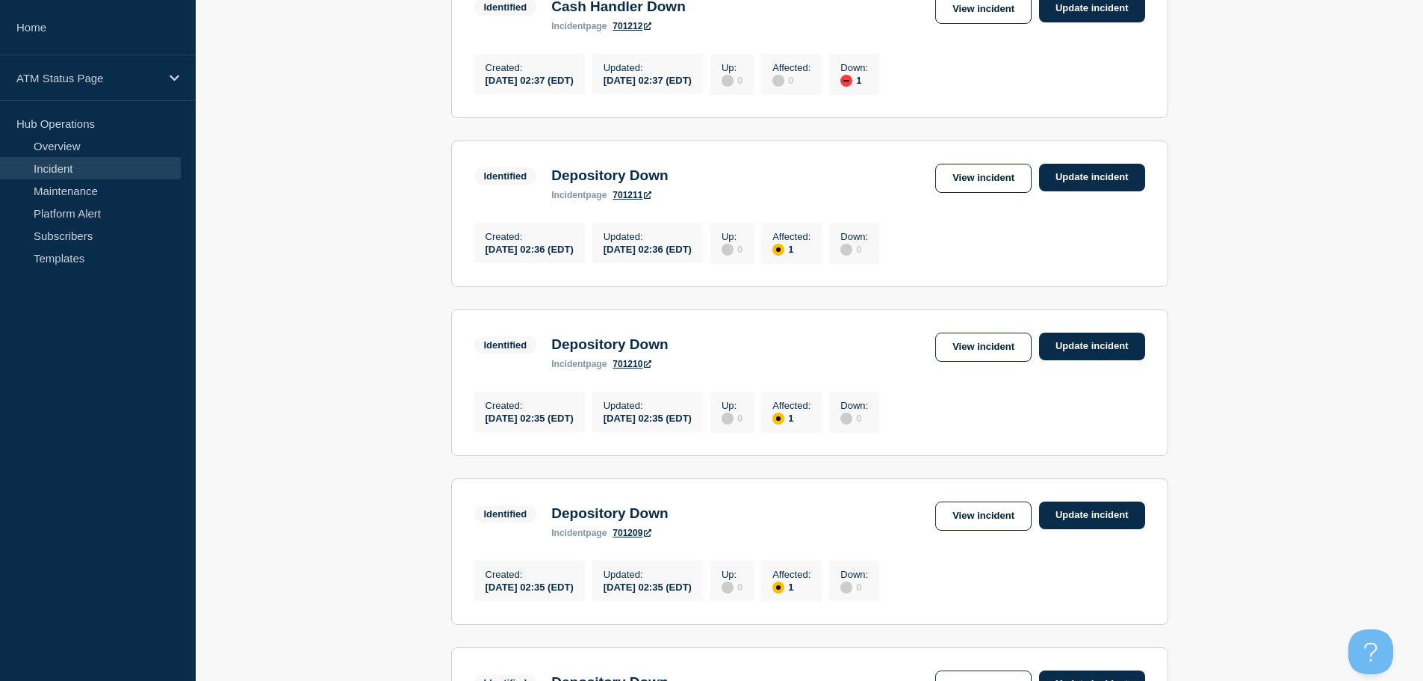
scroll to position [343, 0]
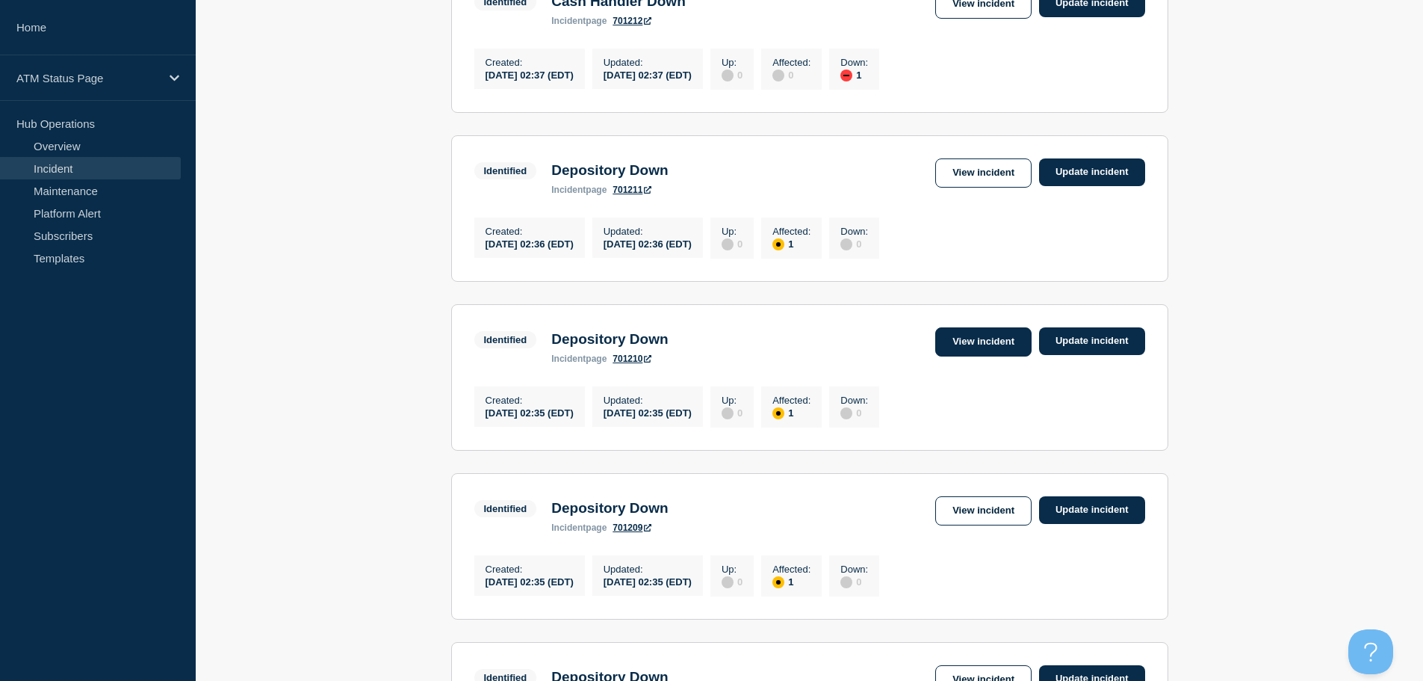
click at [997, 356] on link "View incident" at bounding box center [983, 341] width 96 height 29
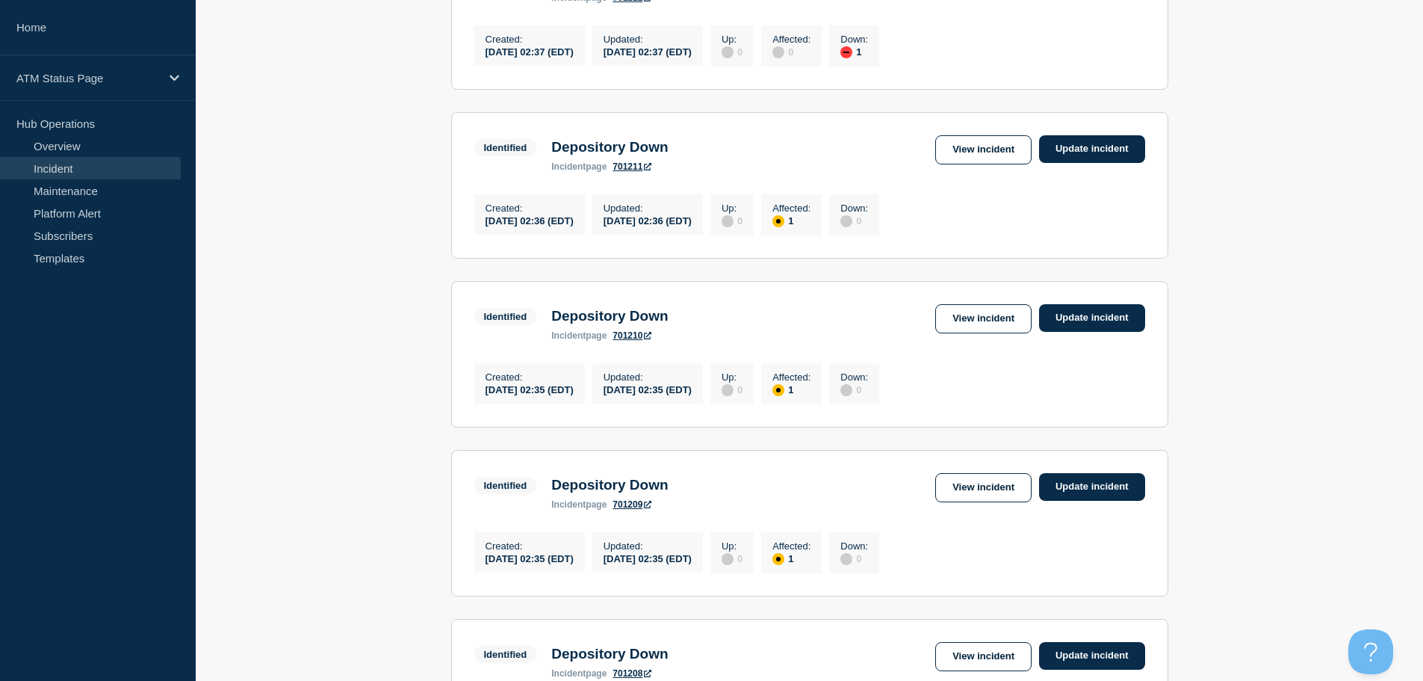
scroll to position [399, 0]
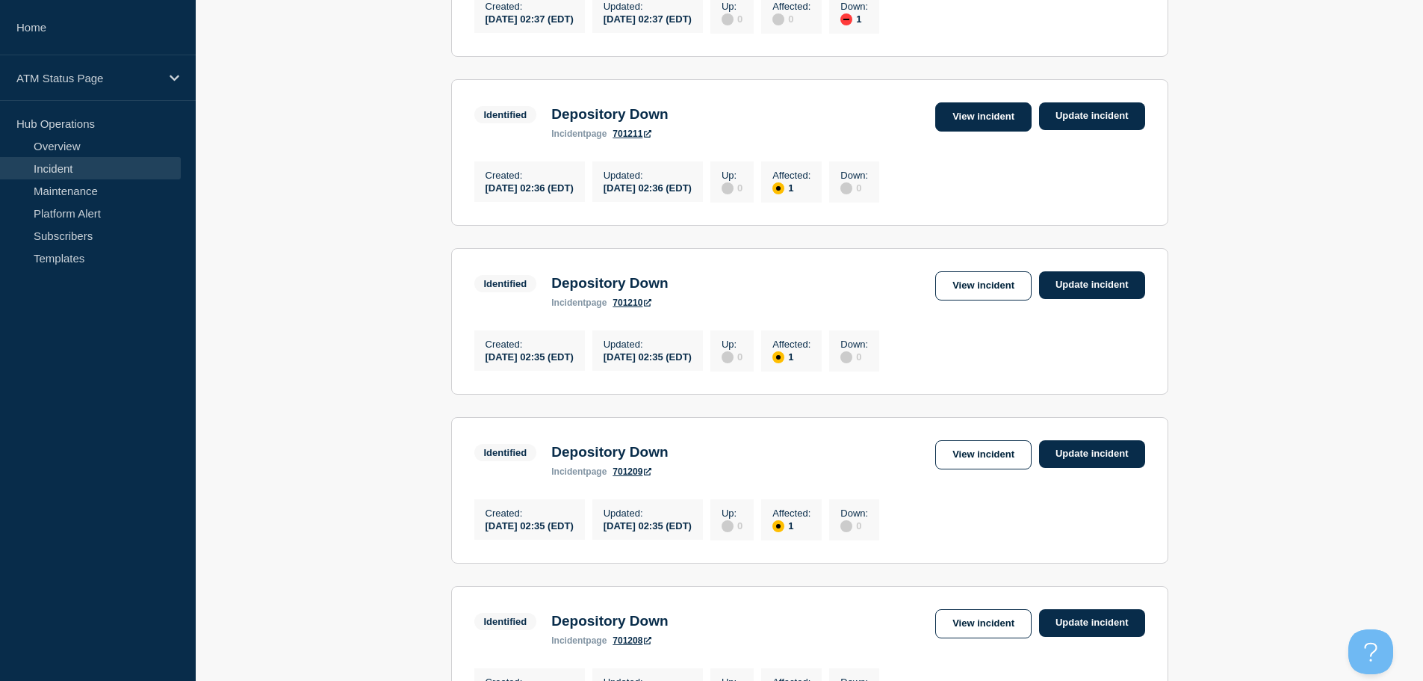
click at [970, 123] on link "View incident" at bounding box center [983, 116] width 96 height 29
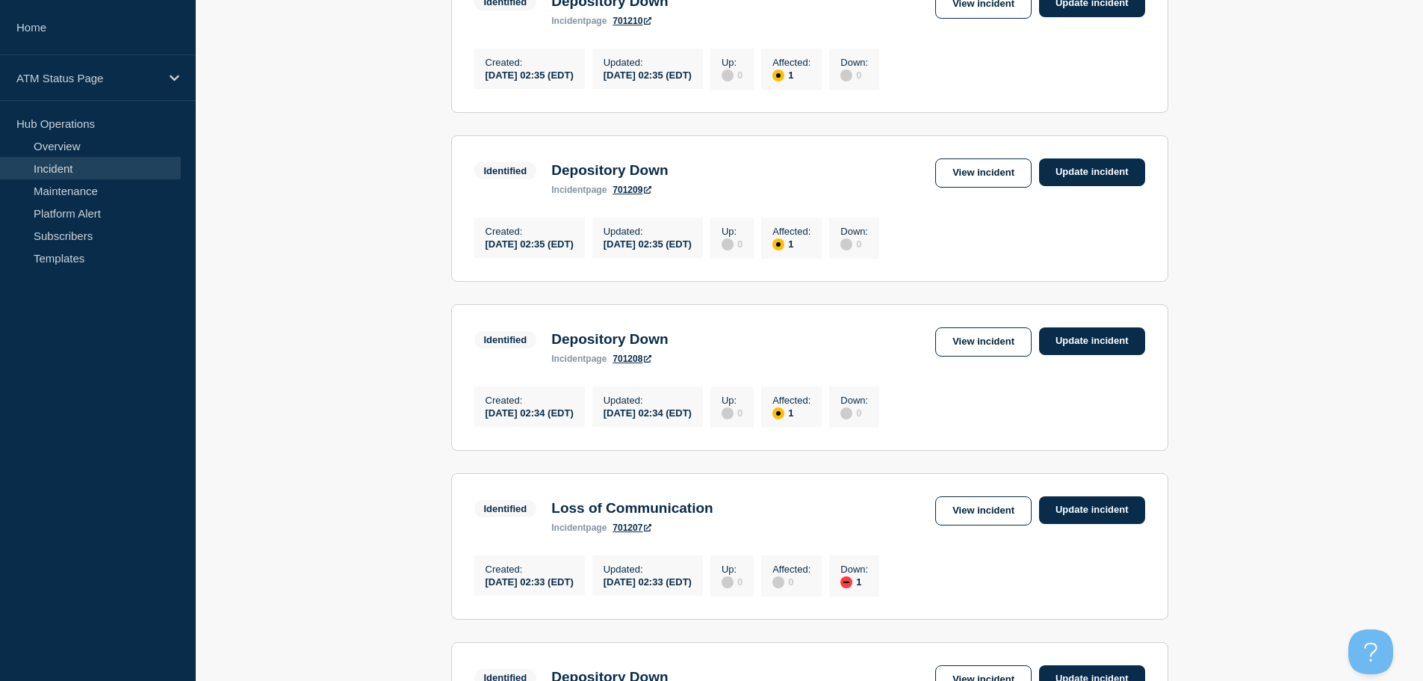
scroll to position [706, 0]
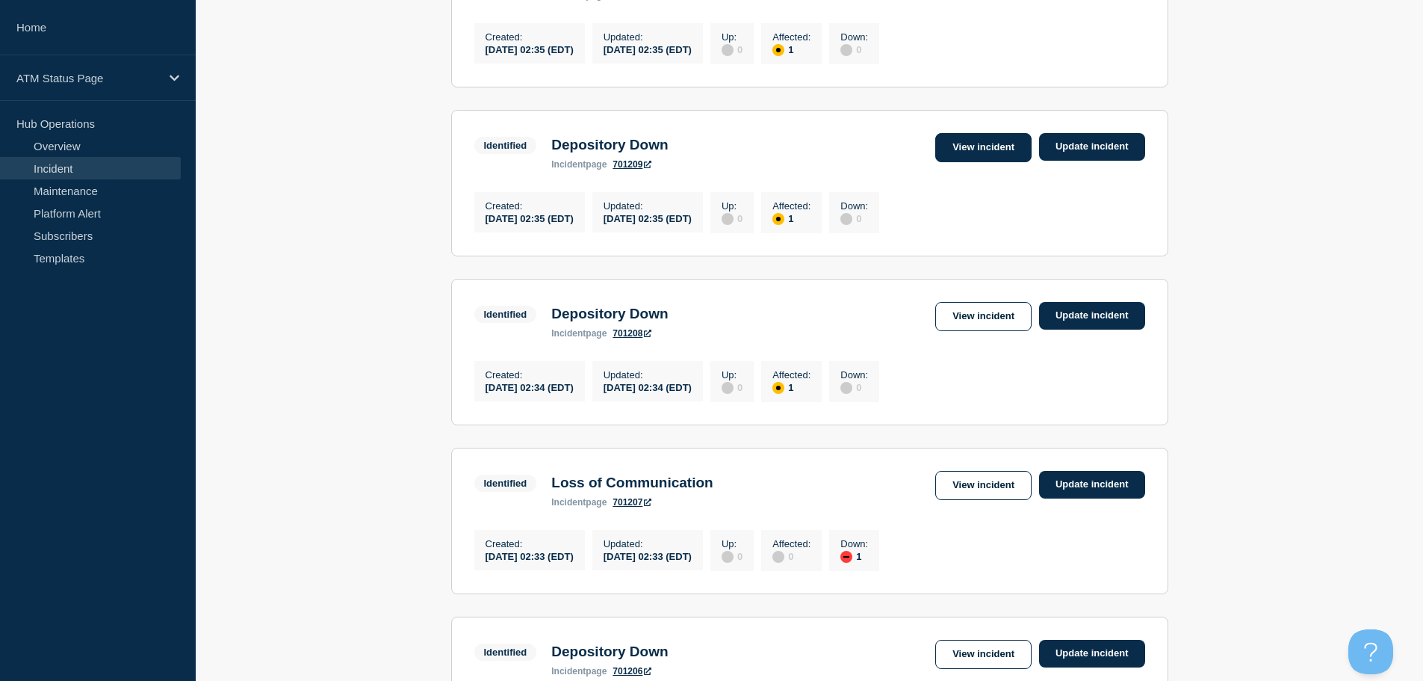
click at [974, 162] on link "View incident" at bounding box center [983, 147] width 96 height 29
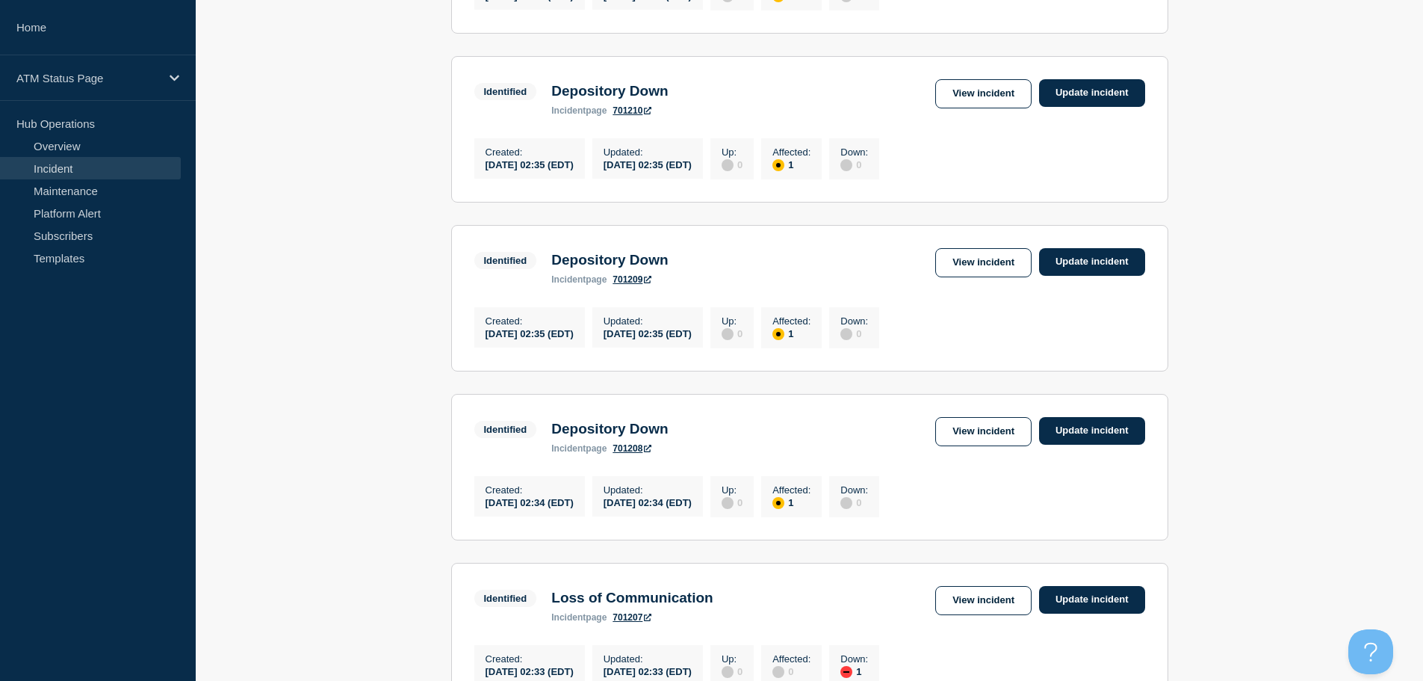
scroll to position [931, 0]
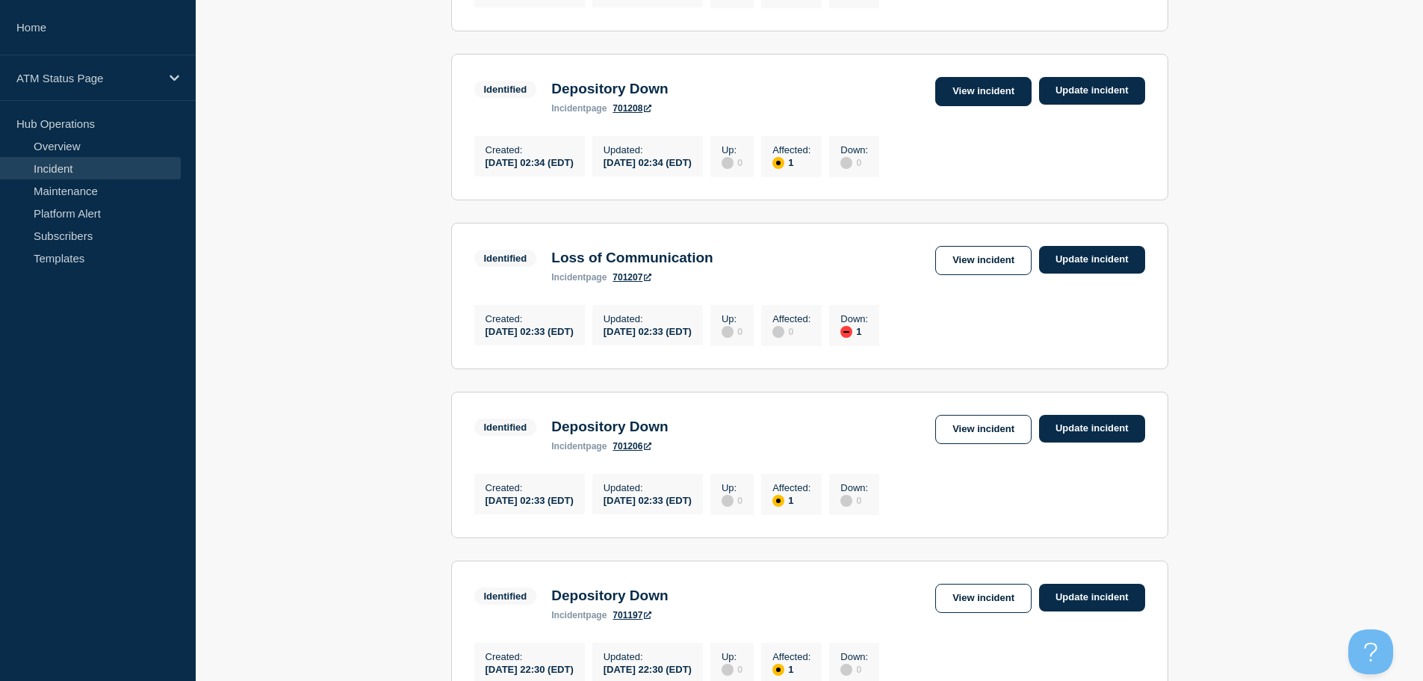
click at [997, 106] on link "View incident" at bounding box center [983, 91] width 96 height 29
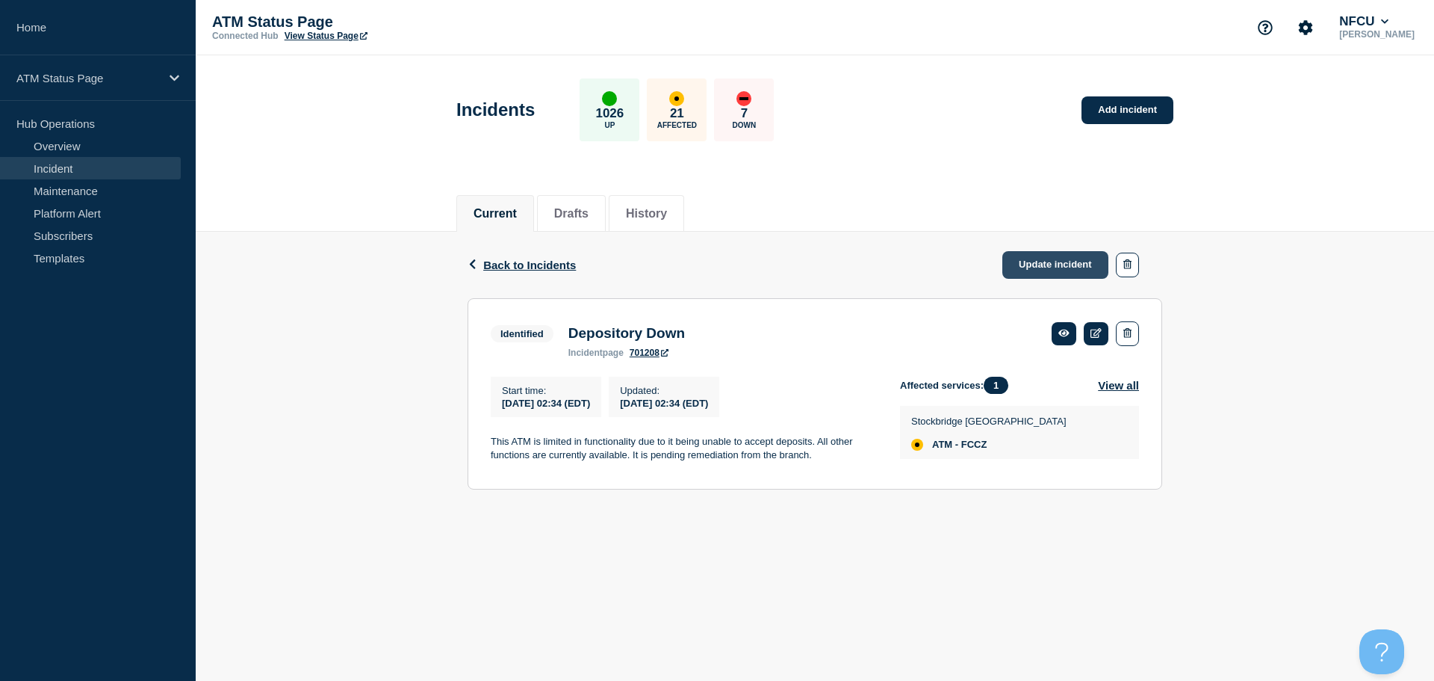
click at [1068, 267] on link "Update incident" at bounding box center [1056, 265] width 106 height 28
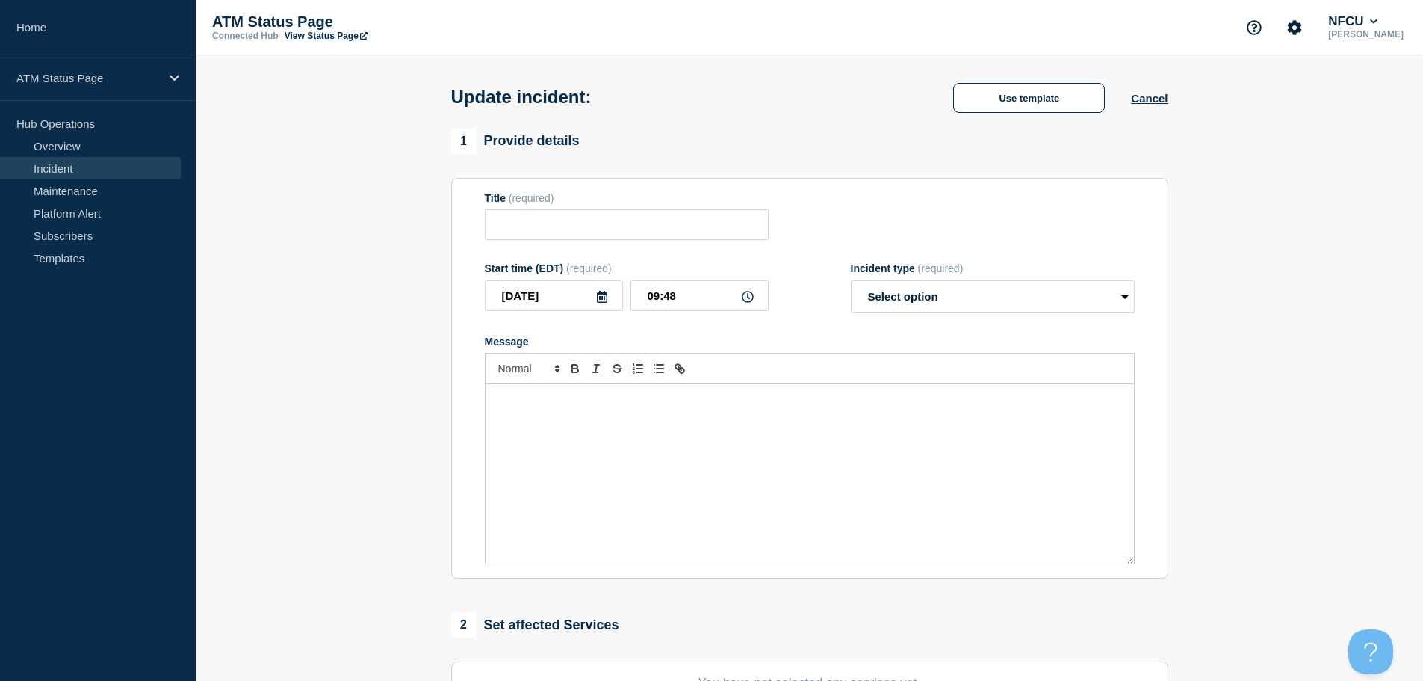
type input "Depository Down"
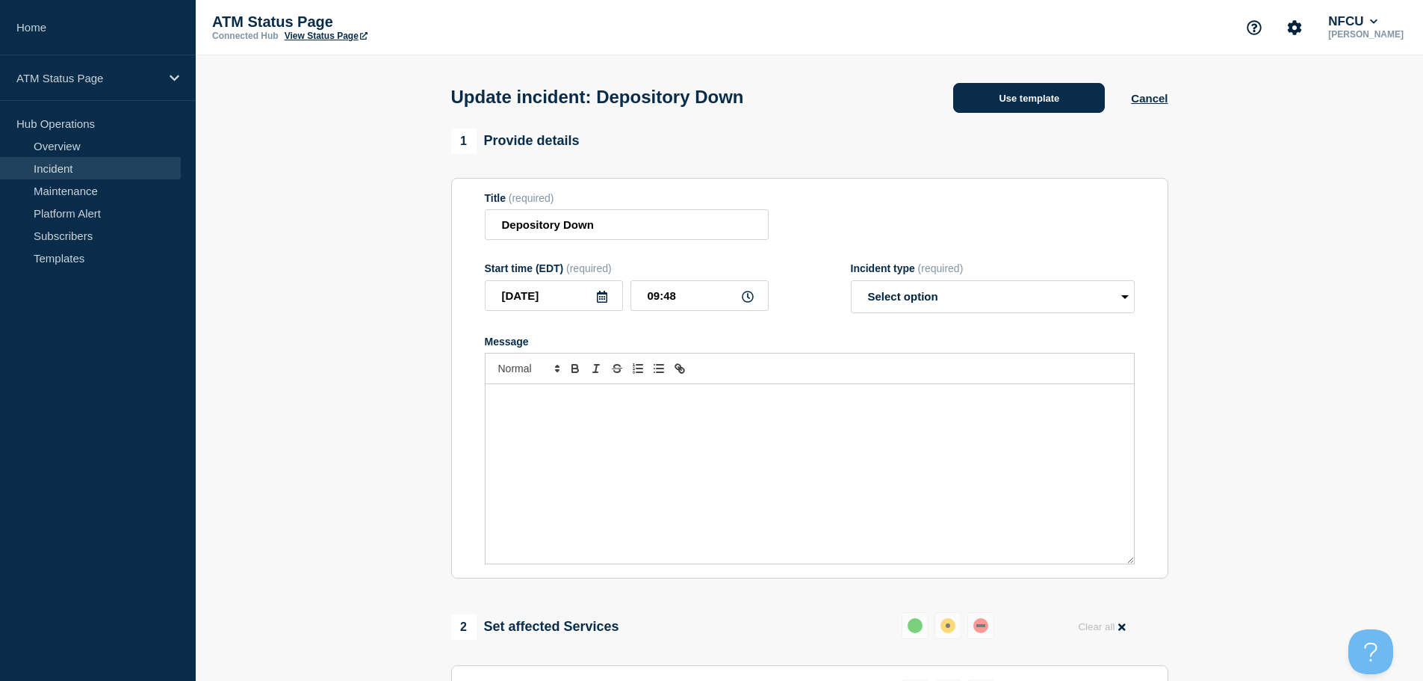
click at [994, 104] on button "Use template" at bounding box center [1029, 98] width 152 height 30
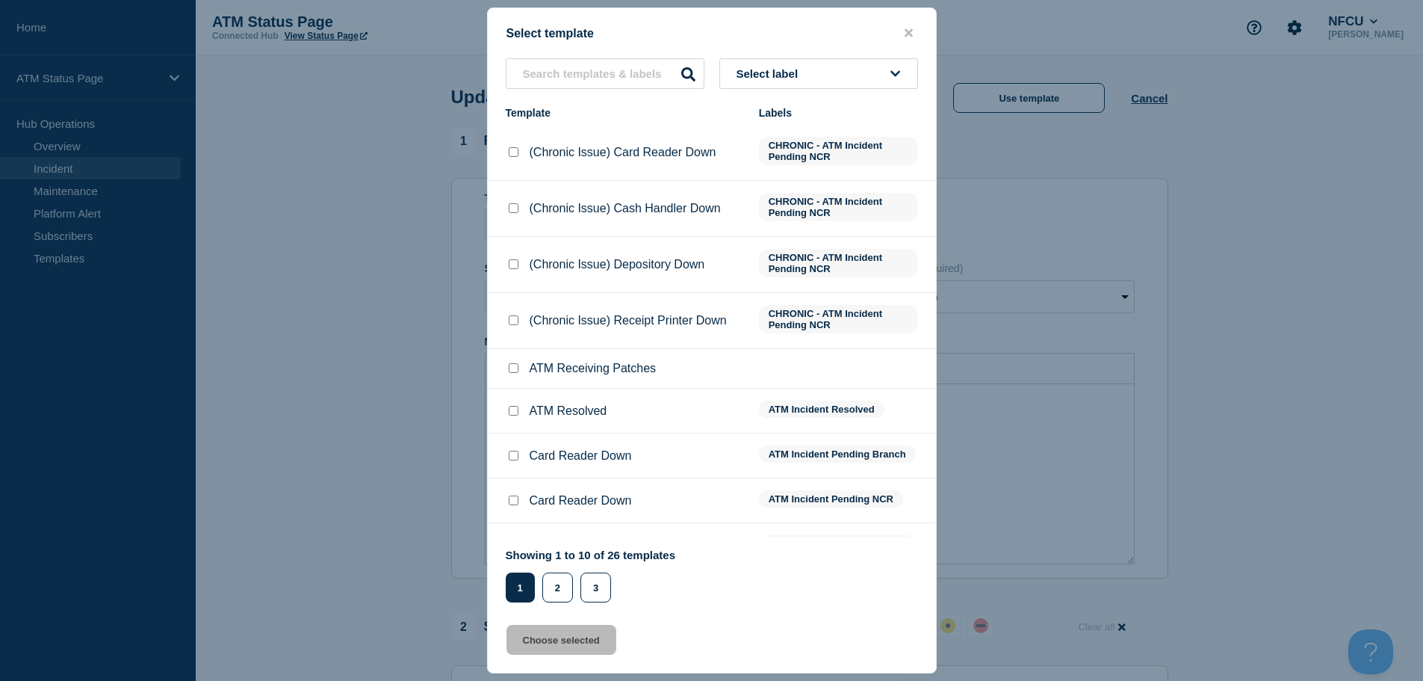
click at [511, 412] on input "ATM Resolved checkbox" at bounding box center [514, 411] width 10 height 10
checkbox input "true"
click at [562, 638] on button "Choose selected" at bounding box center [562, 640] width 110 height 30
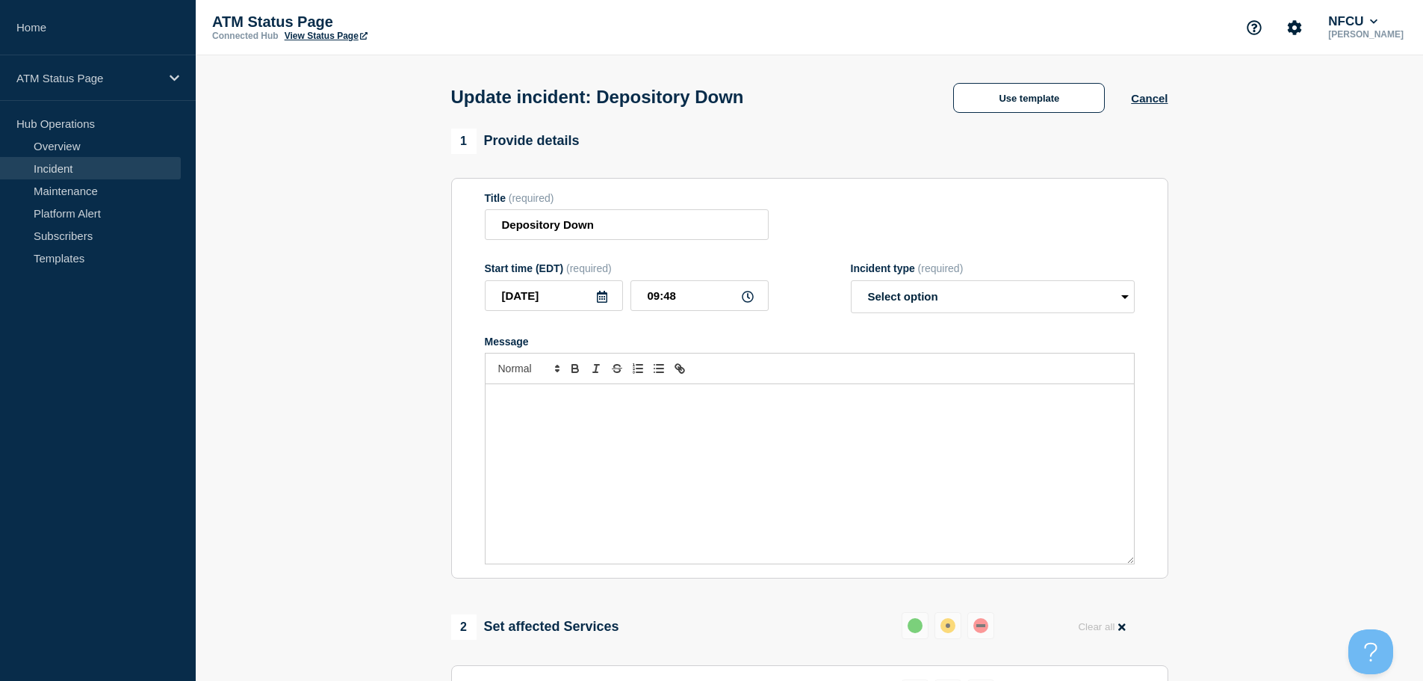
select select "resolved"
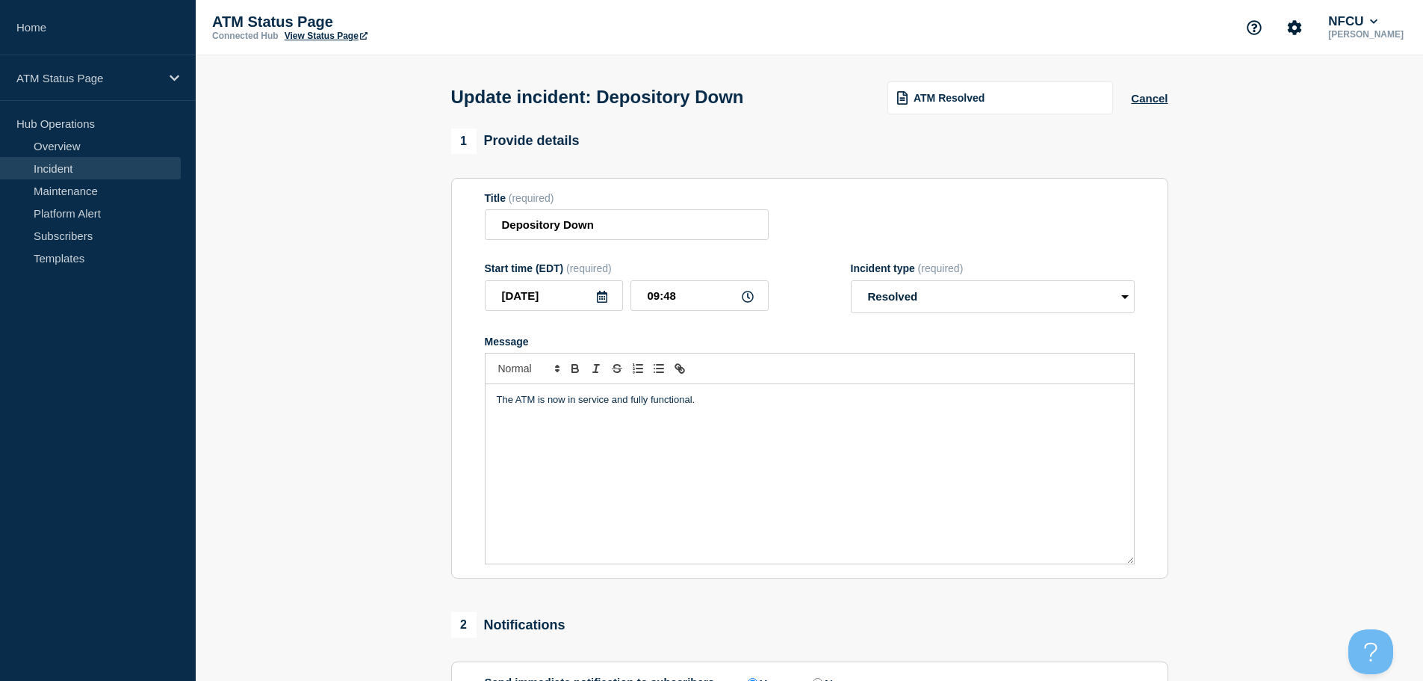
scroll to position [276, 0]
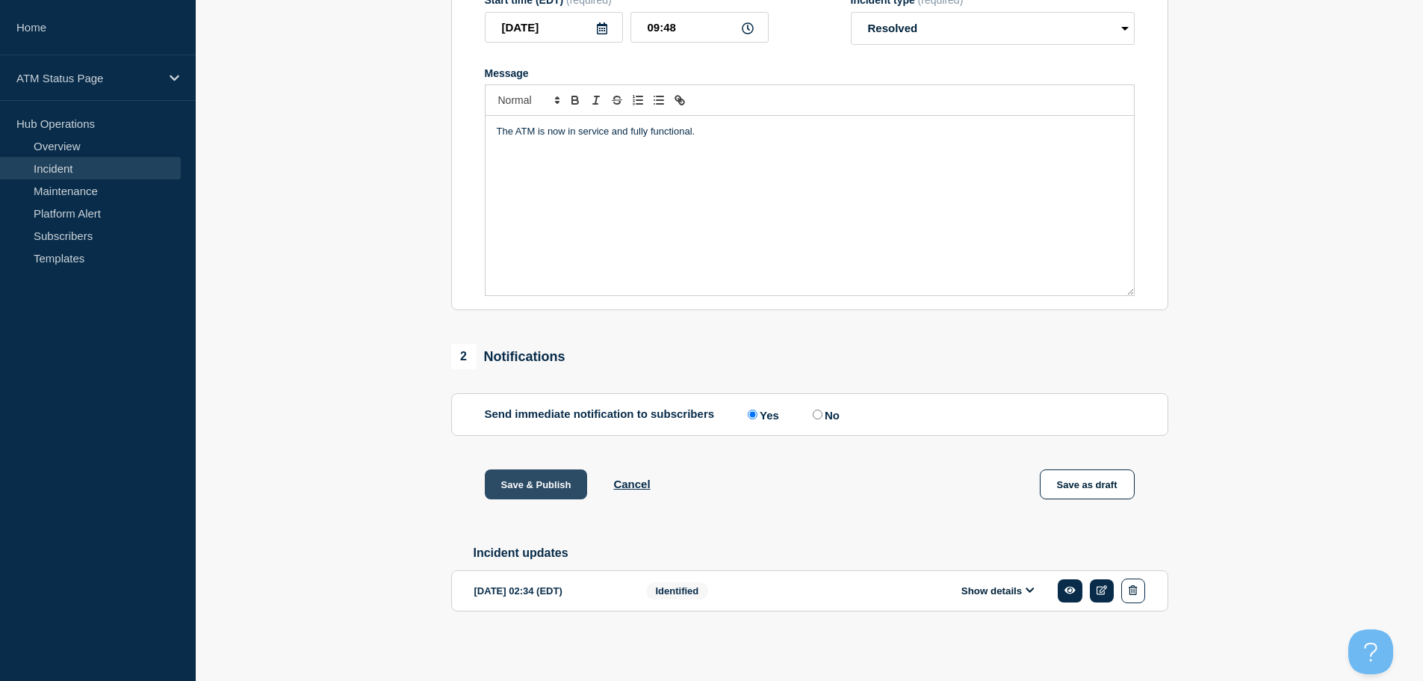
click at [566, 470] on button "Save & Publish" at bounding box center [536, 484] width 103 height 30
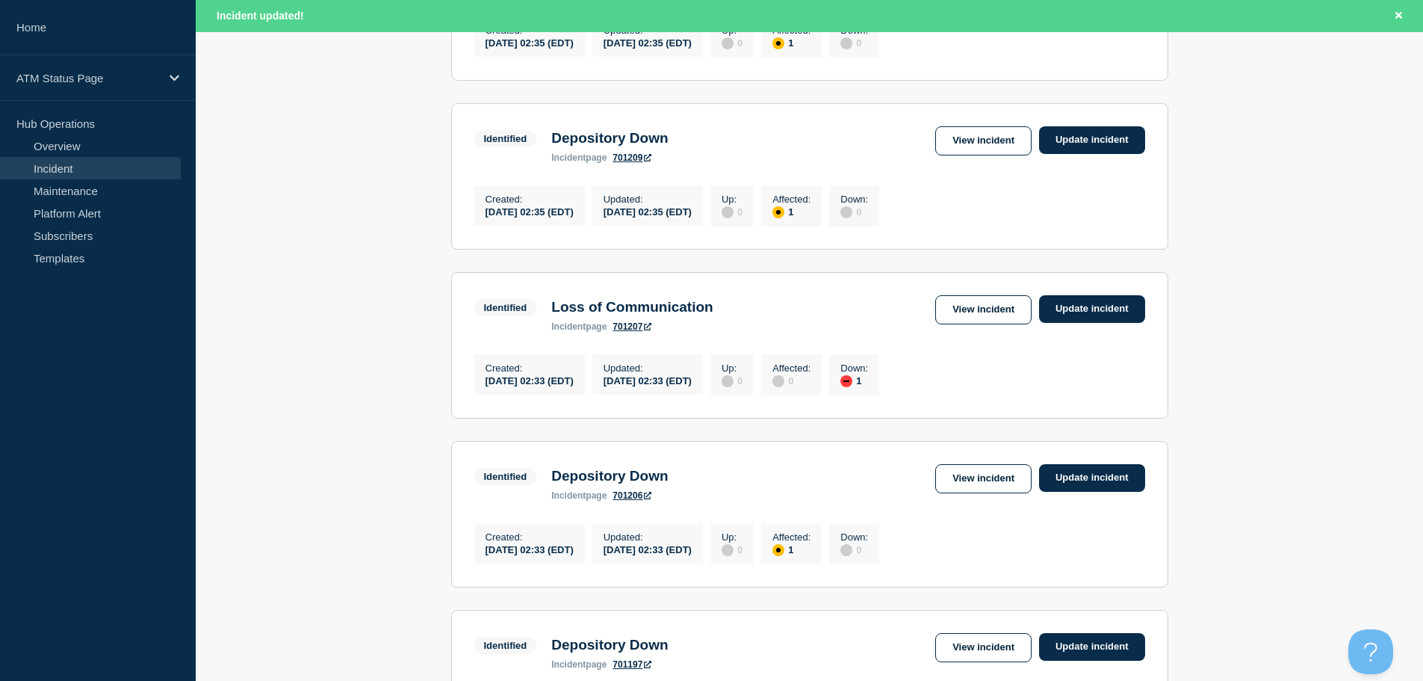
scroll to position [749, 0]
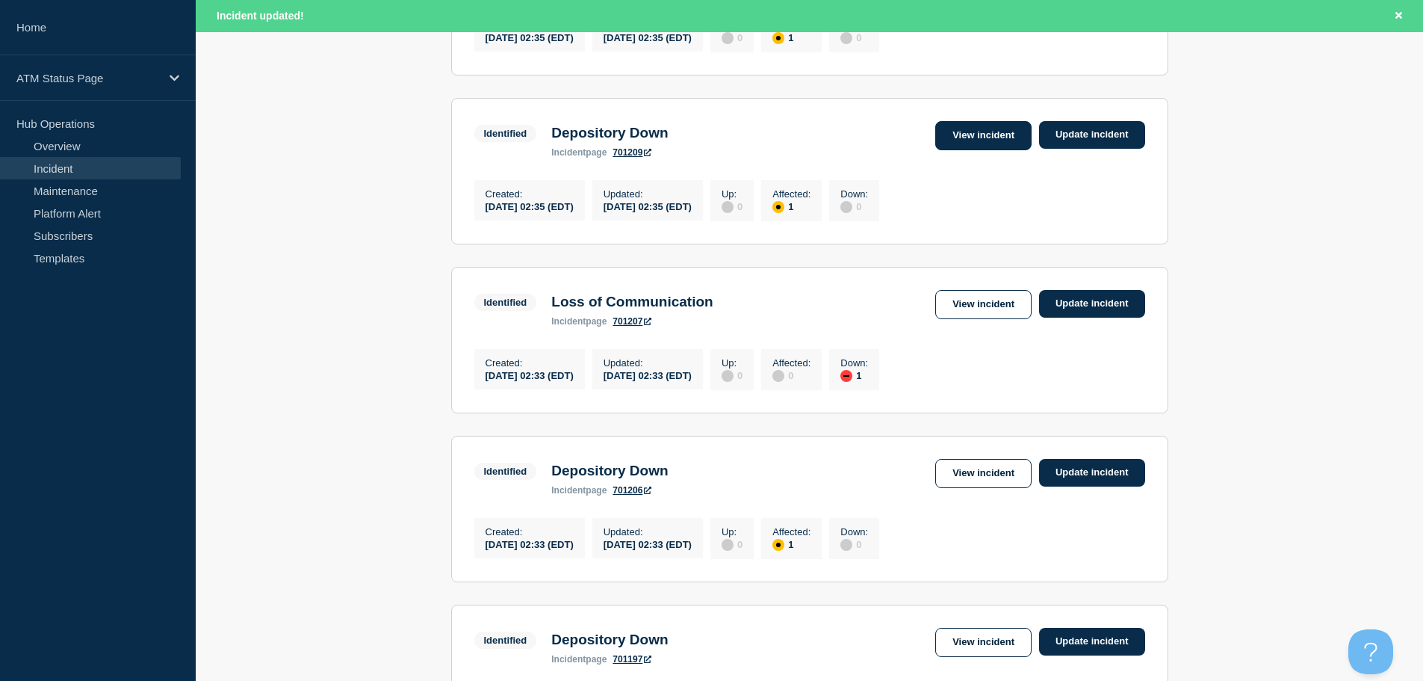
click at [991, 150] on link "View incident" at bounding box center [983, 135] width 96 height 29
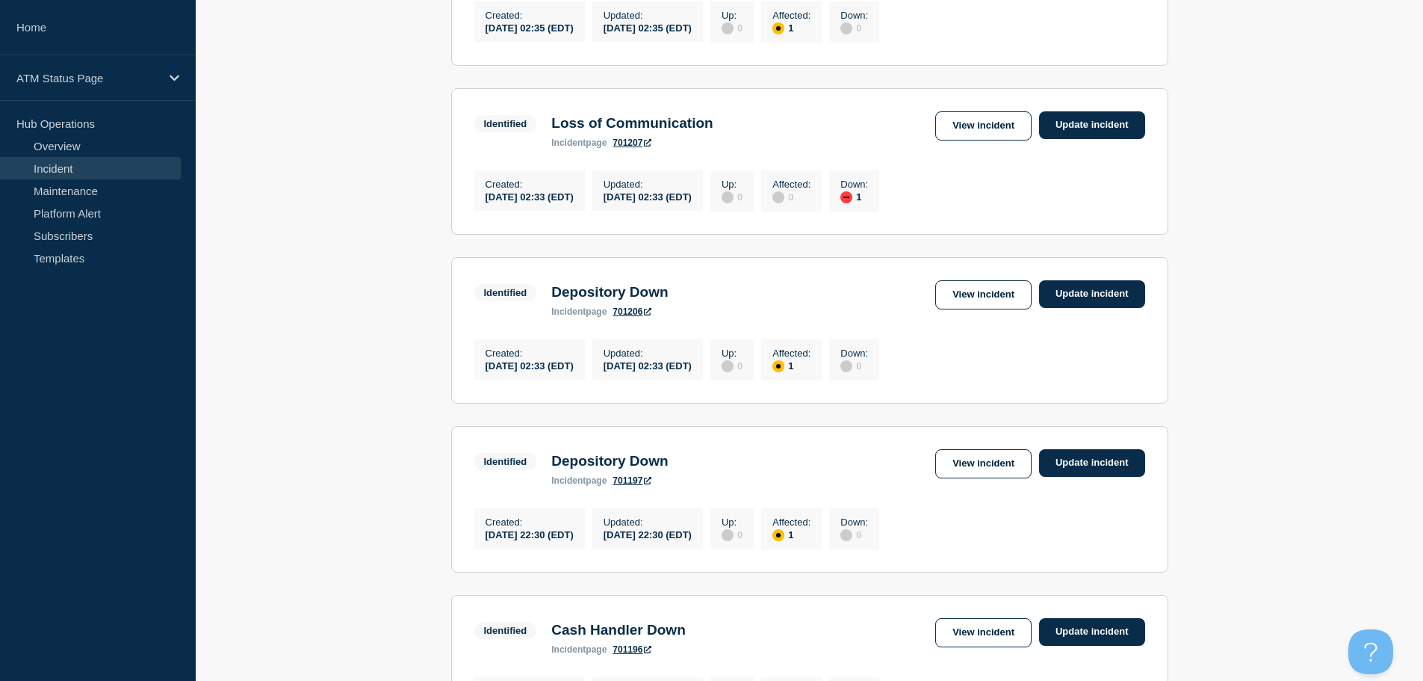
scroll to position [971, 0]
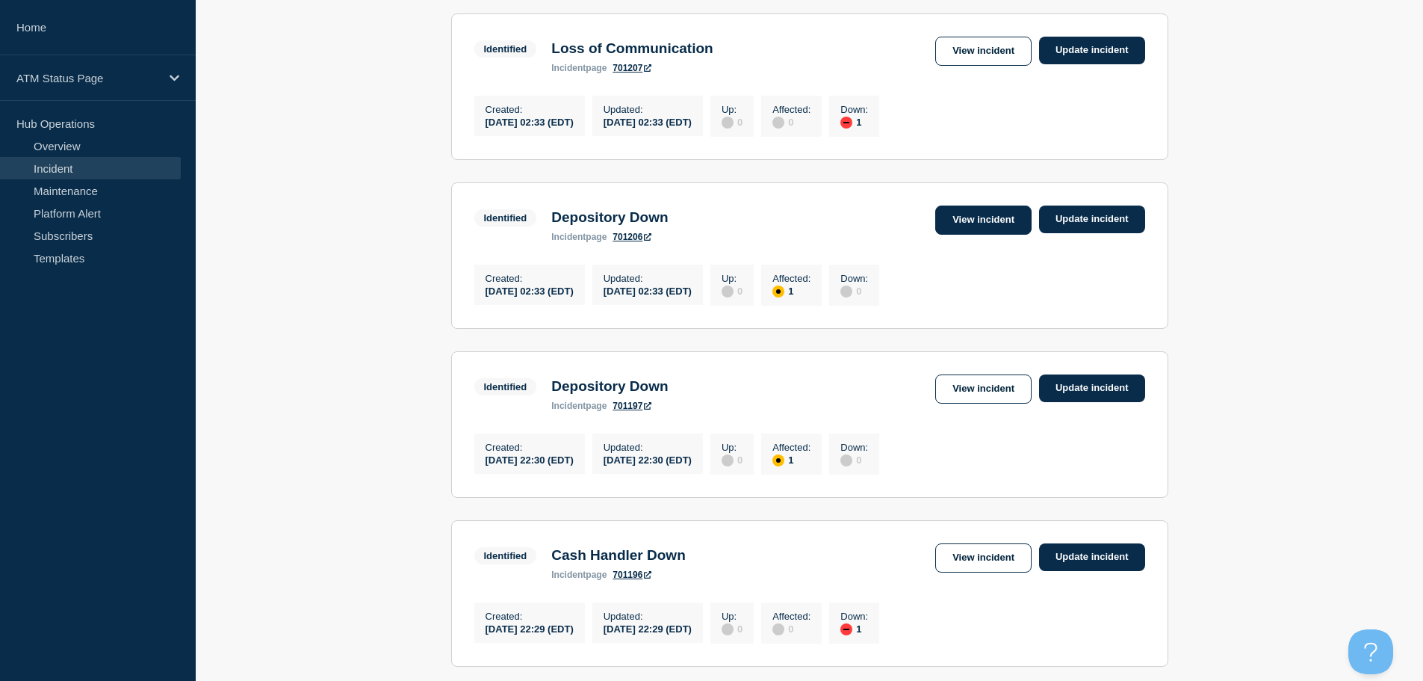
click at [988, 235] on link "View incident" at bounding box center [983, 219] width 96 height 29
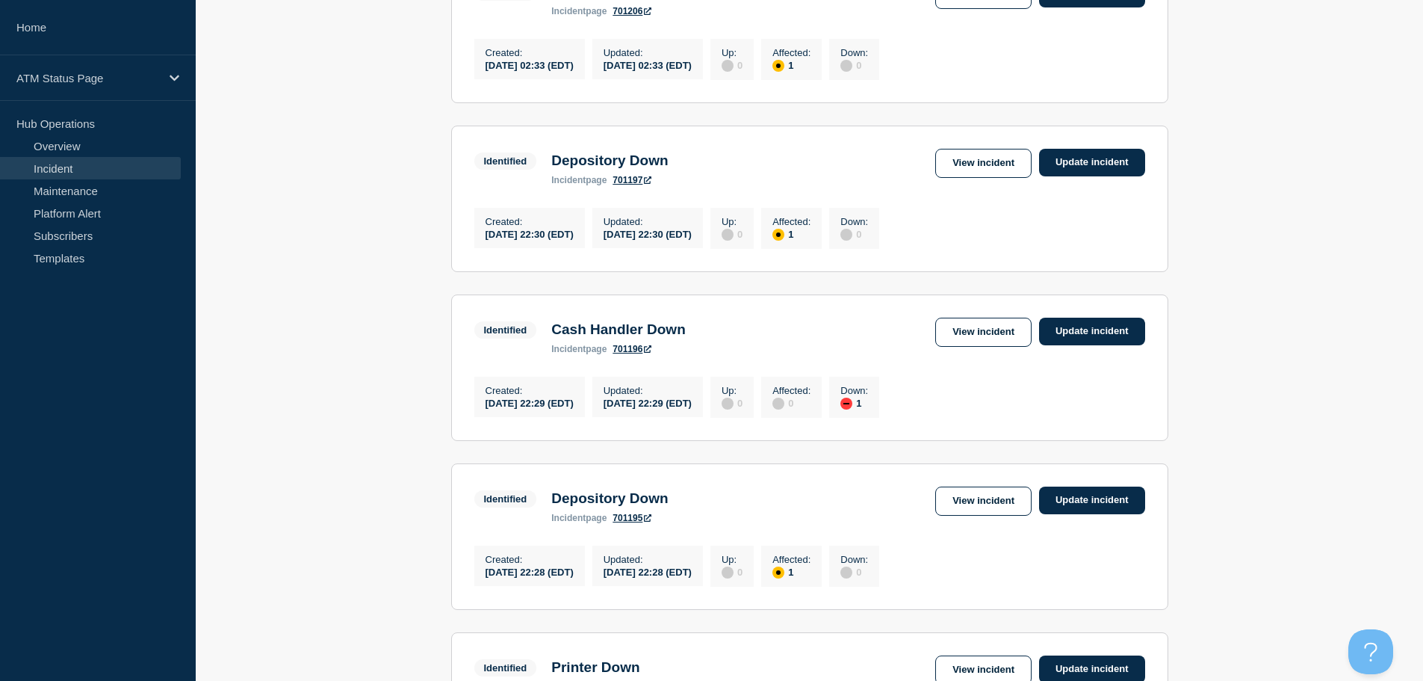
scroll to position [1215, 0]
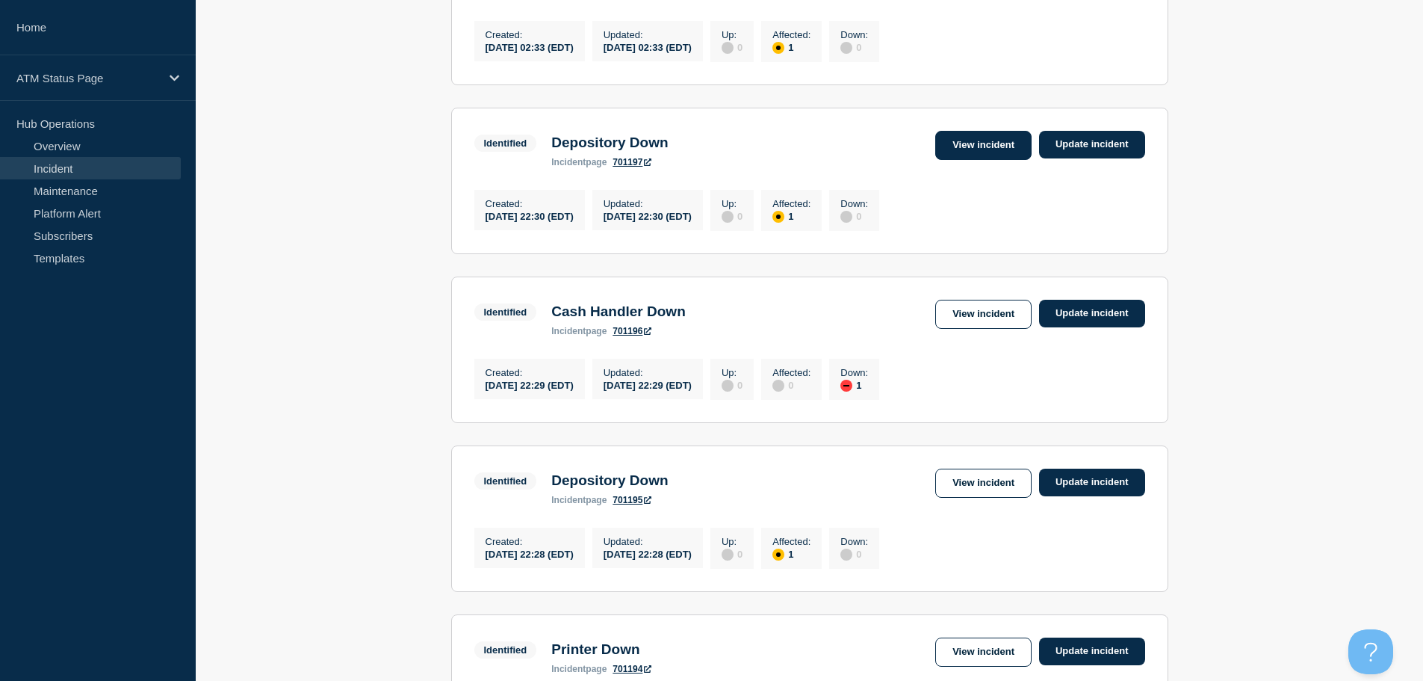
click at [997, 160] on link "View incident" at bounding box center [983, 145] width 96 height 29
